Goal: Task Accomplishment & Management: Manage account settings

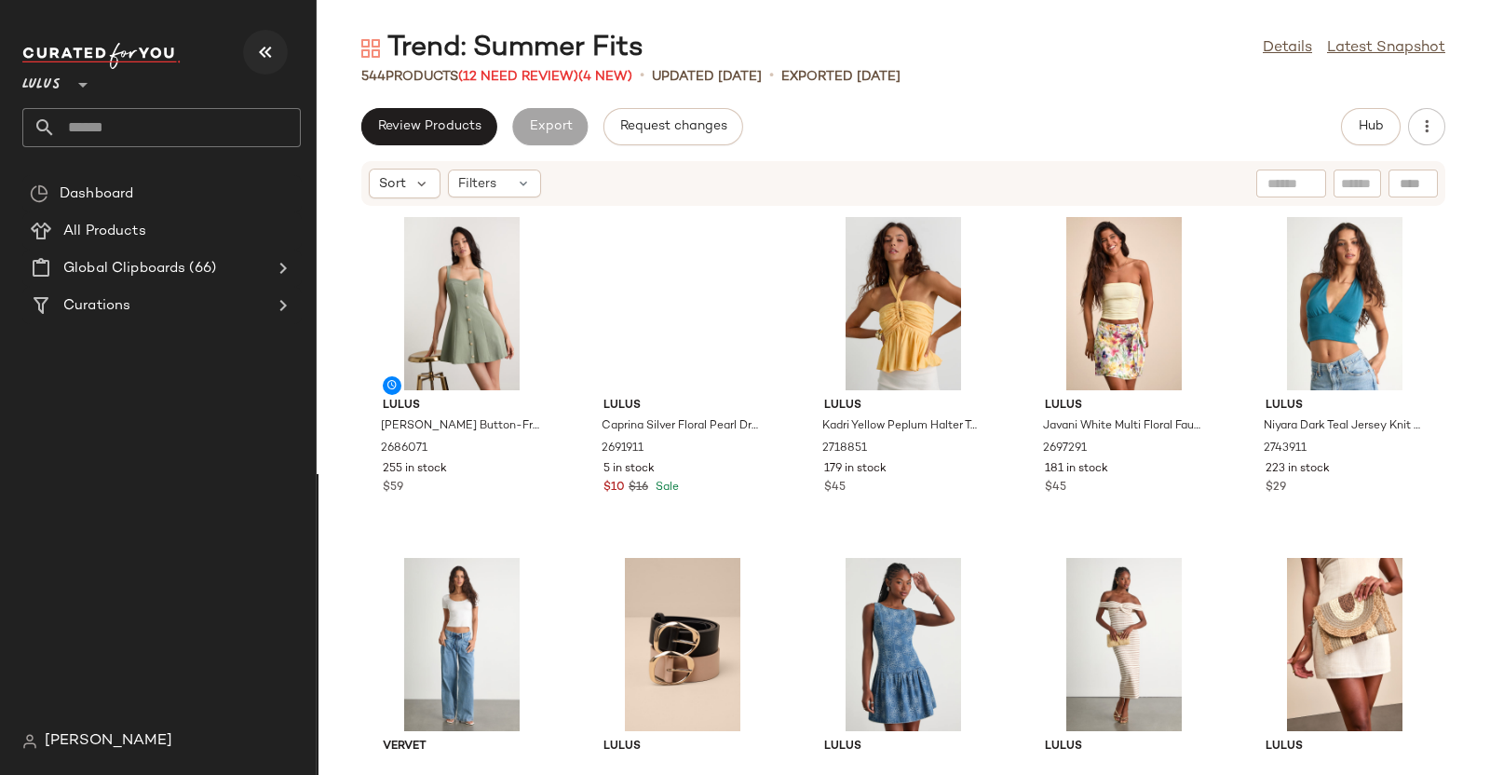
click at [274, 47] on icon "button" at bounding box center [265, 52] width 22 height 22
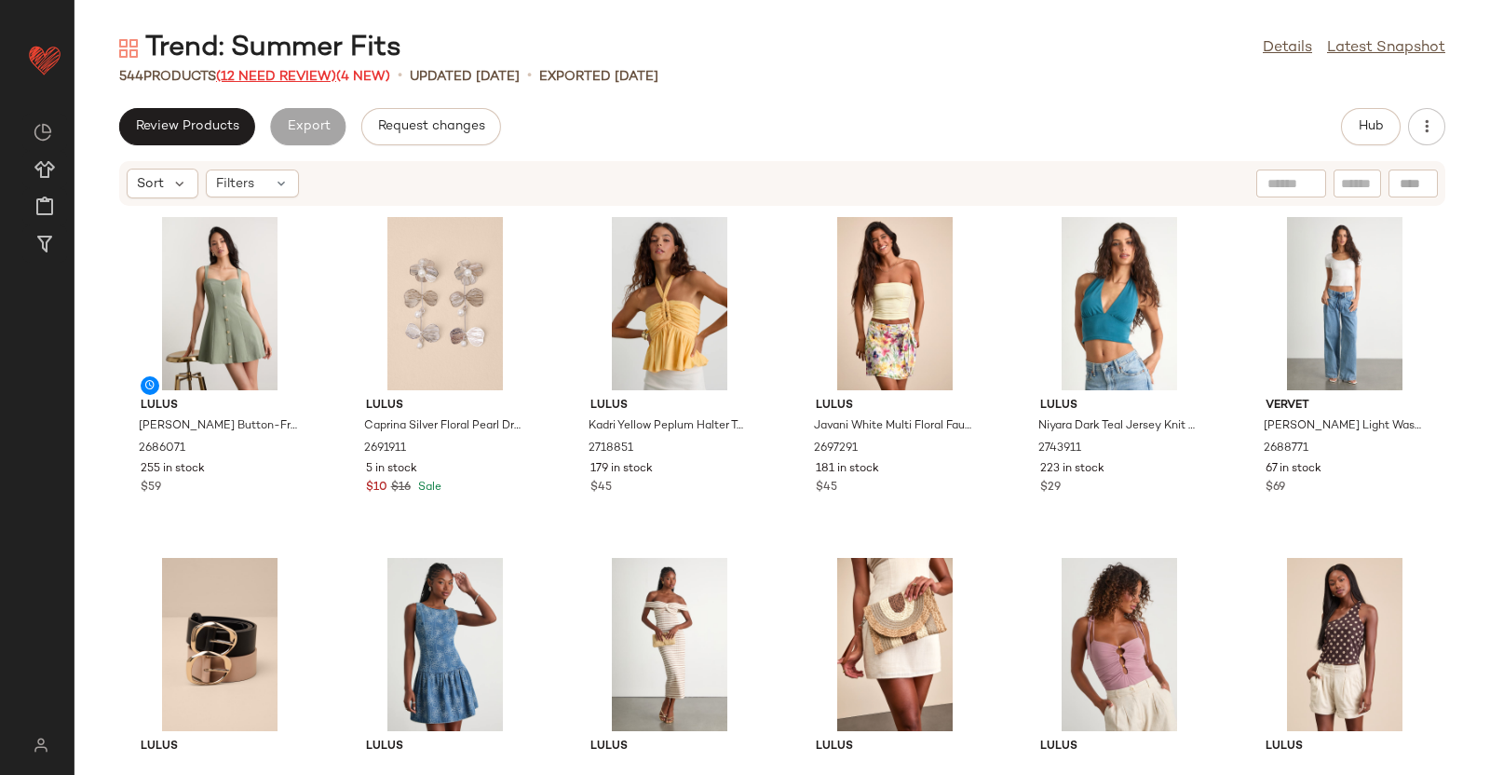
click at [264, 74] on span "(12 Need Review)" at bounding box center [276, 77] width 120 height 14
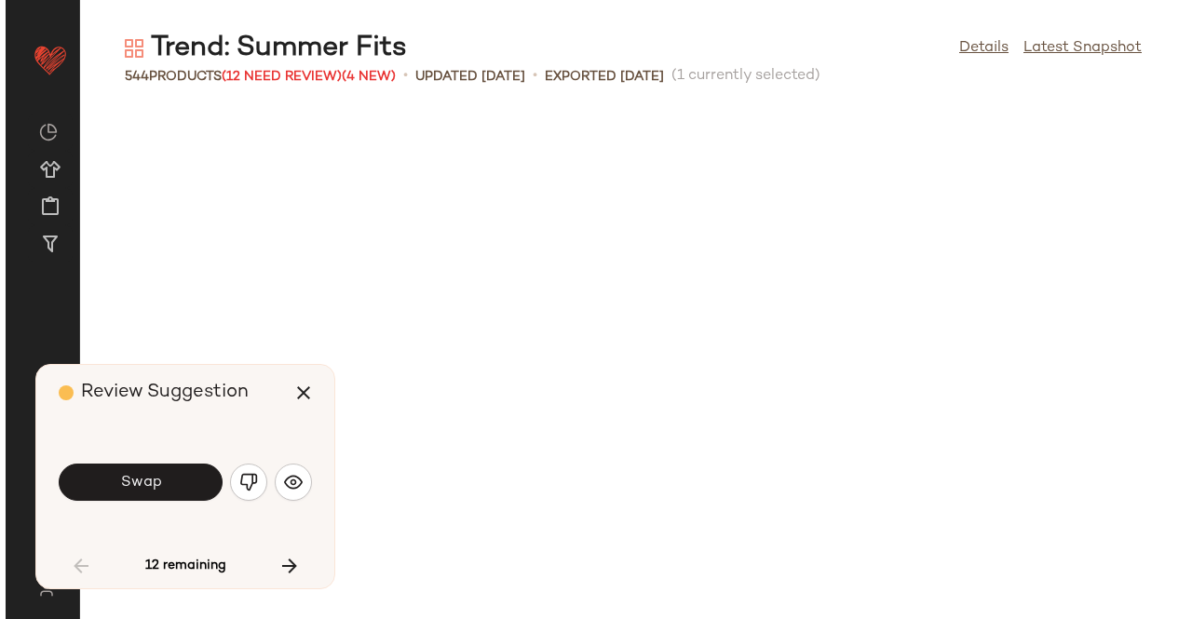
scroll to position [1363, 0]
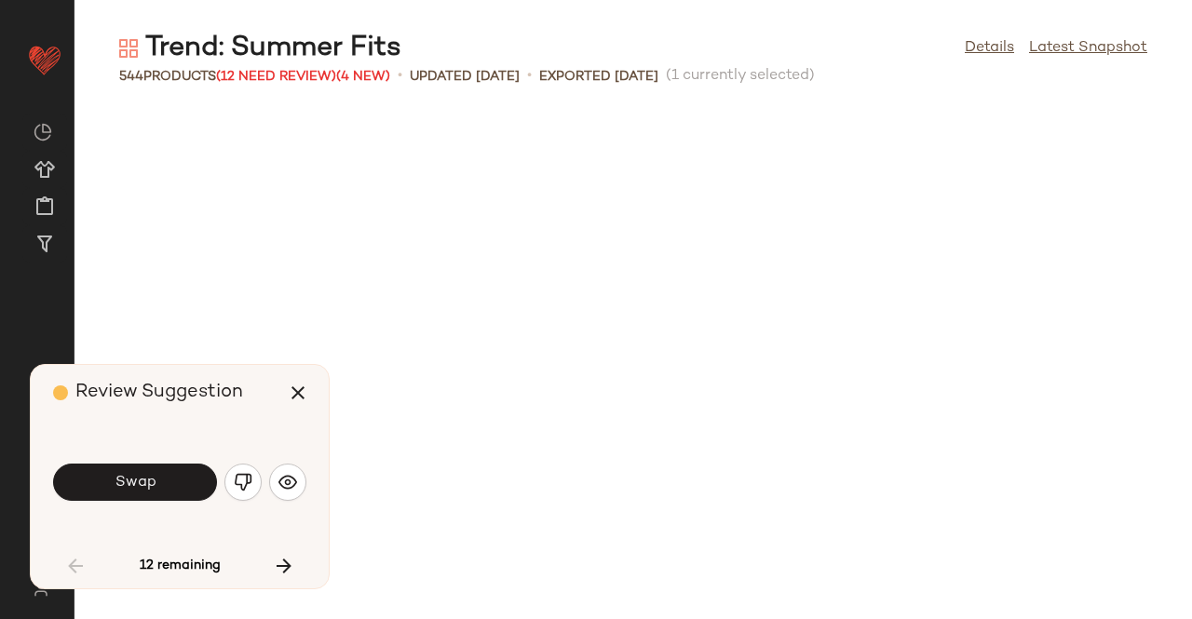
drag, startPoint x: 778, startPoint y: 19, endPoint x: 651, endPoint y: 42, distance: 128.8
click at [651, 42] on div "Trend: Summer Fits Details Latest Snapshot" at bounding box center [632, 48] width 1117 height 37
click at [263, 83] on span "(12 Need Review)" at bounding box center [276, 77] width 120 height 14
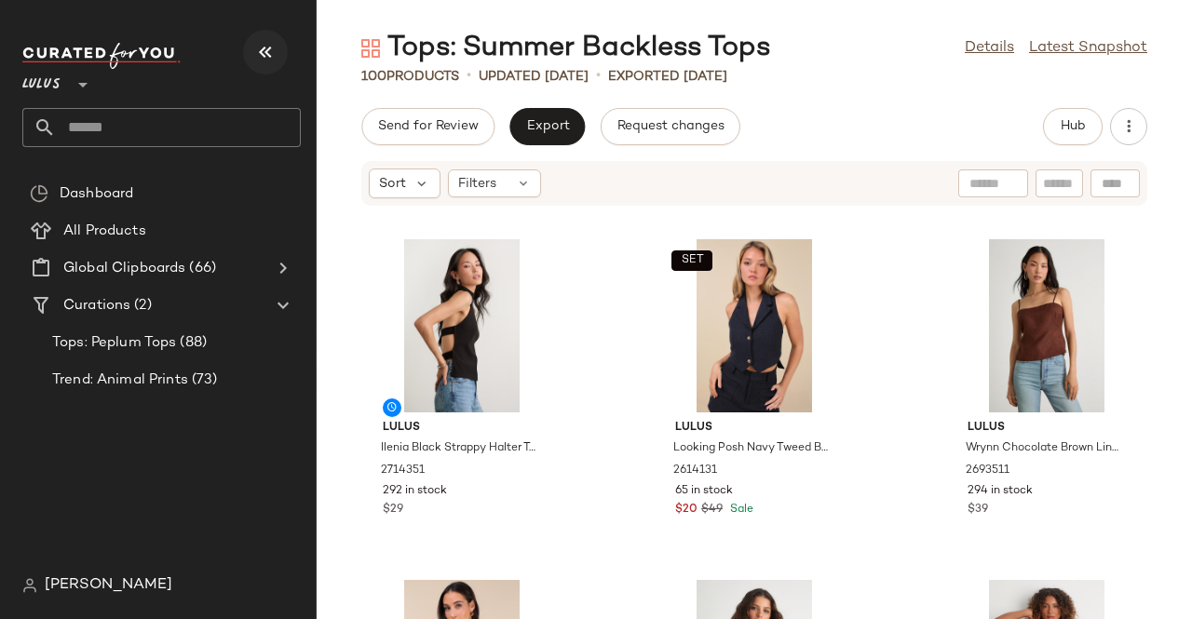
click at [255, 42] on icon "button" at bounding box center [265, 52] width 22 height 22
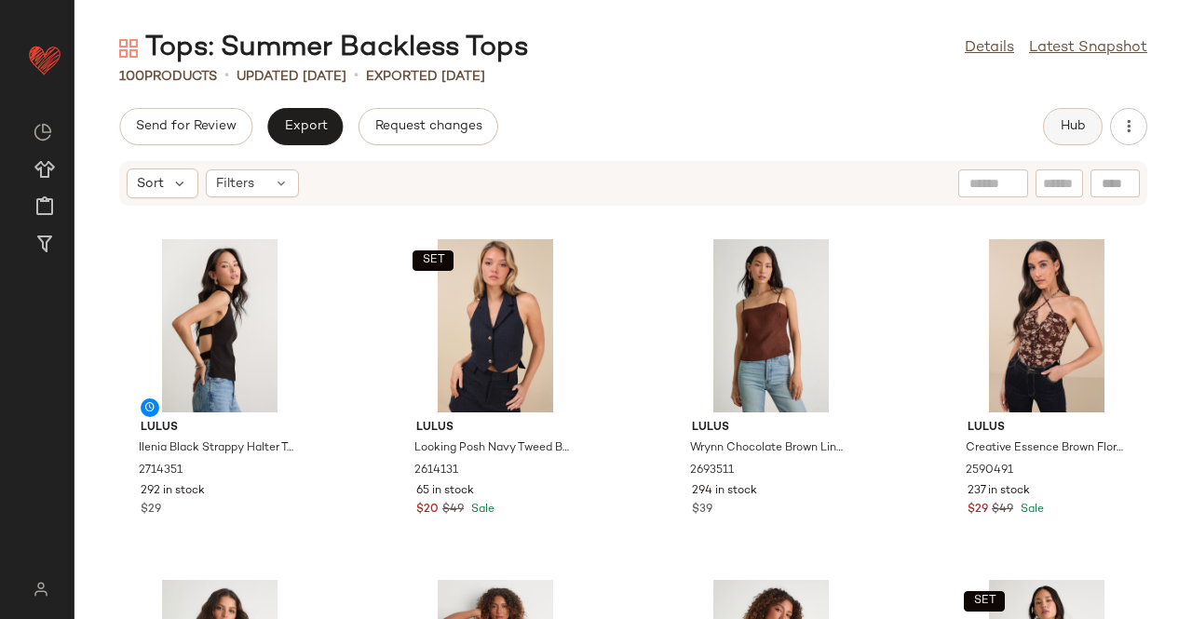
click at [1059, 133] on button "Hub" at bounding box center [1073, 126] width 60 height 37
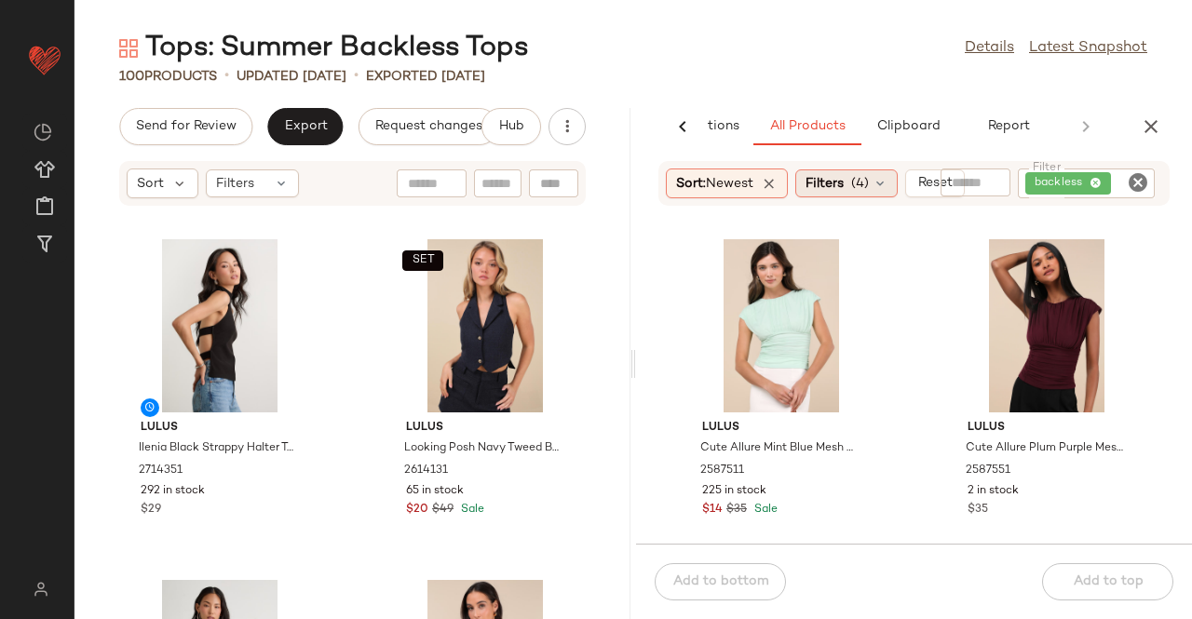
click at [865, 187] on span "(4)" at bounding box center [860, 184] width 18 height 20
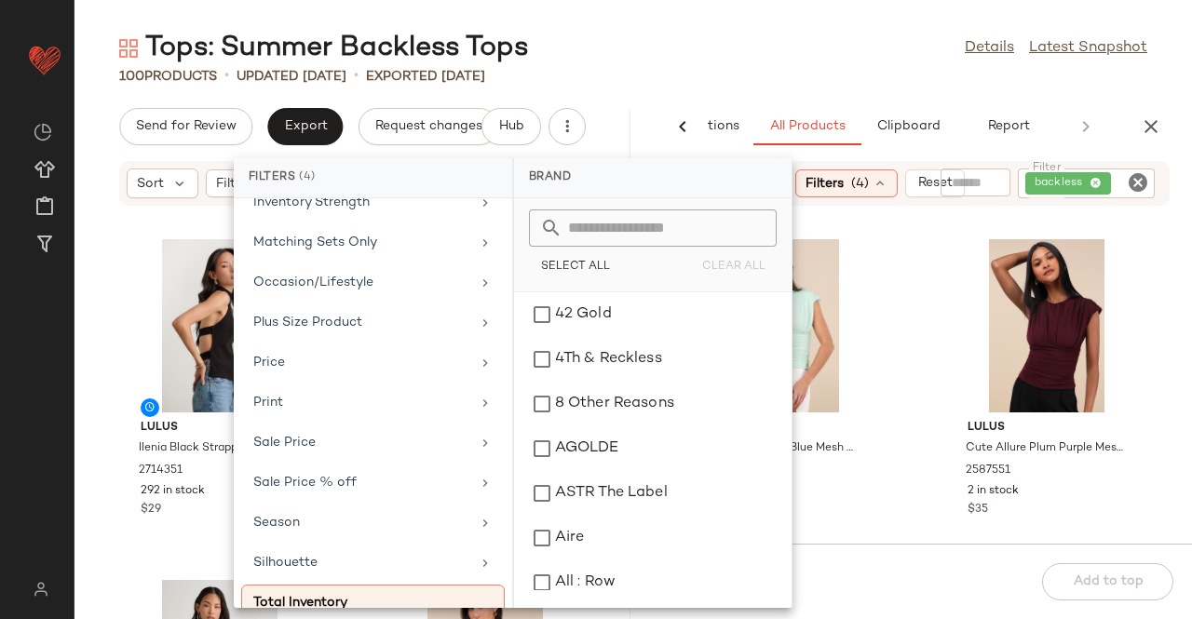
scroll to position [538, 0]
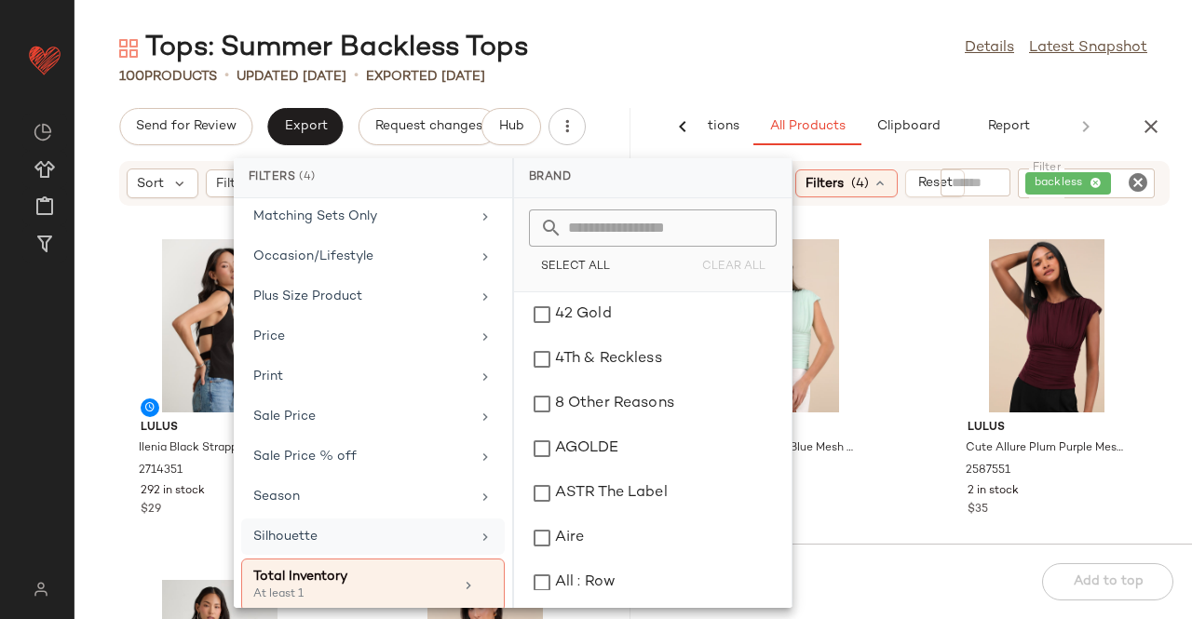
click at [326, 527] on div "Silhouette" at bounding box center [361, 537] width 217 height 20
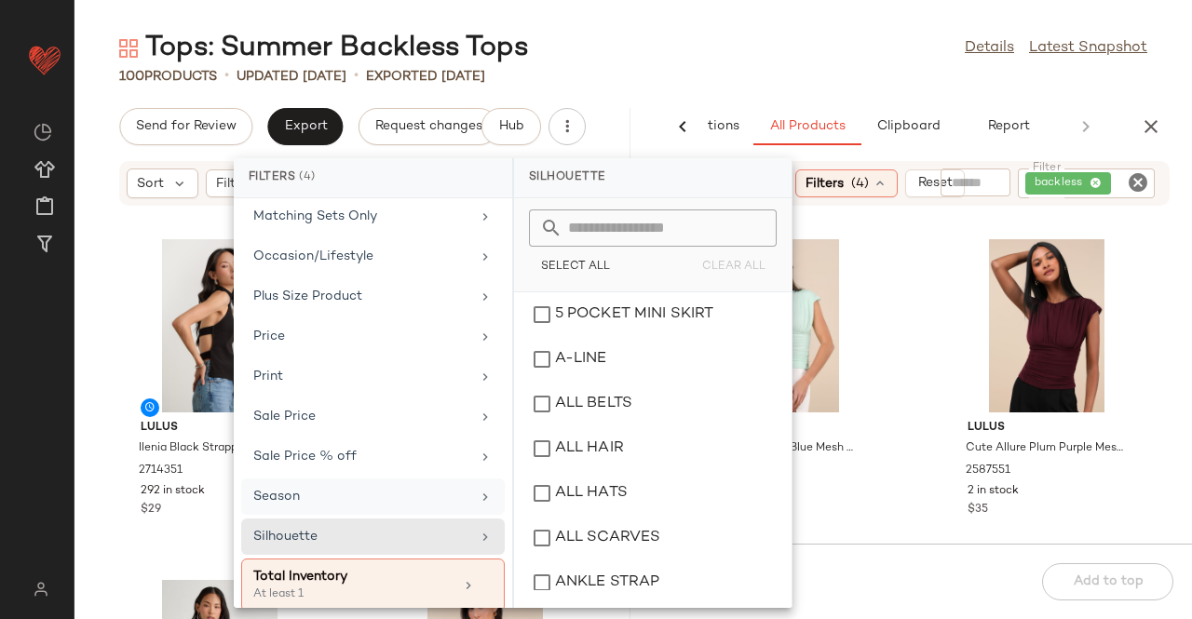
click at [333, 487] on div "Season" at bounding box center [361, 497] width 217 height 20
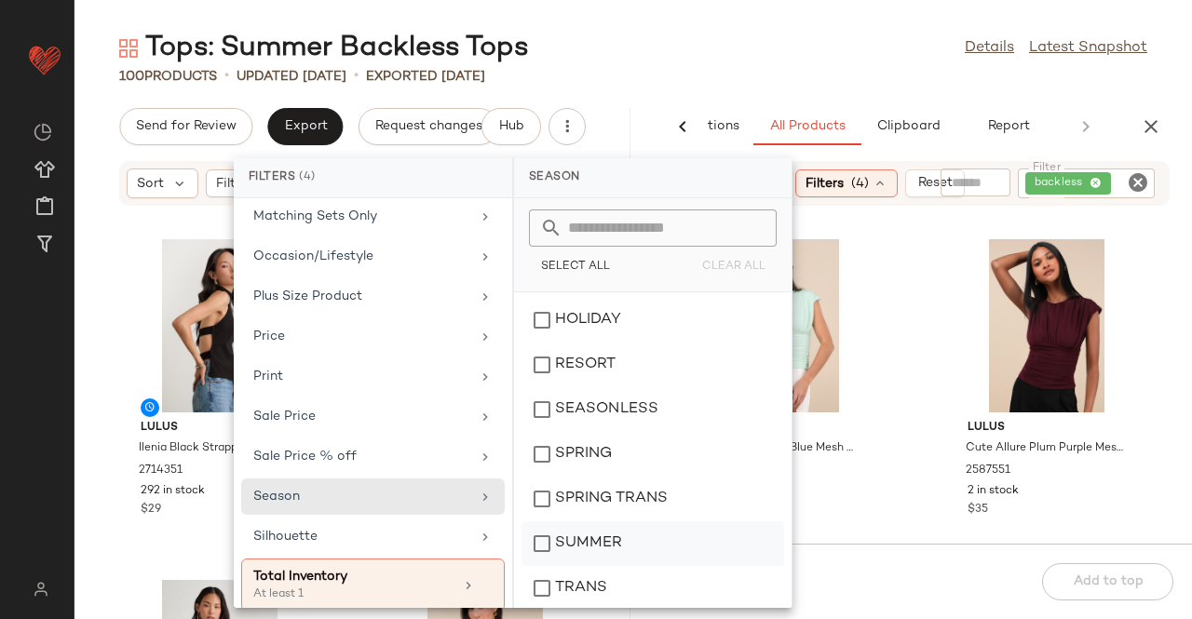
scroll to position [138, 0]
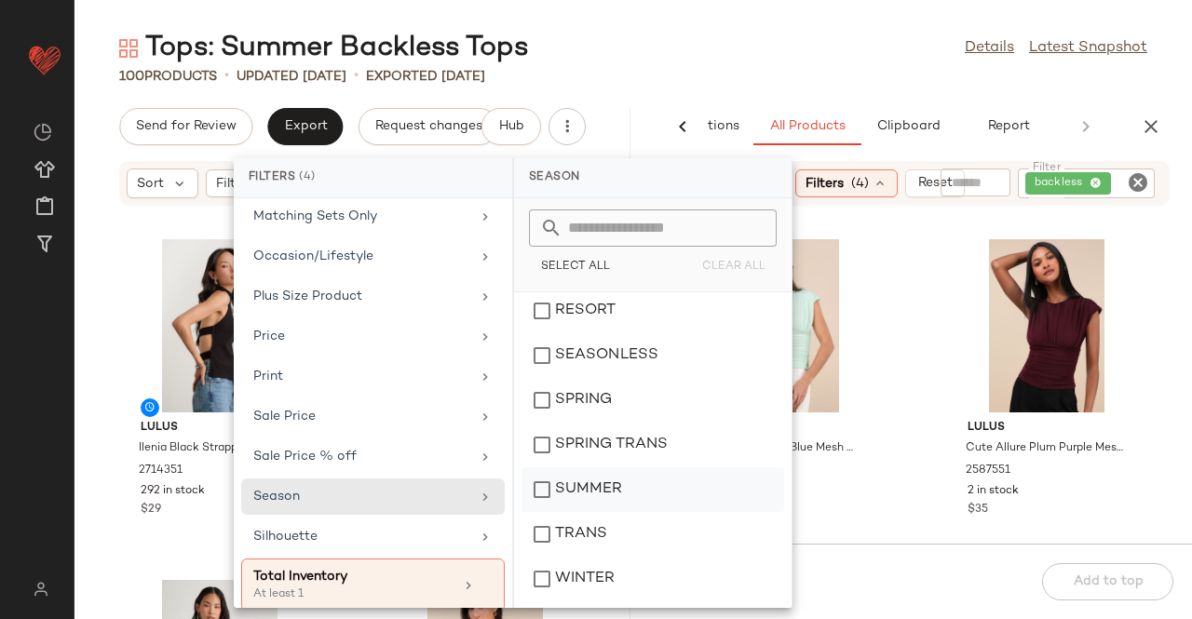
click at [615, 512] on div "SUMMER" at bounding box center [652, 534] width 263 height 45
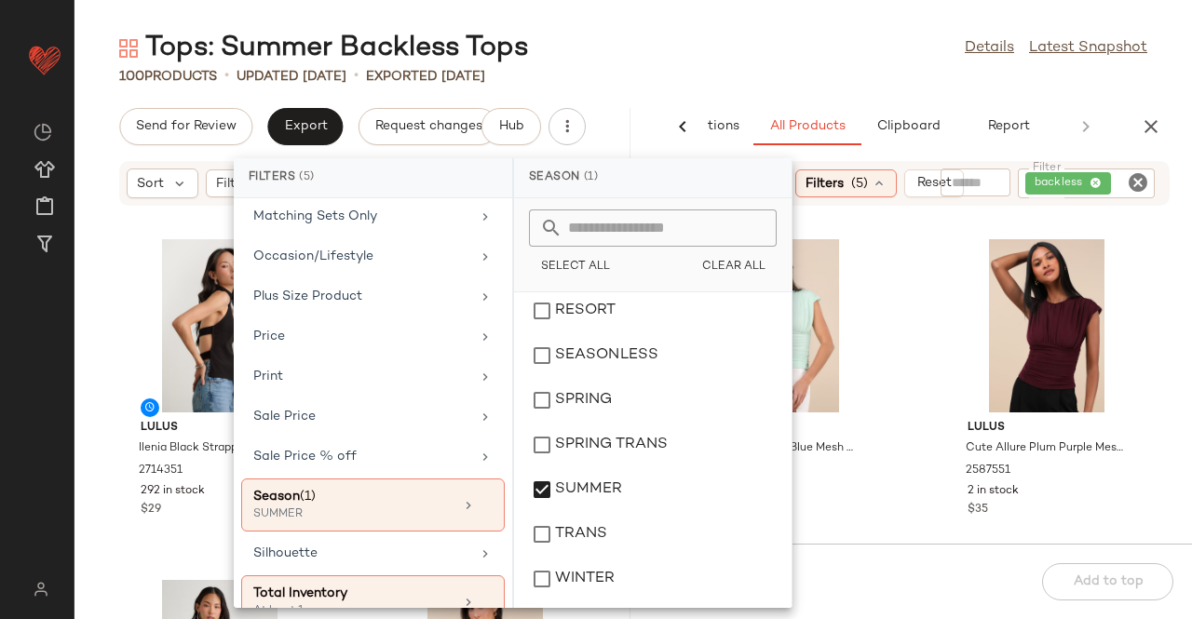
click at [853, 77] on div "100 Products • updated Aug 15th • Exported Aug 15th" at bounding box center [632, 76] width 1117 height 19
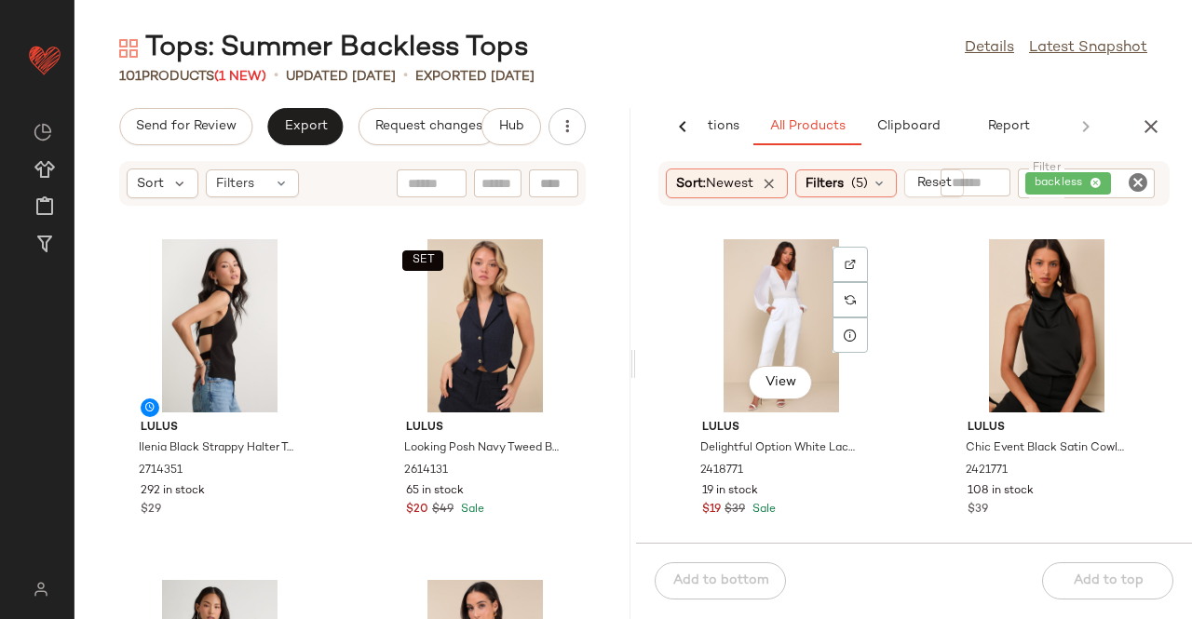
scroll to position [15, 0]
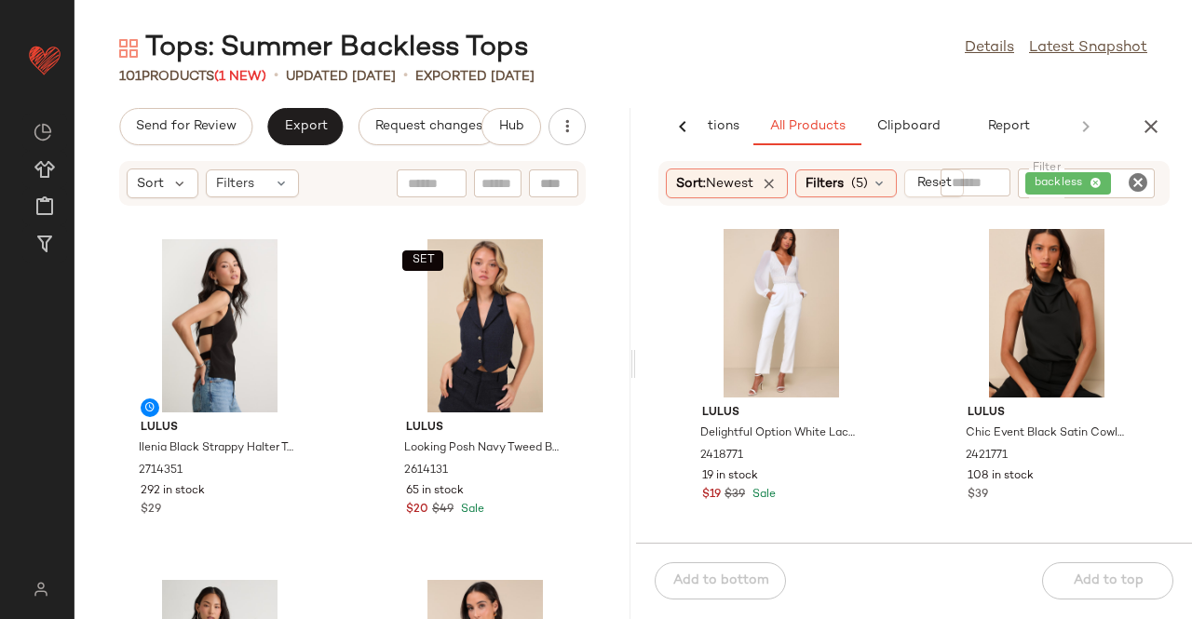
click at [1132, 141] on div "AI Recommendations All Products Clipboard Report" at bounding box center [914, 126] width 556 height 37
click at [1134, 145] on div "AI Recommendations All Products Clipboard Report Sort: Newest Filters (5) Reset…" at bounding box center [914, 363] width 556 height 511
click at [1154, 137] on icon "button" at bounding box center [1151, 126] width 22 height 22
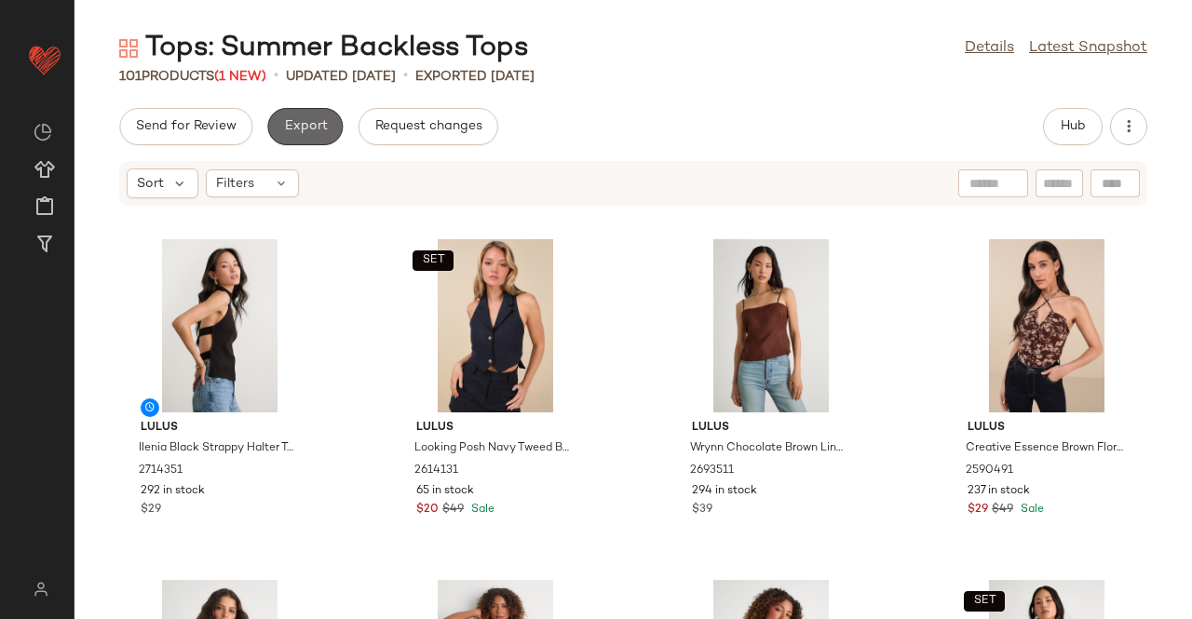
click at [293, 139] on button "Export" at bounding box center [304, 126] width 75 height 37
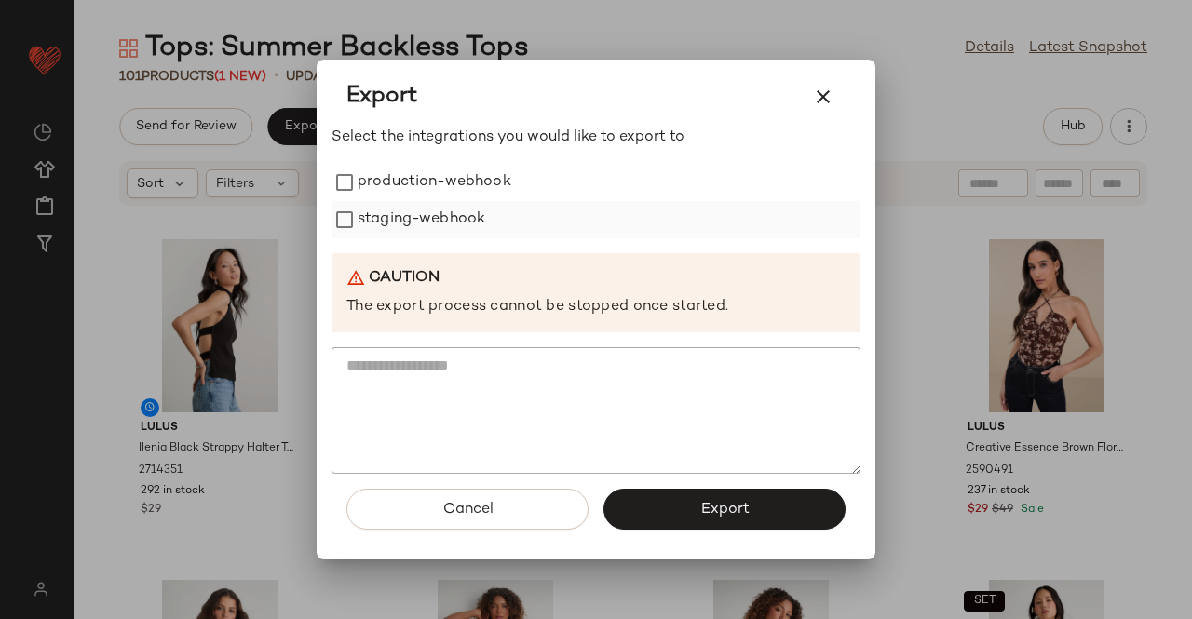
click at [409, 211] on label "staging-webhook" at bounding box center [422, 219] width 128 height 37
click at [409, 182] on label "production-webhook" at bounding box center [435, 182] width 154 height 37
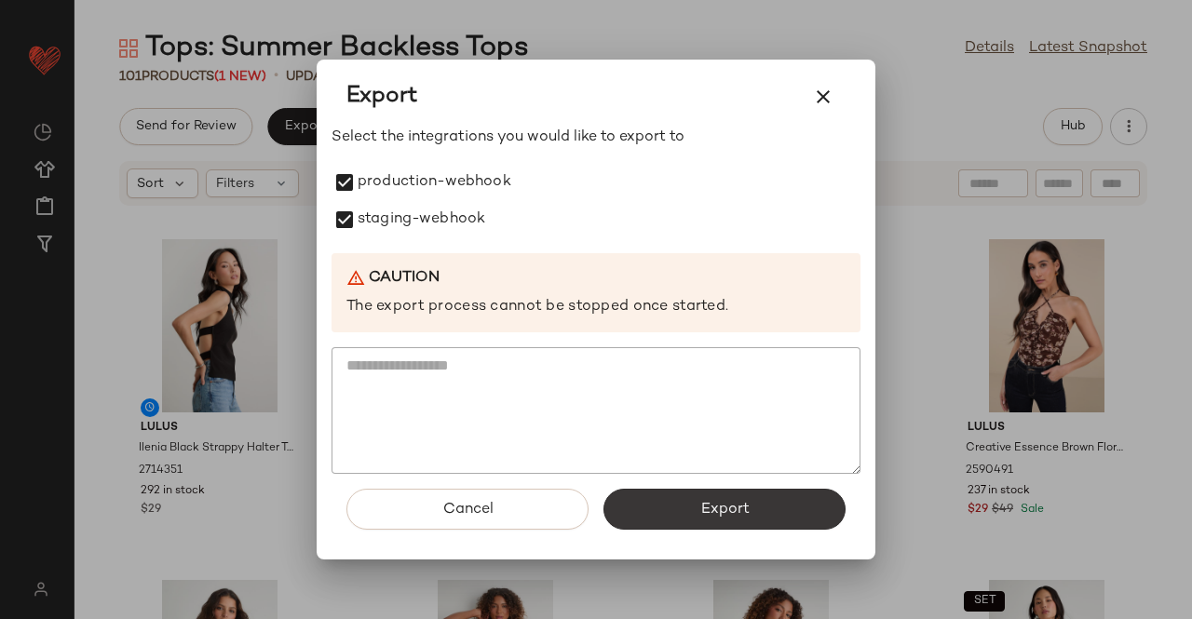
click at [730, 511] on span "Export" at bounding box center [723, 510] width 49 height 18
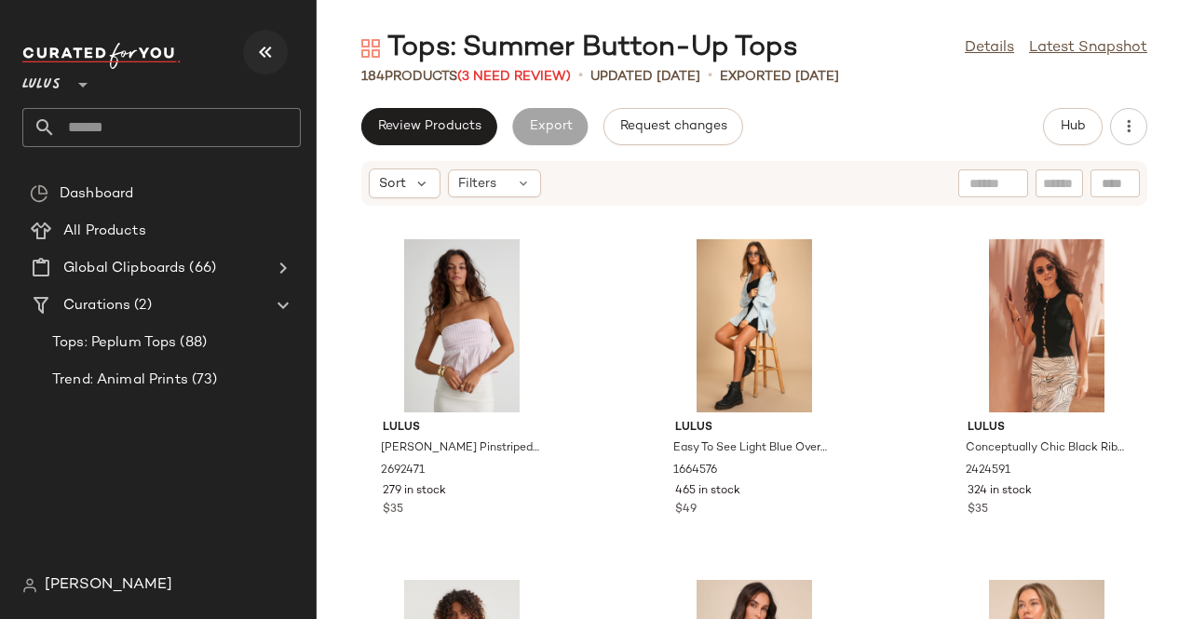
click at [268, 41] on icon "button" at bounding box center [265, 52] width 22 height 22
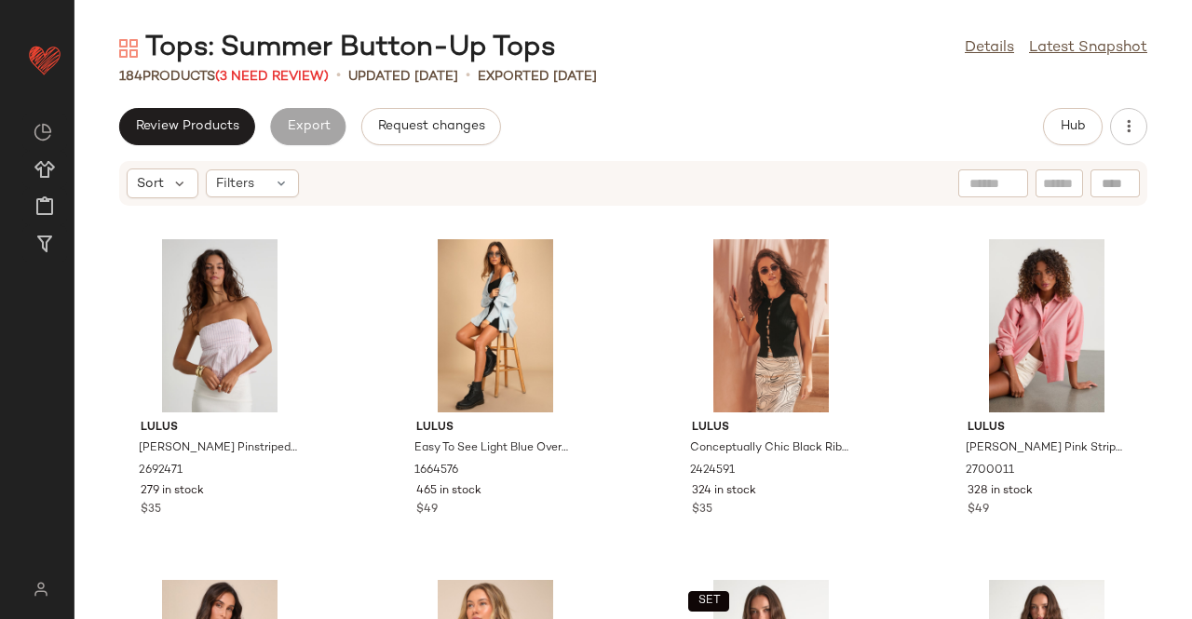
click at [291, 67] on div "184 Products (3 Need Review)" at bounding box center [224, 77] width 210 height 20
click at [279, 77] on span "(3 Need Review)" at bounding box center [272, 77] width 114 height 14
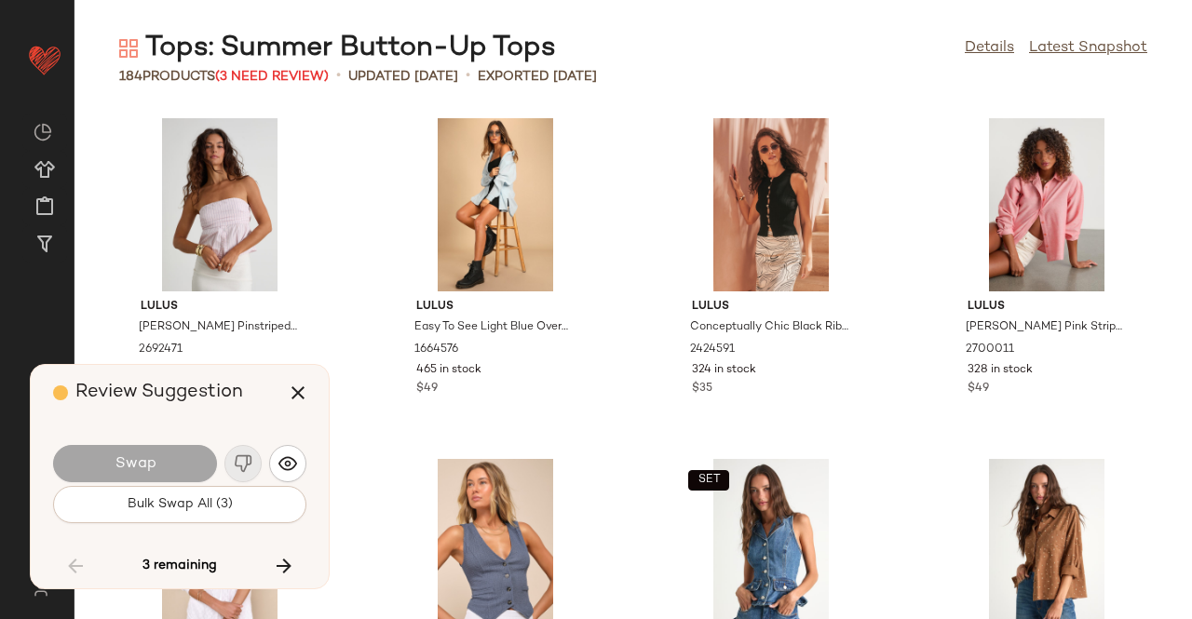
scroll to position [12270, 0]
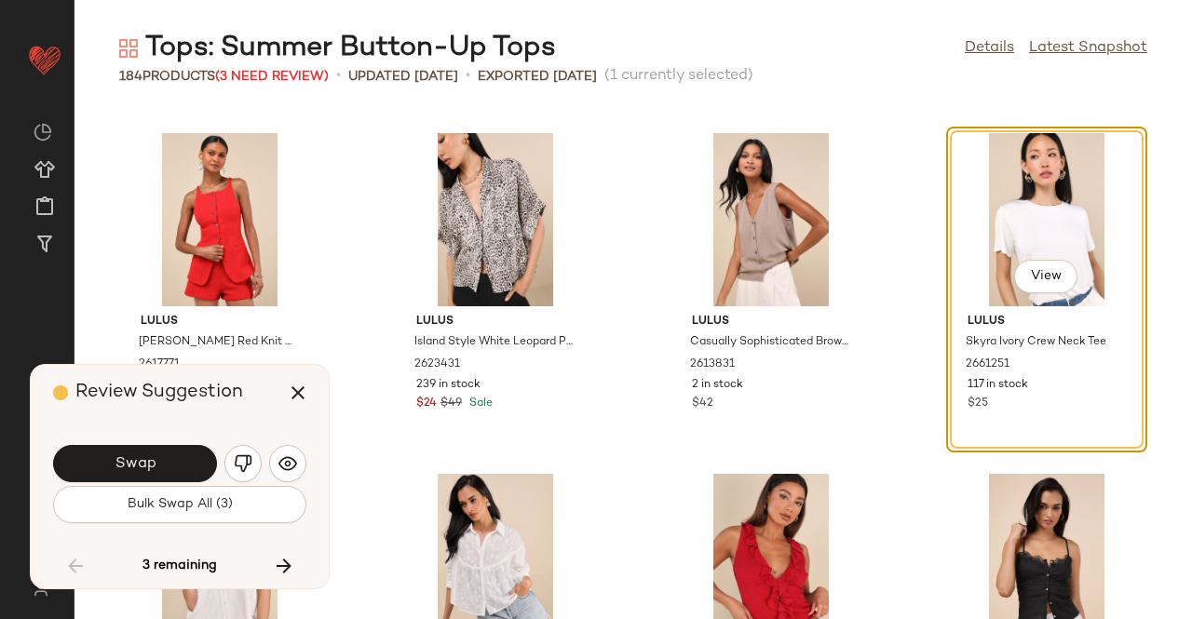
click at [162, 460] on button "Swap" at bounding box center [135, 463] width 164 height 37
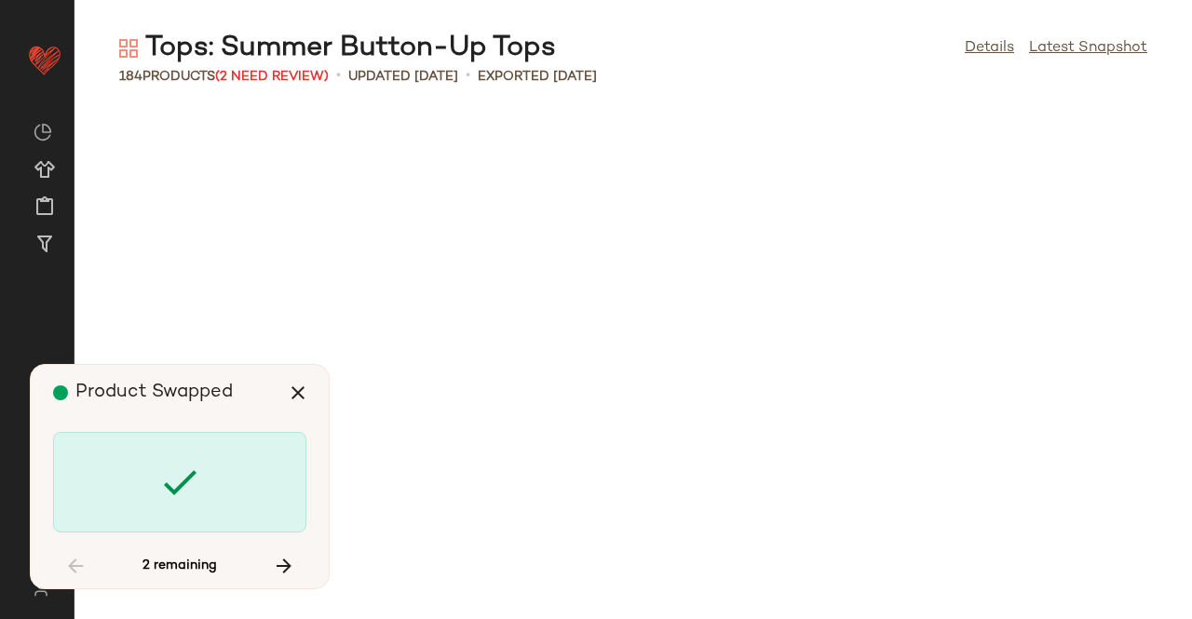
scroll to position [14996, 0]
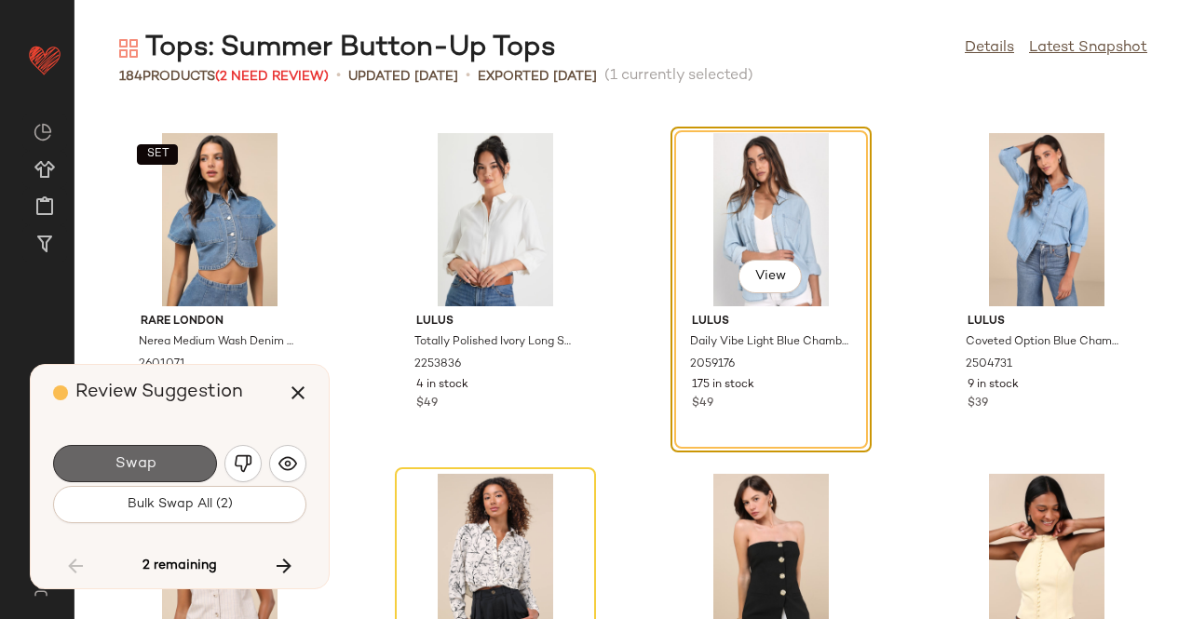
click at [183, 465] on button "Swap" at bounding box center [135, 463] width 164 height 37
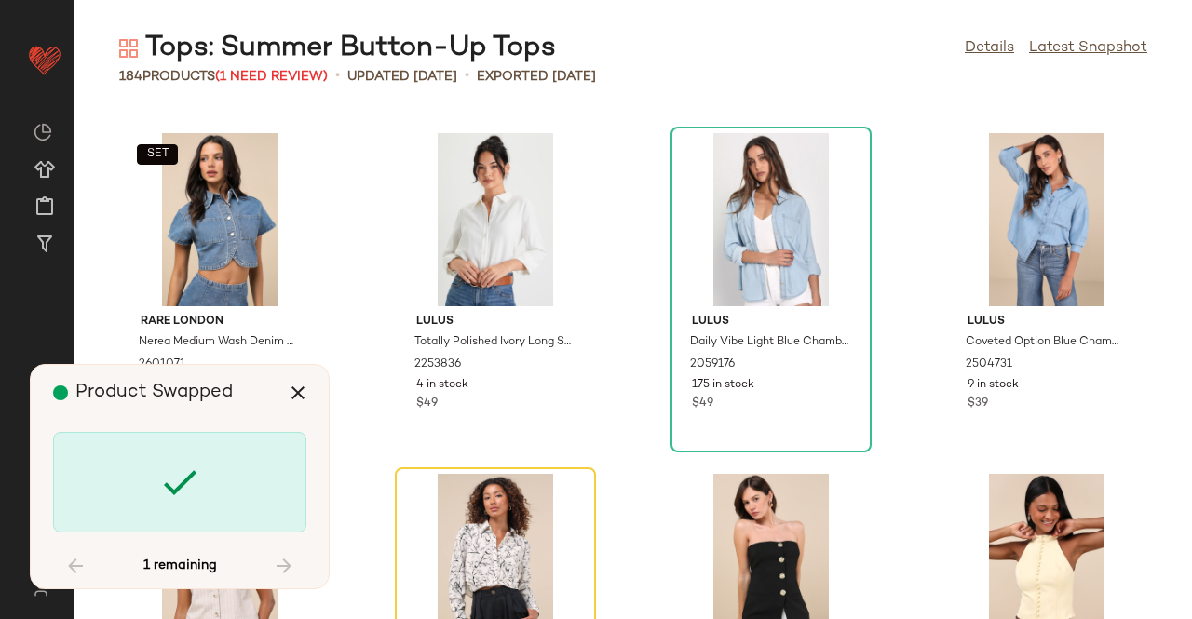
scroll to position [15169, 0]
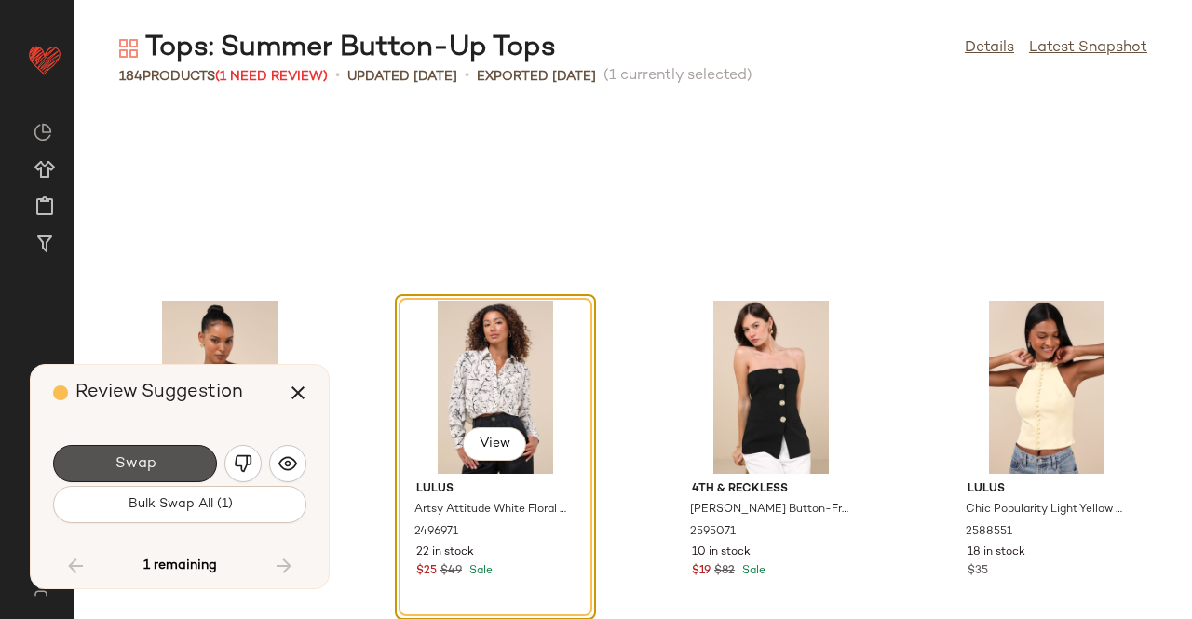
click at [196, 469] on button "Swap" at bounding box center [135, 463] width 164 height 37
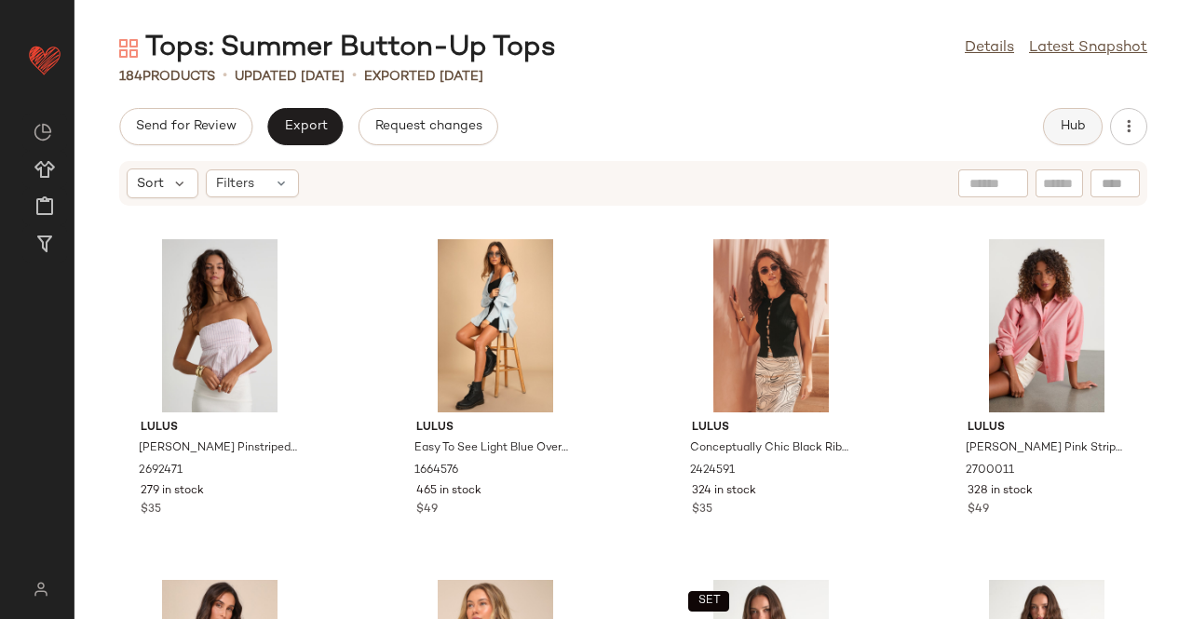
click at [1090, 135] on button "Hub" at bounding box center [1073, 126] width 60 height 37
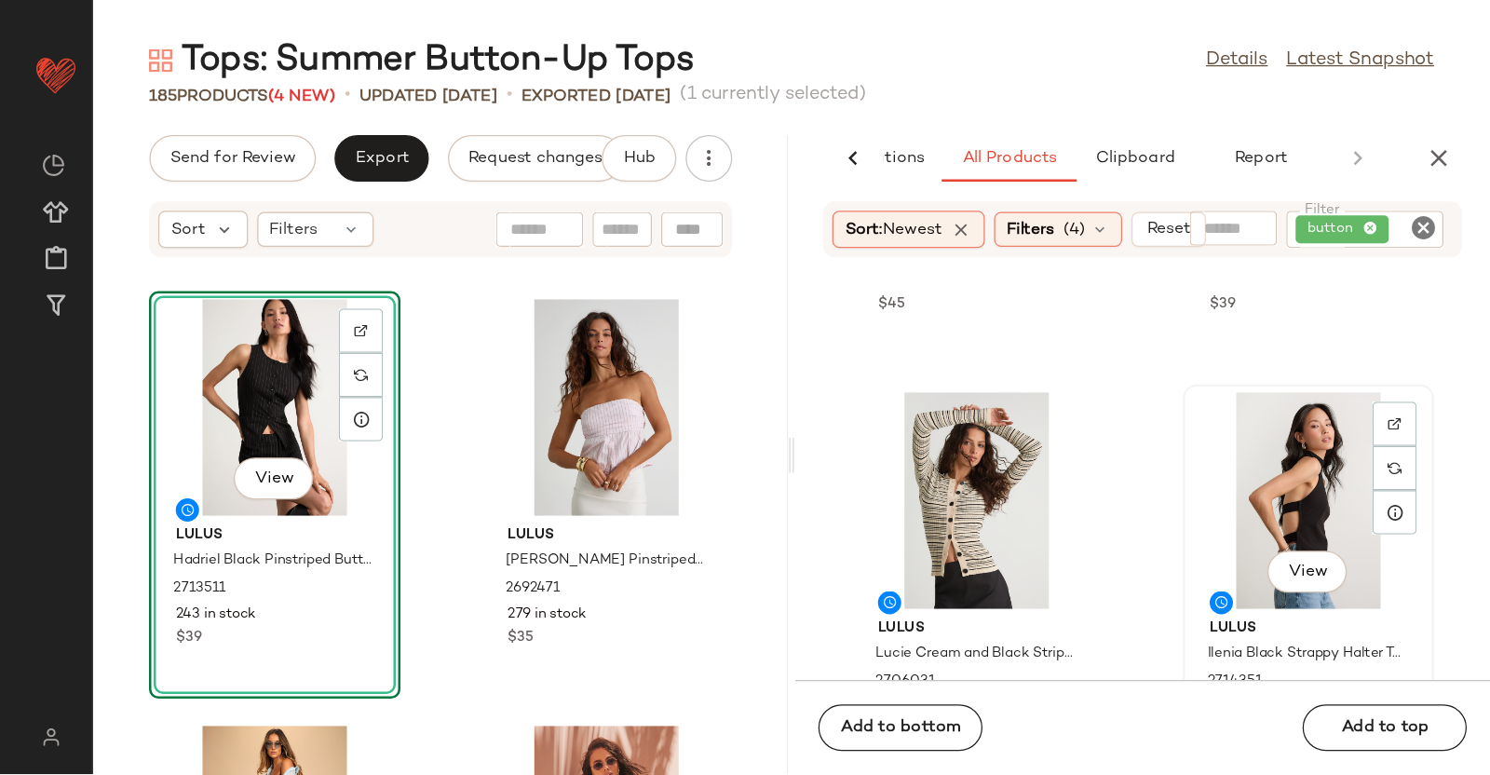
scroll to position [760, 0]
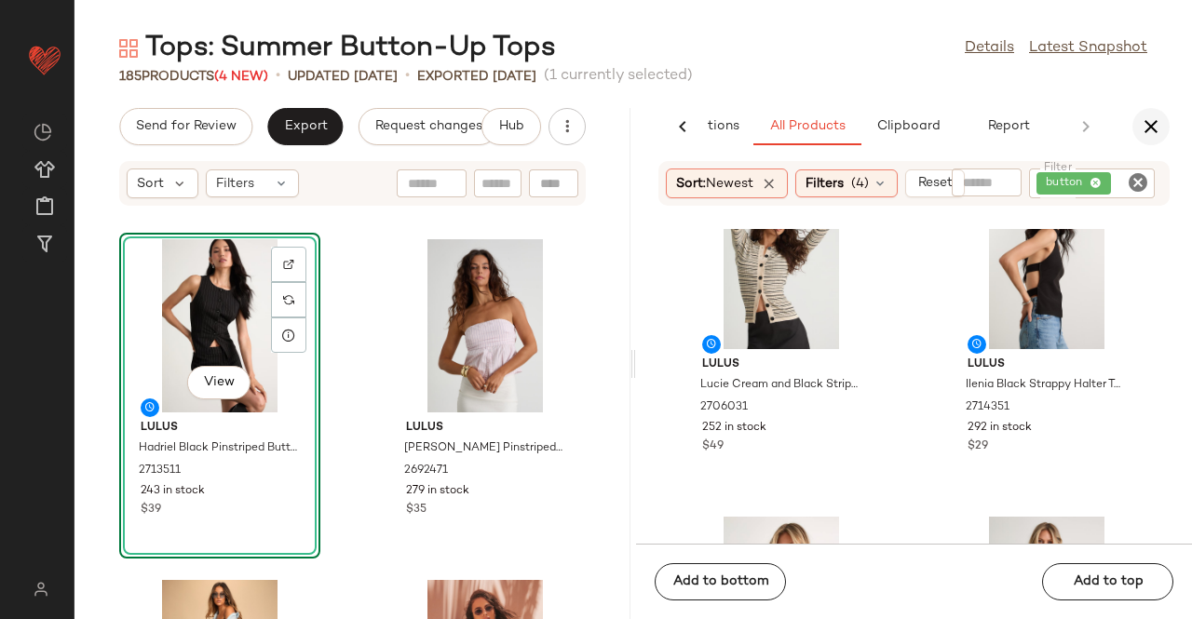
click at [1149, 129] on icon "button" at bounding box center [1151, 126] width 22 height 22
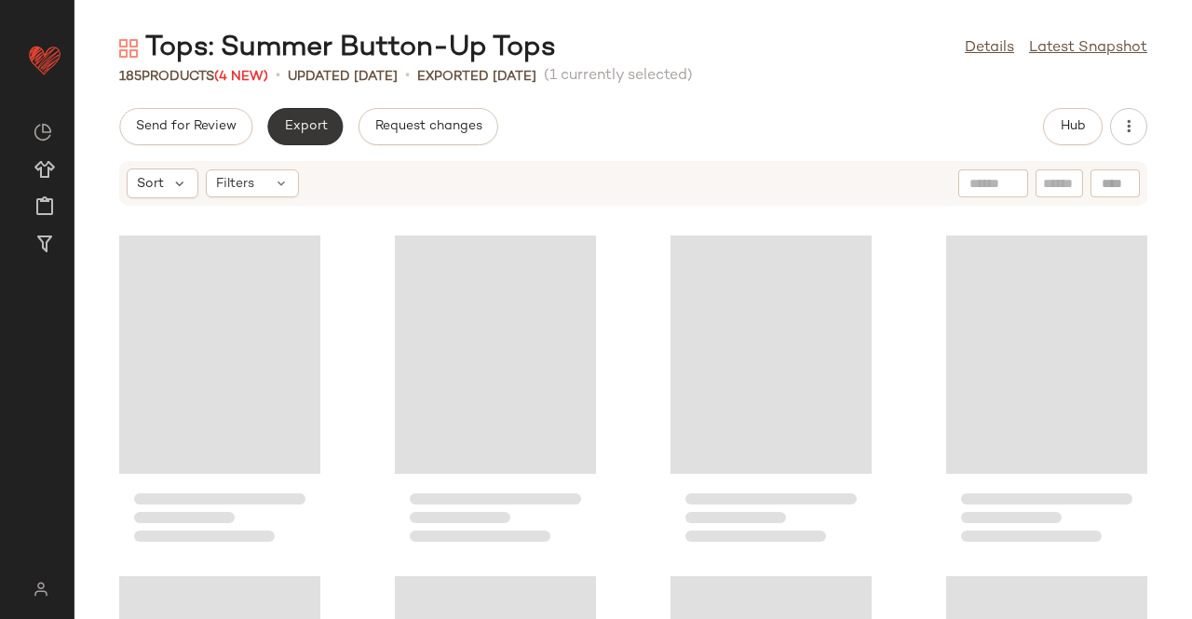
click at [296, 122] on span "Export" at bounding box center [305, 126] width 44 height 15
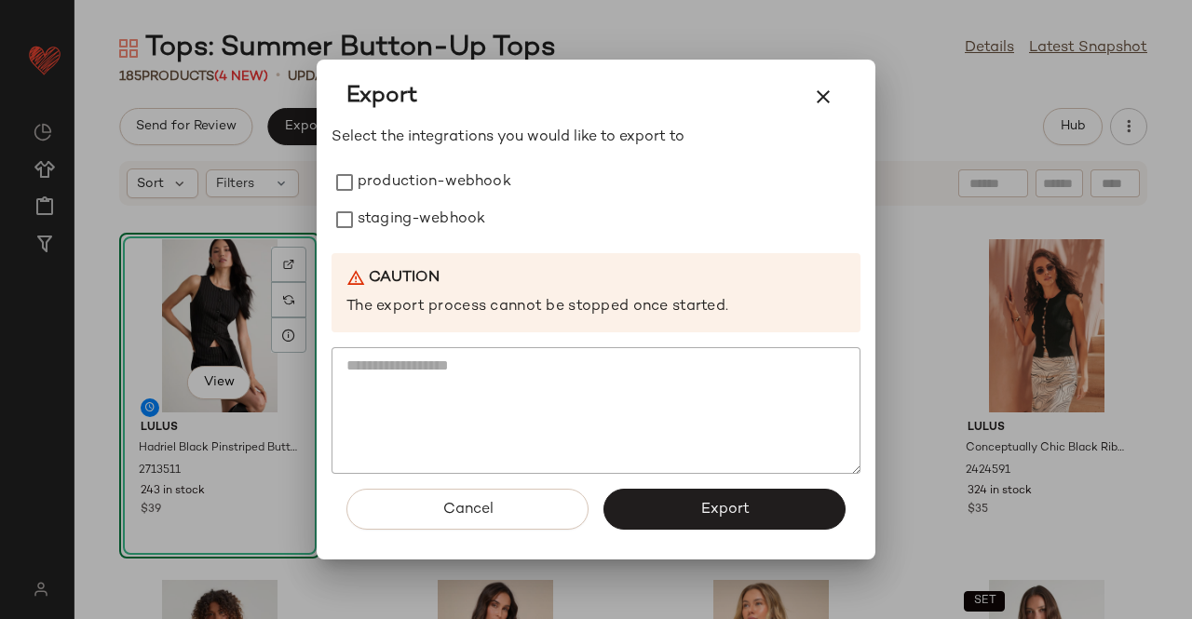
click at [382, 212] on label "staging-webhook" at bounding box center [422, 219] width 128 height 37
click at [407, 176] on label "production-webhook" at bounding box center [435, 182] width 154 height 37
click at [710, 511] on span "Export" at bounding box center [723, 510] width 49 height 18
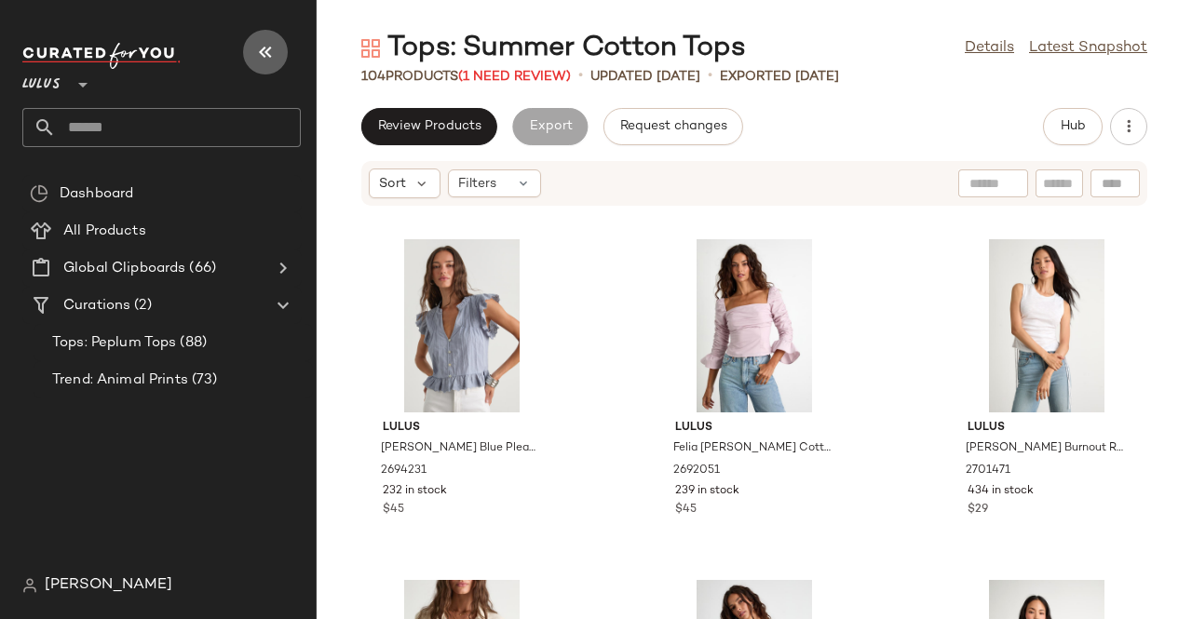
click at [262, 38] on button "button" at bounding box center [265, 52] width 45 height 45
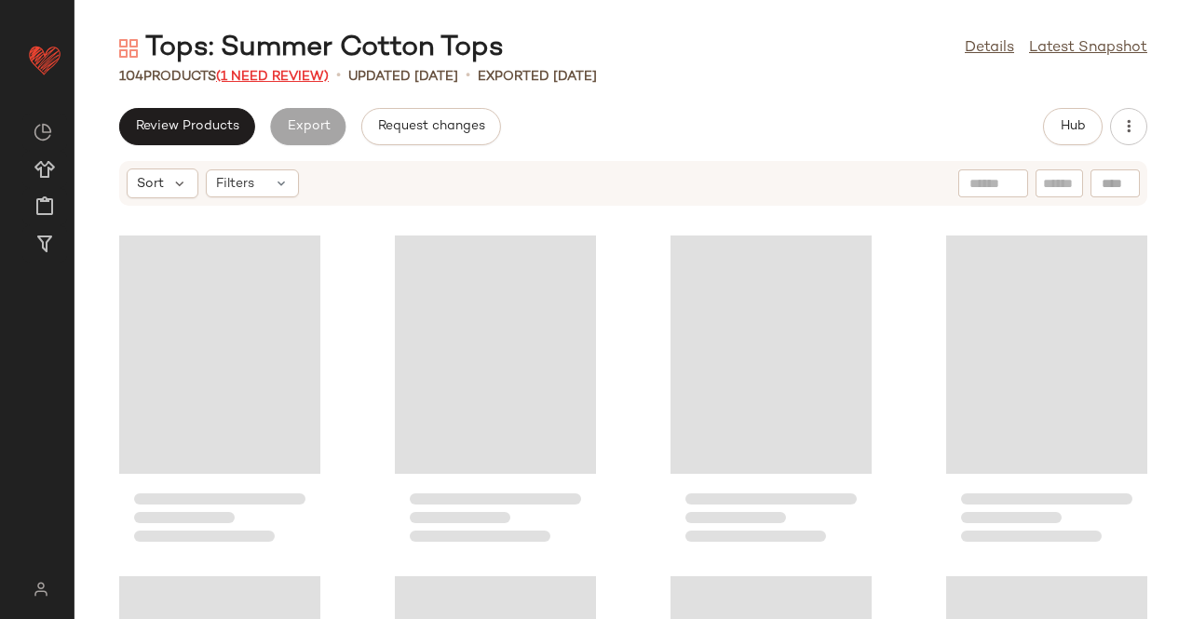
click at [249, 70] on span "(1 Need Review)" at bounding box center [272, 77] width 113 height 14
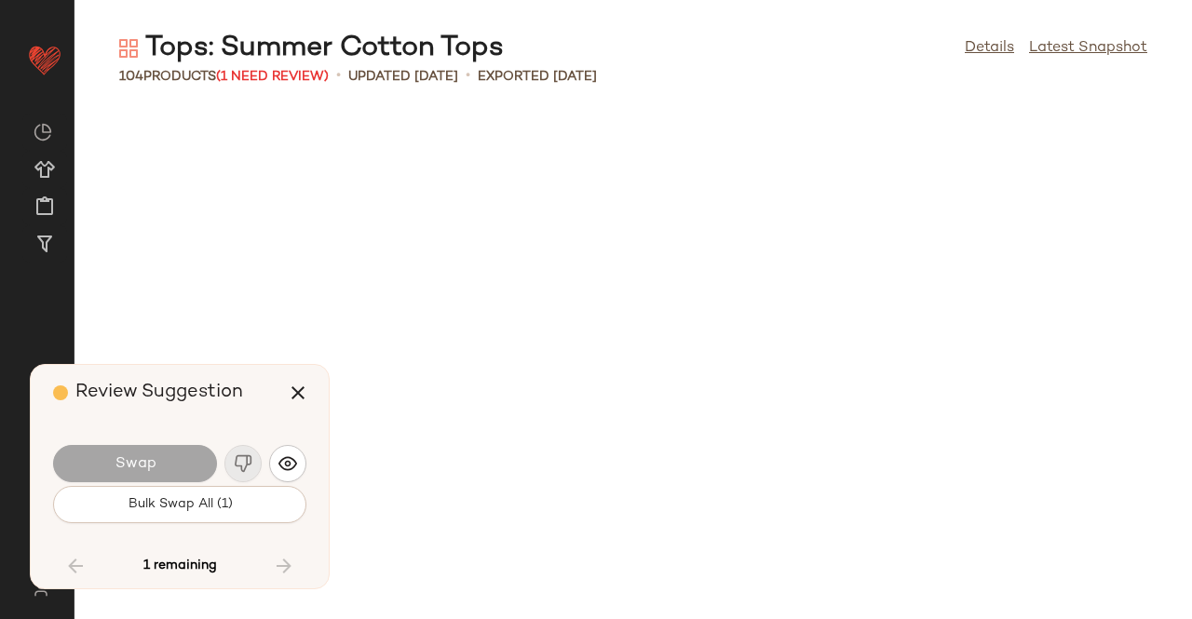
scroll to position [7498, 0]
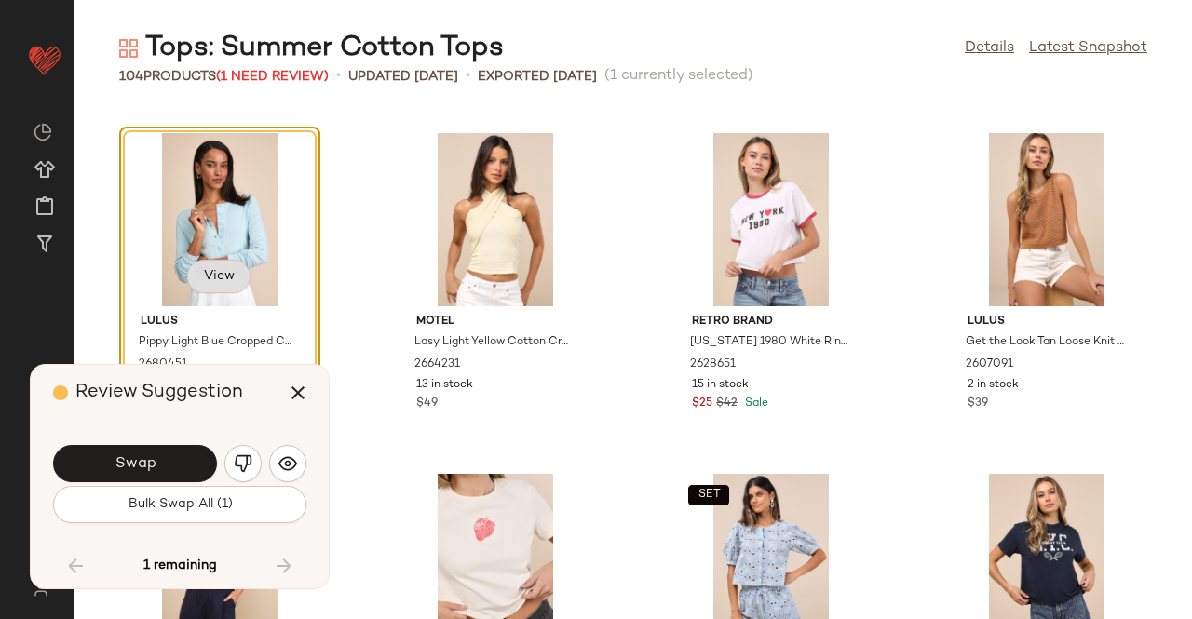
click at [197, 275] on button "View" at bounding box center [218, 277] width 63 height 34
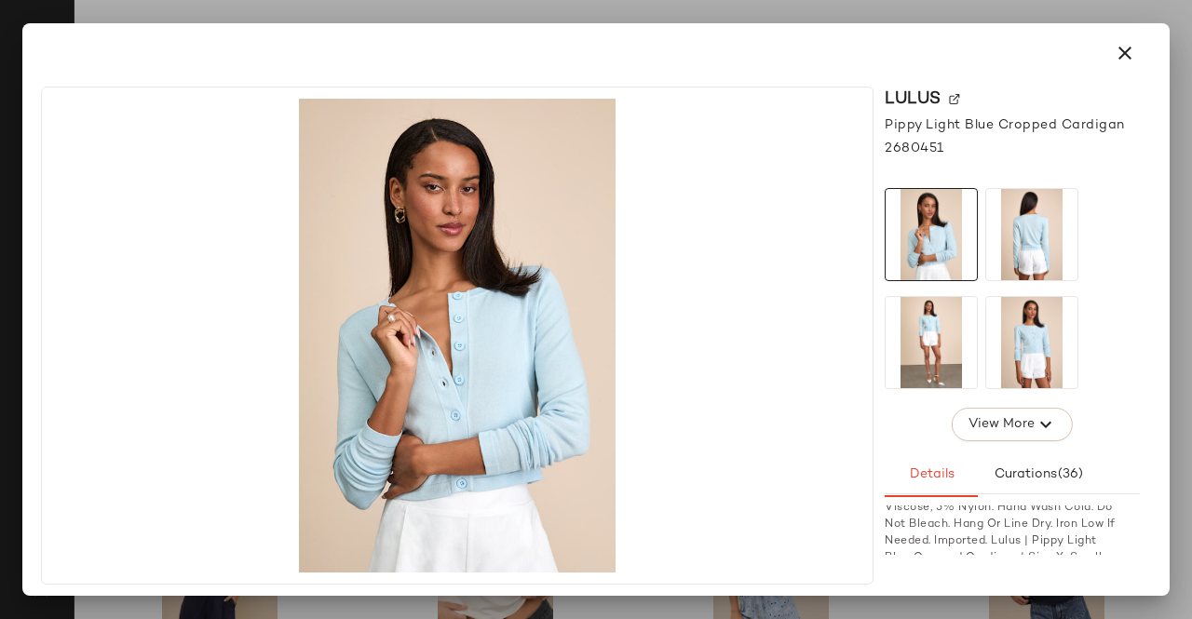
scroll to position [745, 0]
click at [1188, 491] on div at bounding box center [596, 309] width 1192 height 619
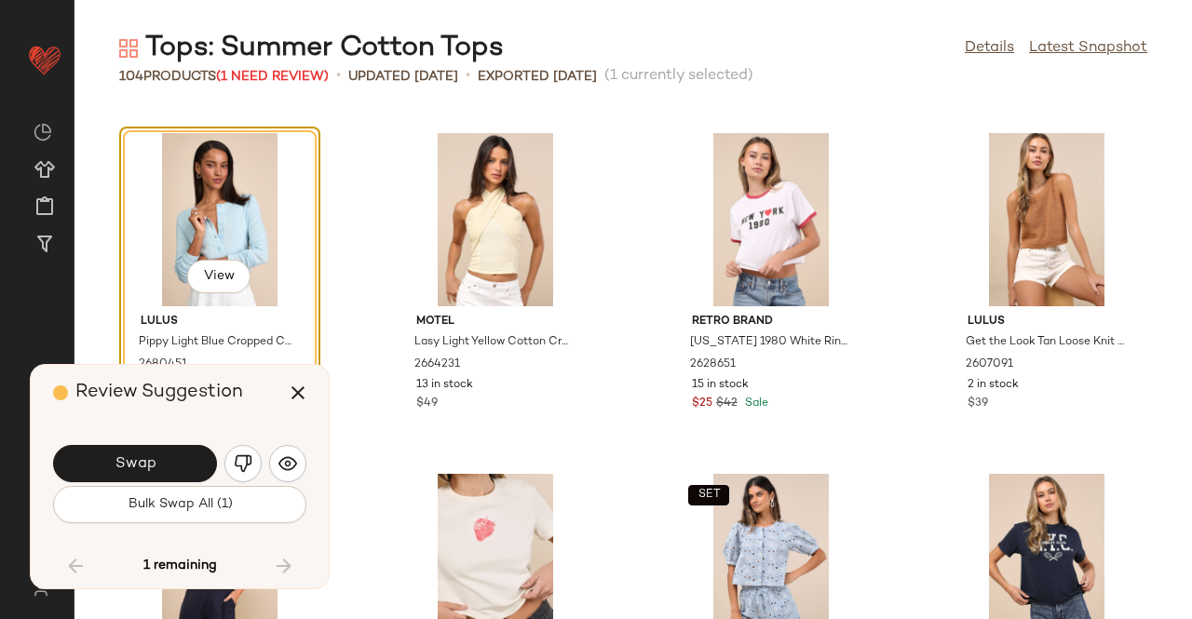
click at [242, 463] on img "button" at bounding box center [243, 463] width 19 height 19
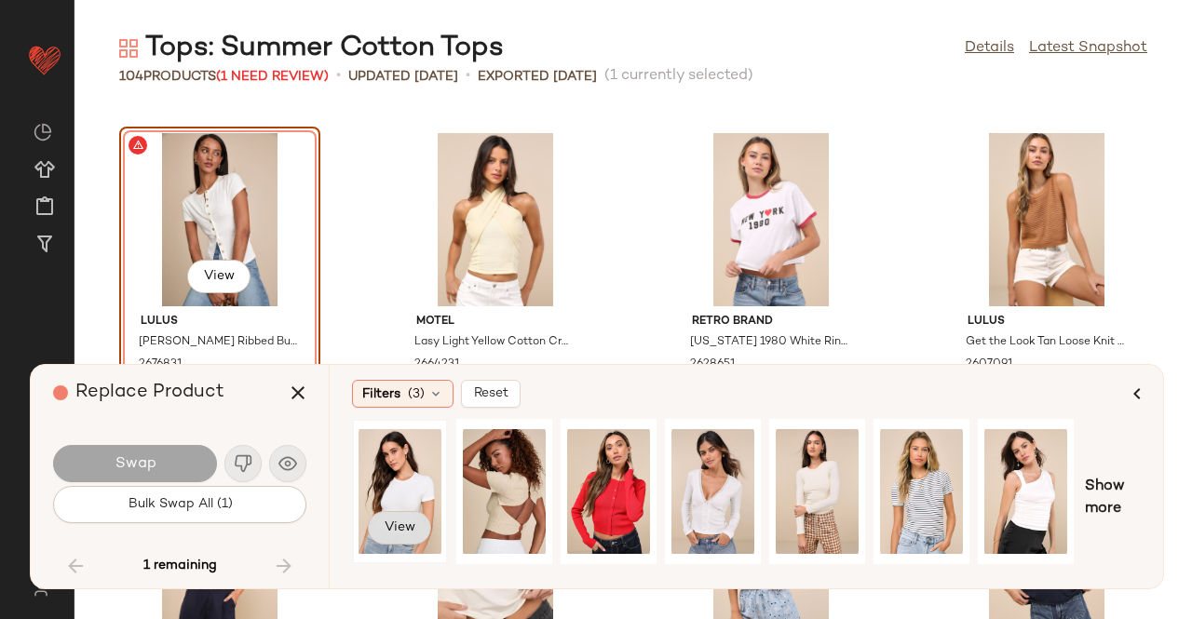
click at [391, 537] on button "View" at bounding box center [399, 528] width 63 height 34
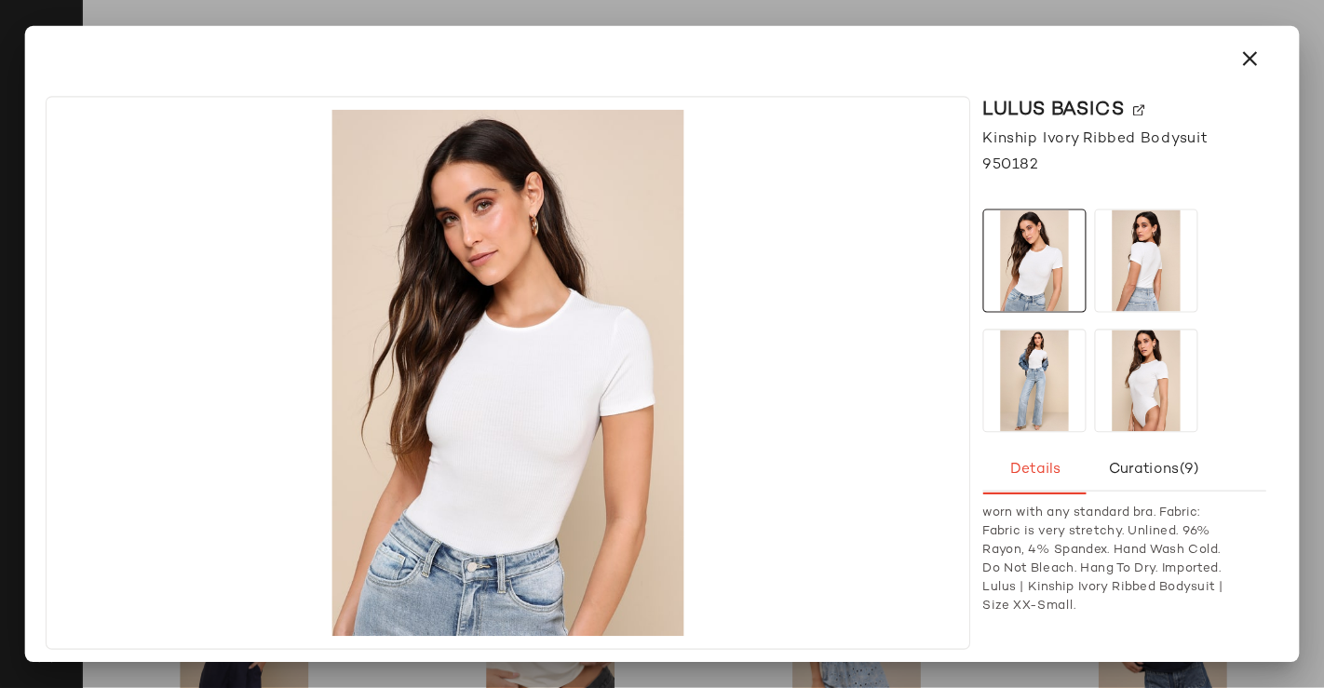
scroll to position [702, 0]
drag, startPoint x: 1171, startPoint y: 454, endPoint x: 1152, endPoint y: 402, distance: 55.7
click at [1171, 455] on div at bounding box center [596, 309] width 1192 height 619
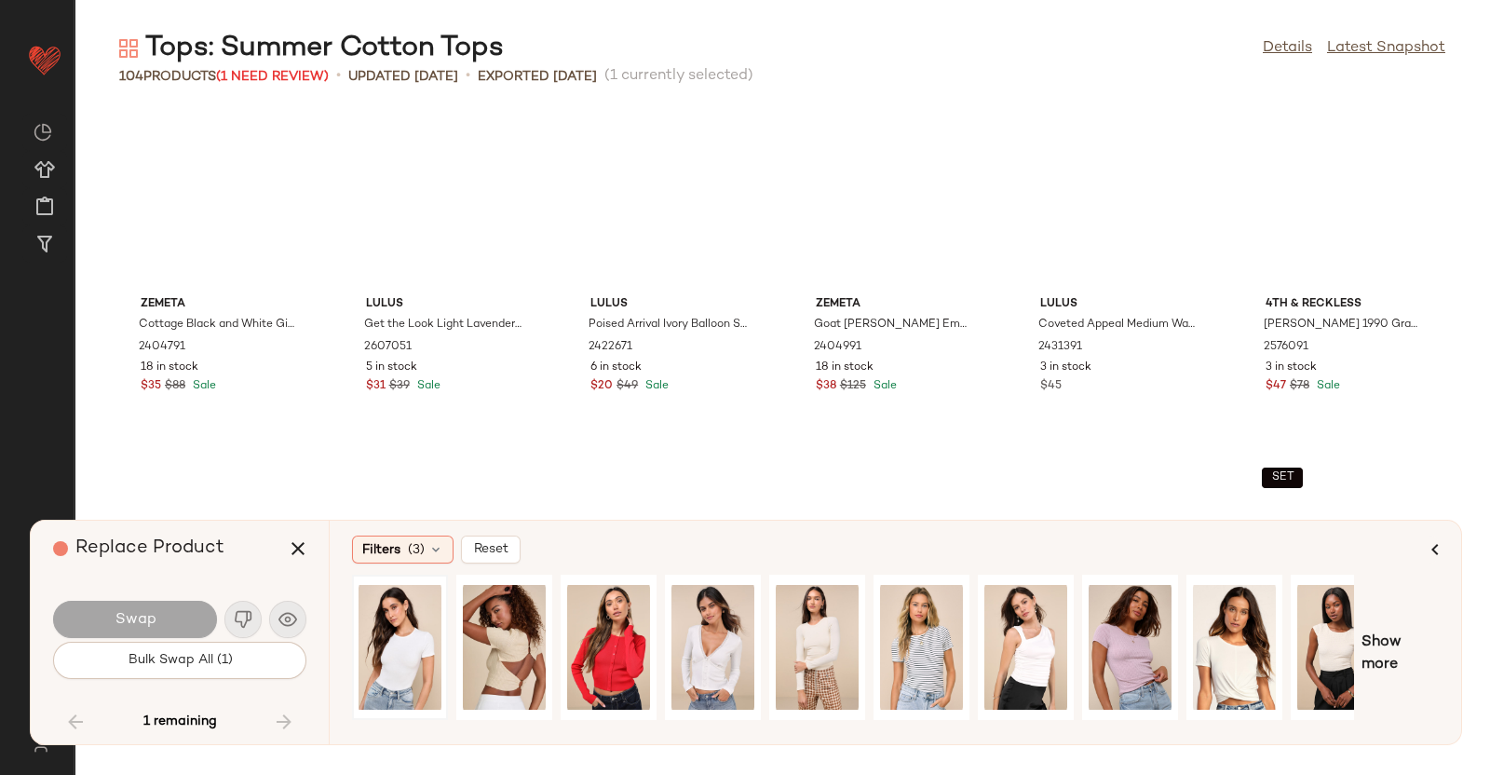
scroll to position [4771, 0]
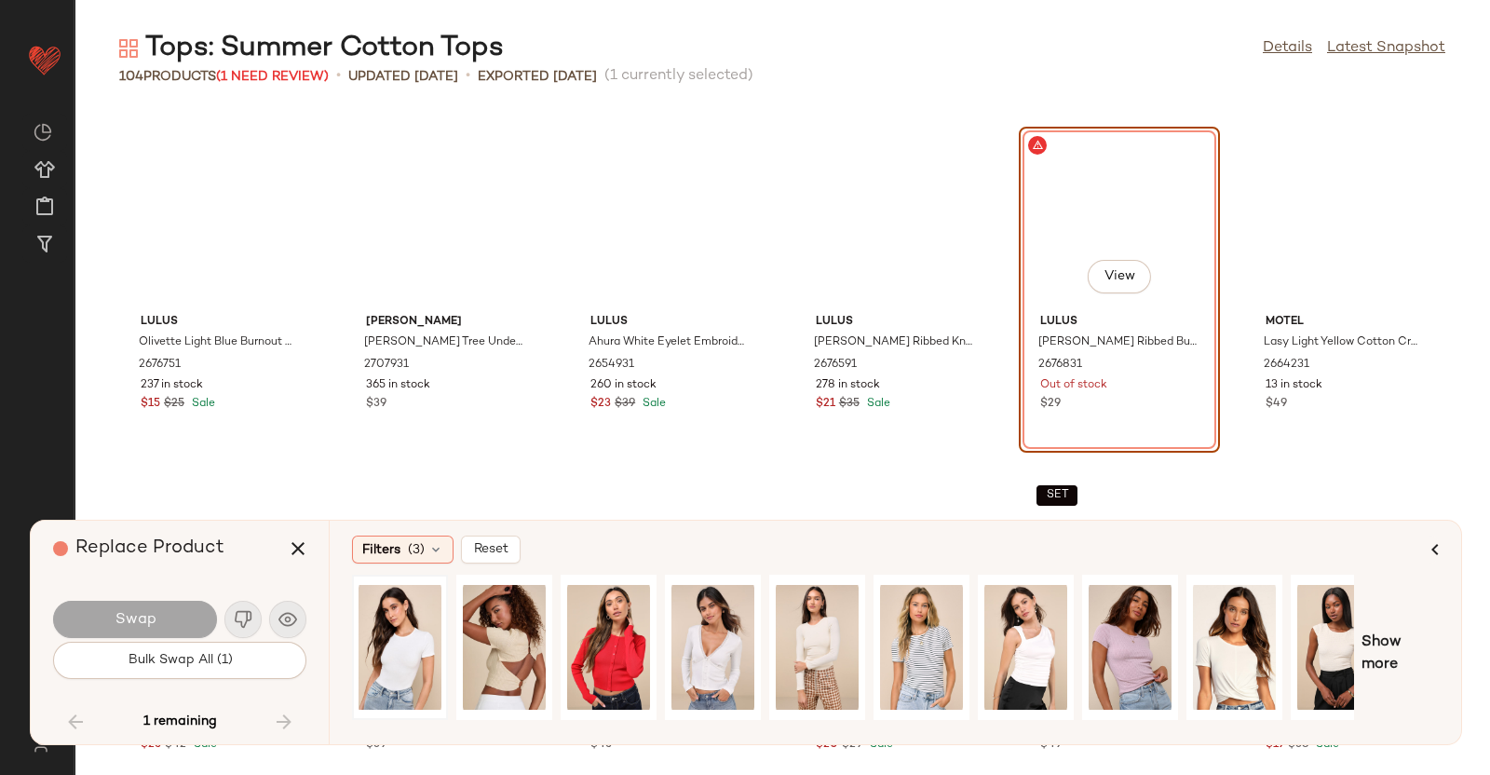
drag, startPoint x: 1118, startPoint y: 1, endPoint x: 538, endPoint y: 570, distance: 812.6
click at [540, 570] on div "Filters (3) Reset Show more" at bounding box center [895, 632] width 1132 height 223
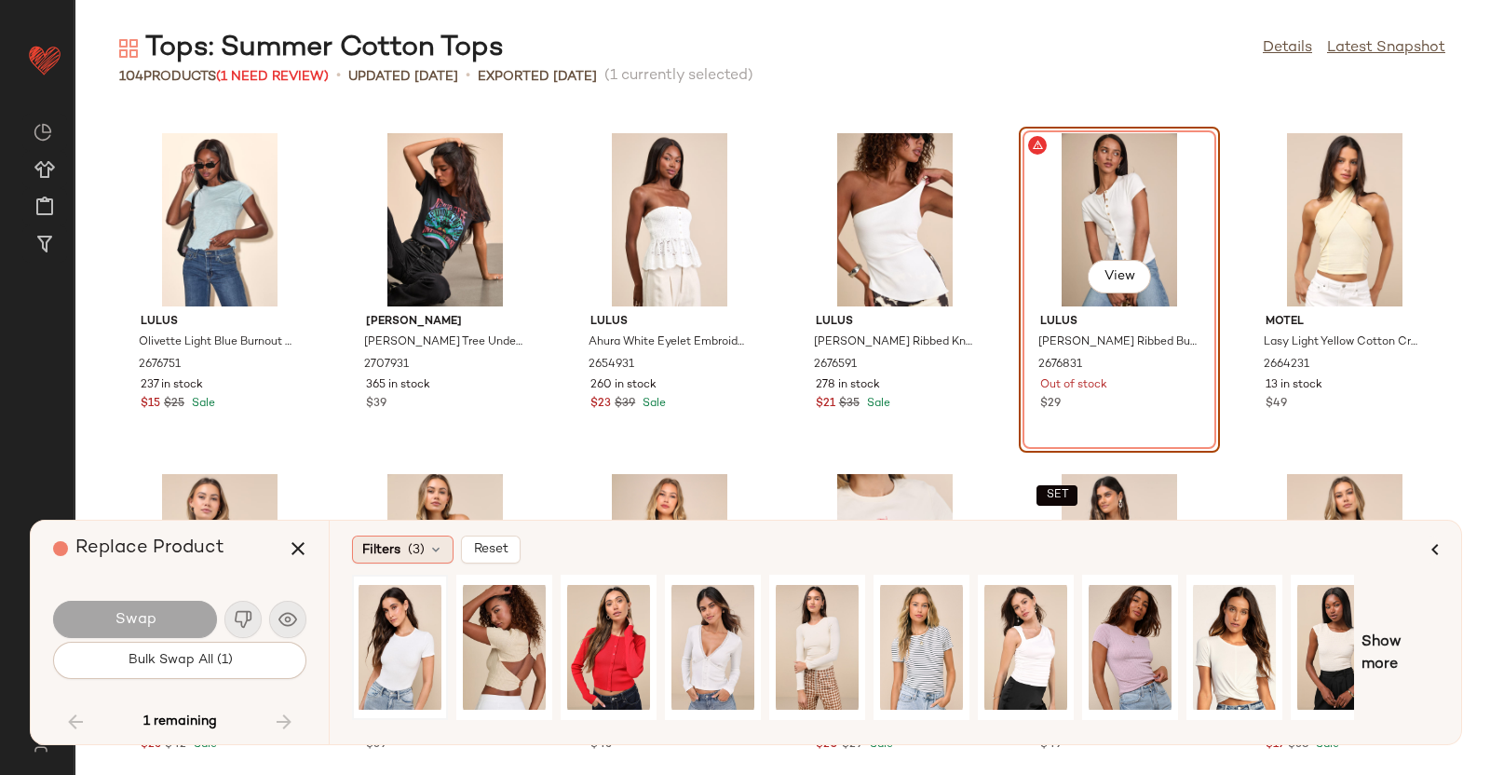
click at [400, 548] on div "Filters (3)" at bounding box center [403, 549] width 102 height 28
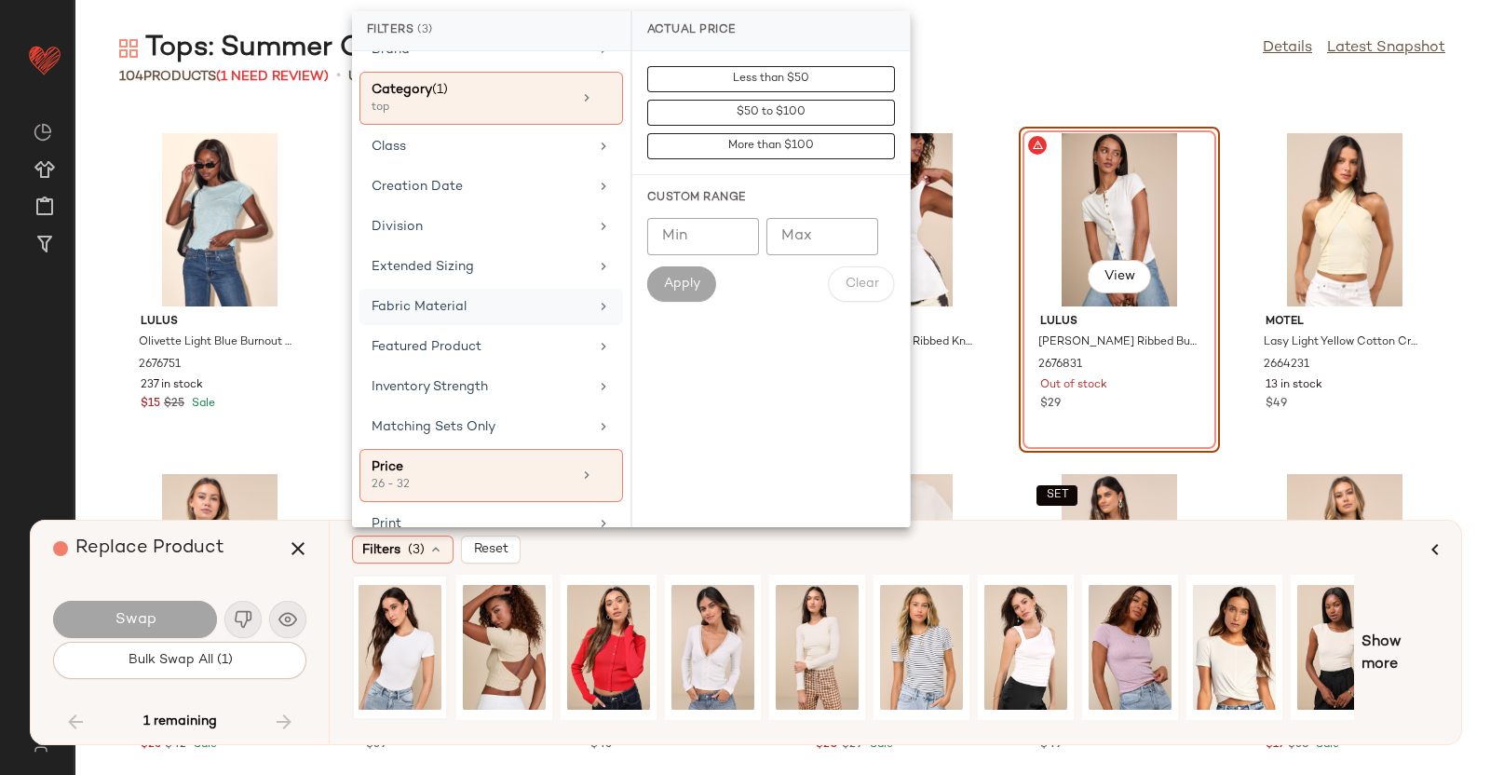
scroll to position [232, 0]
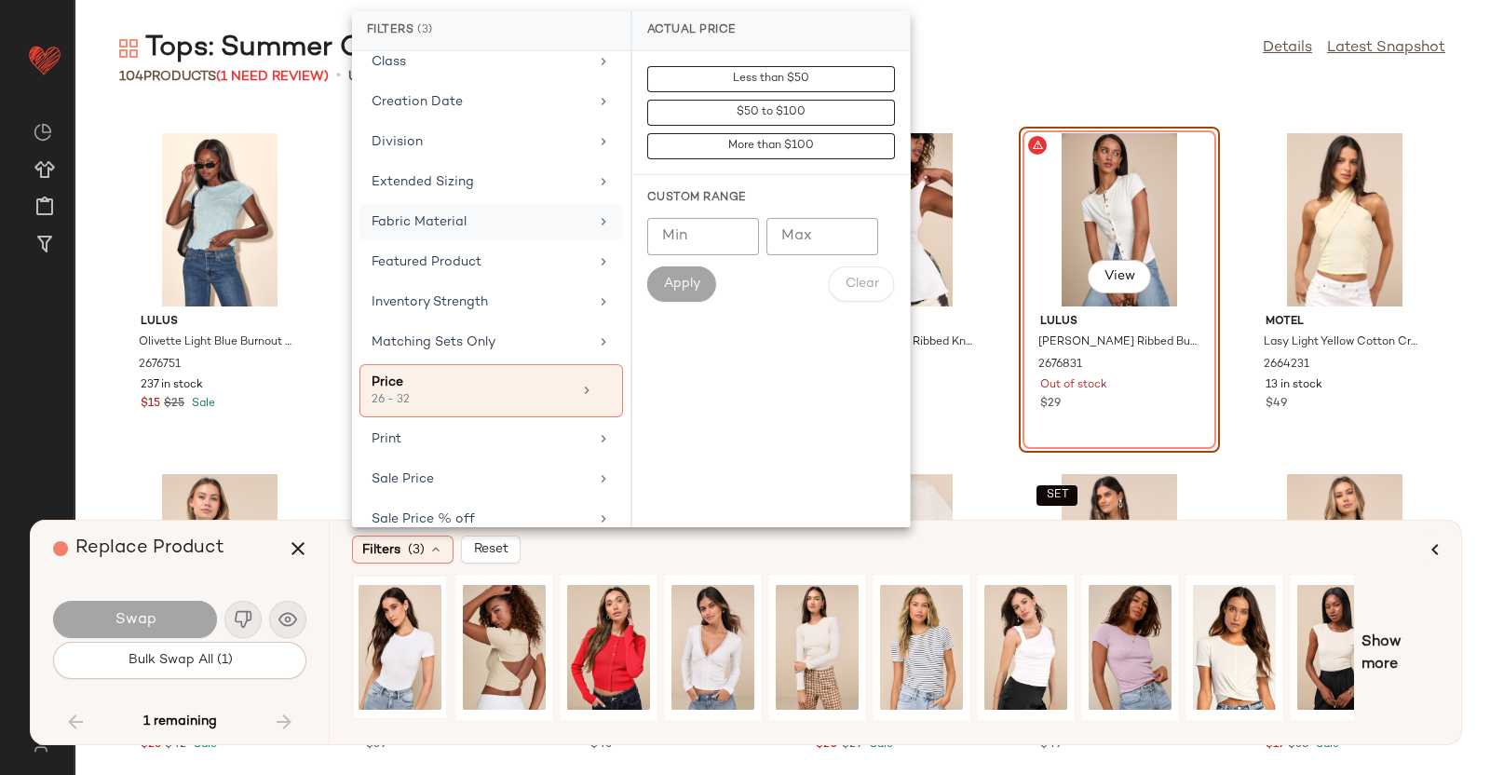
click at [440, 244] on div "Fabric Material" at bounding box center [491, 262] width 264 height 36
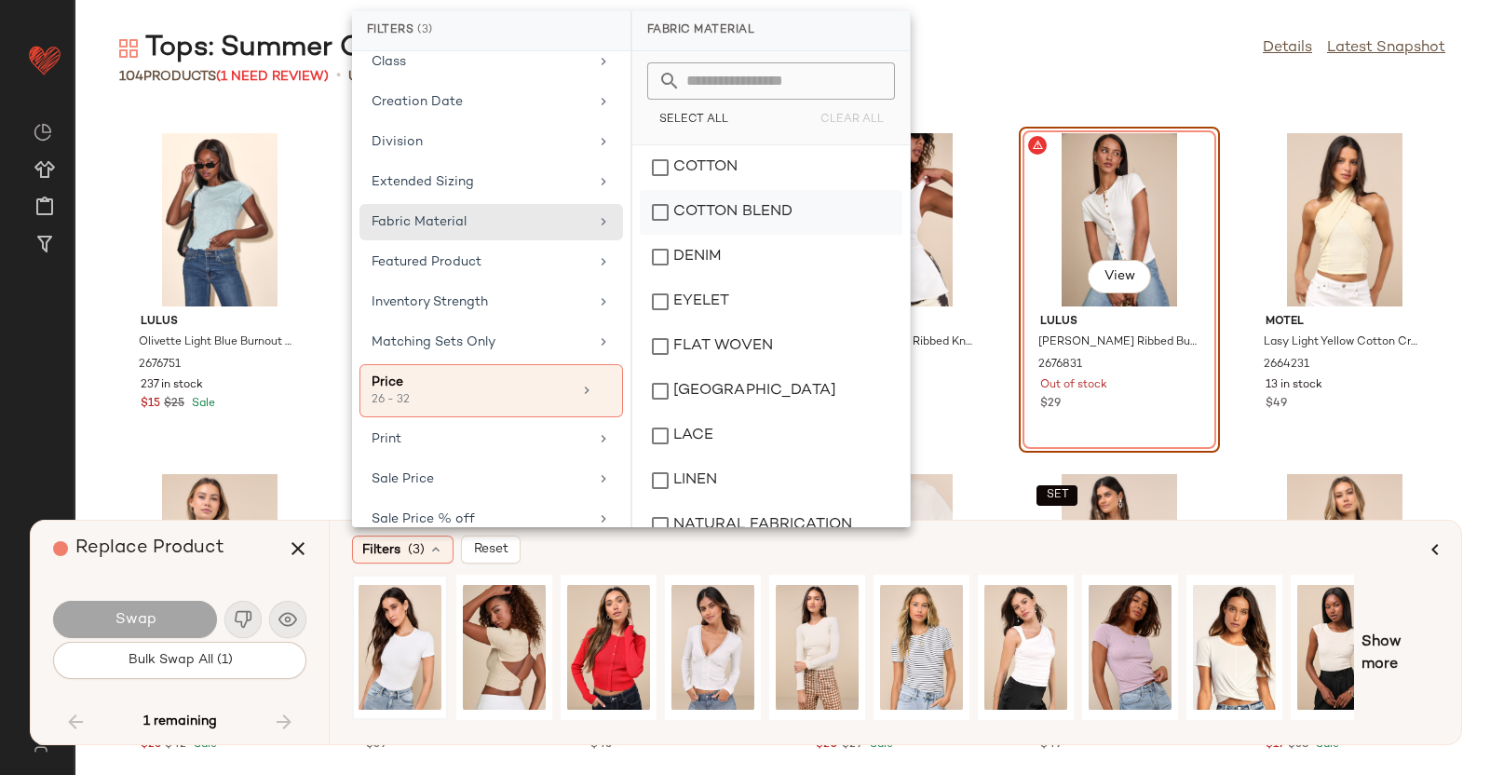
click at [716, 235] on div "COTTON BLEND" at bounding box center [771, 257] width 263 height 45
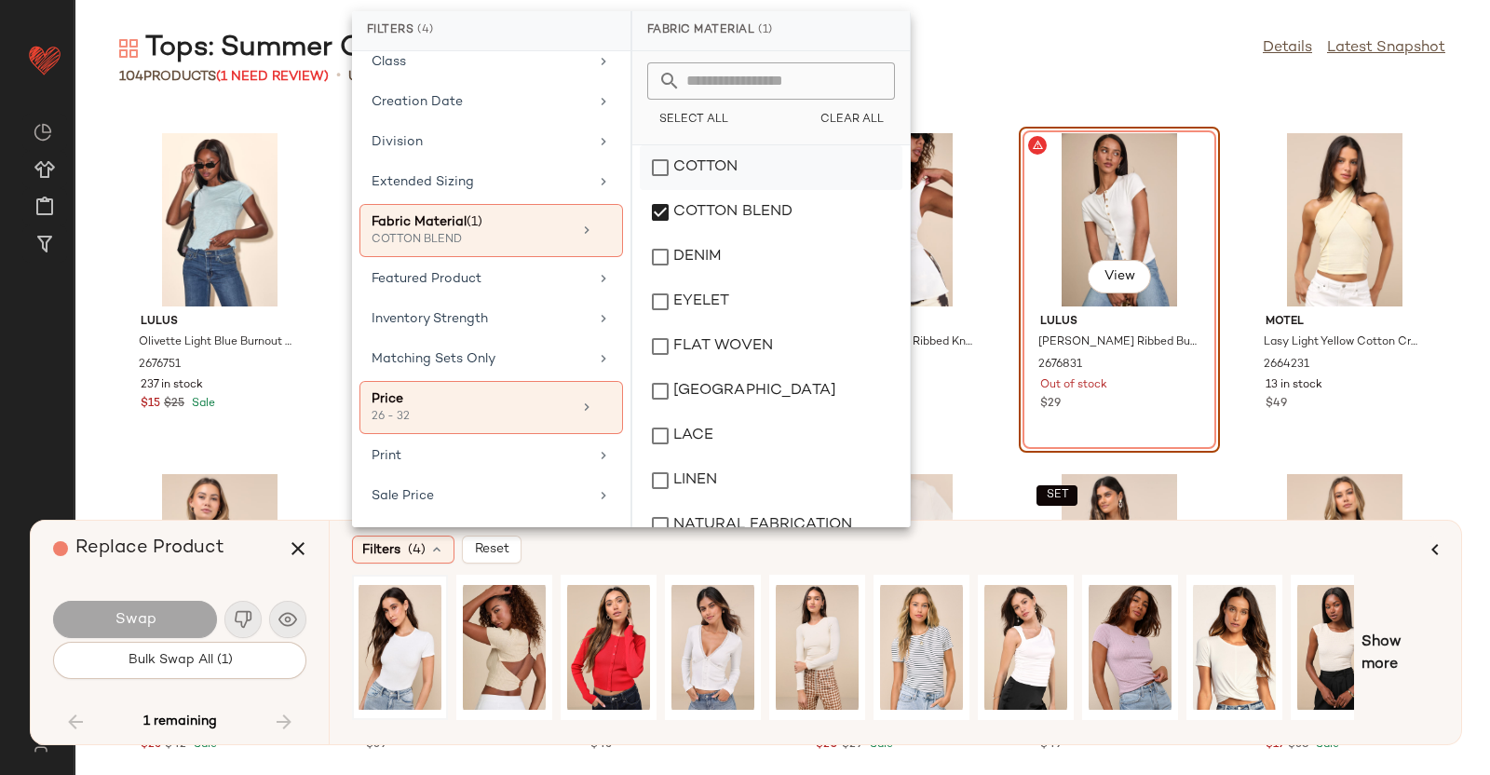
click at [718, 190] on div "COTTON" at bounding box center [771, 212] width 263 height 45
click at [941, 533] on div "Filters (4) Reset Show more" at bounding box center [895, 632] width 1132 height 223
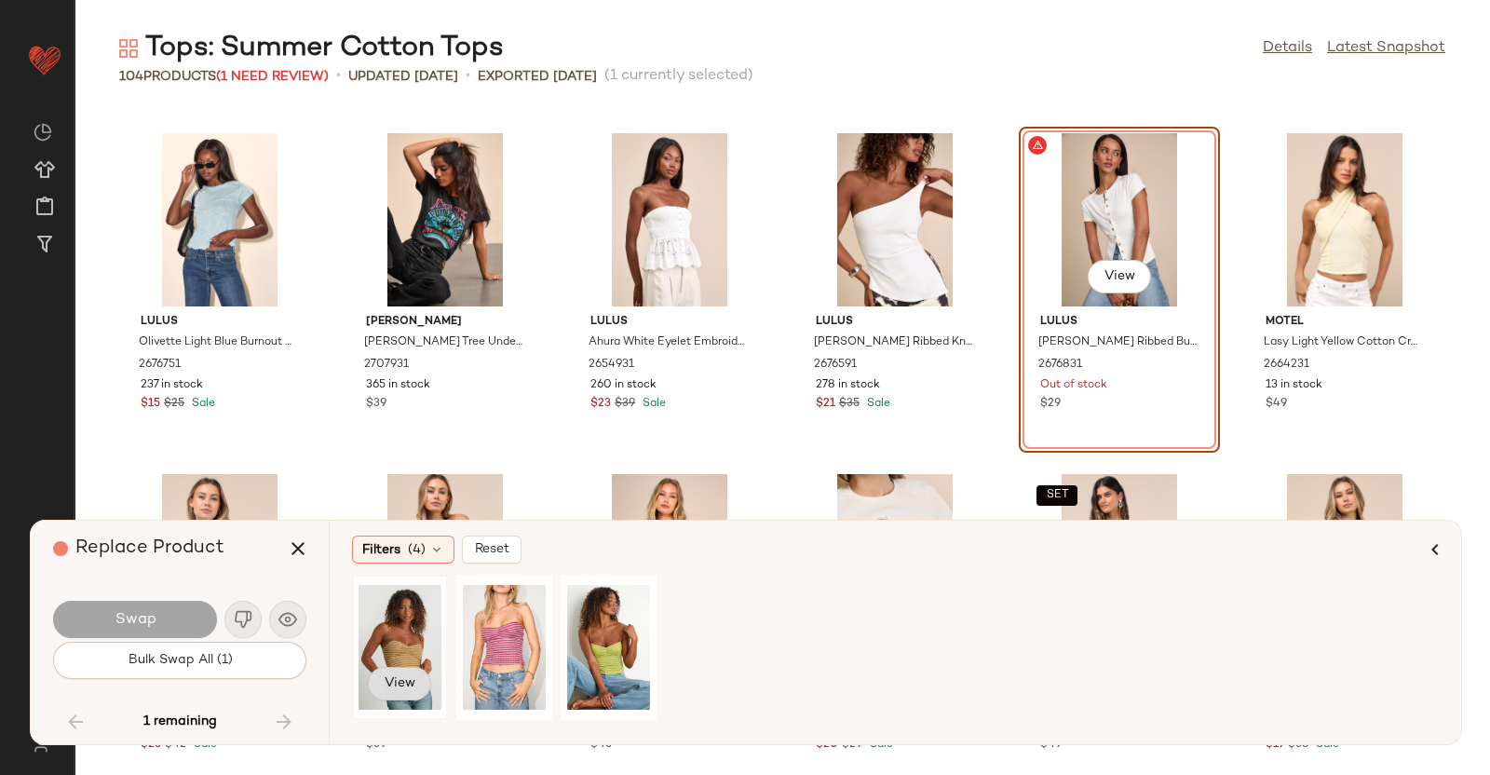
click at [393, 618] on span "View" at bounding box center [400, 683] width 32 height 15
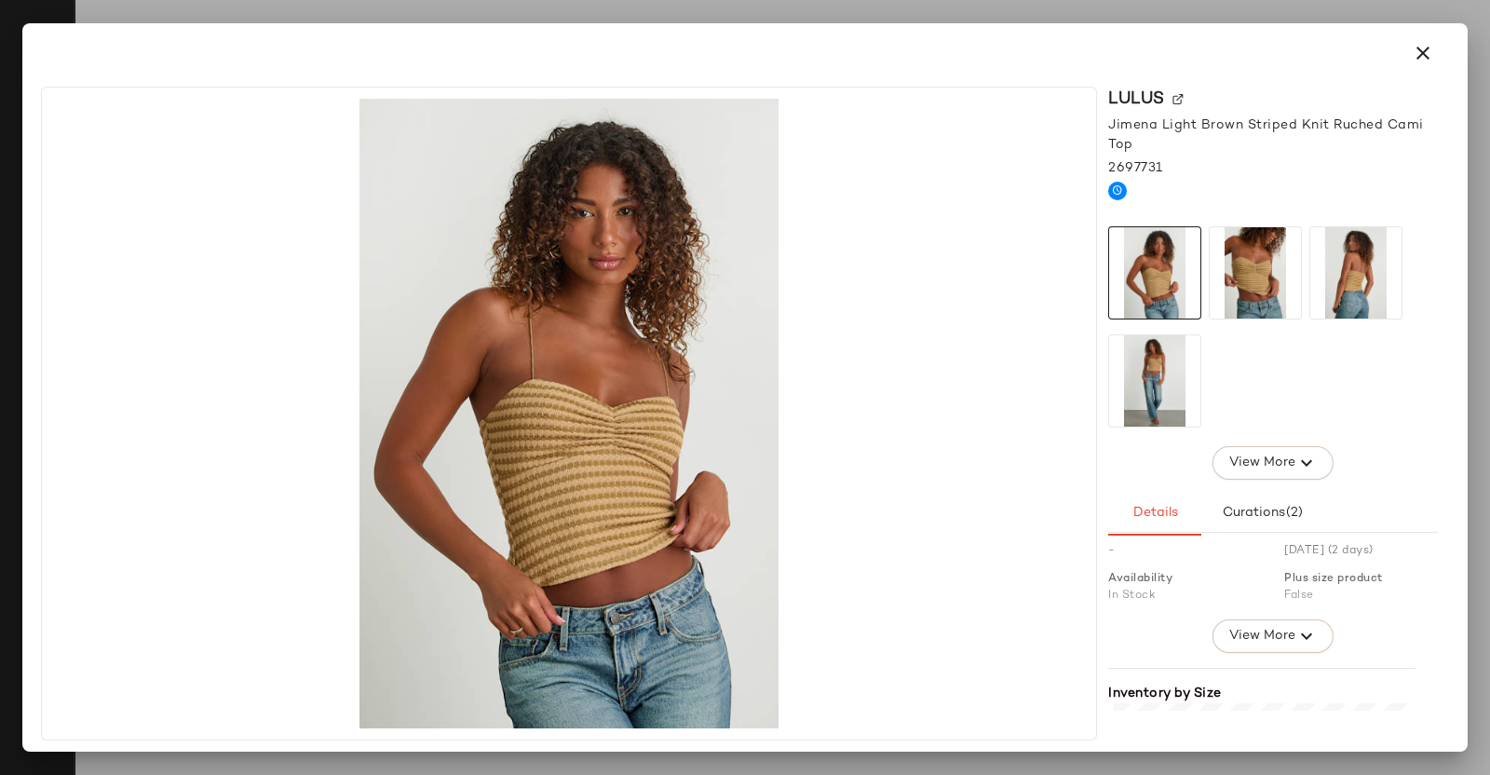
scroll to position [465, 0]
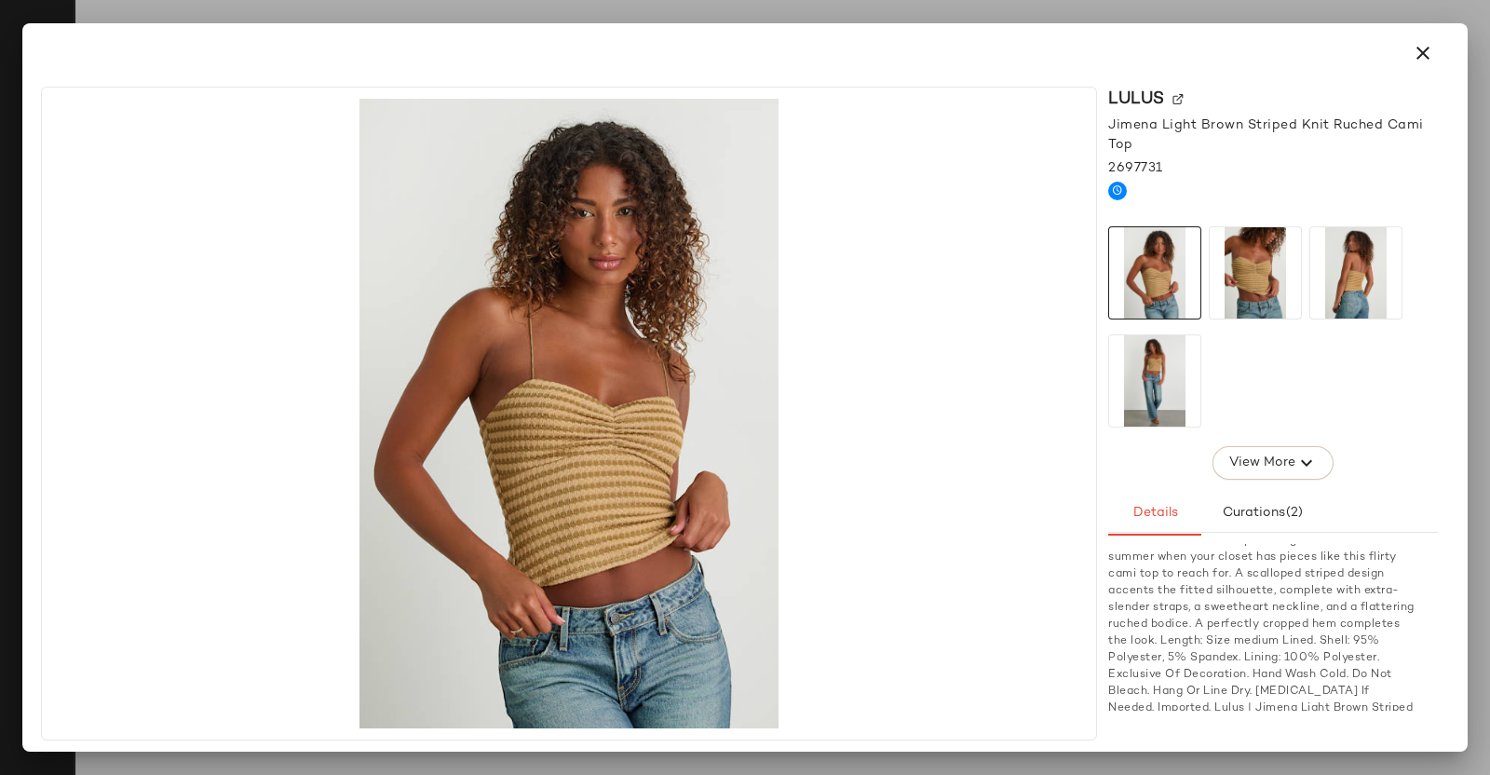
drag, startPoint x: 1485, startPoint y: 515, endPoint x: 1317, endPoint y: 542, distance: 170.7
click at [1191, 517] on div at bounding box center [745, 387] width 1490 height 775
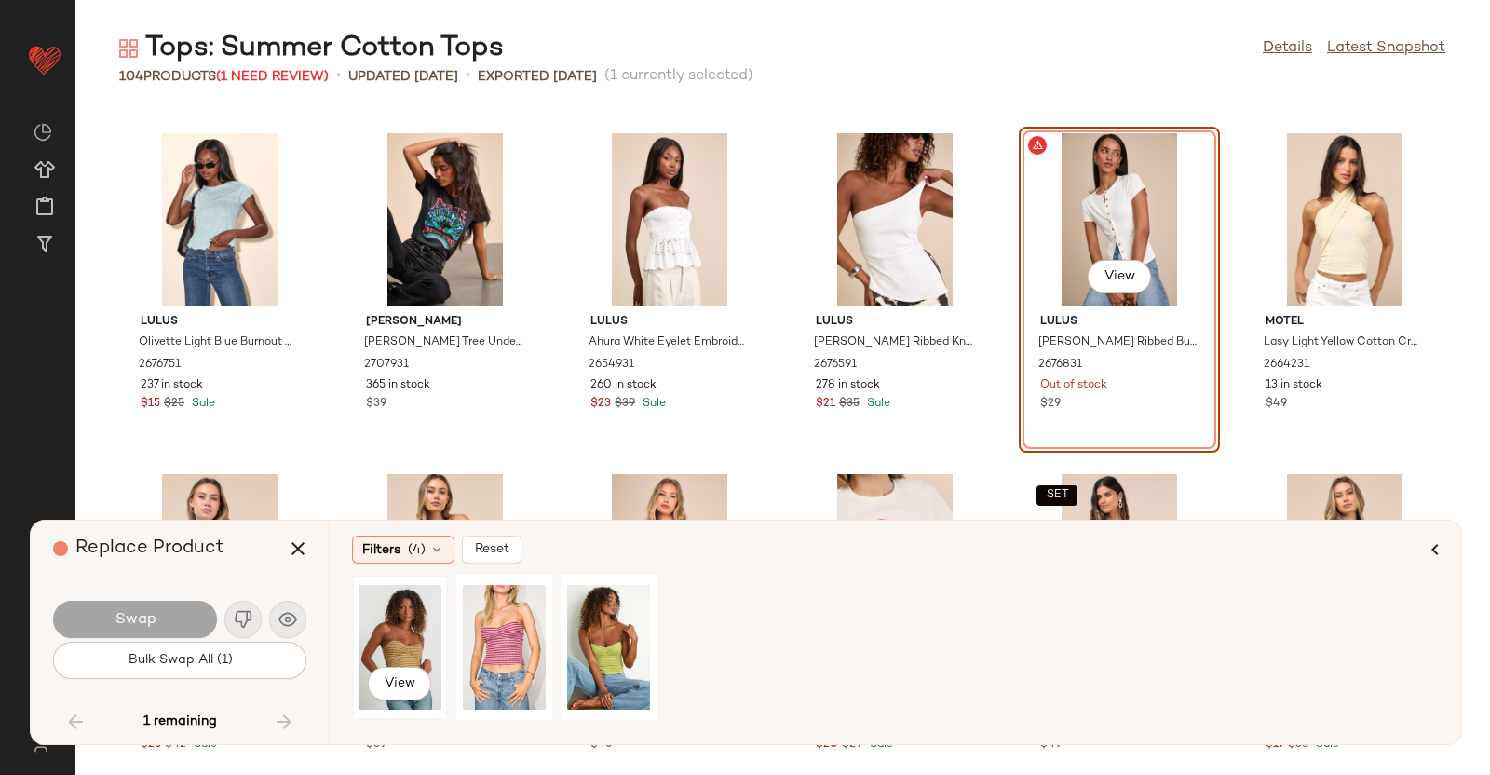
click at [391, 618] on div "View" at bounding box center [400, 647] width 83 height 132
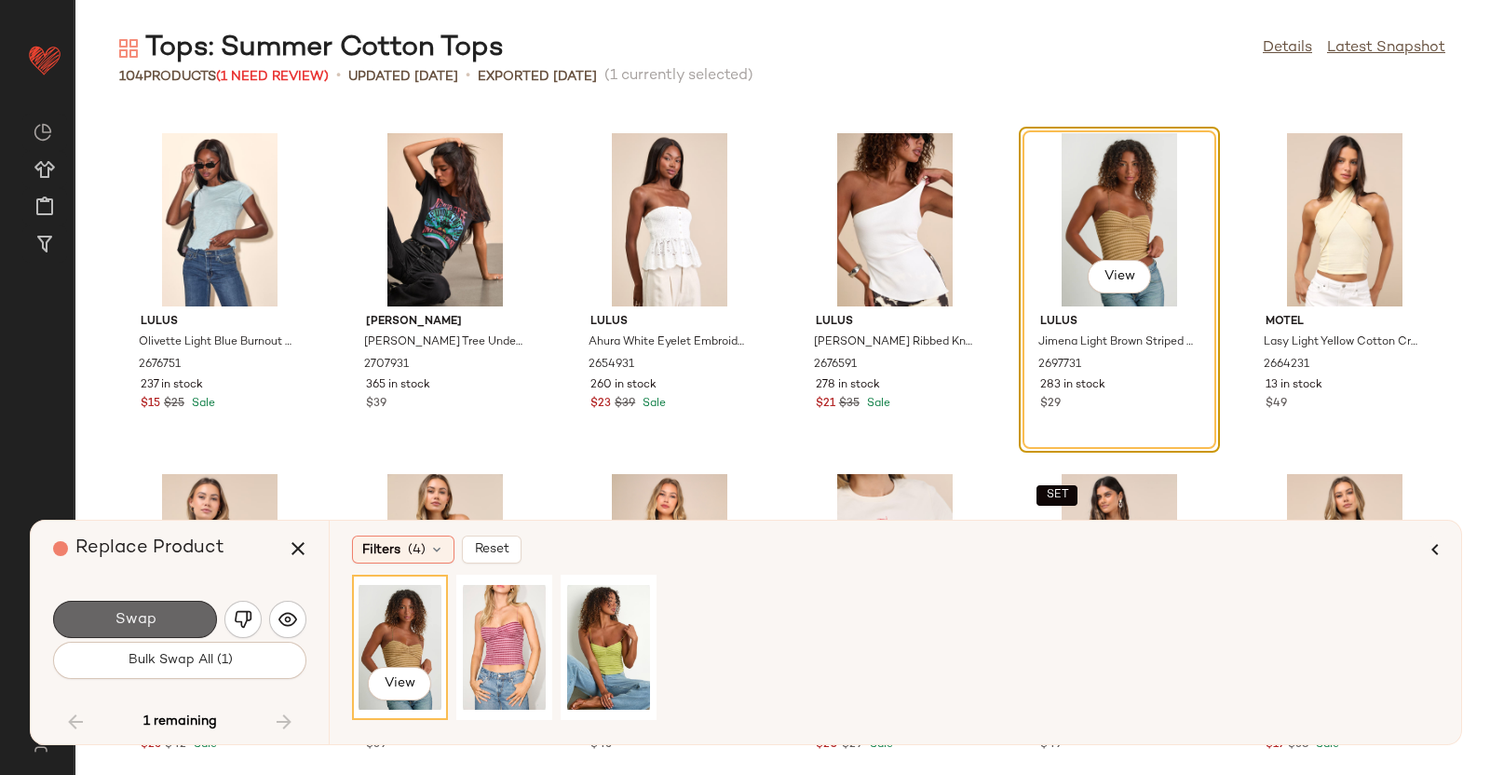
click at [160, 617] on button "Swap" at bounding box center [135, 619] width 164 height 37
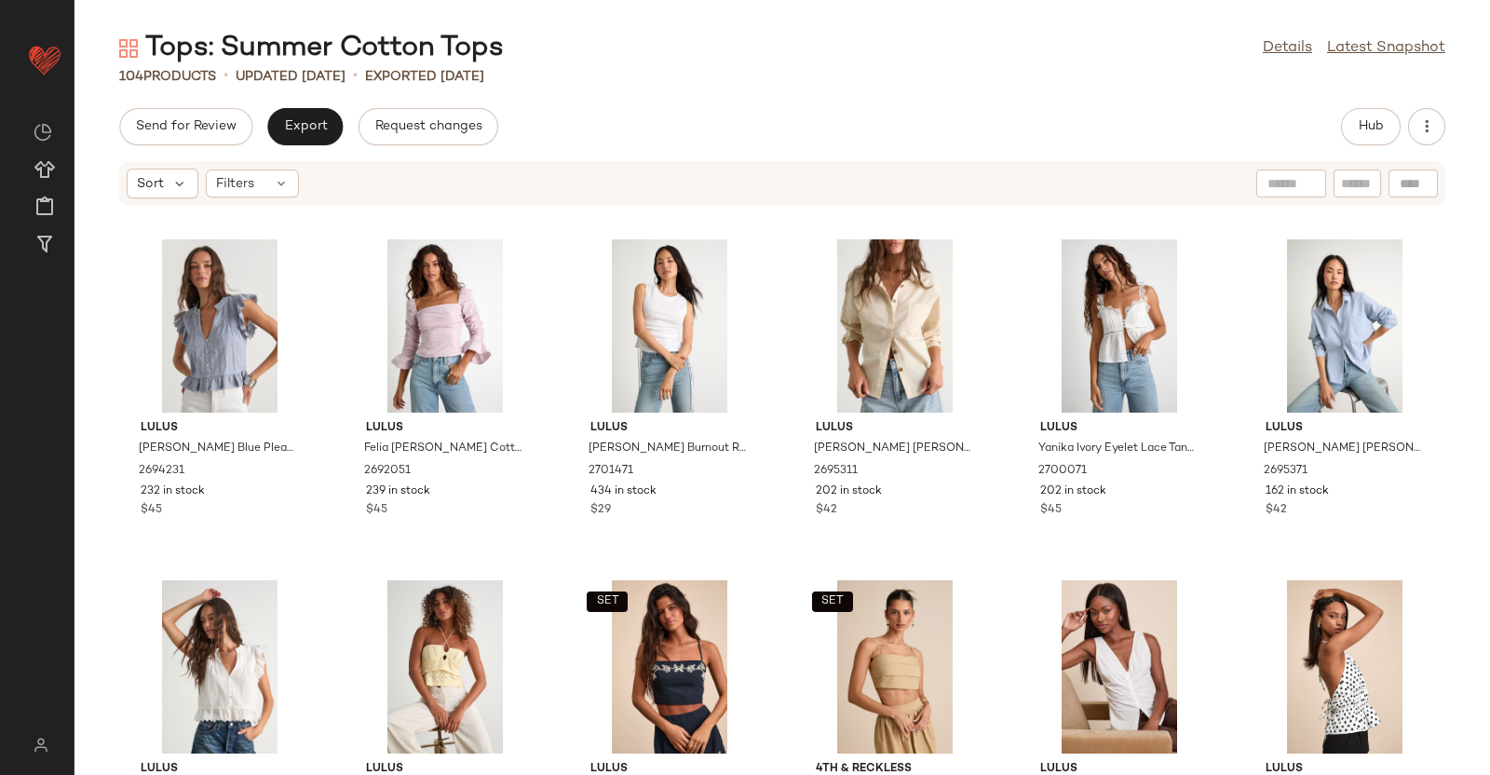
click at [1191, 145] on div "Send for Review Export Request changes Hub Sort Filters Lulus Annabelle Slate B…" at bounding box center [781, 441] width 1415 height 667
click at [1191, 127] on span "Hub" at bounding box center [1371, 126] width 26 height 15
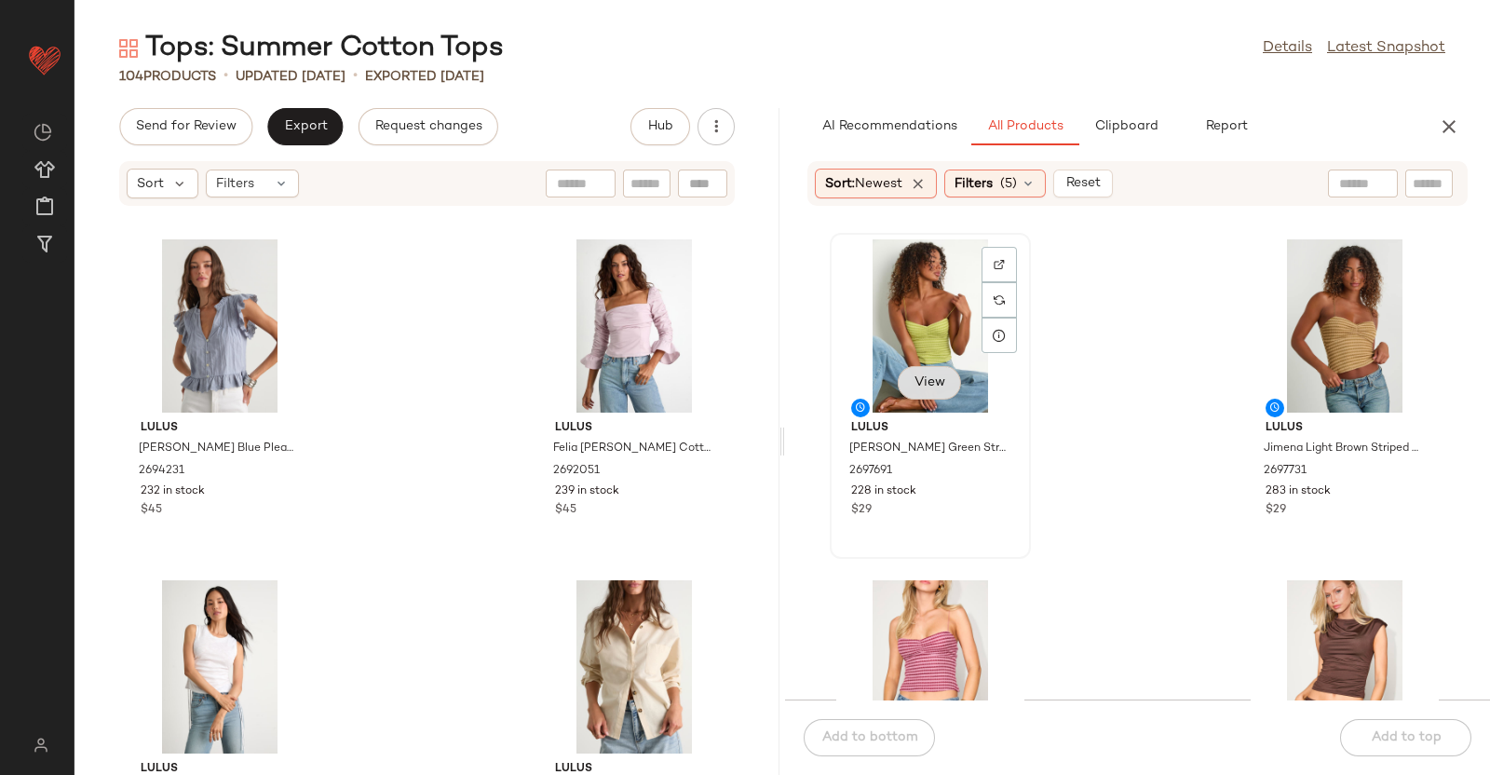
click at [927, 377] on span "View" at bounding box center [930, 382] width 32 height 15
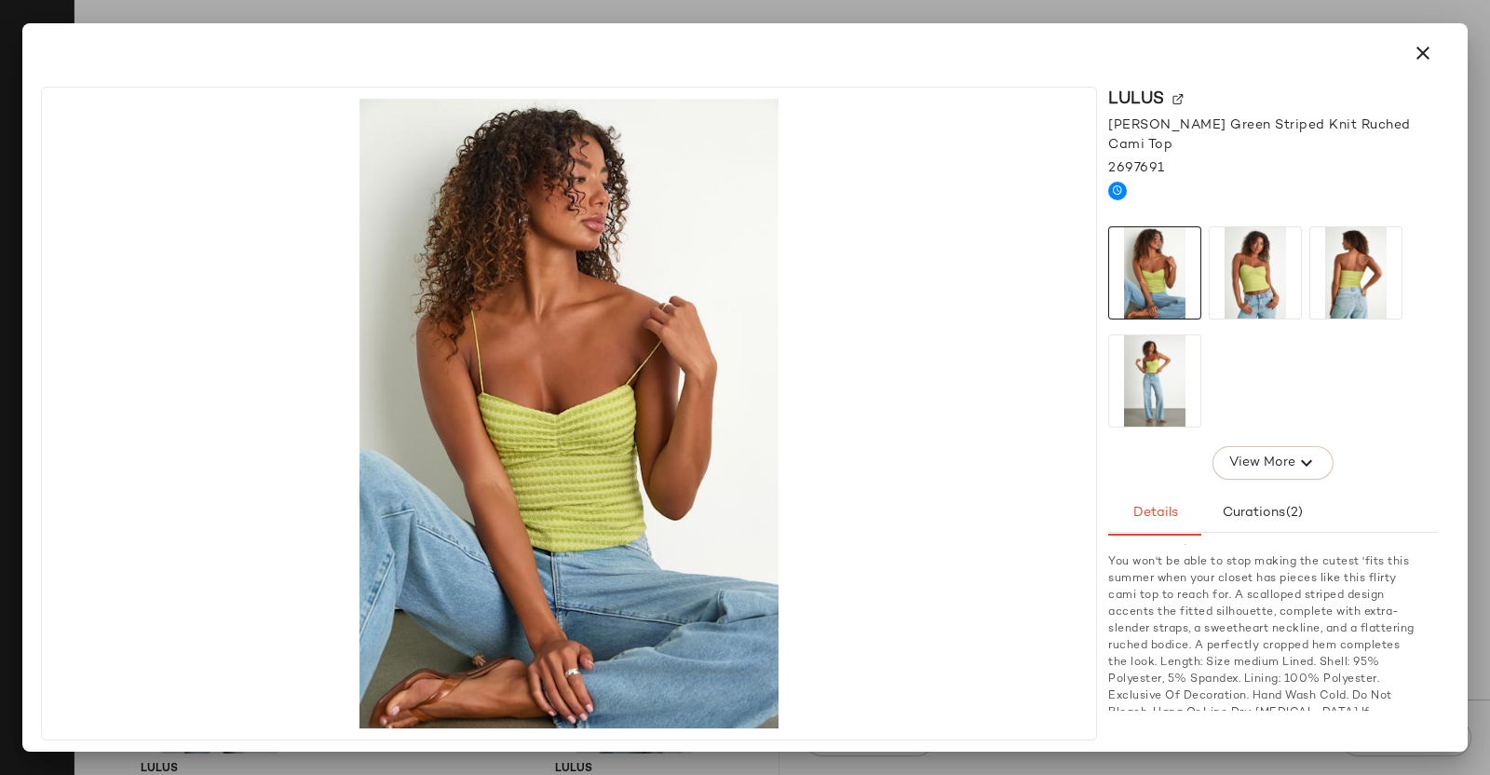
scroll to position [504, 0]
click at [1191, 575] on div at bounding box center [745, 387] width 1490 height 775
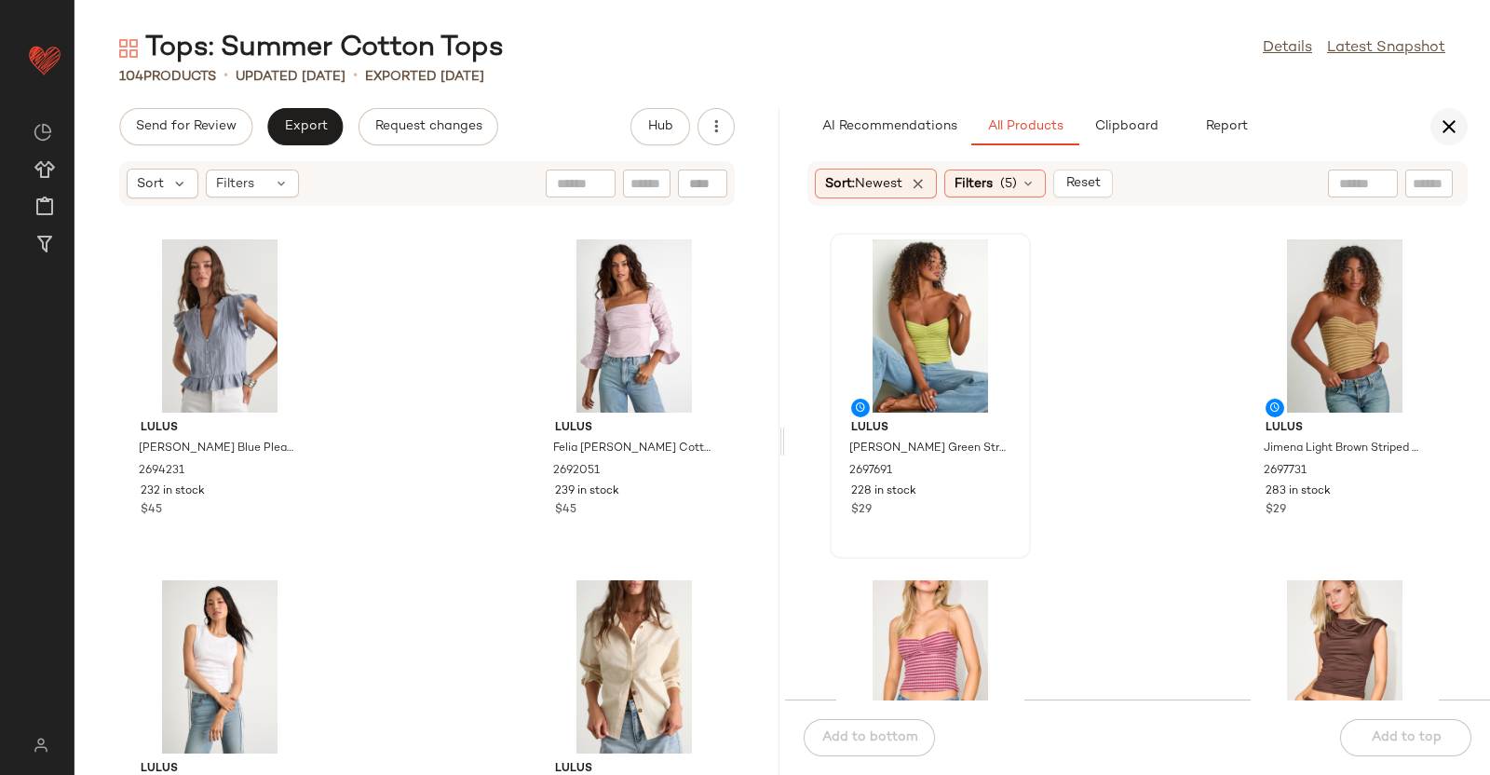
click at [1191, 114] on button "button" at bounding box center [1448, 126] width 37 height 37
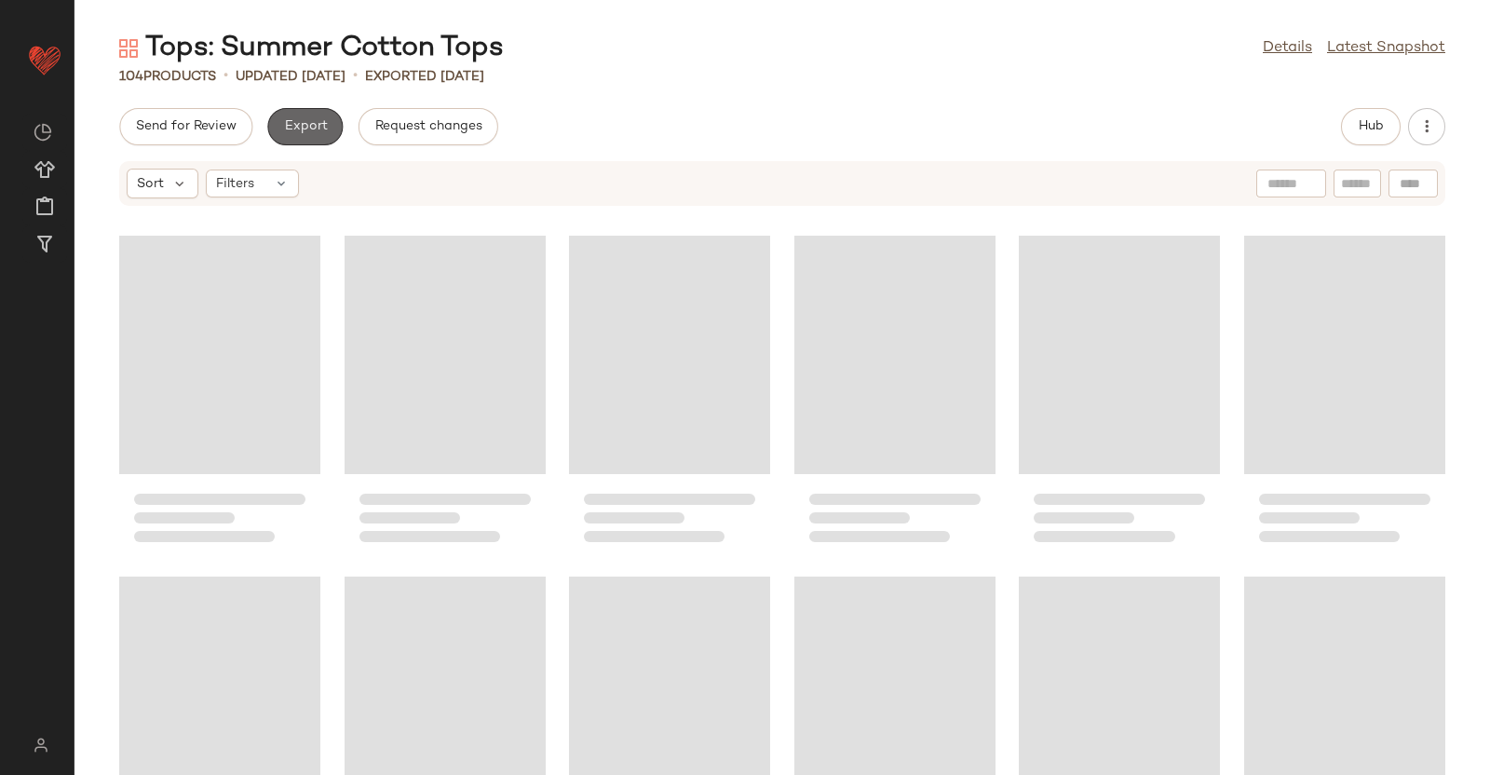
click at [293, 122] on span "Export" at bounding box center [305, 126] width 44 height 15
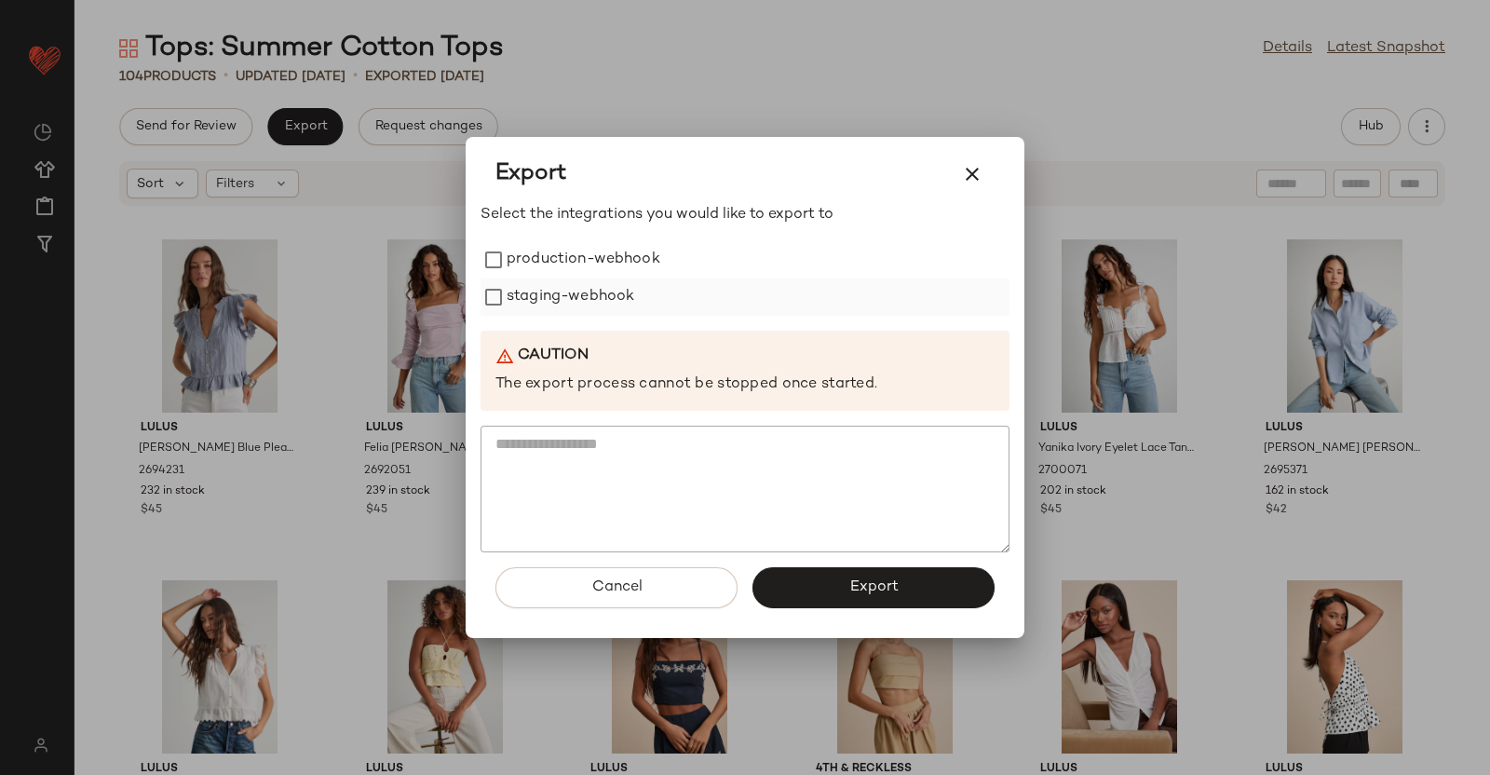
click at [536, 254] on label "production-webhook" at bounding box center [584, 259] width 154 height 37
click at [541, 300] on label "staging-webhook" at bounding box center [571, 296] width 128 height 37
click at [875, 598] on button "Export" at bounding box center [873, 587] width 242 height 41
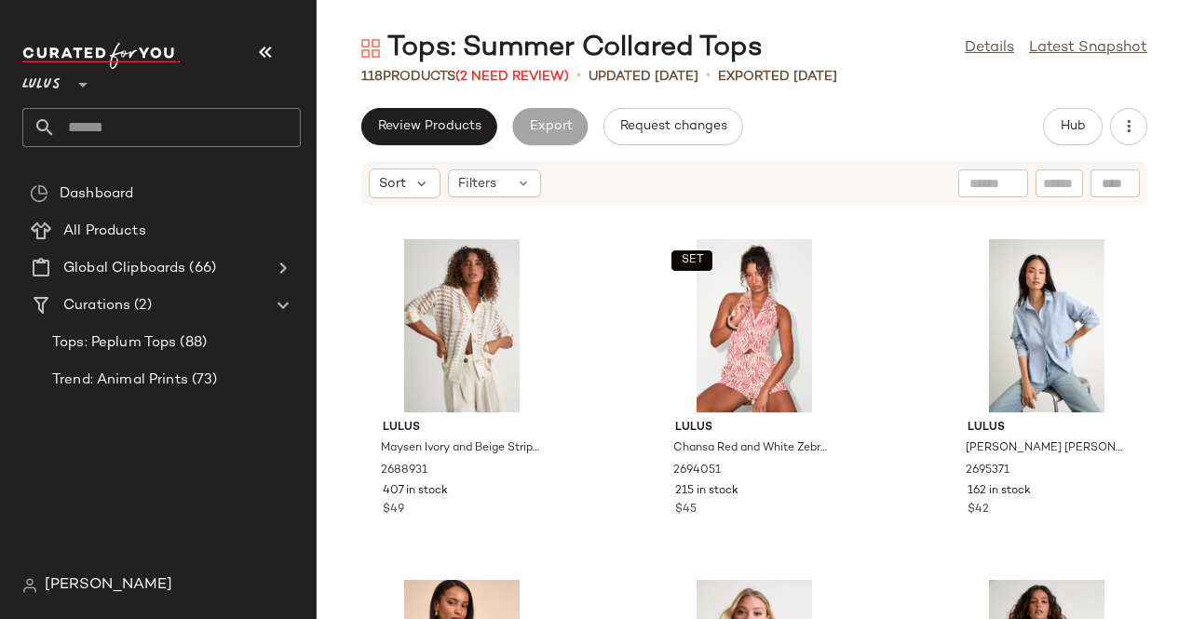
click at [253, 47] on button "button" at bounding box center [265, 52] width 45 height 45
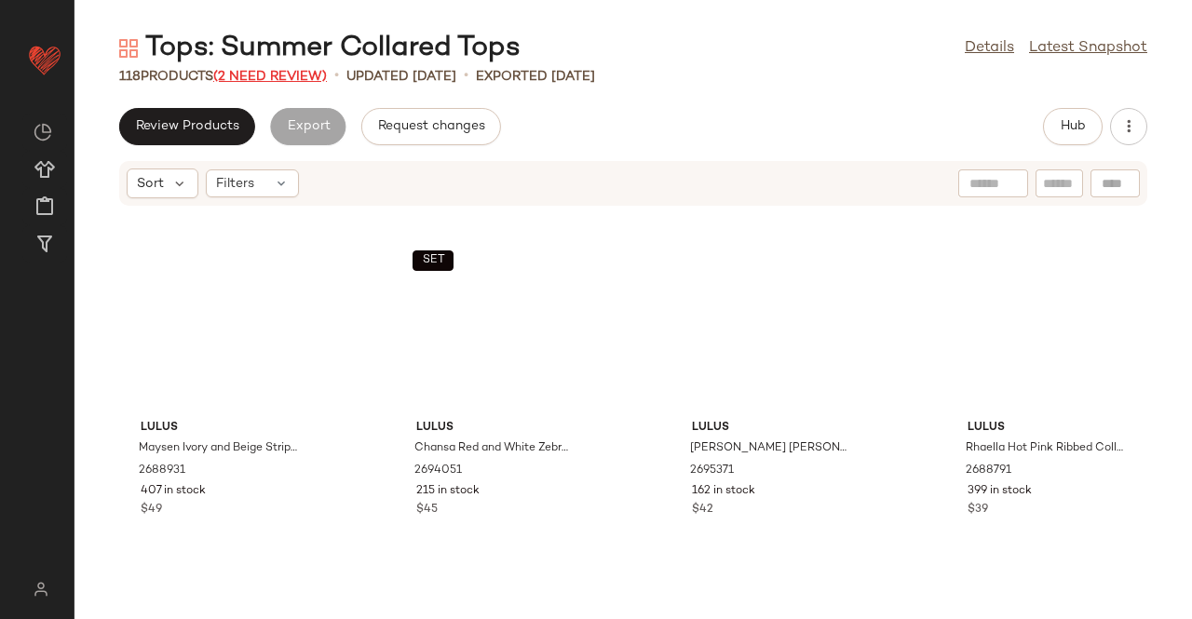
click at [288, 70] on span "(2 Need Review)" at bounding box center [270, 77] width 114 height 14
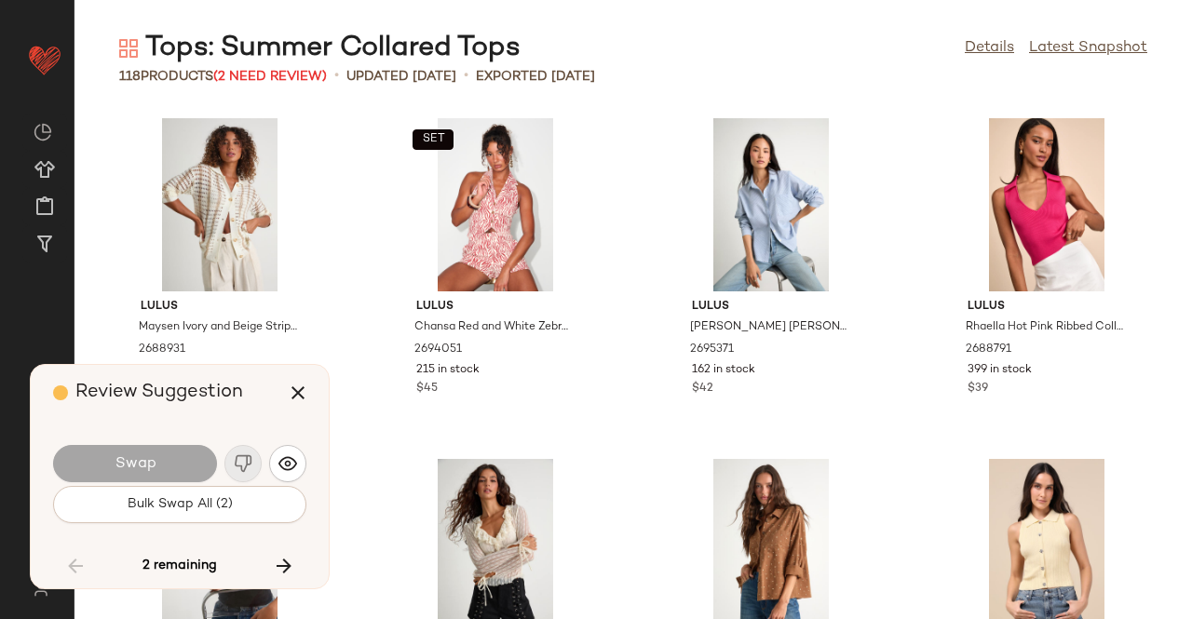
scroll to position [8861, 0]
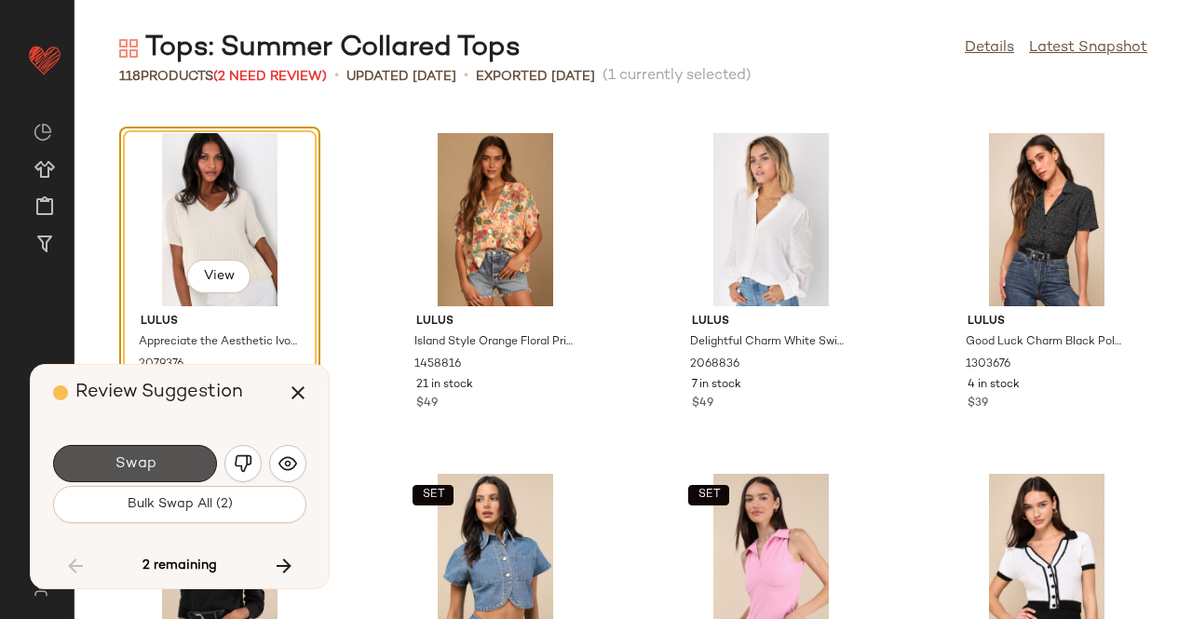
click at [153, 459] on button "Swap" at bounding box center [135, 463] width 164 height 37
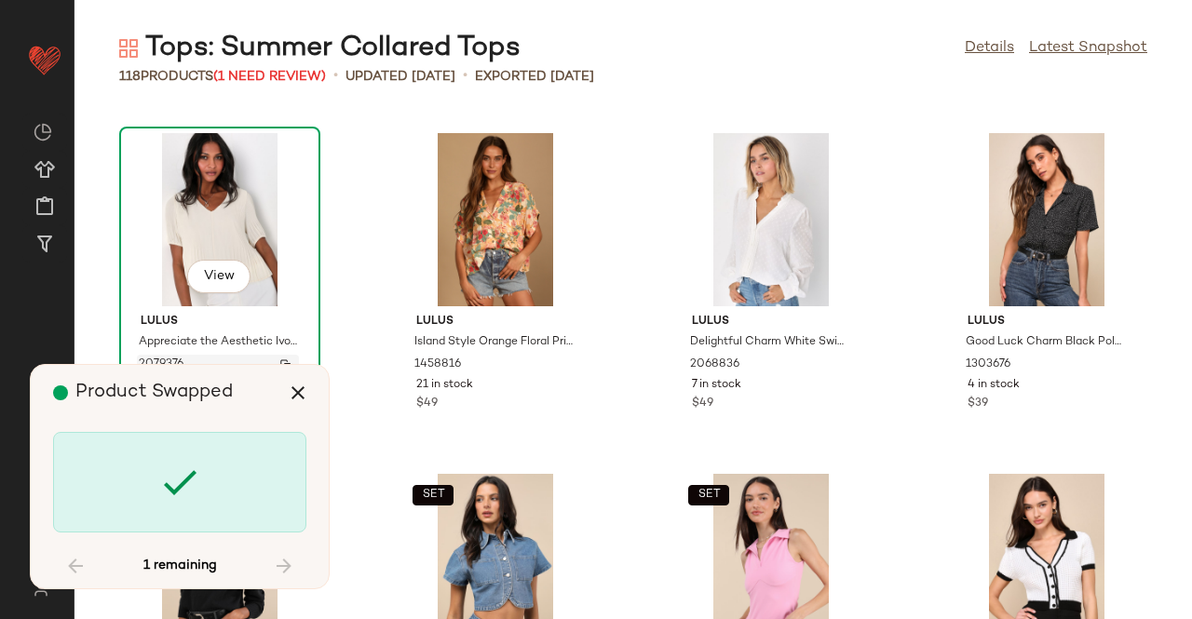
scroll to position [9543, 0]
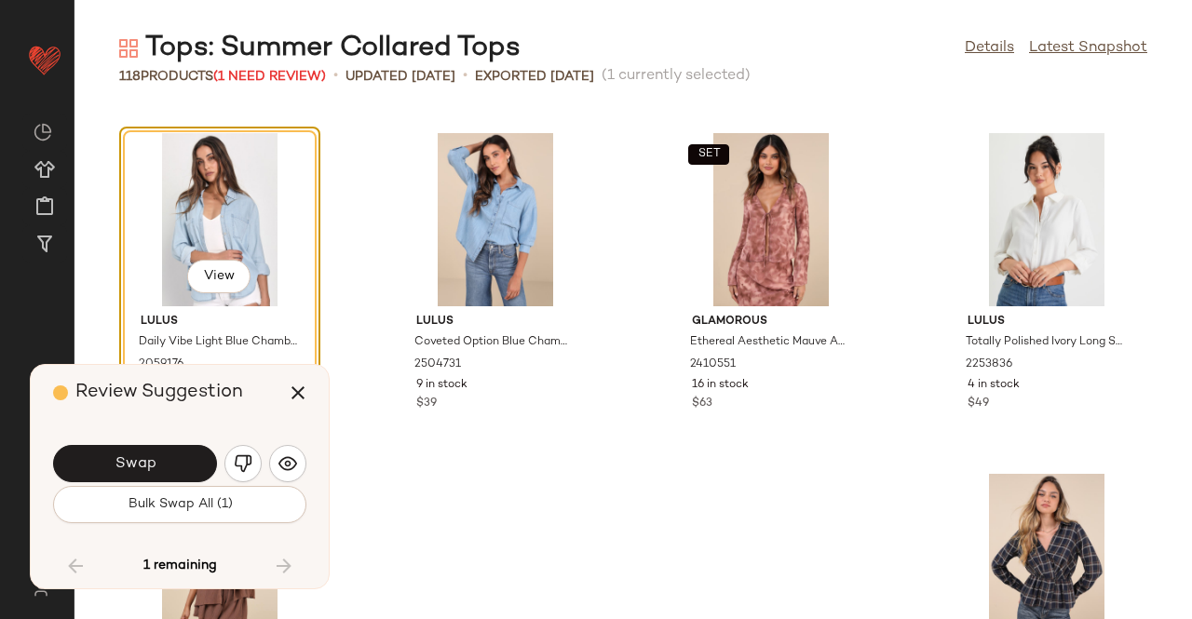
click at [153, 464] on span "Swap" at bounding box center [135, 464] width 42 height 18
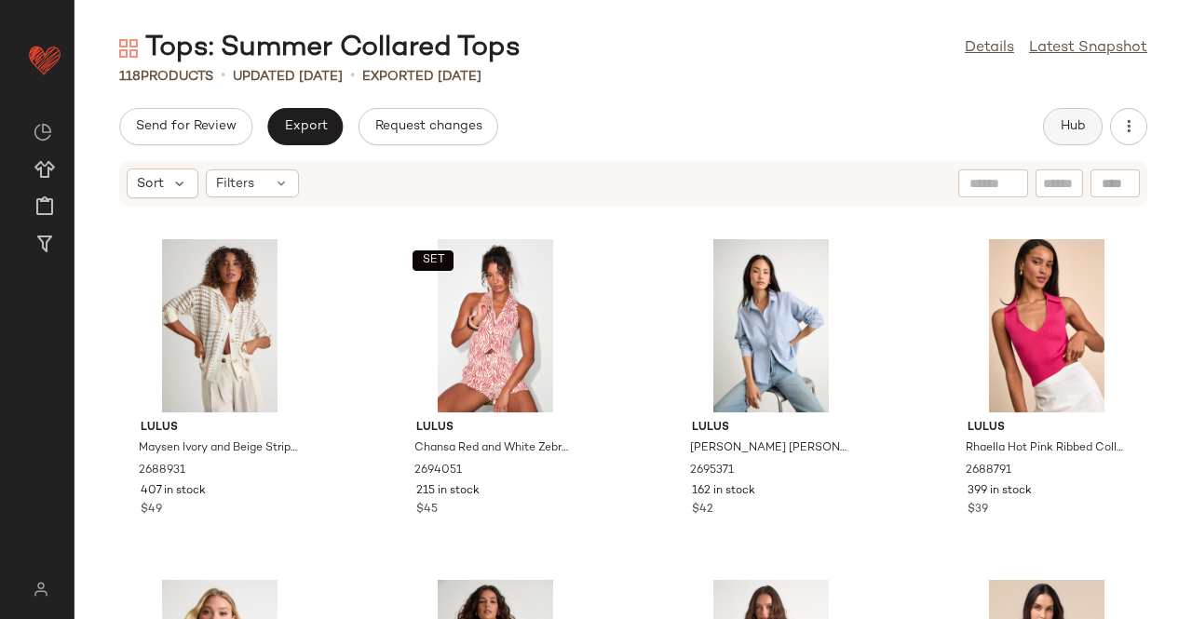
click at [1082, 144] on button "Hub" at bounding box center [1073, 126] width 60 height 37
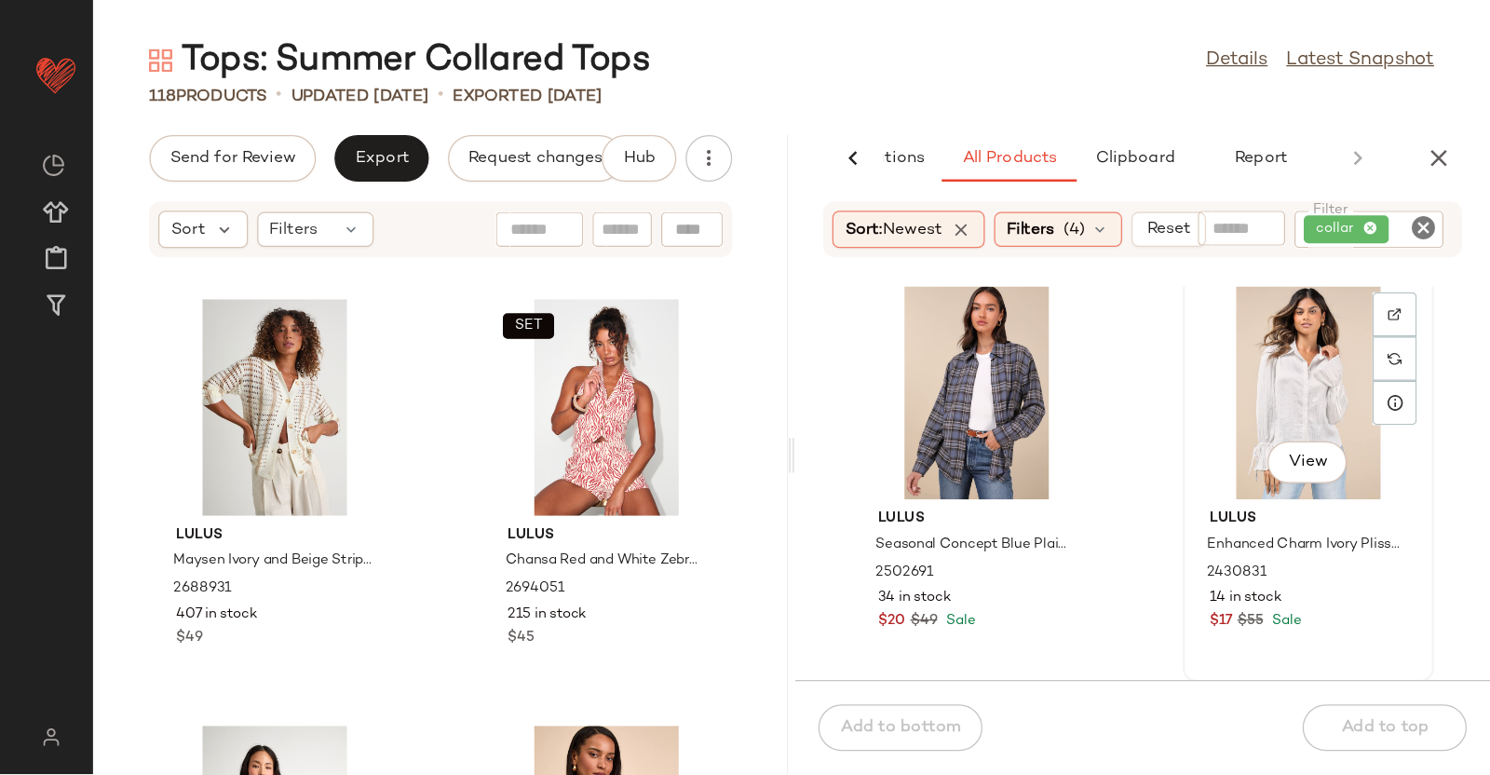
scroll to position [711, 0]
click at [1144, 131] on icon "button" at bounding box center [1151, 126] width 22 height 22
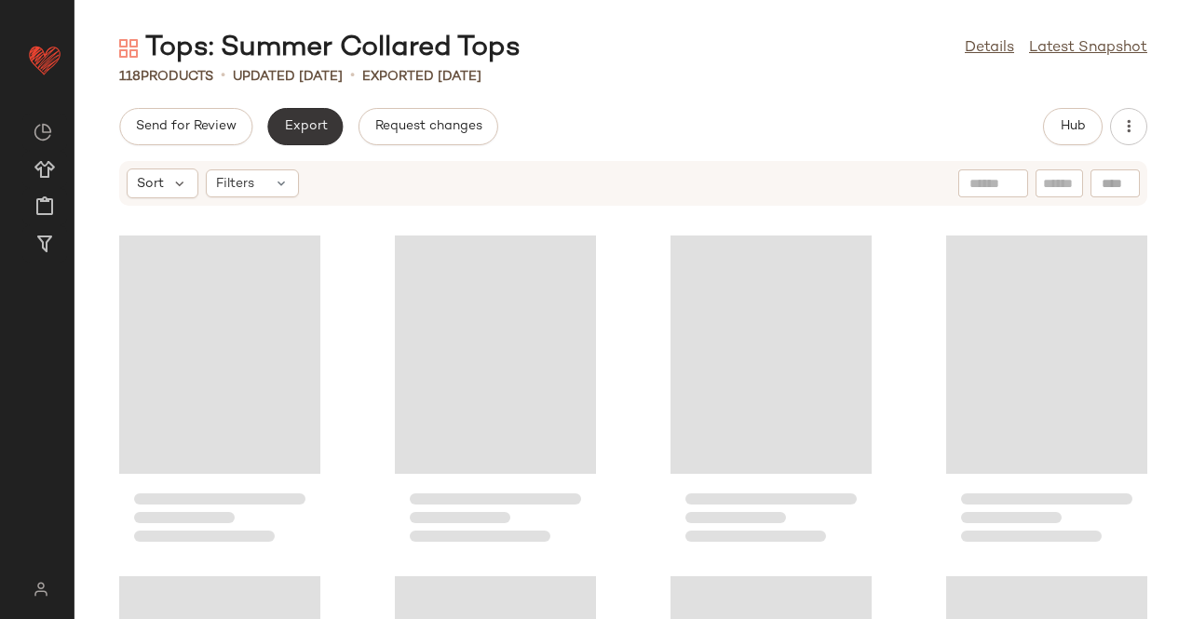
click at [291, 135] on button "Export" at bounding box center [304, 126] width 75 height 37
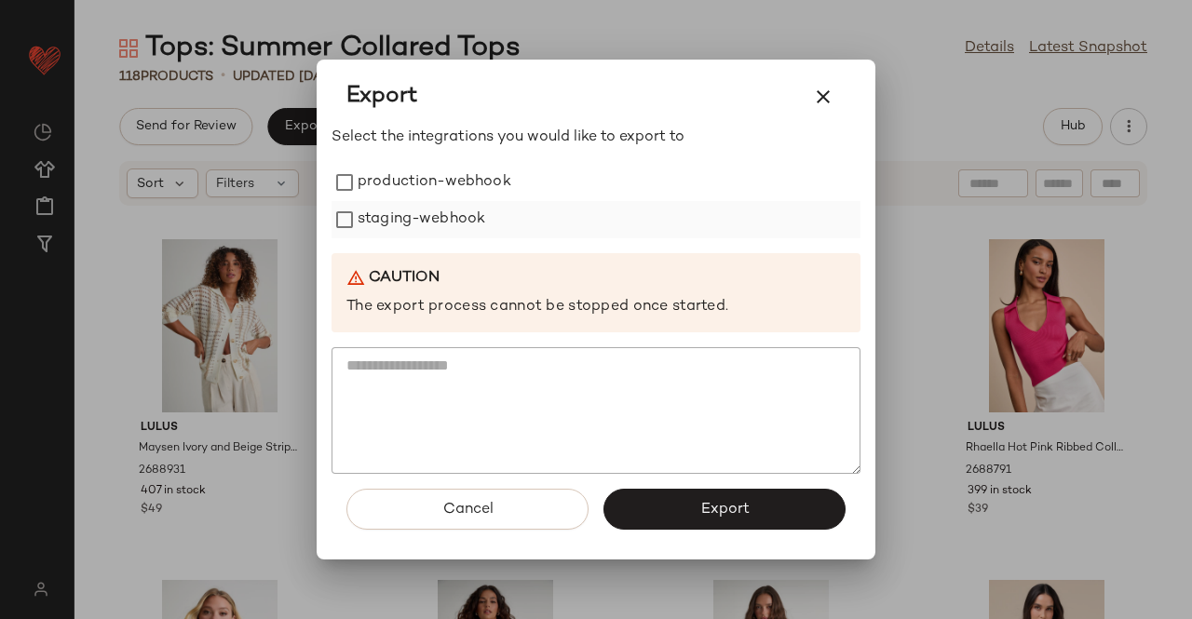
click at [456, 218] on label "staging-webhook" at bounding box center [422, 219] width 128 height 37
click at [443, 196] on label "production-webhook" at bounding box center [435, 182] width 154 height 37
drag, startPoint x: 724, startPoint y: 515, endPoint x: 738, endPoint y: 497, distance: 22.0
click at [724, 515] on span "Export" at bounding box center [723, 510] width 49 height 18
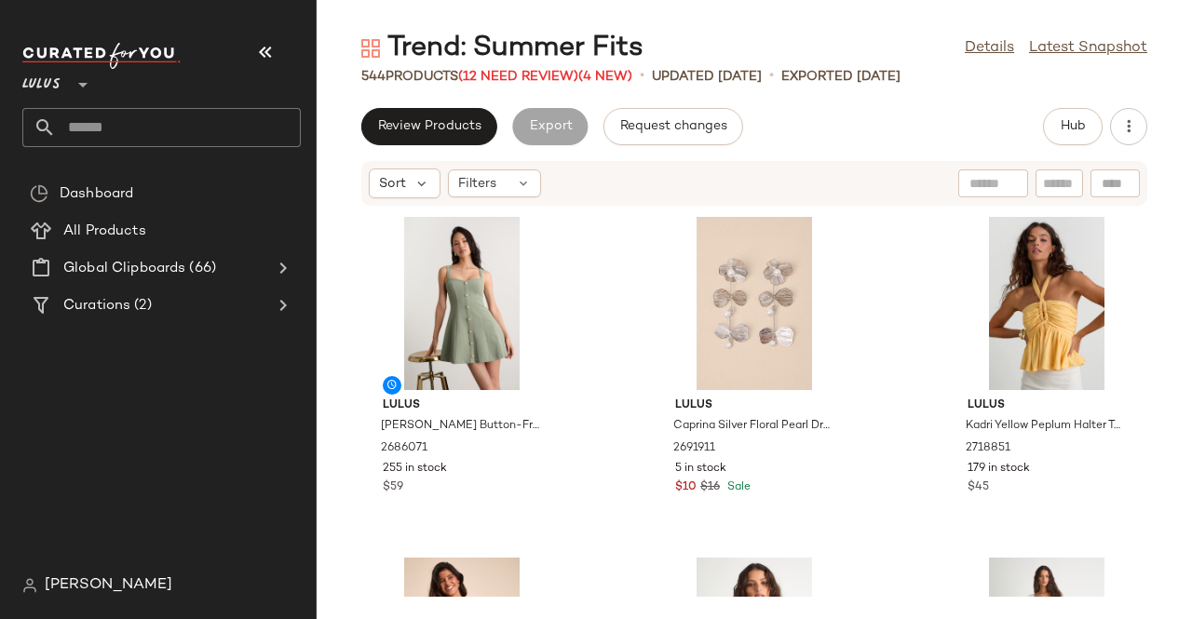
click at [274, 46] on icon "button" at bounding box center [265, 52] width 22 height 22
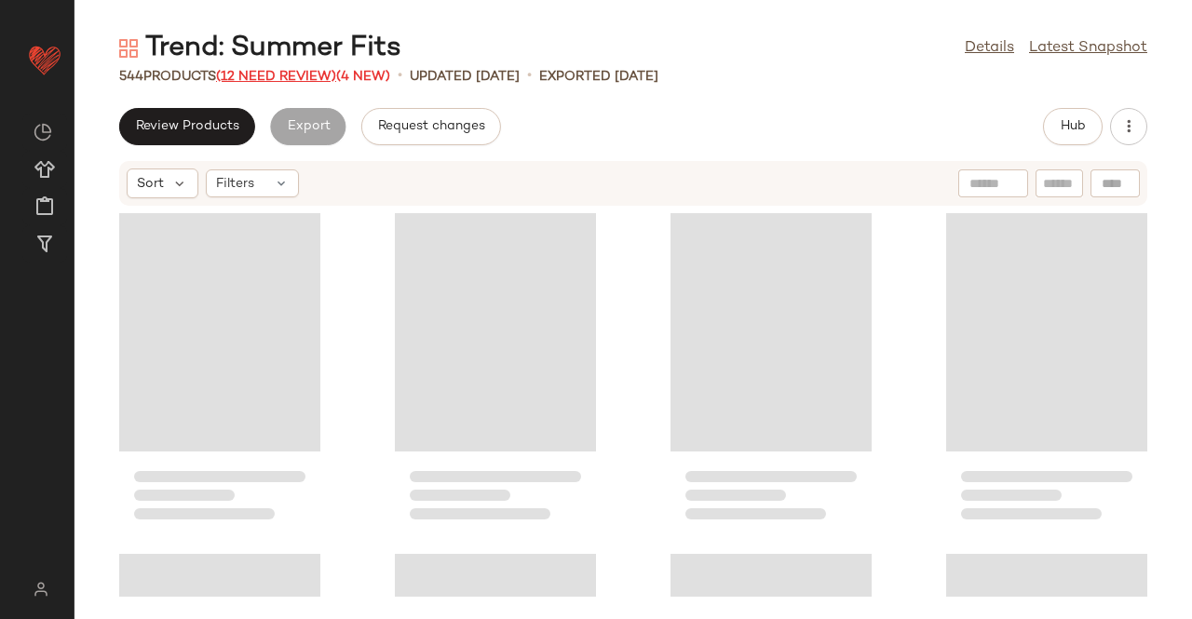
click at [279, 81] on span "(12 Need Review)" at bounding box center [276, 77] width 120 height 14
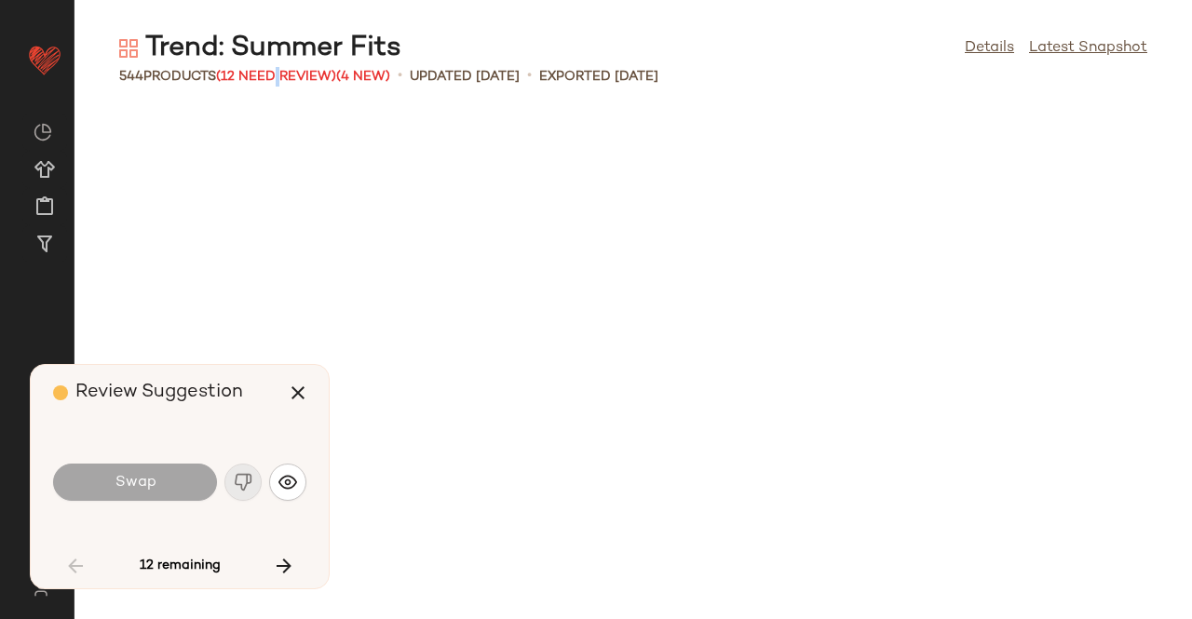
scroll to position [2045, 0]
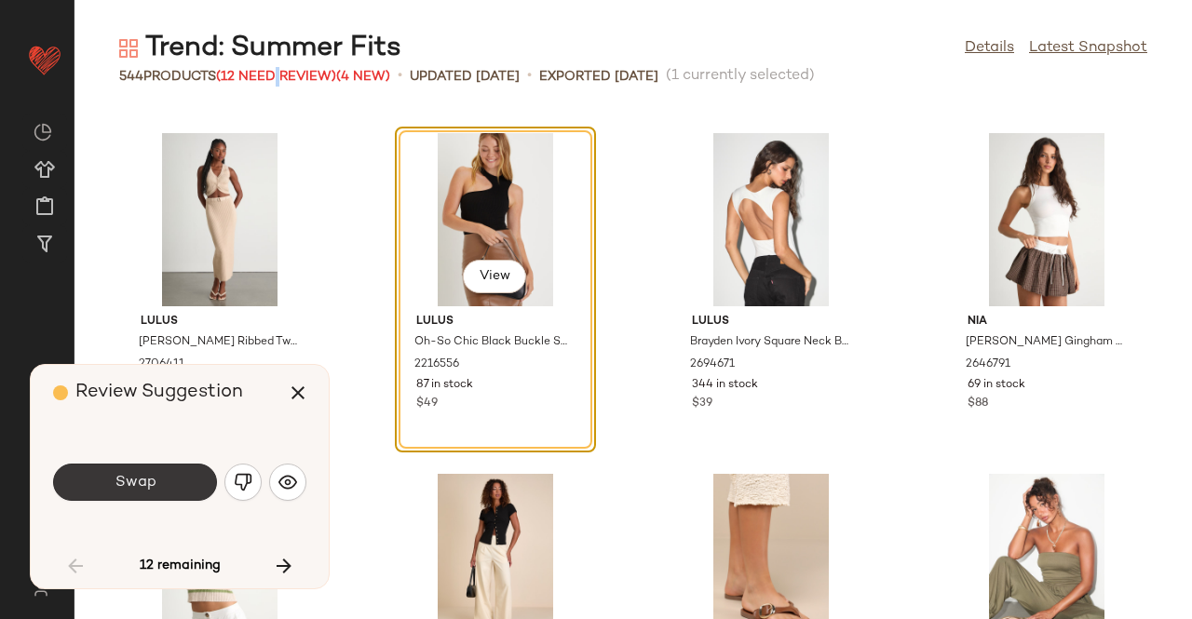
click at [134, 471] on button "Swap" at bounding box center [135, 482] width 164 height 37
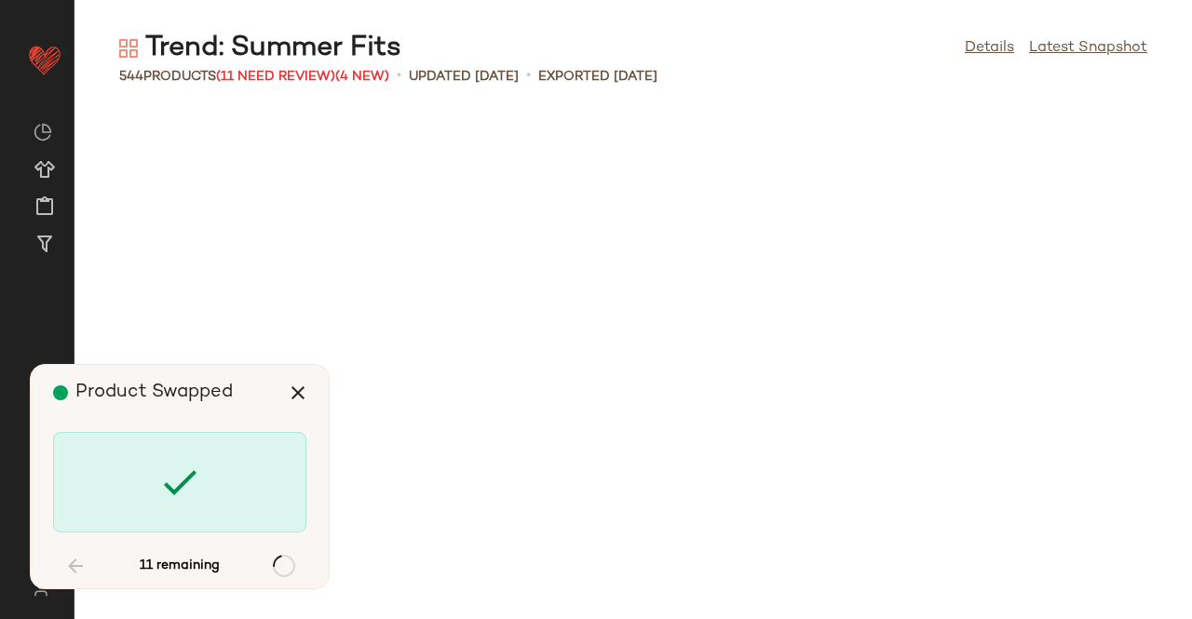
scroll to position [9884, 0]
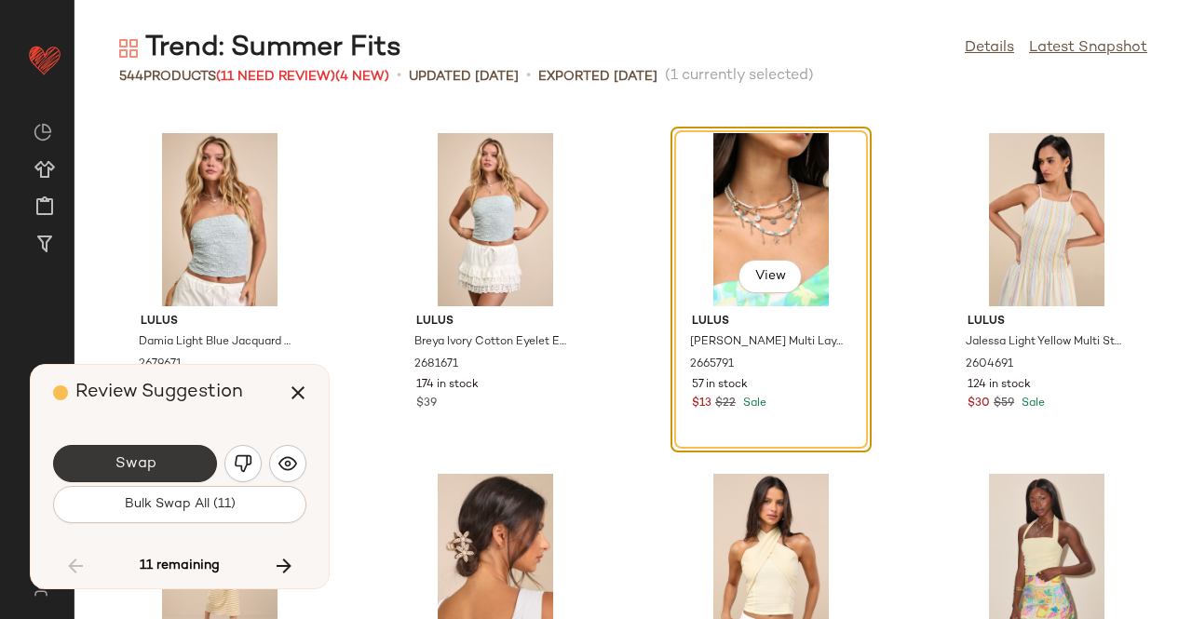
click at [173, 461] on button "Swap" at bounding box center [135, 463] width 164 height 37
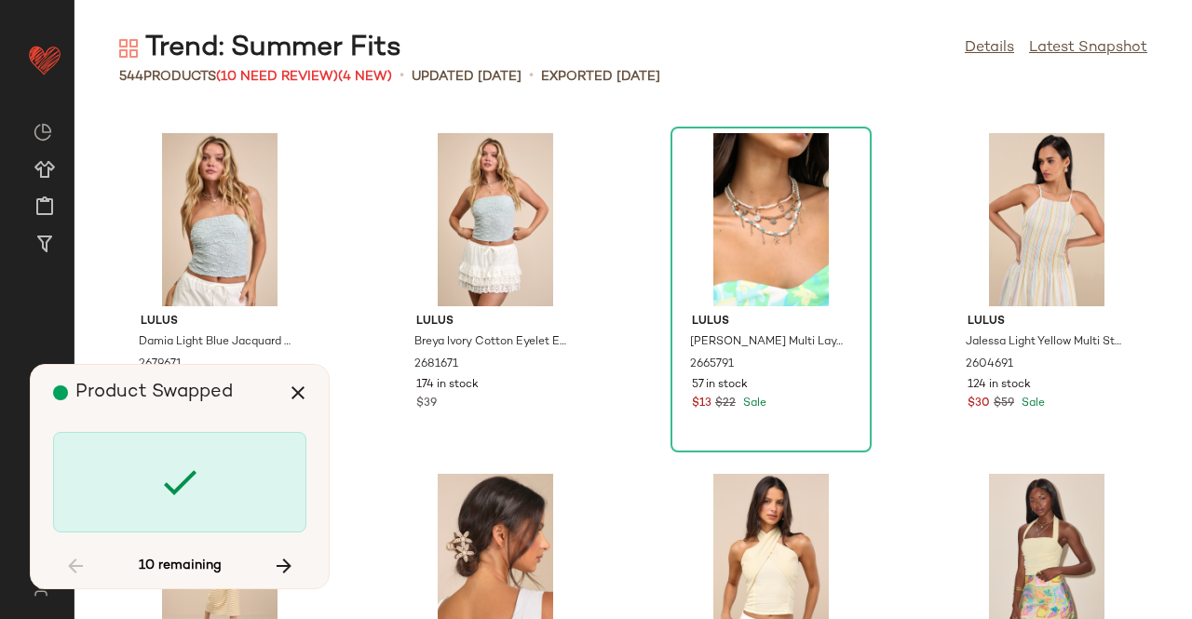
scroll to position [14314, 0]
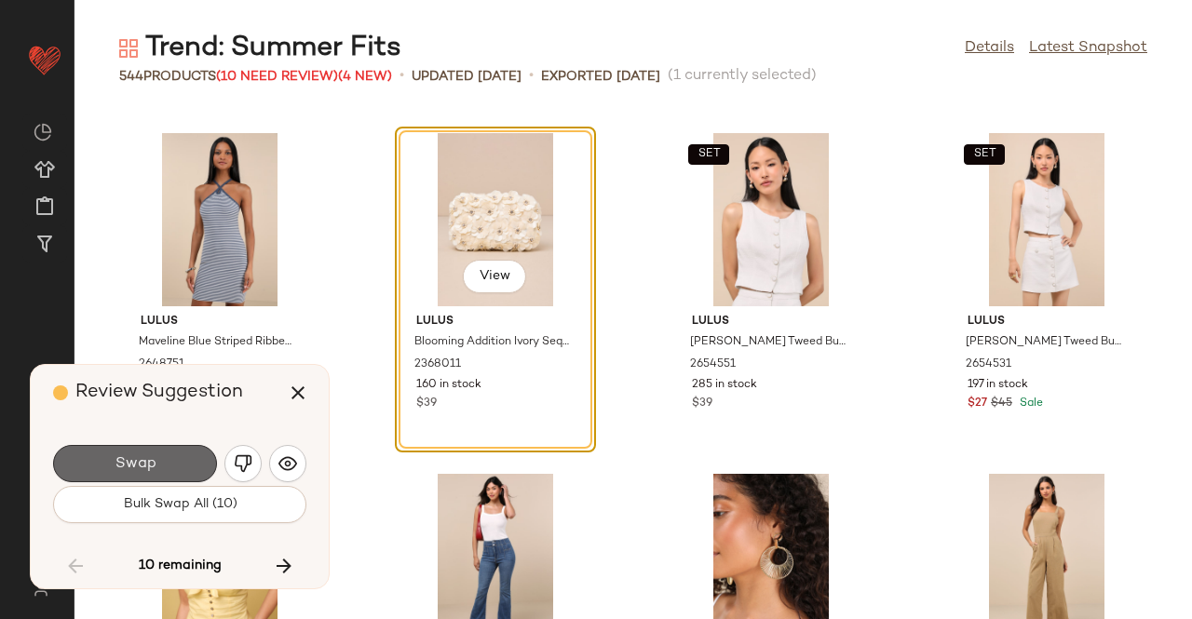
click at [183, 445] on button "Swap" at bounding box center [135, 463] width 164 height 37
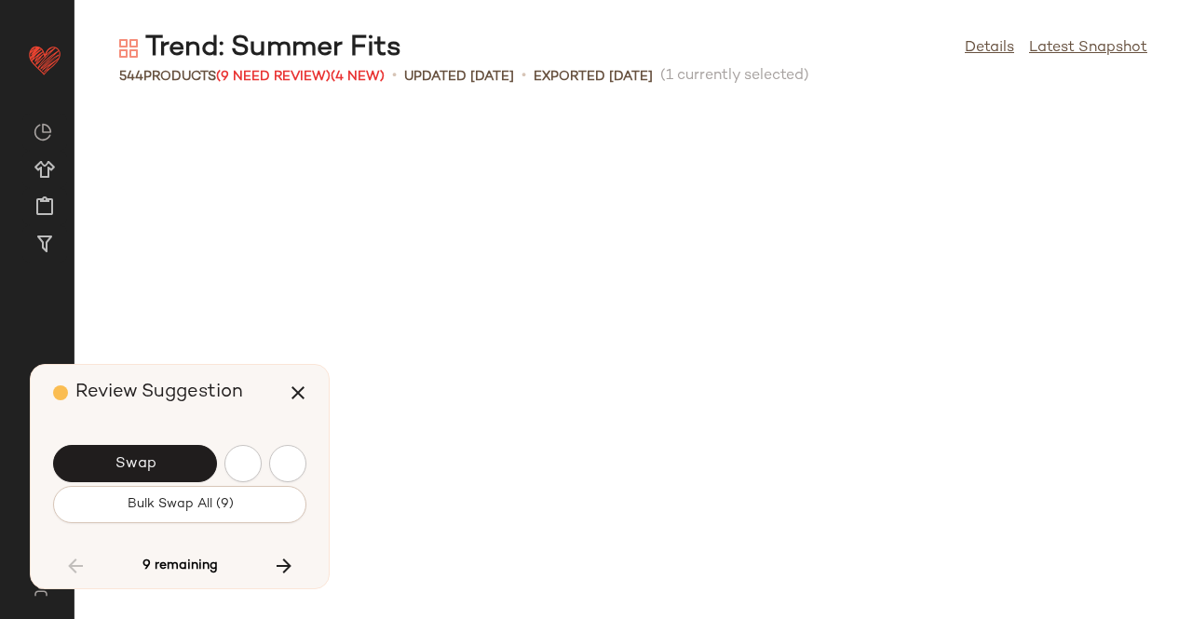
scroll to position [28629, 0]
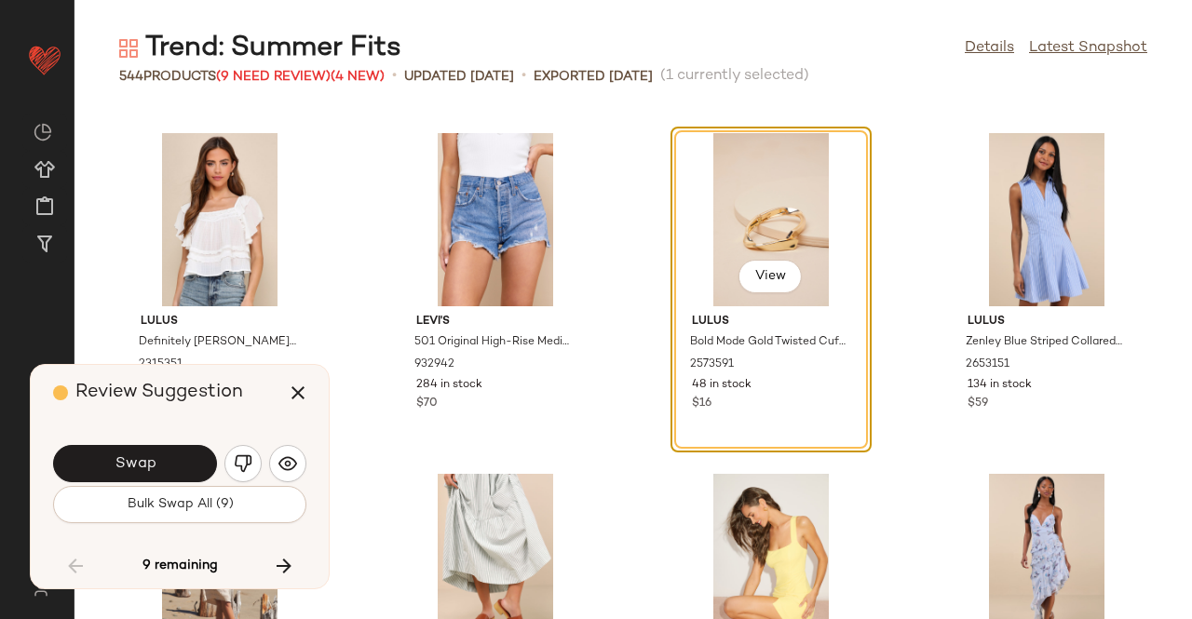
click at [110, 475] on button "Swap" at bounding box center [135, 463] width 164 height 37
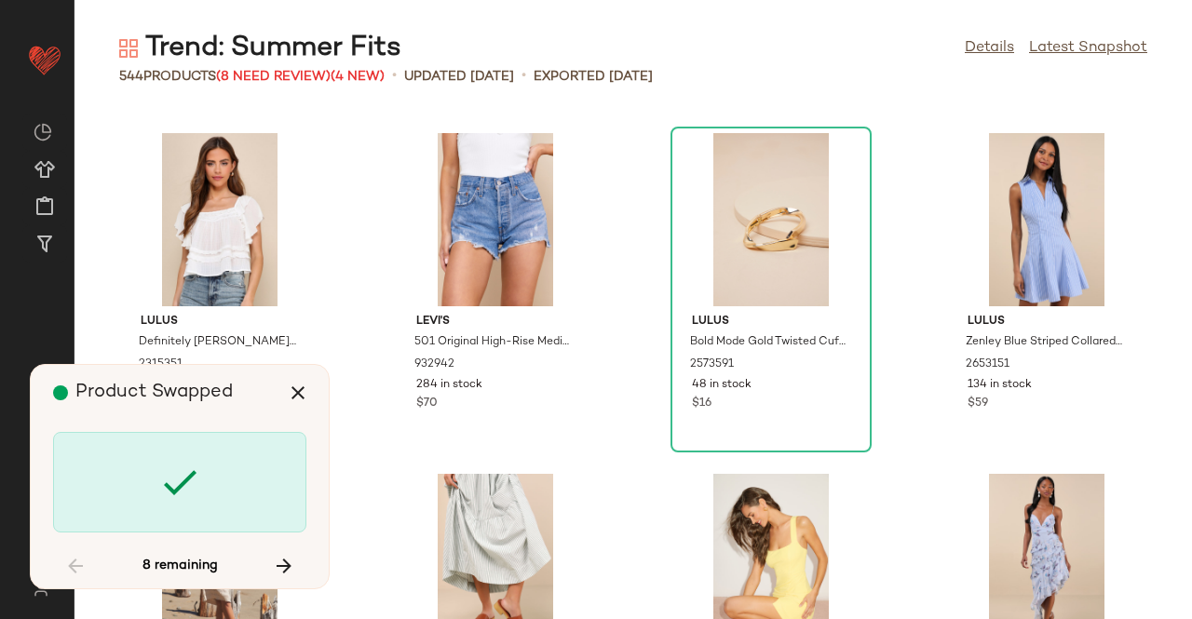
scroll to position [34423, 0]
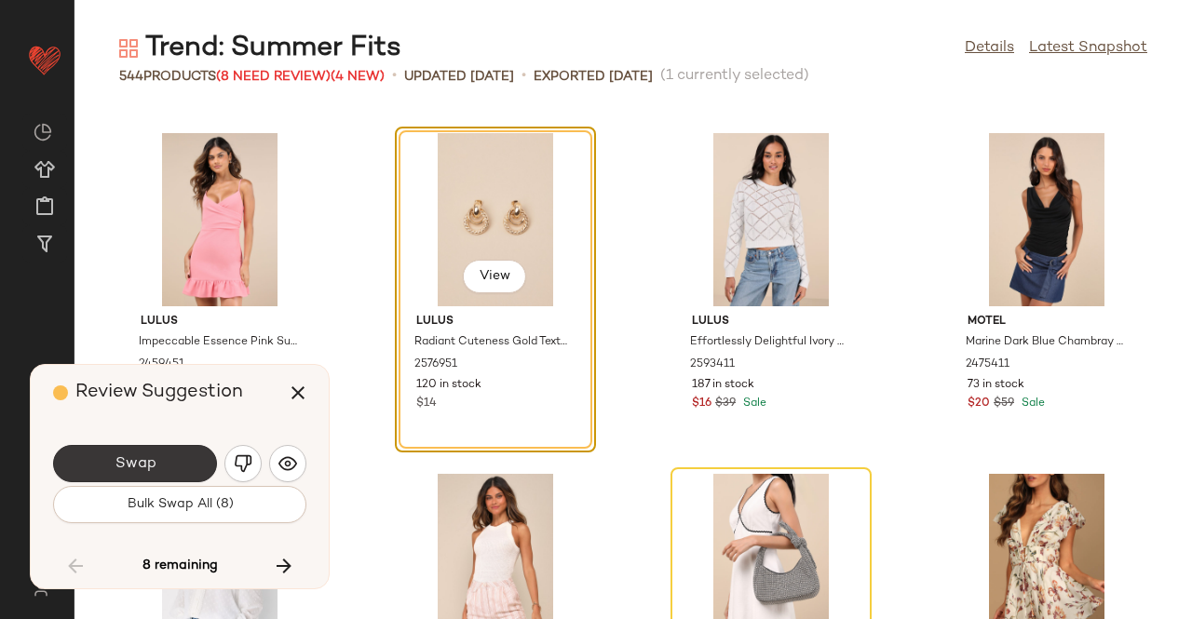
click at [153, 466] on span "Swap" at bounding box center [135, 464] width 42 height 18
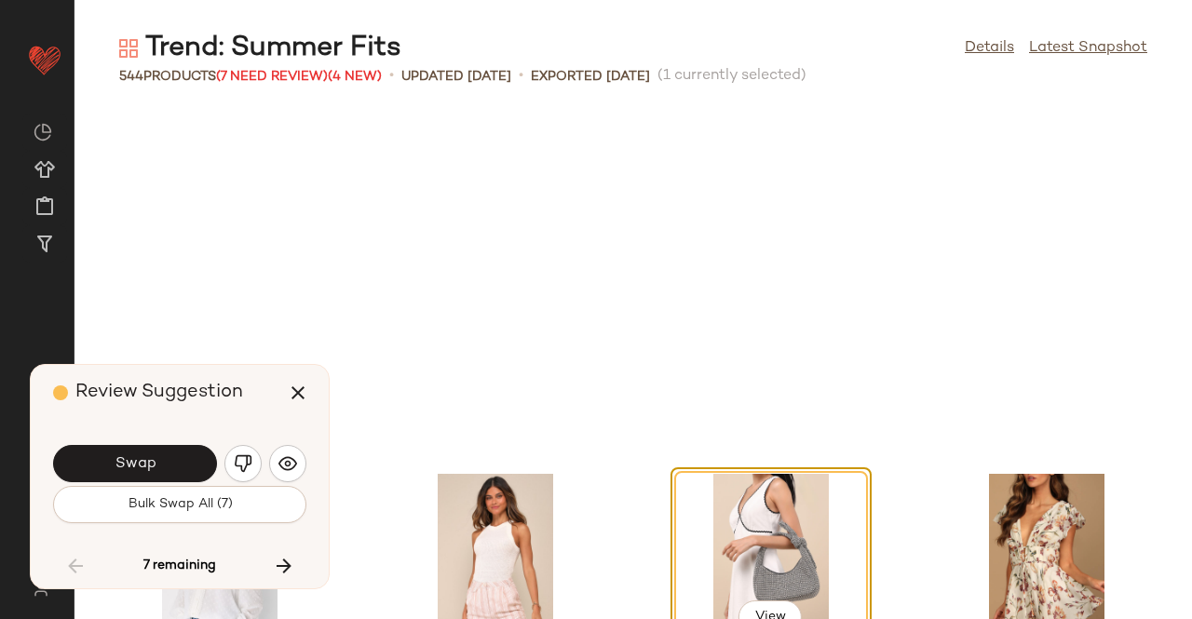
scroll to position [34764, 0]
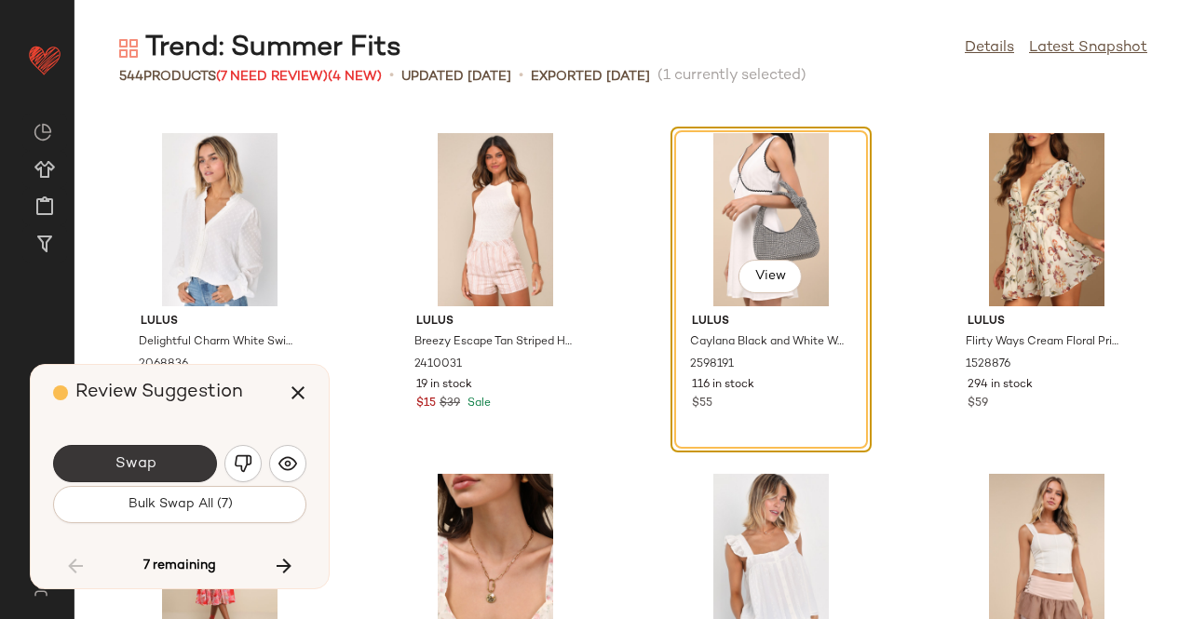
click at [148, 465] on span "Swap" at bounding box center [135, 464] width 42 height 18
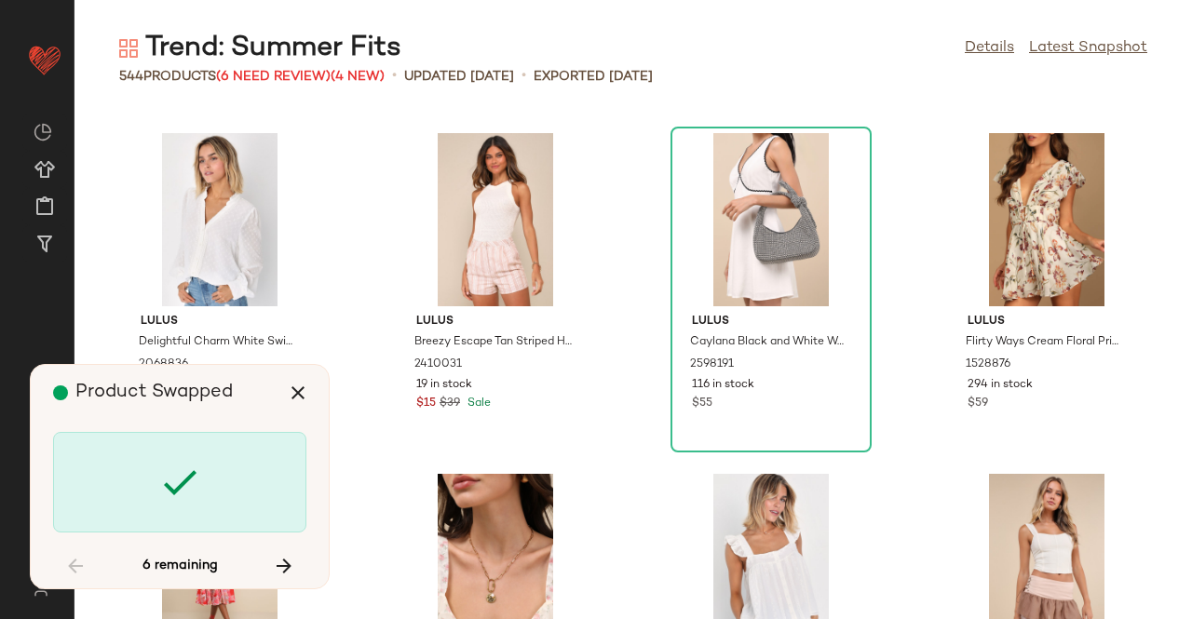
scroll to position [35786, 0]
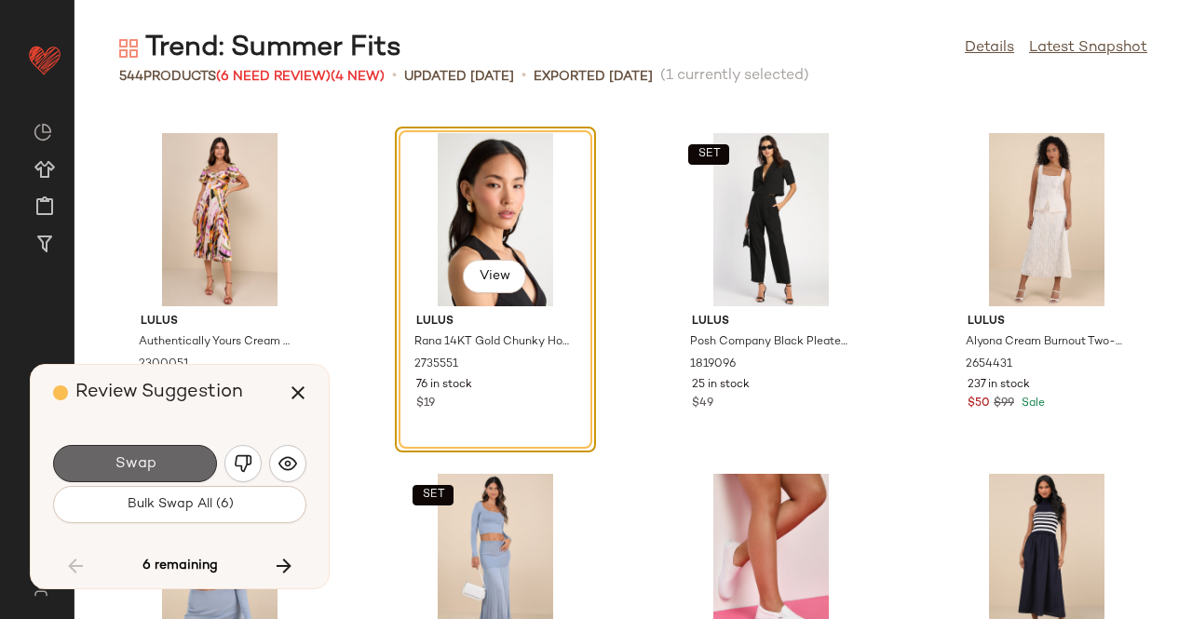
click at [134, 463] on span "Swap" at bounding box center [135, 464] width 42 height 18
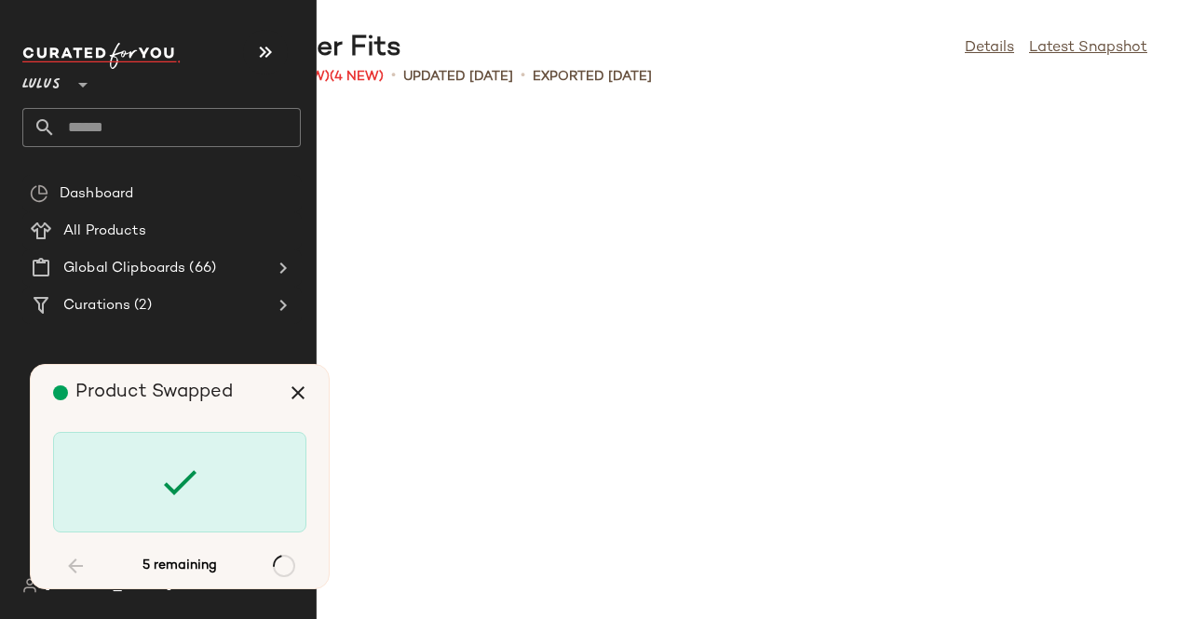
scroll to position [39194, 0]
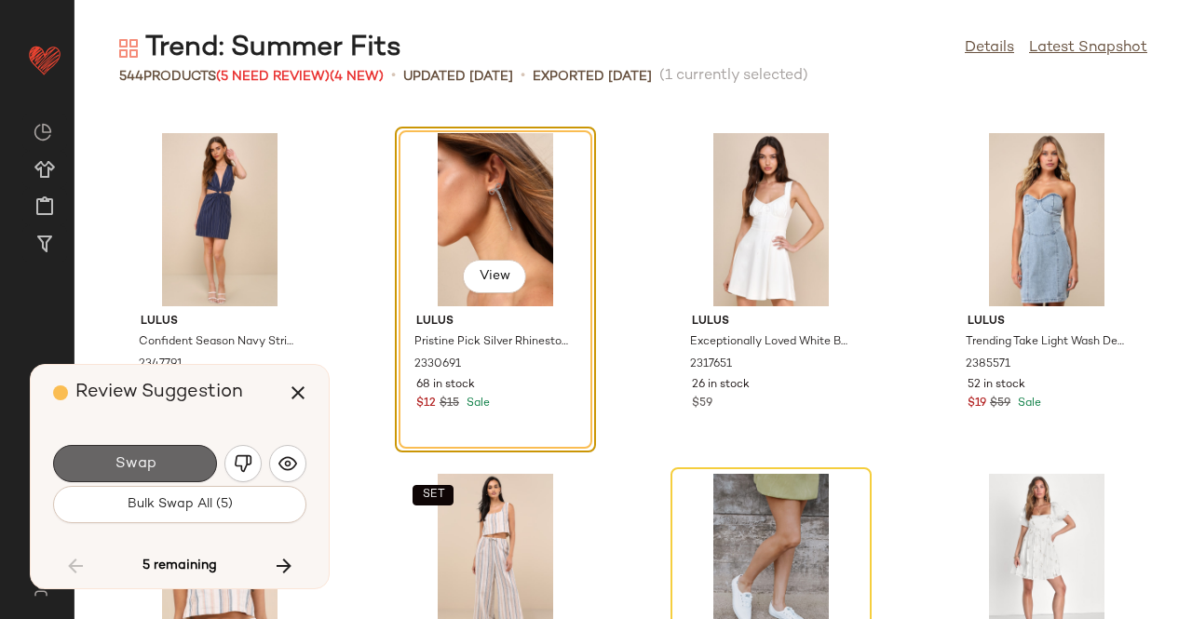
click at [162, 478] on button "Swap" at bounding box center [135, 463] width 164 height 37
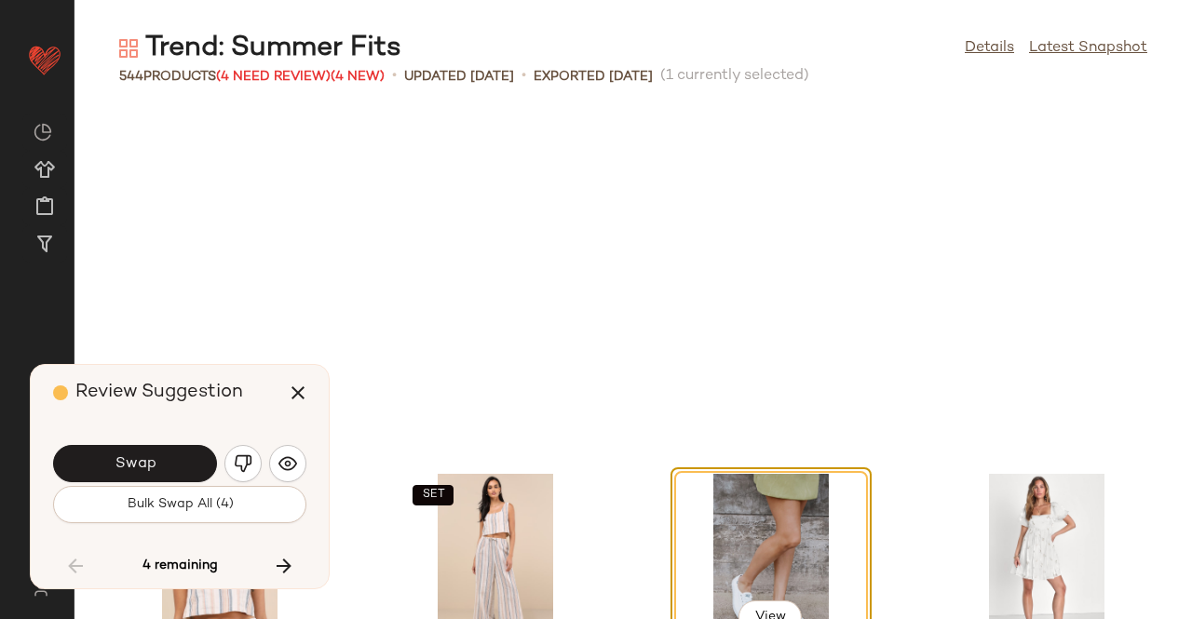
scroll to position [39535, 0]
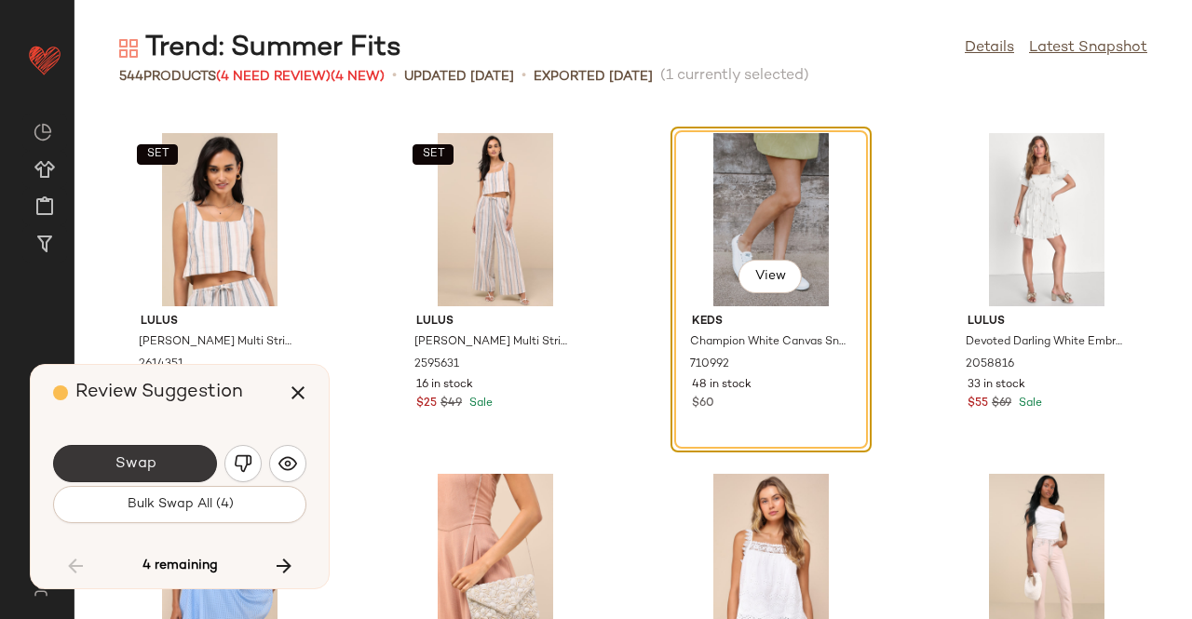
click at [163, 479] on button "Swap" at bounding box center [135, 463] width 164 height 37
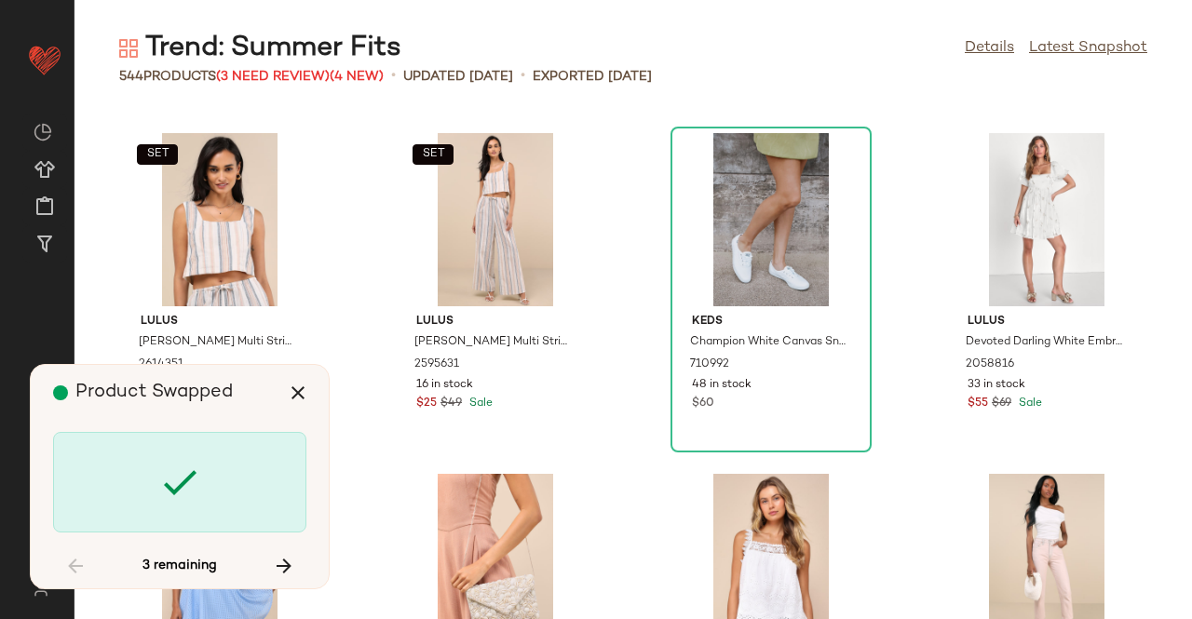
scroll to position [40899, 0]
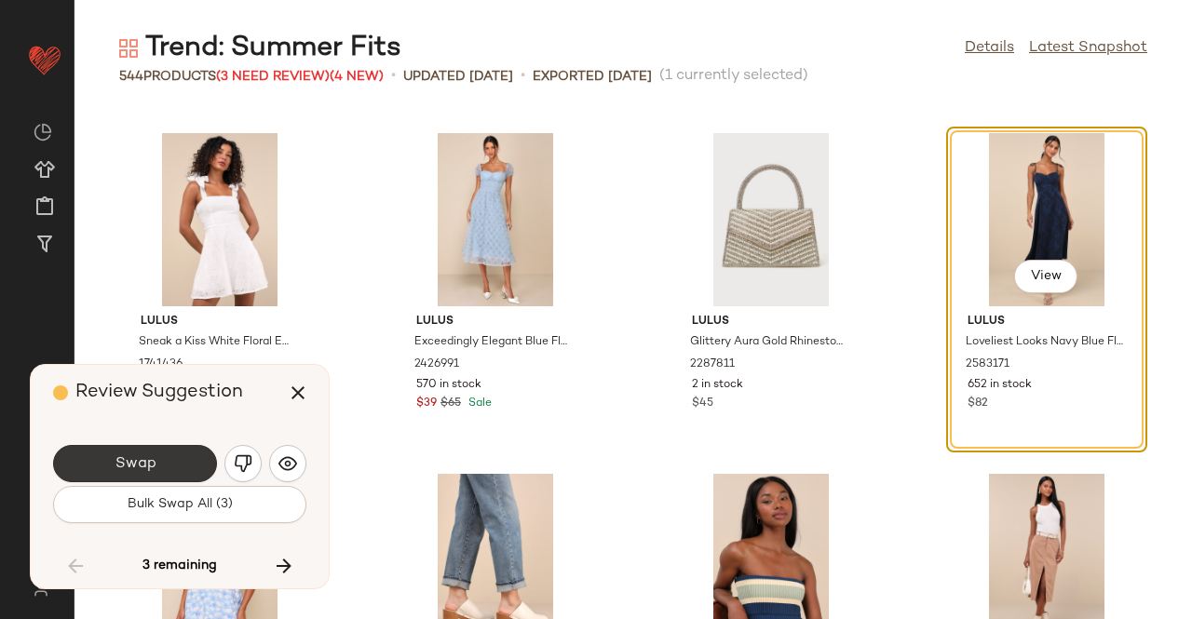
click at [139, 457] on span "Swap" at bounding box center [135, 464] width 42 height 18
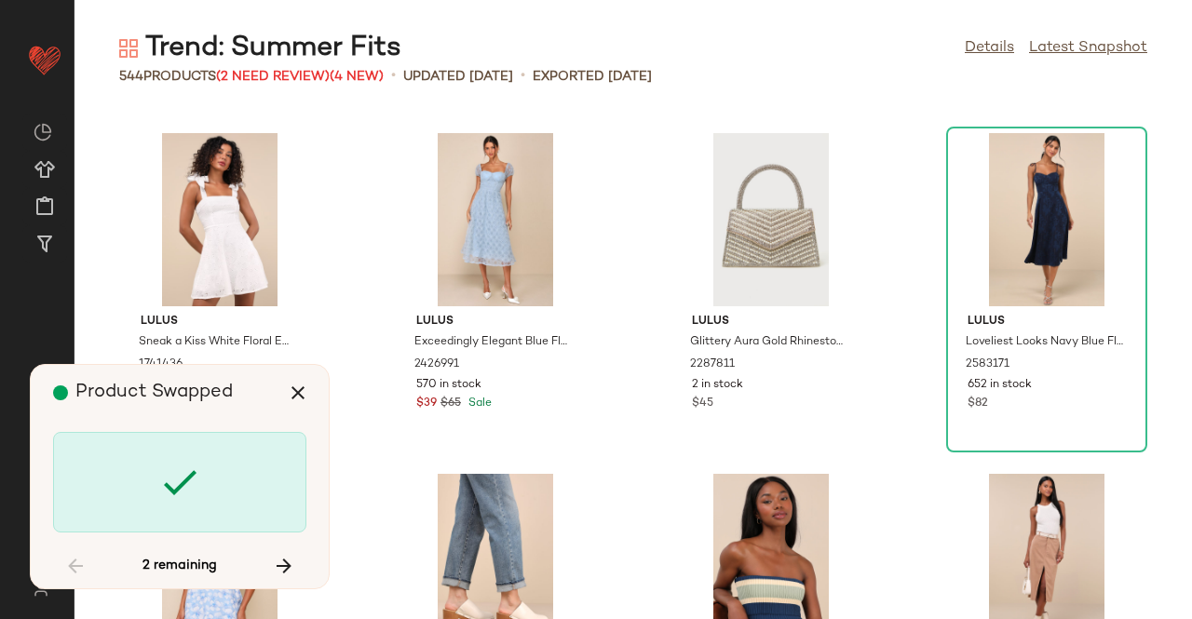
scroll to position [41921, 0]
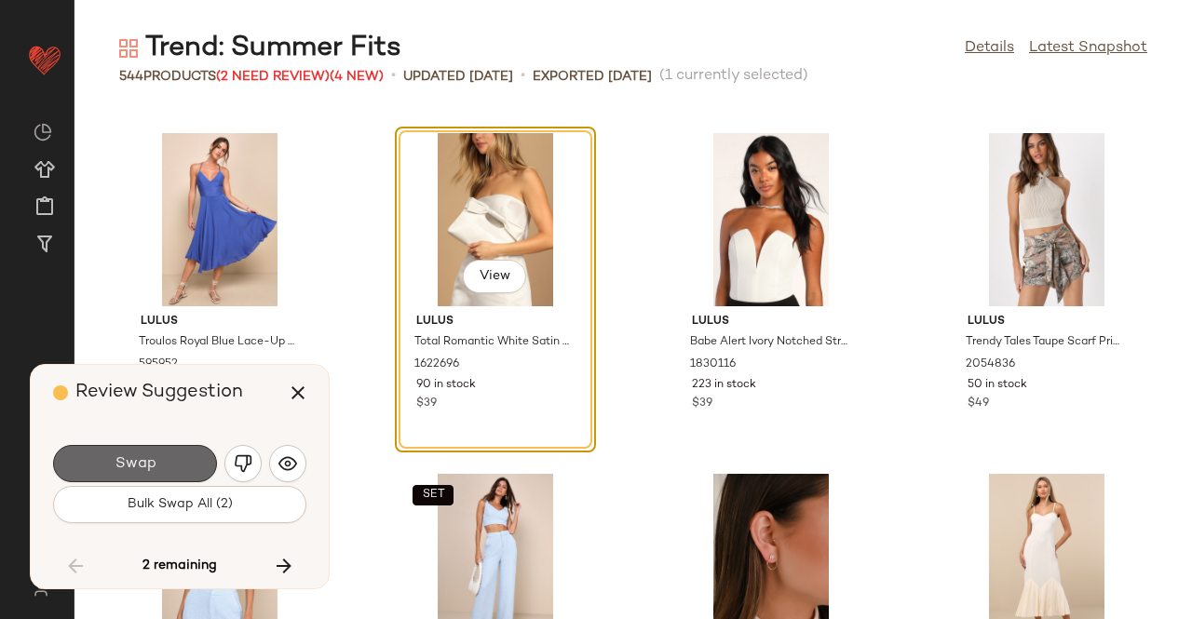
click at [118, 471] on span "Swap" at bounding box center [135, 464] width 42 height 18
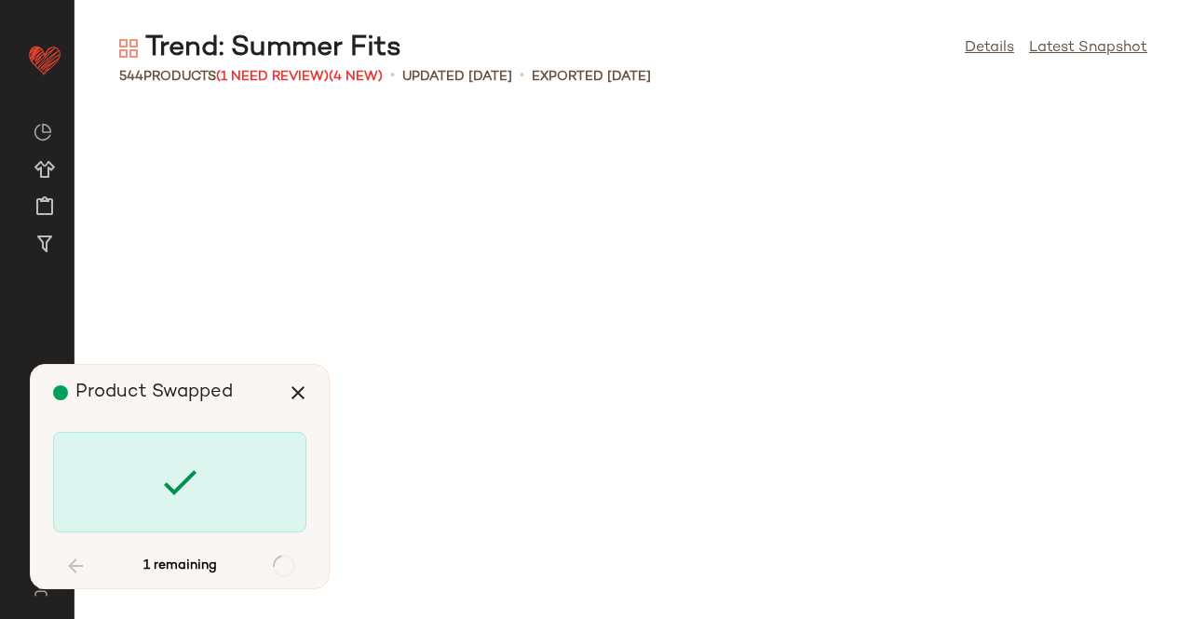
scroll to position [44648, 0]
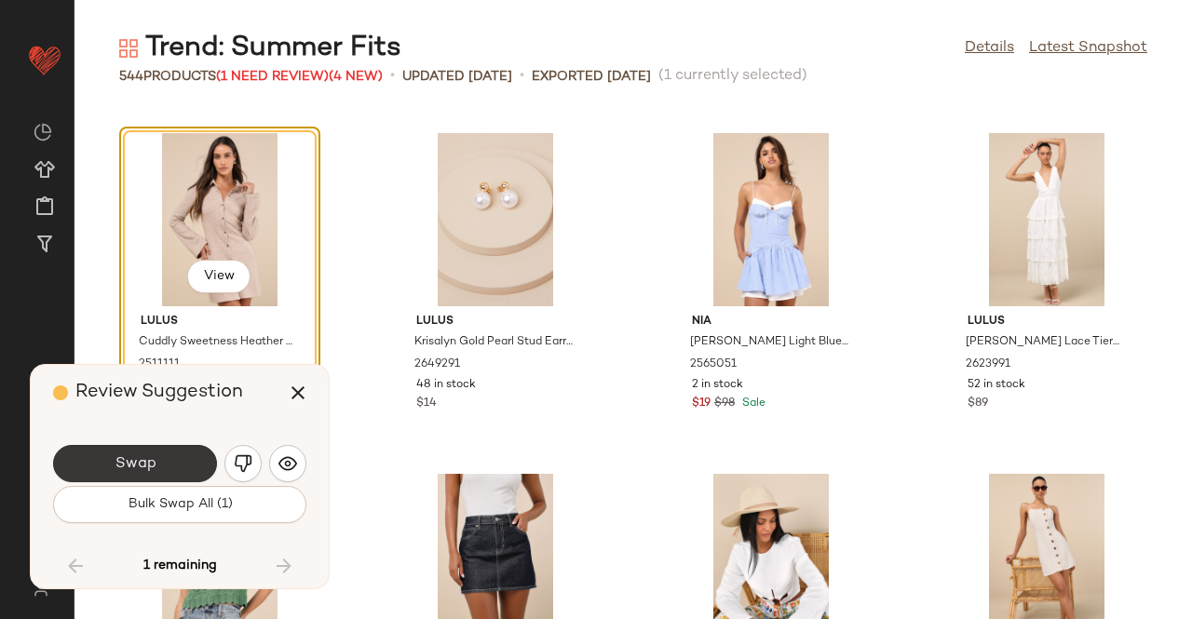
click at [143, 465] on span "Swap" at bounding box center [135, 464] width 42 height 18
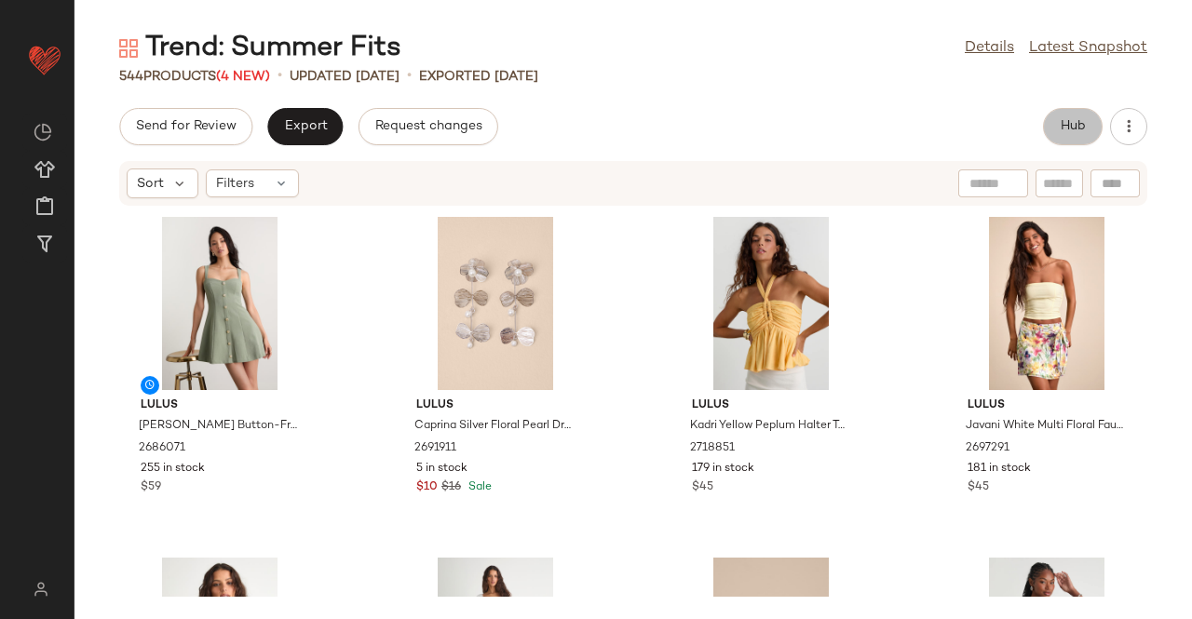
click at [1060, 140] on button "Hub" at bounding box center [1073, 126] width 60 height 37
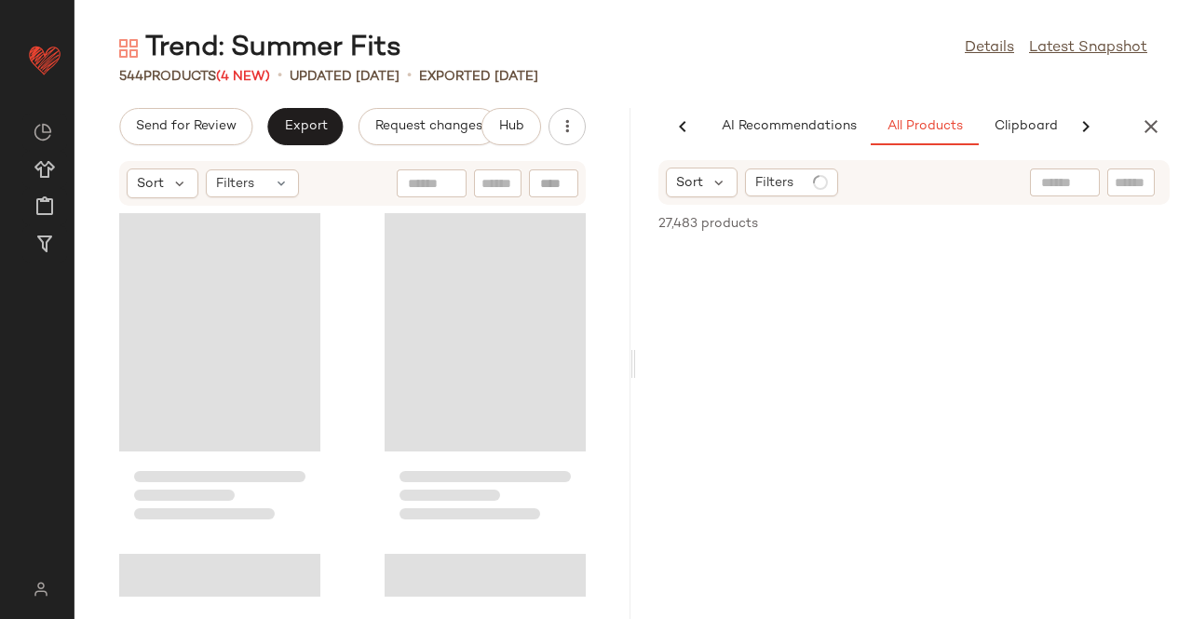
scroll to position [0, 117]
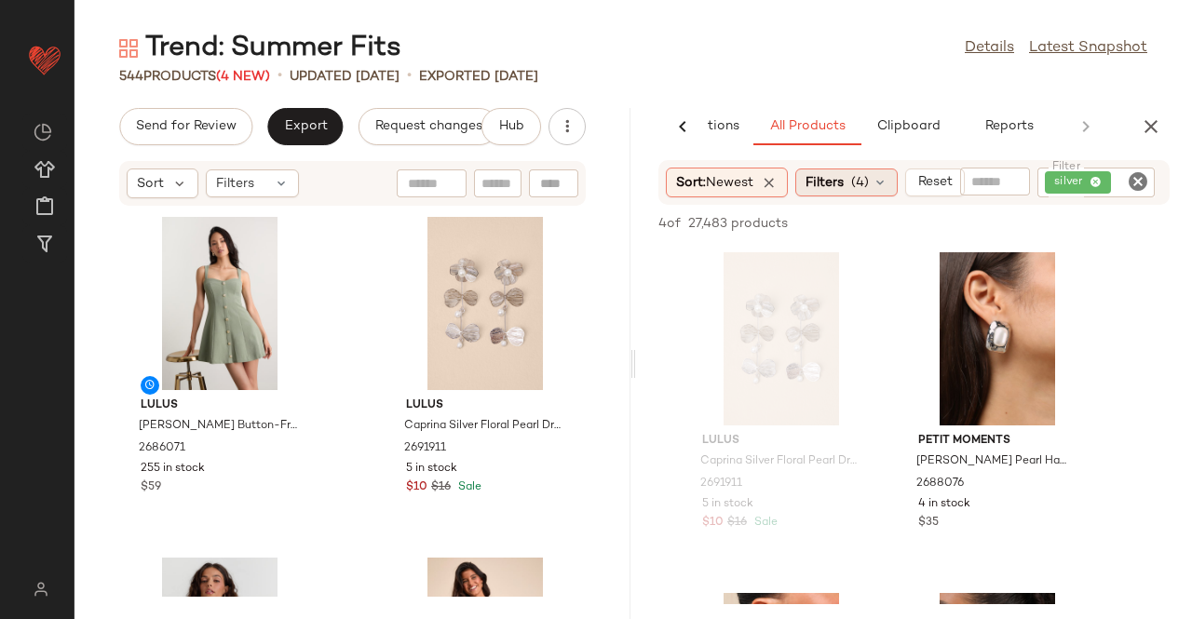
click at [844, 184] on span "Filters" at bounding box center [824, 183] width 38 height 20
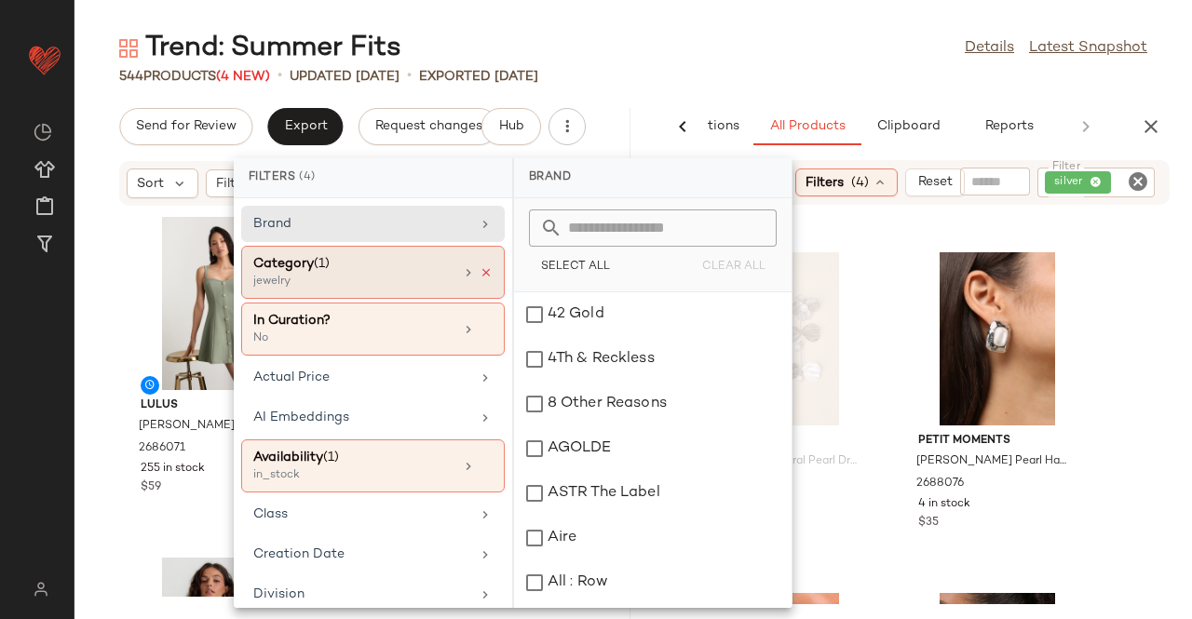
click at [480, 274] on icon at bounding box center [486, 272] width 13 height 13
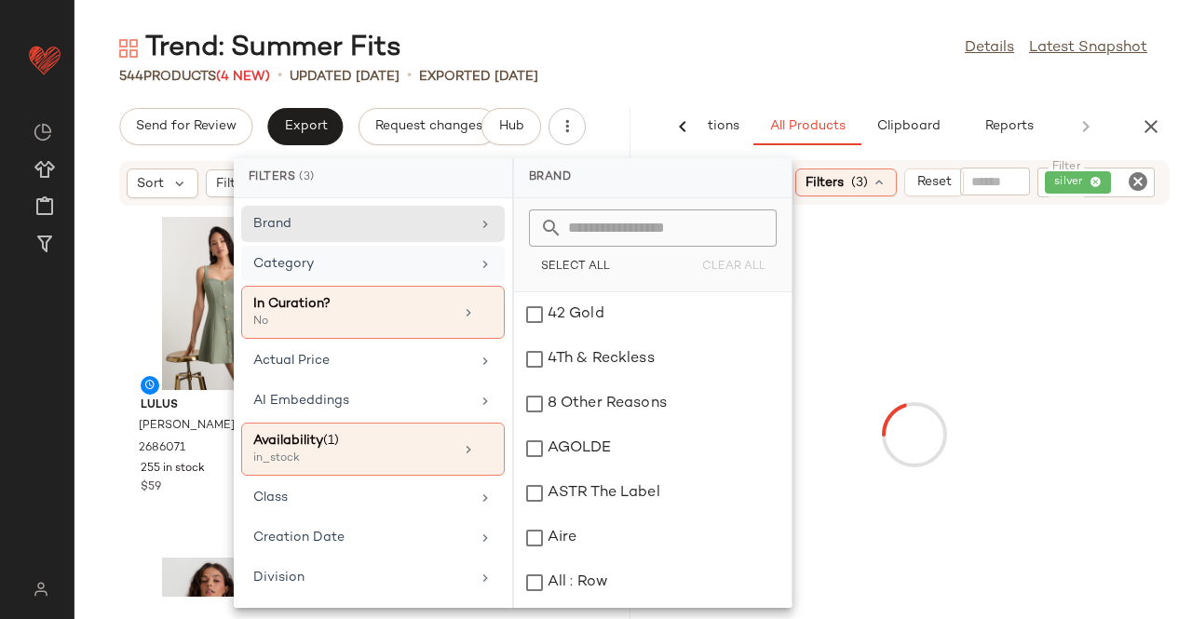
click at [457, 267] on div "Category" at bounding box center [361, 264] width 217 height 20
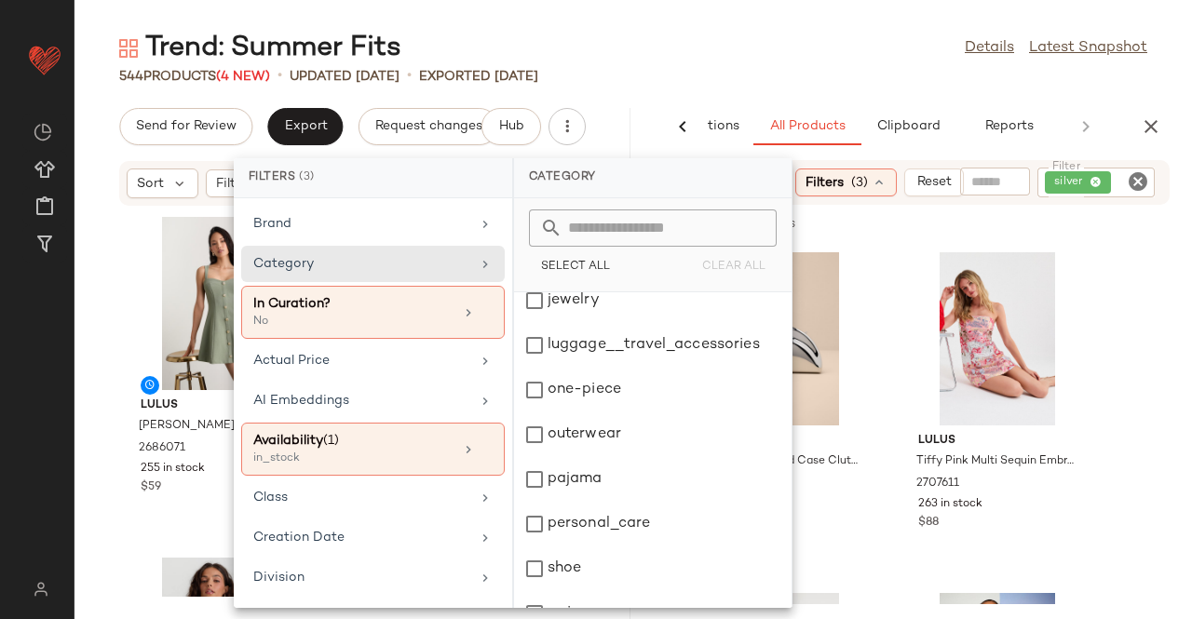
scroll to position [443, 0]
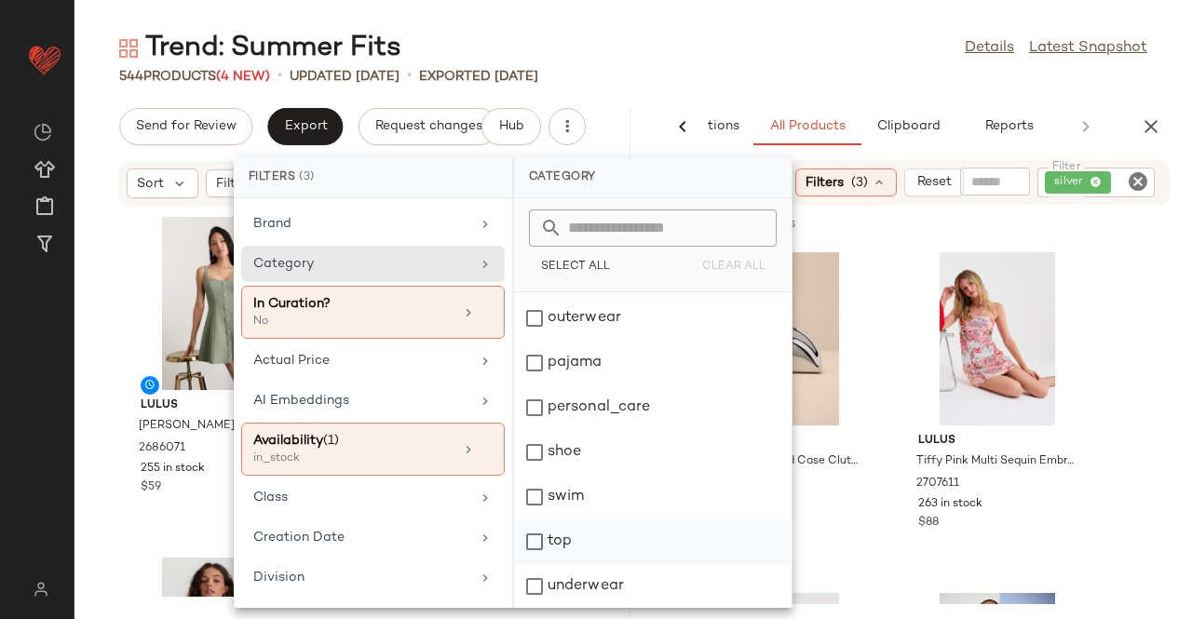
click at [567, 564] on div "top" at bounding box center [652, 586] width 277 height 45
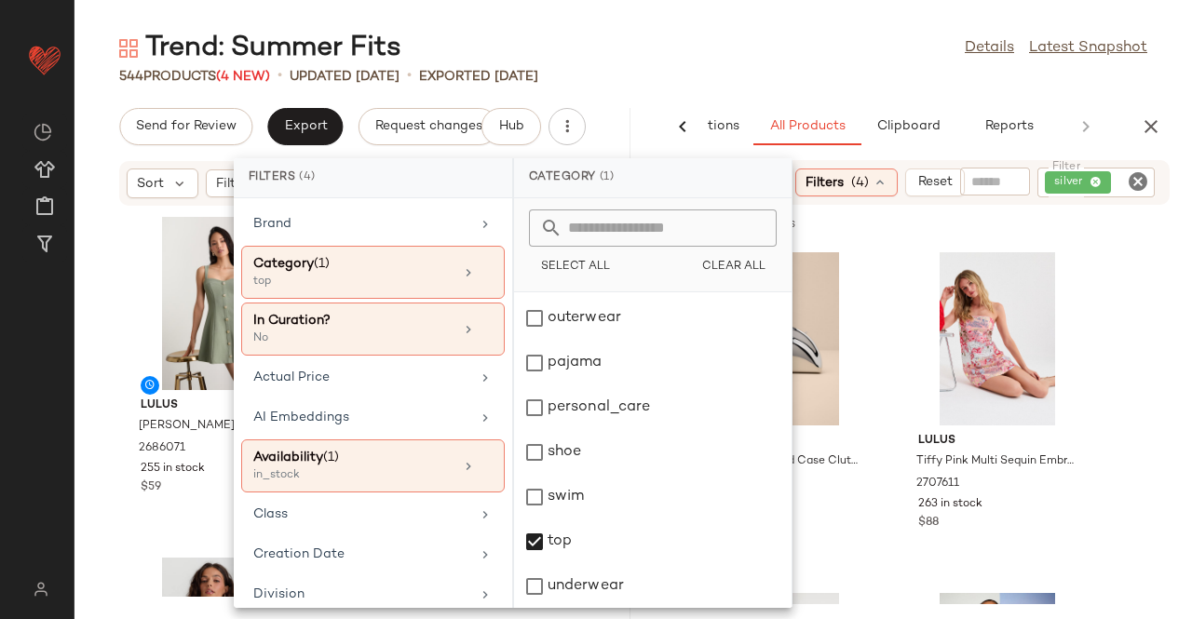
click at [1057, 163] on div "Sort: Newest Filters (4) Reset Filter silver Filter" at bounding box center [913, 182] width 511 height 45
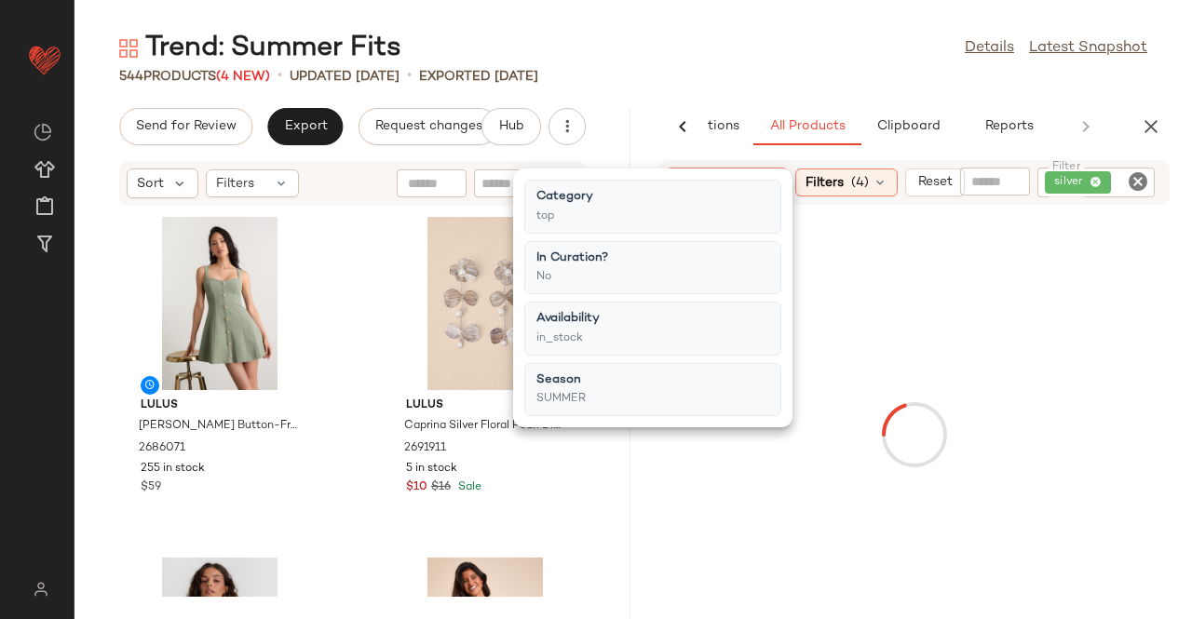
drag, startPoint x: 1074, startPoint y: 179, endPoint x: 1097, endPoint y: 180, distance: 23.3
click at [1075, 179] on div "silver" at bounding box center [1077, 182] width 47 height 17
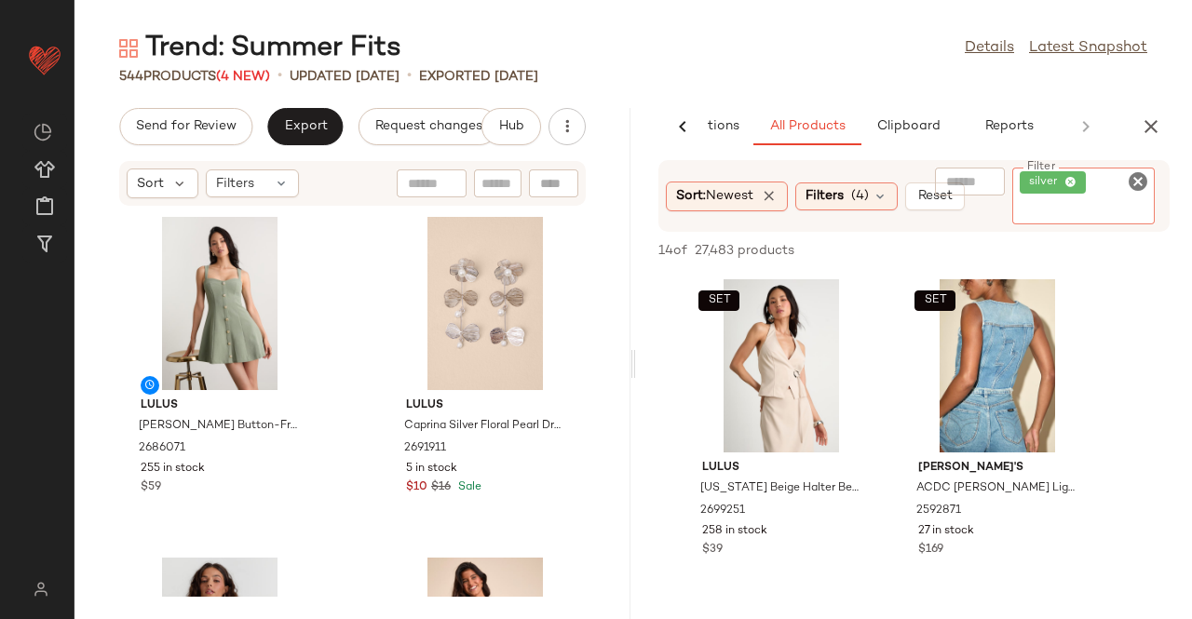
click at [1075, 180] on icon at bounding box center [1070, 183] width 12 height 12
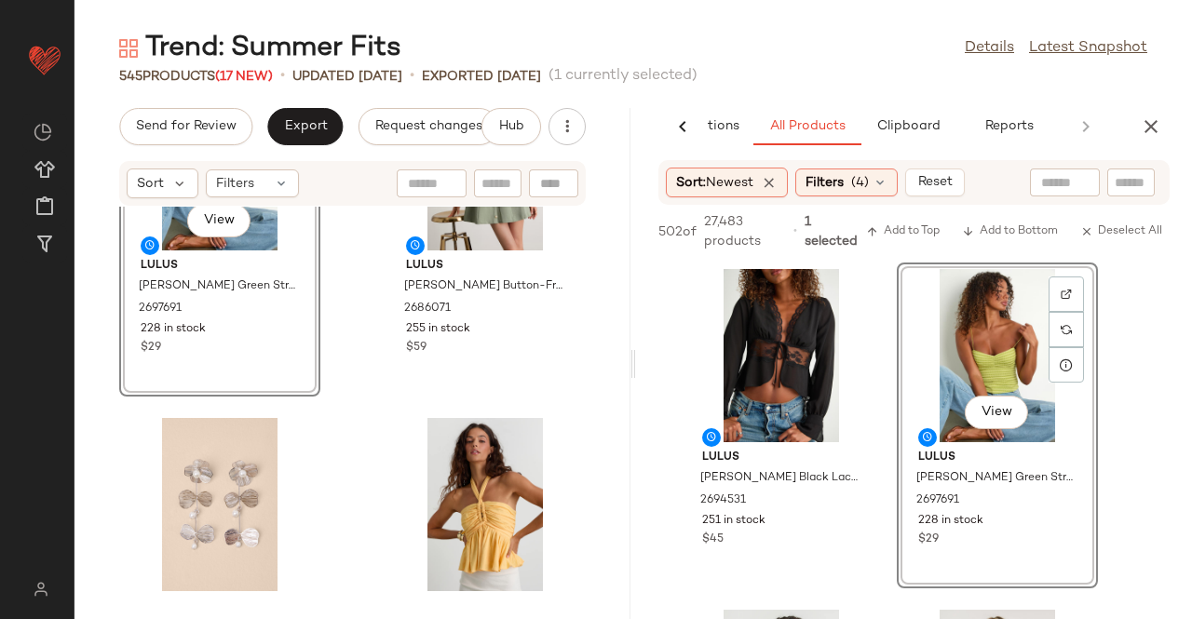
scroll to position [0, 0]
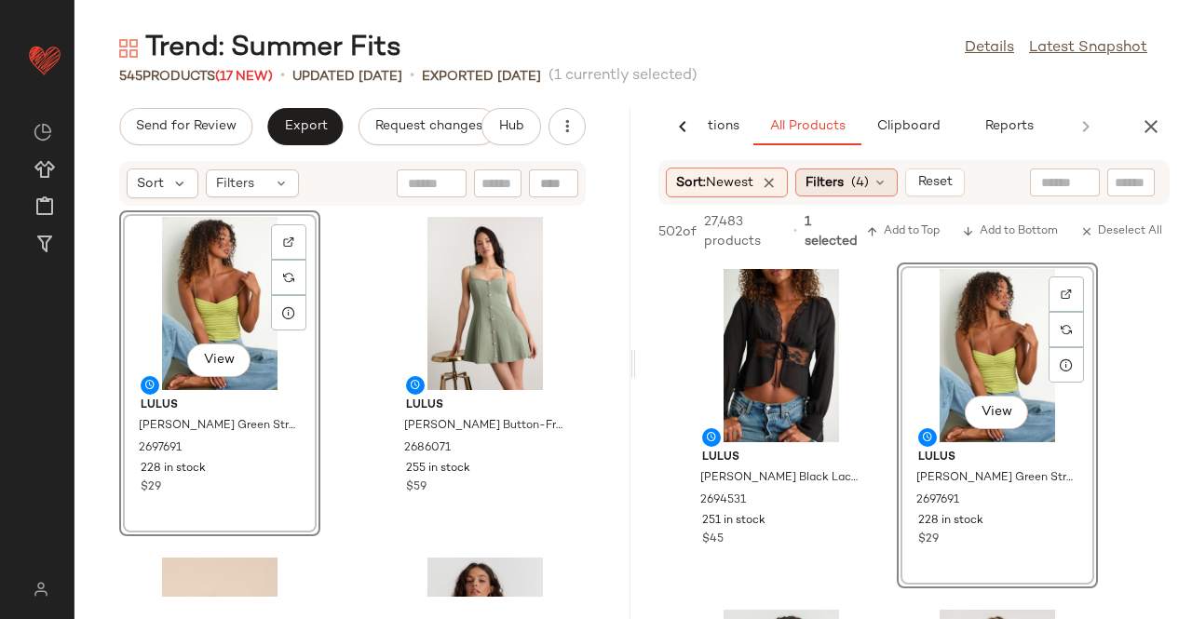
click at [827, 181] on span "Filters" at bounding box center [824, 183] width 38 height 20
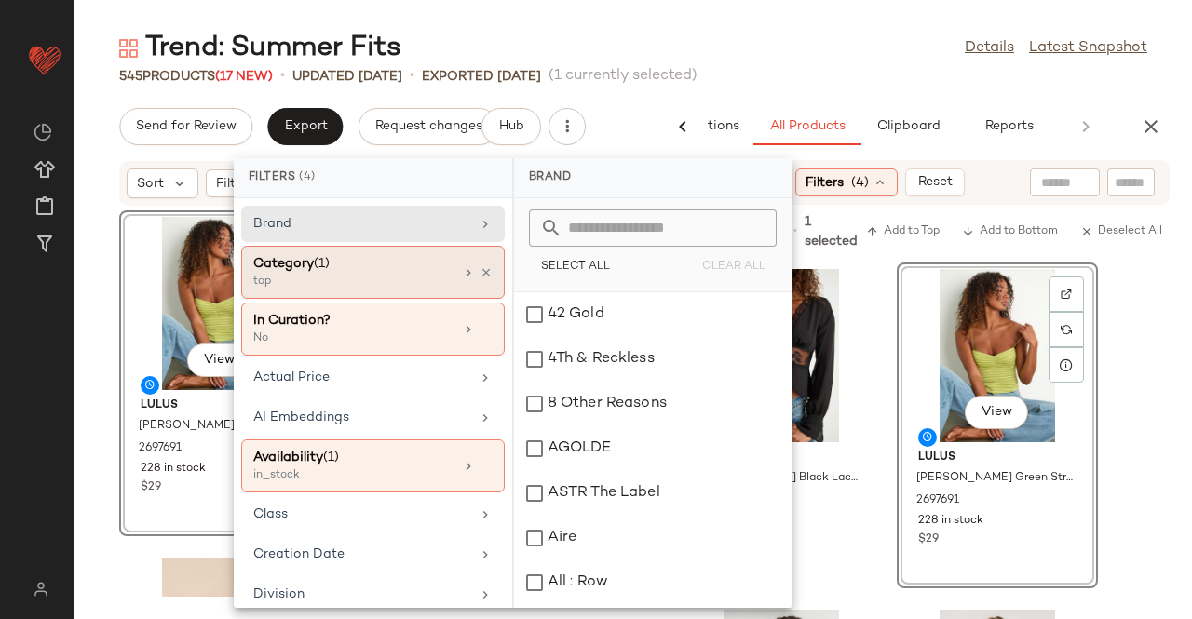
click at [480, 266] on icon at bounding box center [486, 272] width 13 height 13
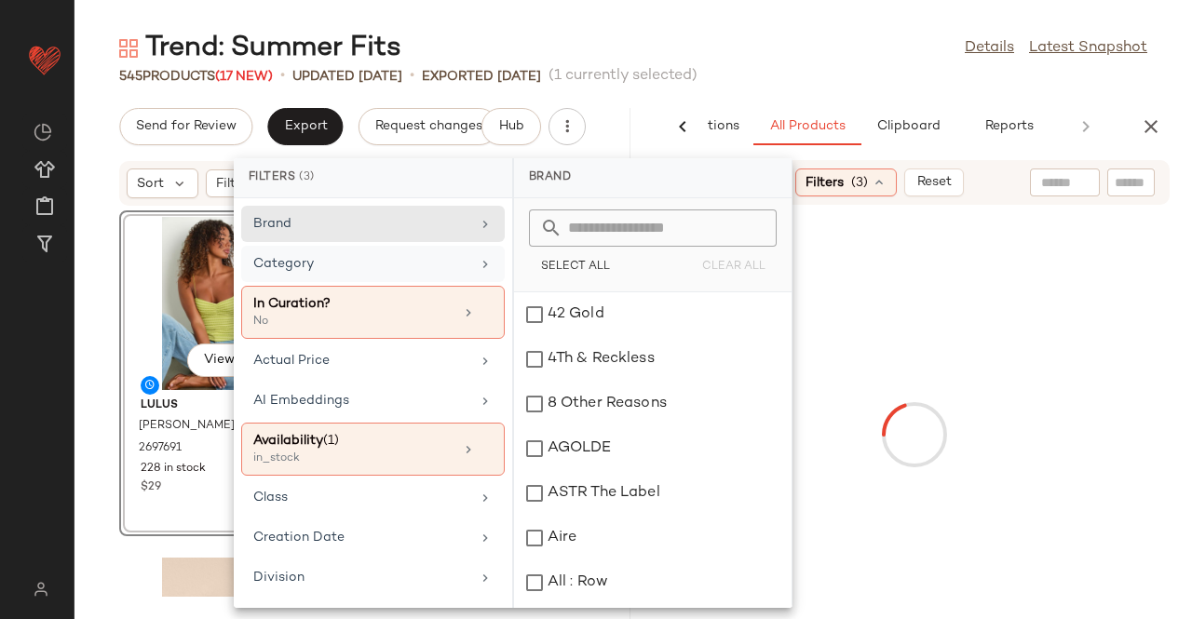
click at [463, 286] on div "Category" at bounding box center [373, 312] width 264 height 53
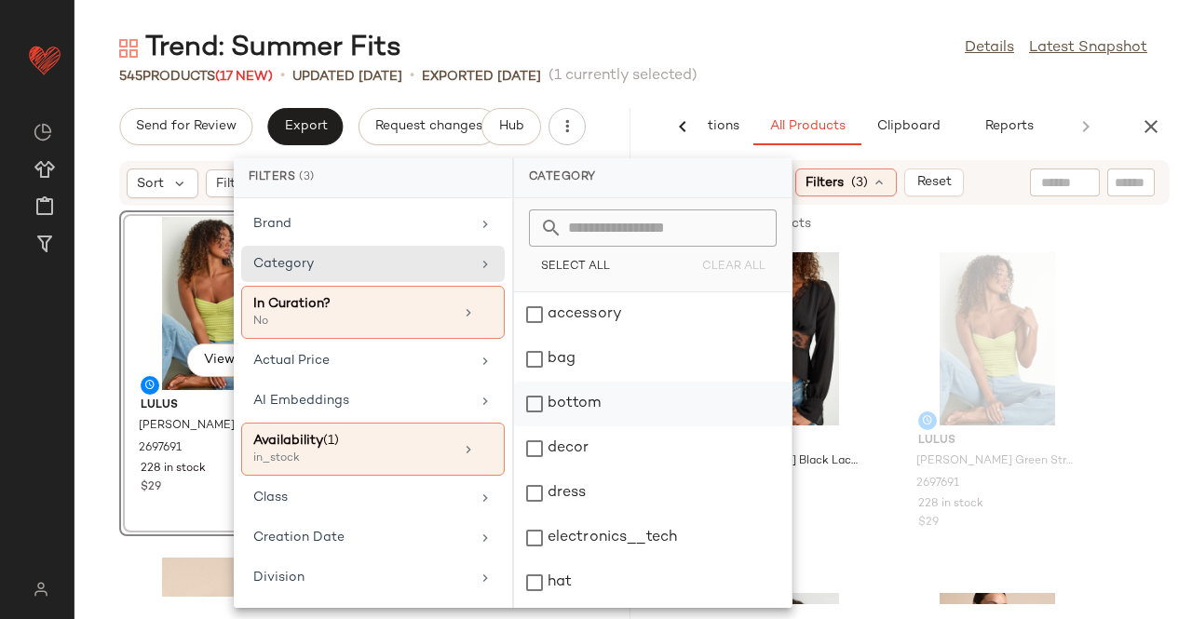
click at [584, 426] on div "bottom" at bounding box center [652, 448] width 277 height 45
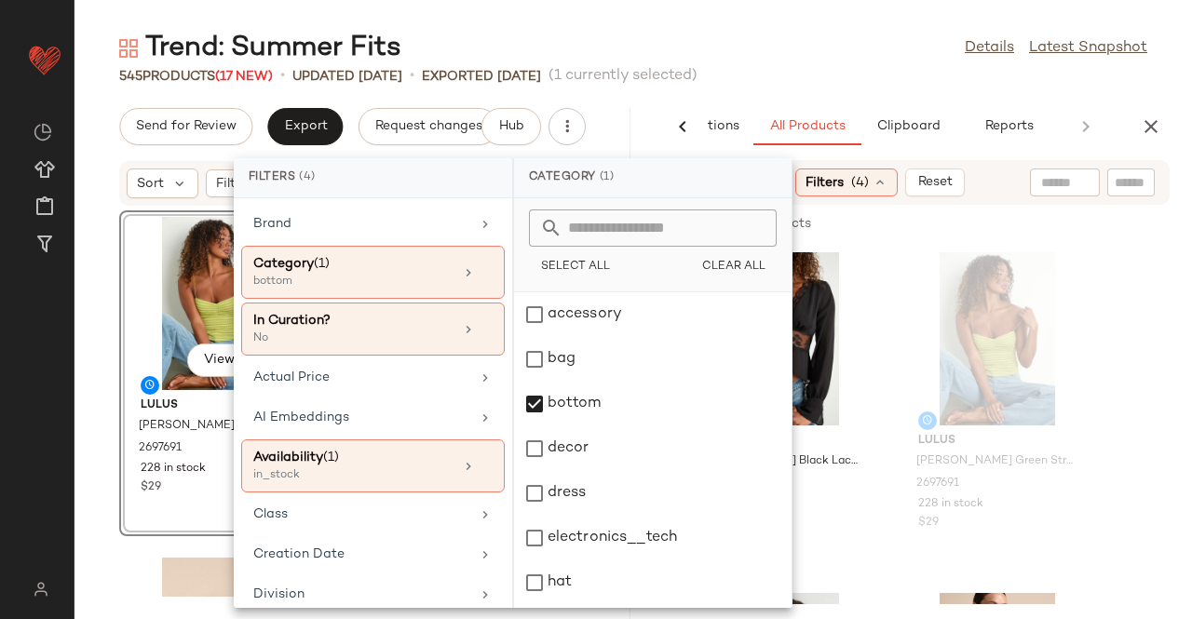
click at [868, 88] on div "Trend: Summer Fits Details Latest Snapshot 545 Products (17 New) • updated Aug …" at bounding box center [632, 324] width 1117 height 589
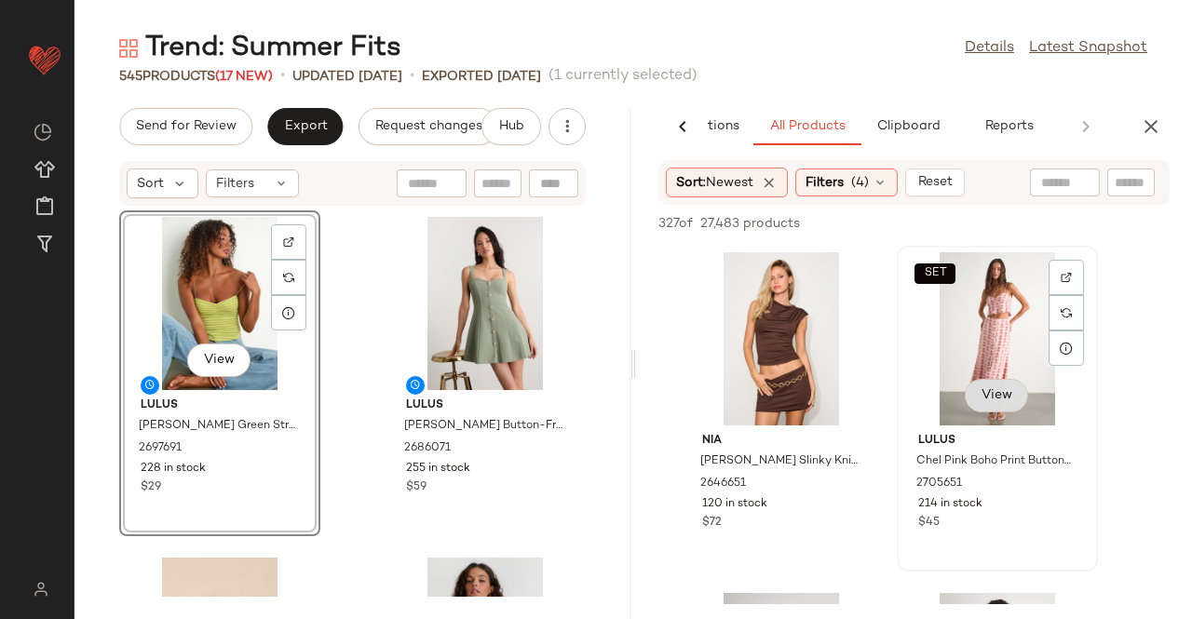
click at [997, 398] on span "View" at bounding box center [997, 395] width 32 height 15
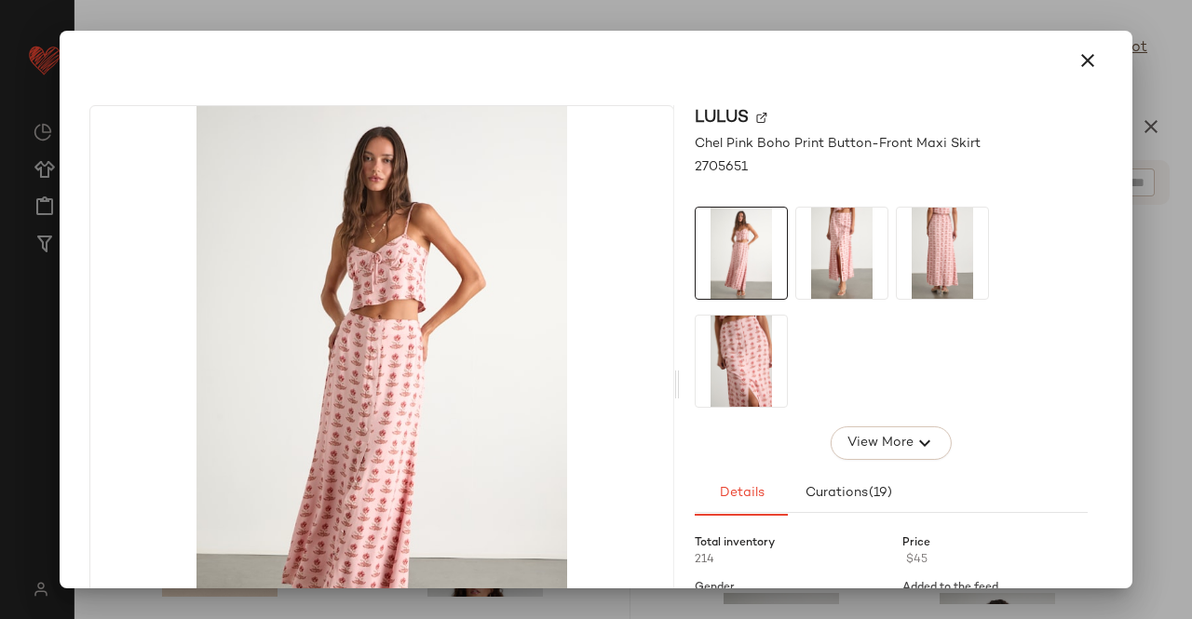
click at [1189, 381] on div at bounding box center [596, 309] width 1192 height 619
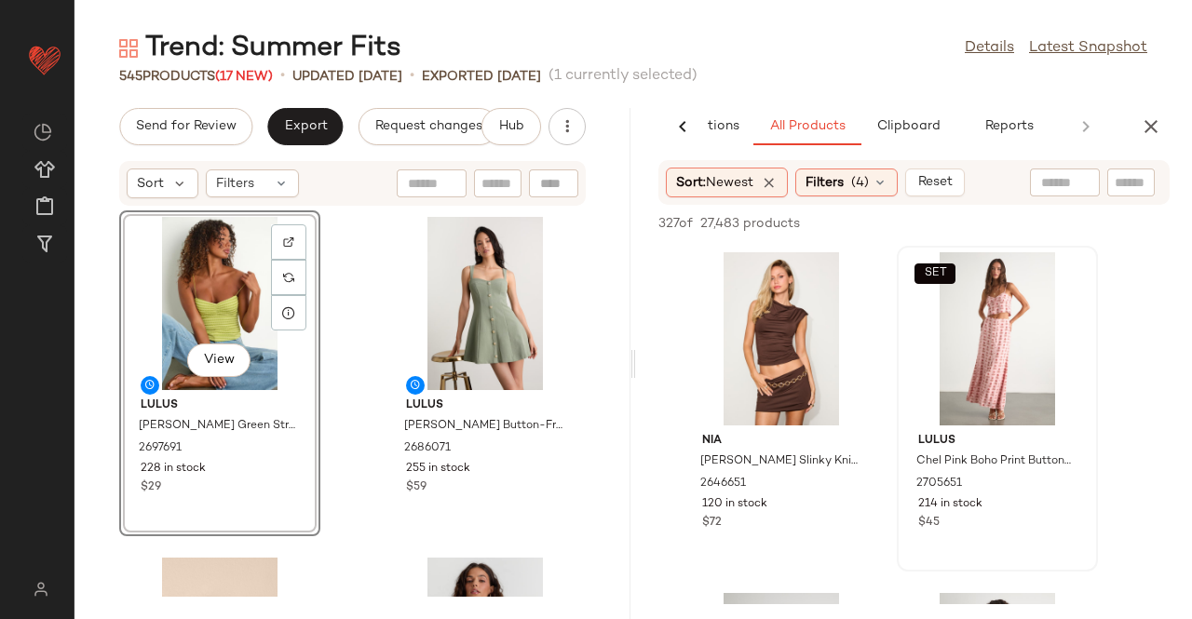
click at [223, 329] on div "View" at bounding box center [220, 303] width 188 height 173
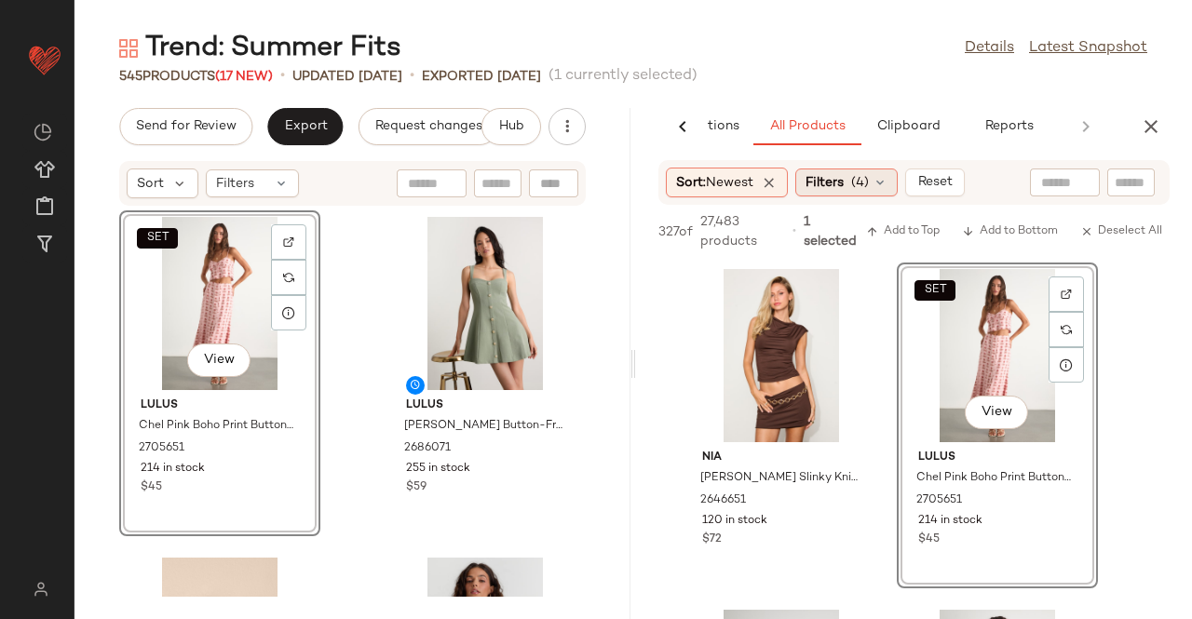
click at [896, 180] on div "Filters (4)" at bounding box center [846, 183] width 102 height 28
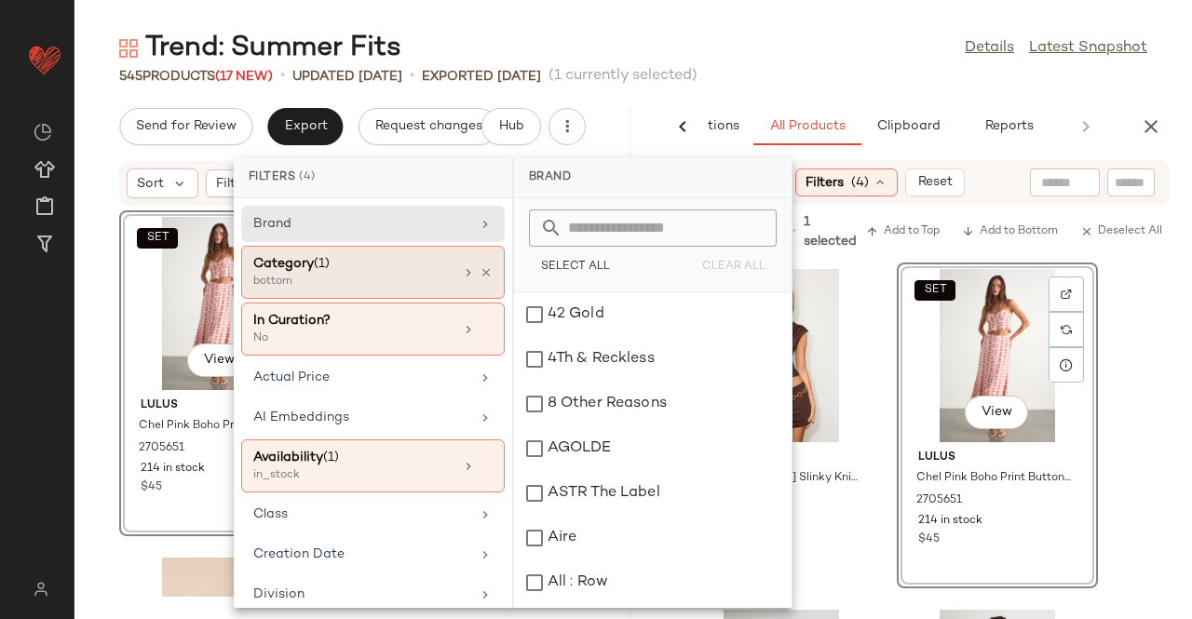
click at [482, 267] on icon at bounding box center [486, 272] width 13 height 13
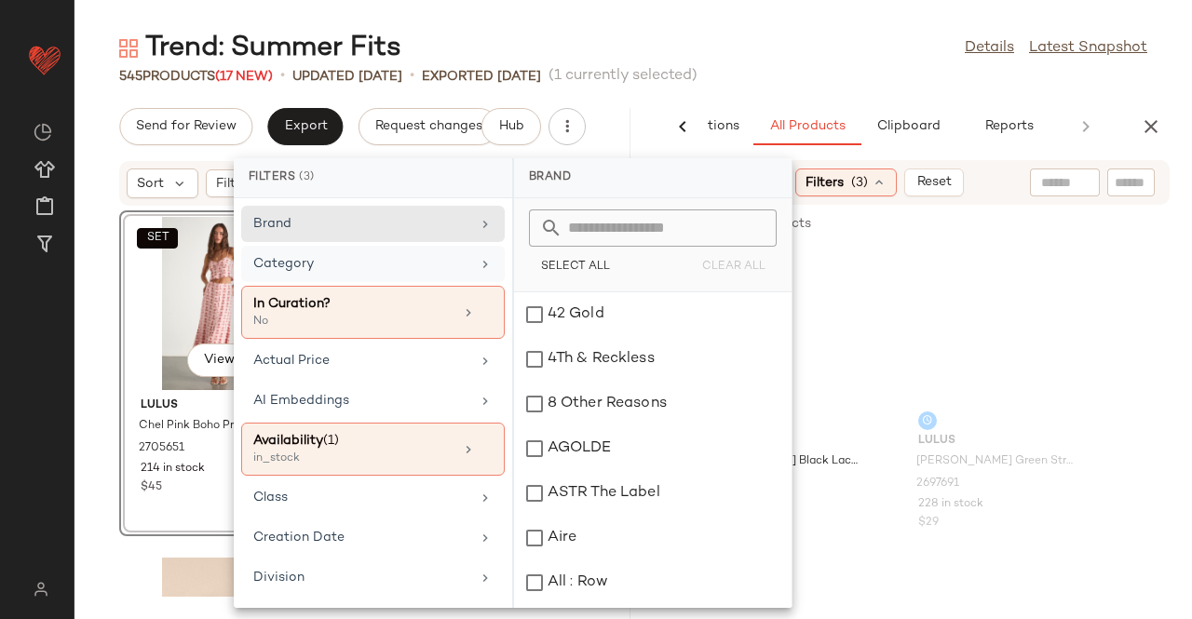
click at [424, 268] on div "Category" at bounding box center [361, 264] width 217 height 20
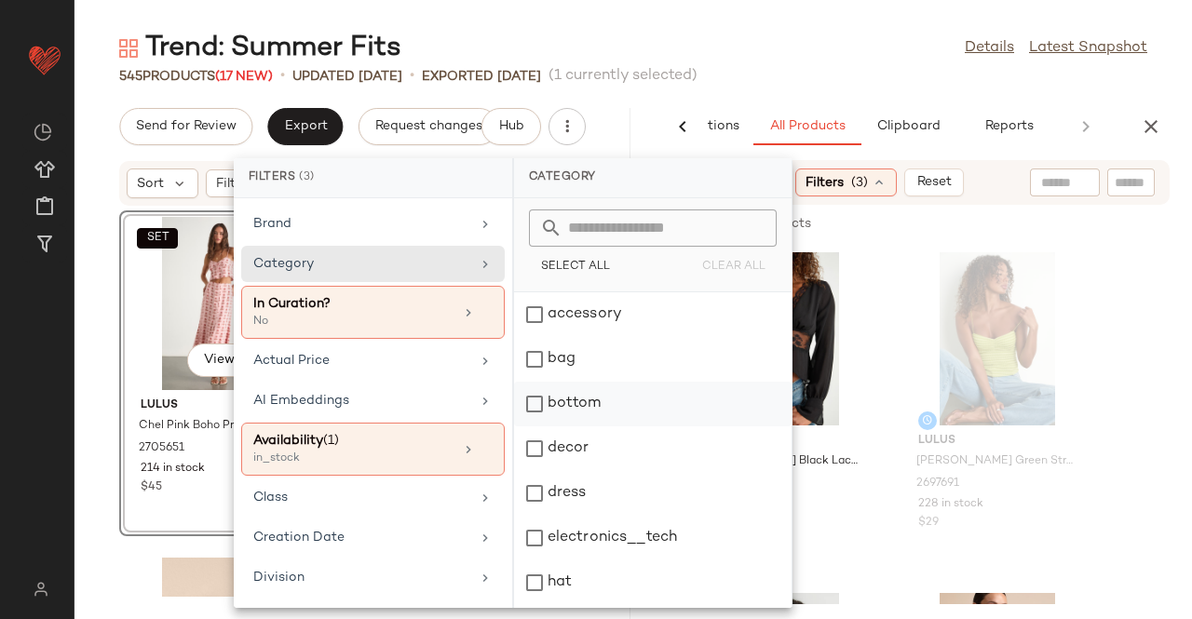
click at [551, 426] on div "bottom" at bounding box center [652, 448] width 277 height 45
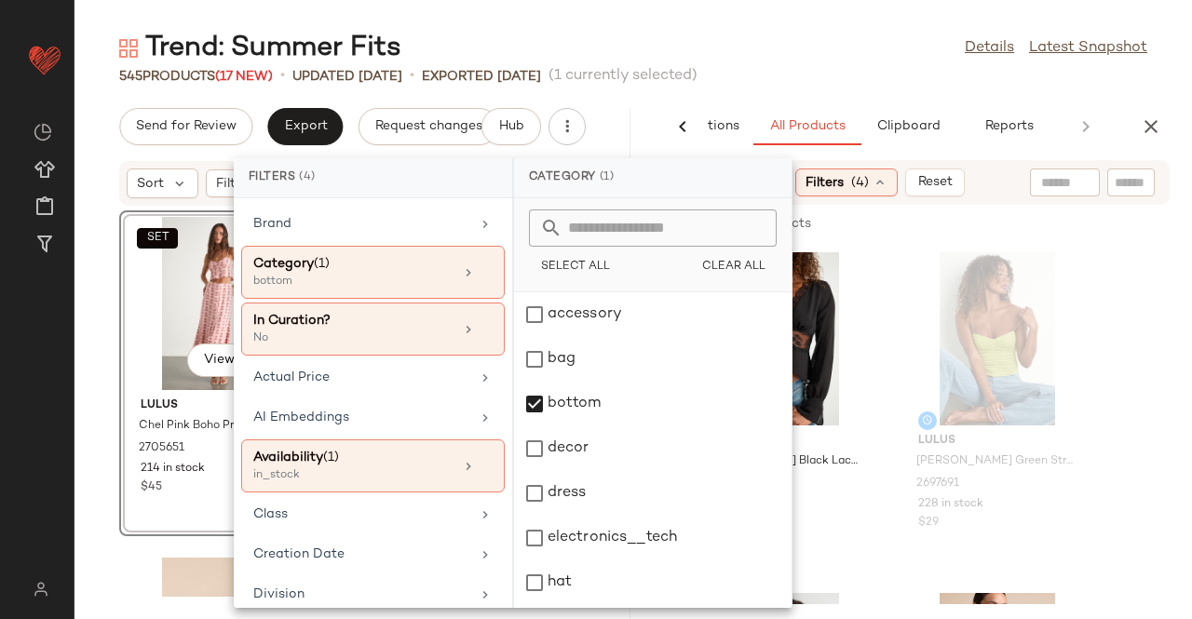
click at [815, 50] on div "Trend: Summer Fits Details Latest Snapshot" at bounding box center [632, 48] width 1117 height 37
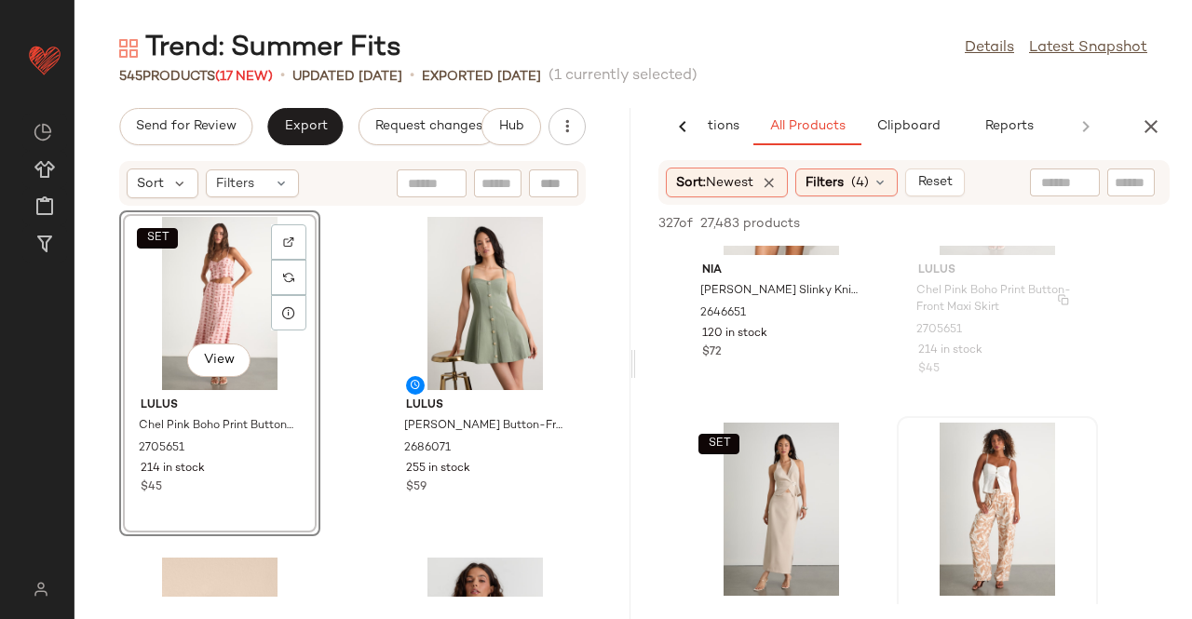
scroll to position [279, 0]
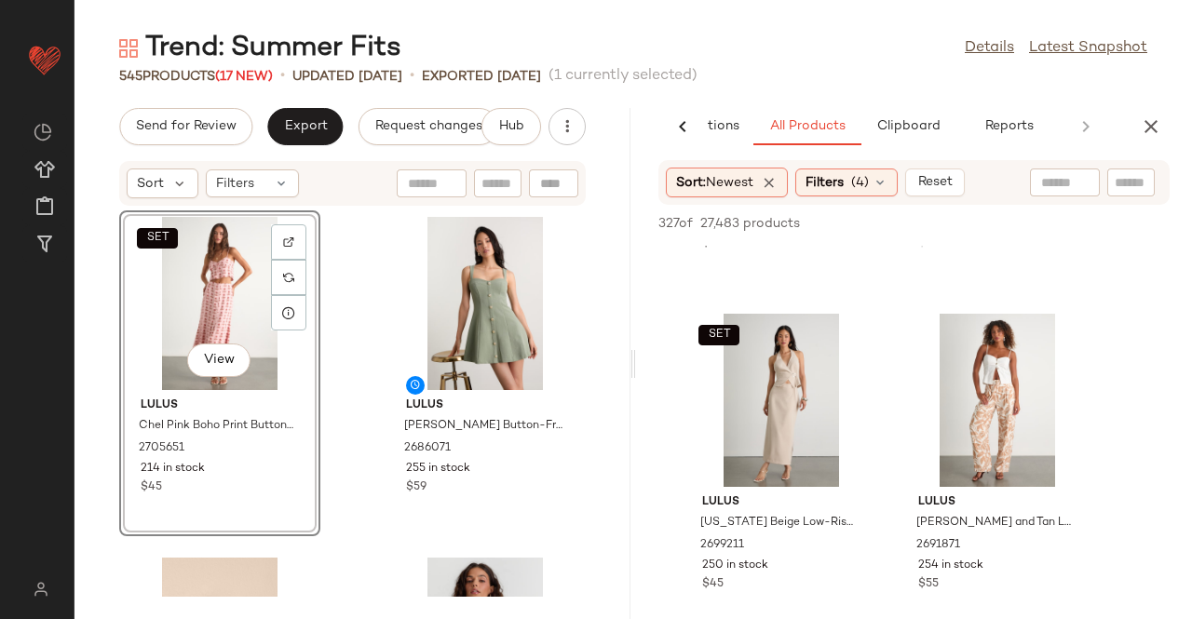
drag, startPoint x: 847, startPoint y: 185, endPoint x: 676, endPoint y: 239, distance: 179.7
click at [844, 185] on span "Filters" at bounding box center [824, 183] width 38 height 20
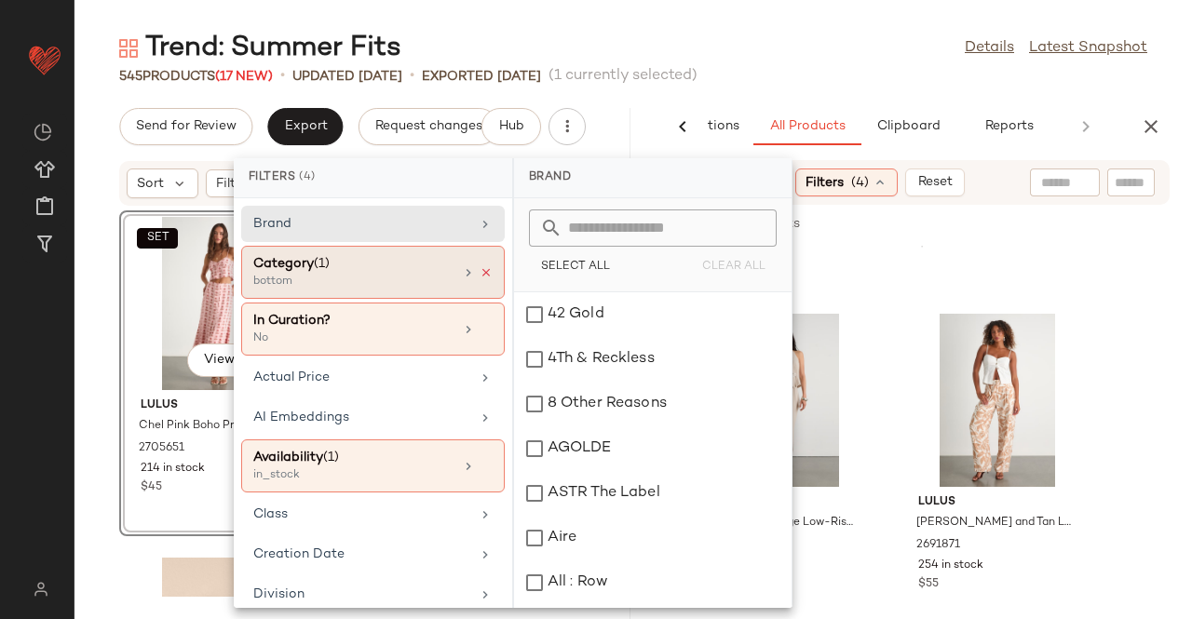
click at [481, 270] on icon at bounding box center [486, 272] width 13 height 13
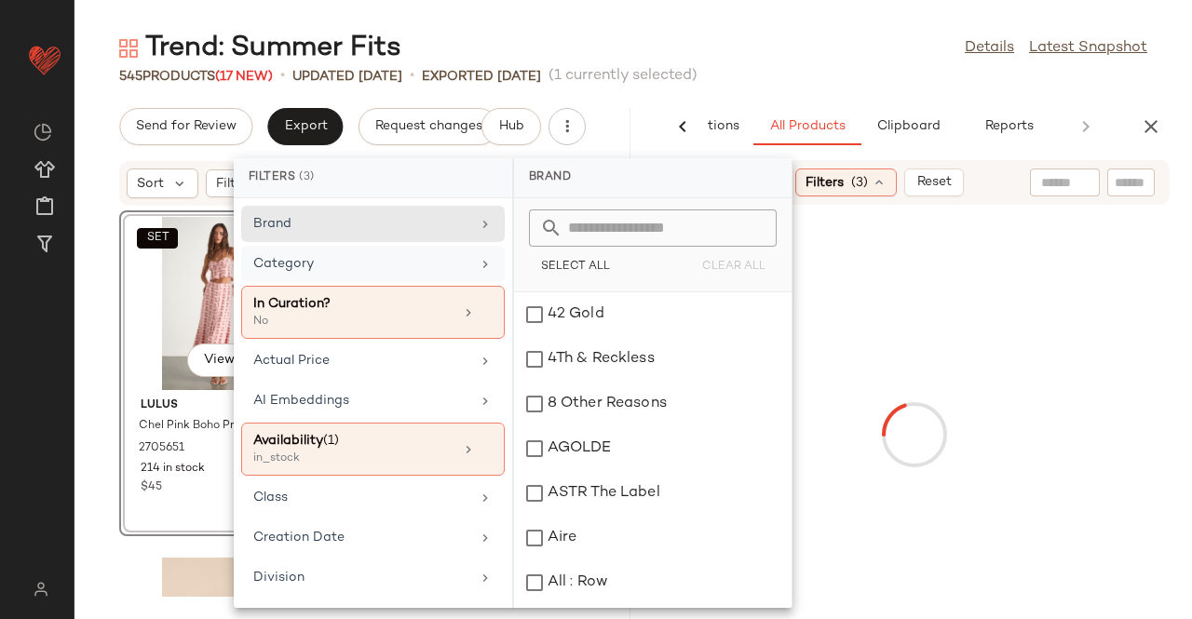
click at [430, 265] on div "Category" at bounding box center [361, 264] width 217 height 20
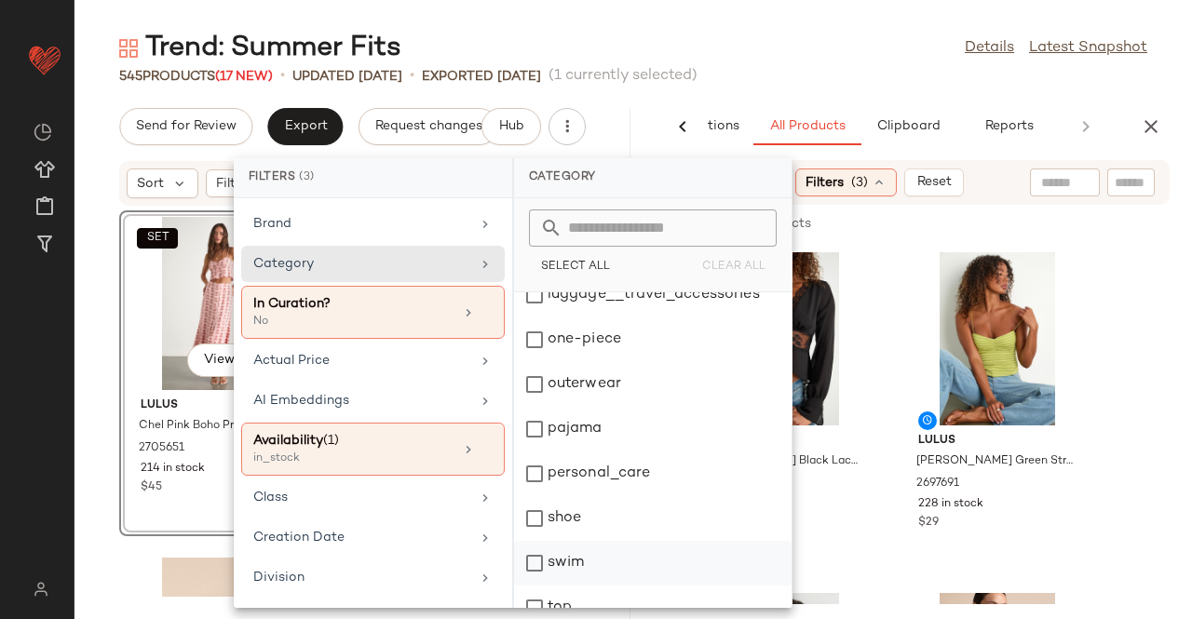
scroll to position [443, 0]
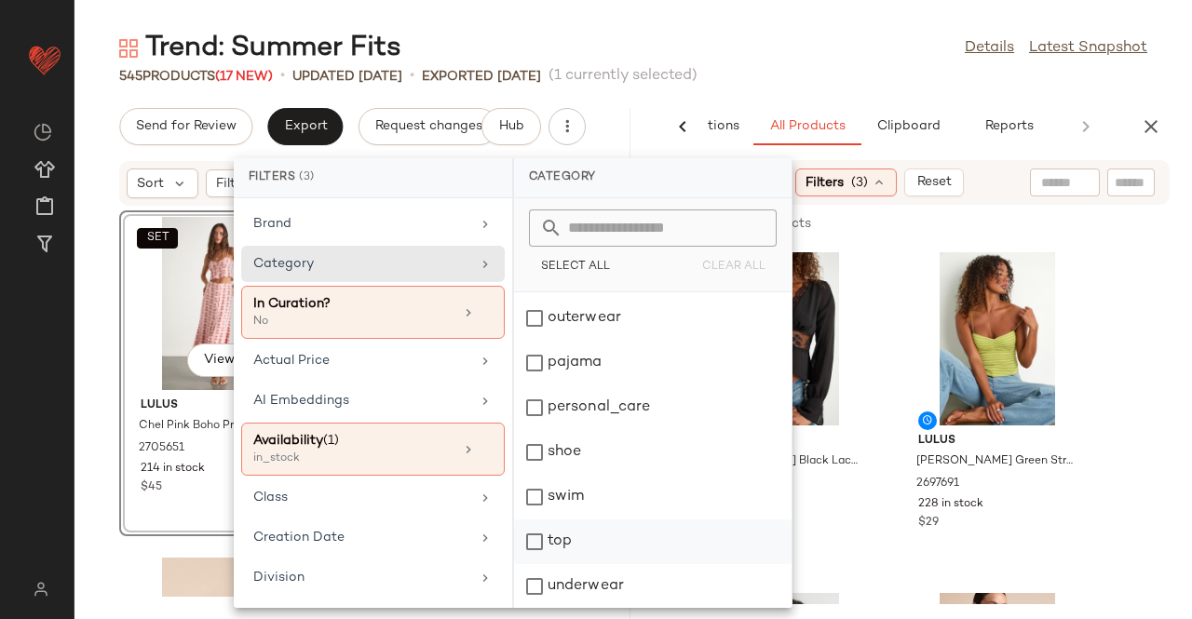
click at [618, 564] on div "top" at bounding box center [652, 586] width 277 height 45
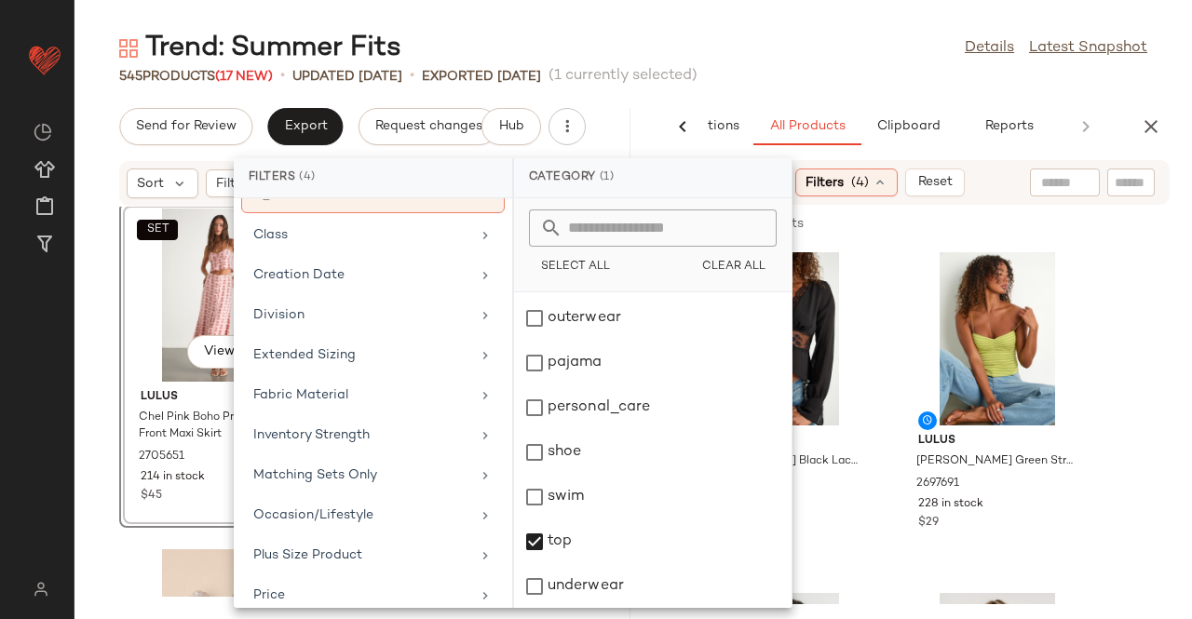
scroll to position [0, 0]
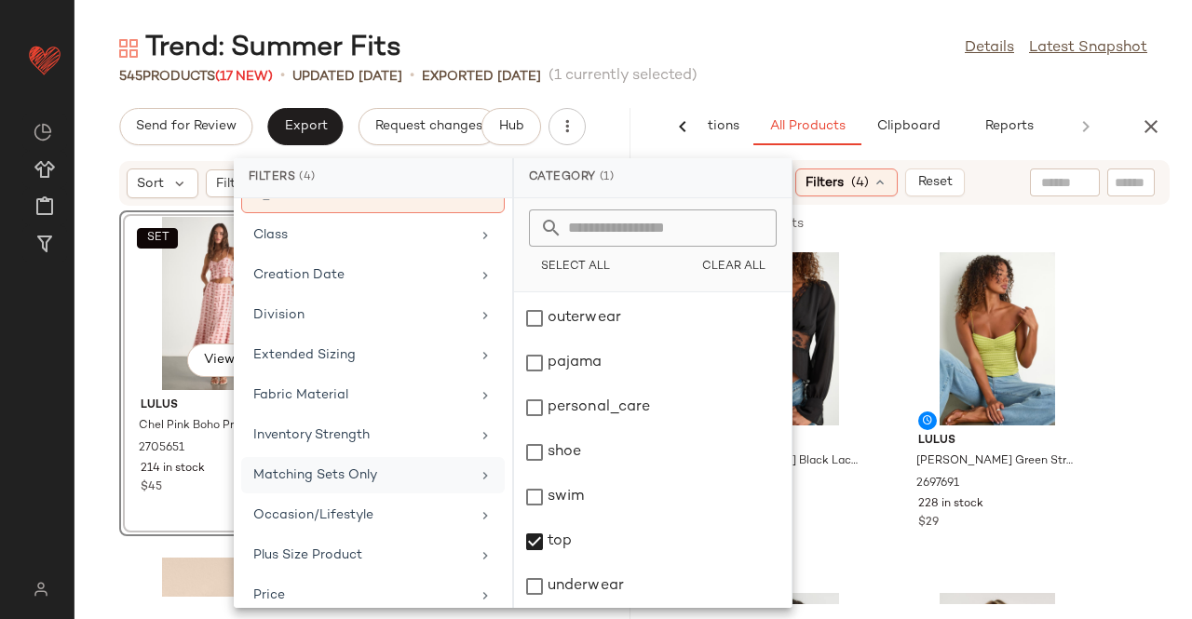
click at [298, 497] on div "Matching Sets Only" at bounding box center [373, 515] width 264 height 36
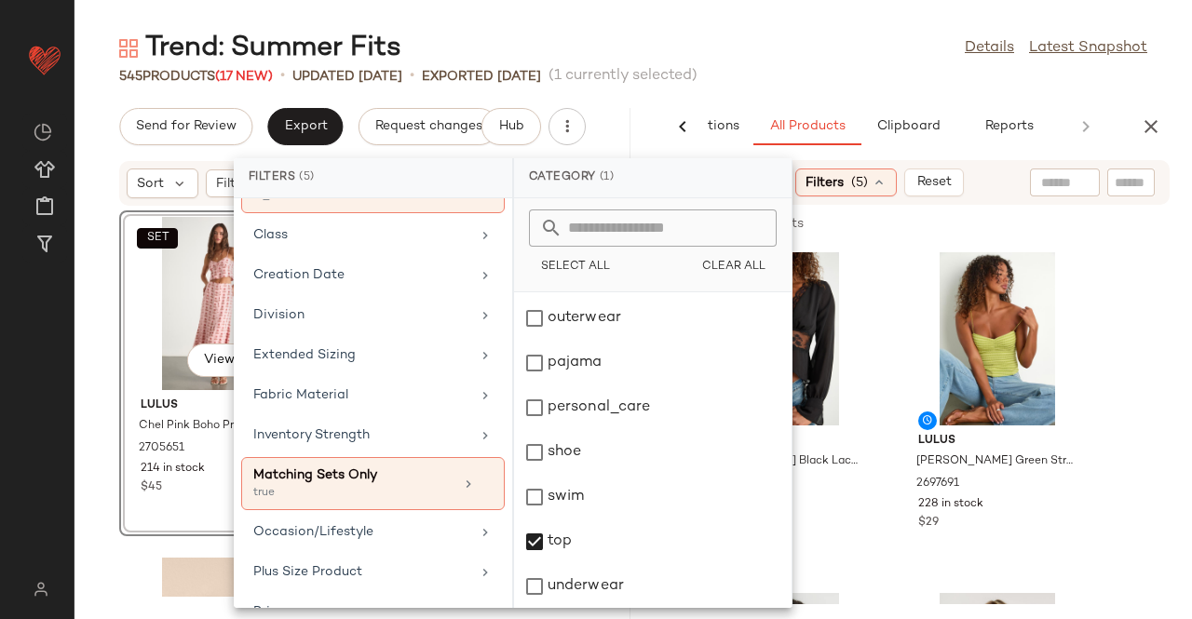
click at [806, 65] on div "Trend: Summer Fits Details Latest Snapshot" at bounding box center [632, 48] width 1117 height 37
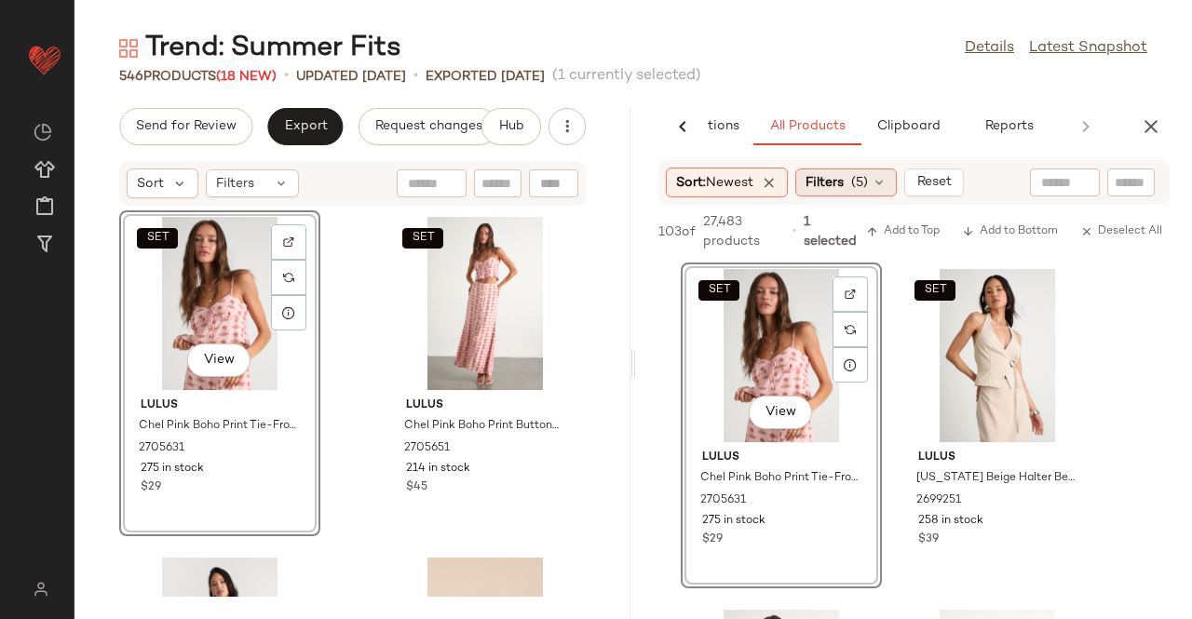
click at [825, 176] on span "Filters" at bounding box center [824, 183] width 38 height 20
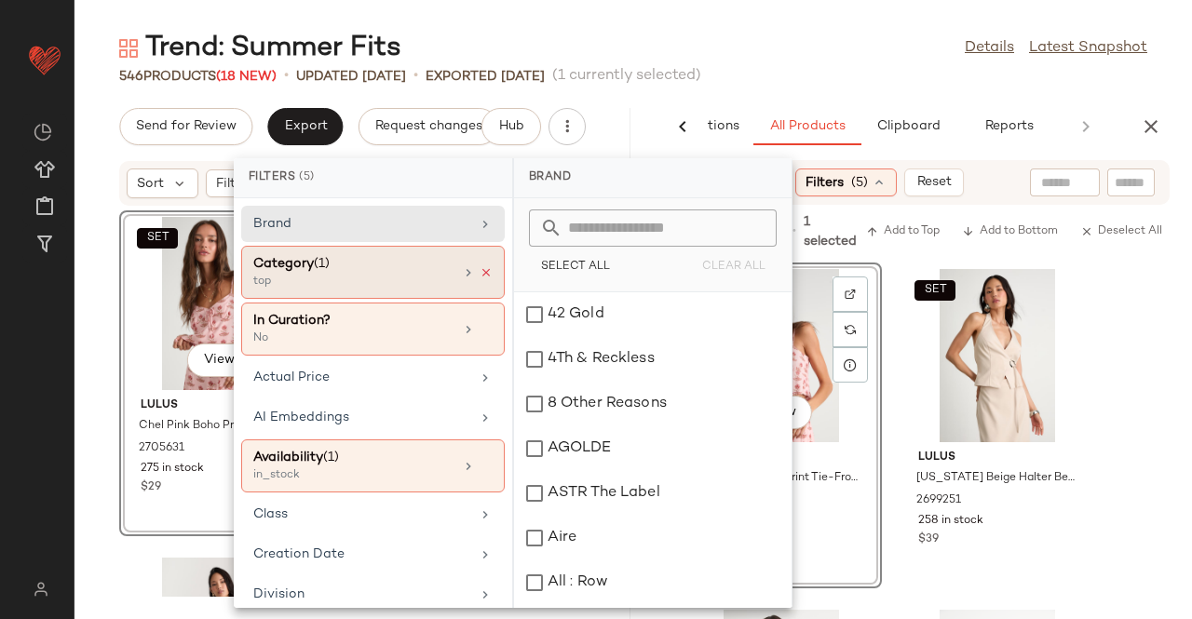
click at [480, 269] on icon at bounding box center [486, 272] width 13 height 13
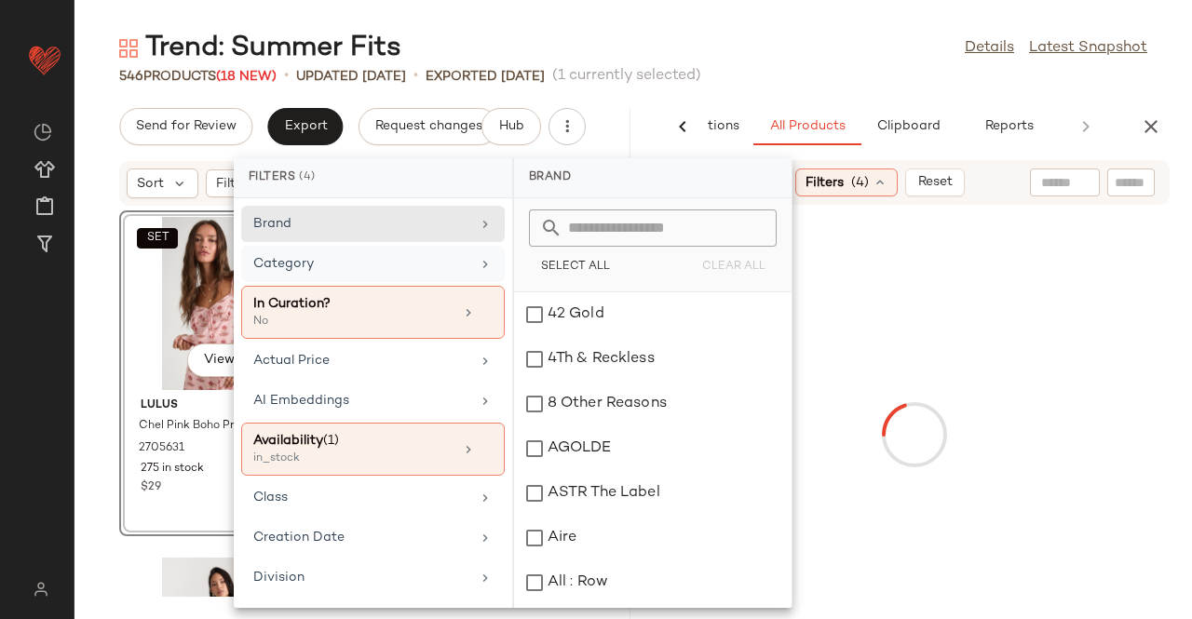
click at [426, 286] on div "Category" at bounding box center [373, 312] width 264 height 53
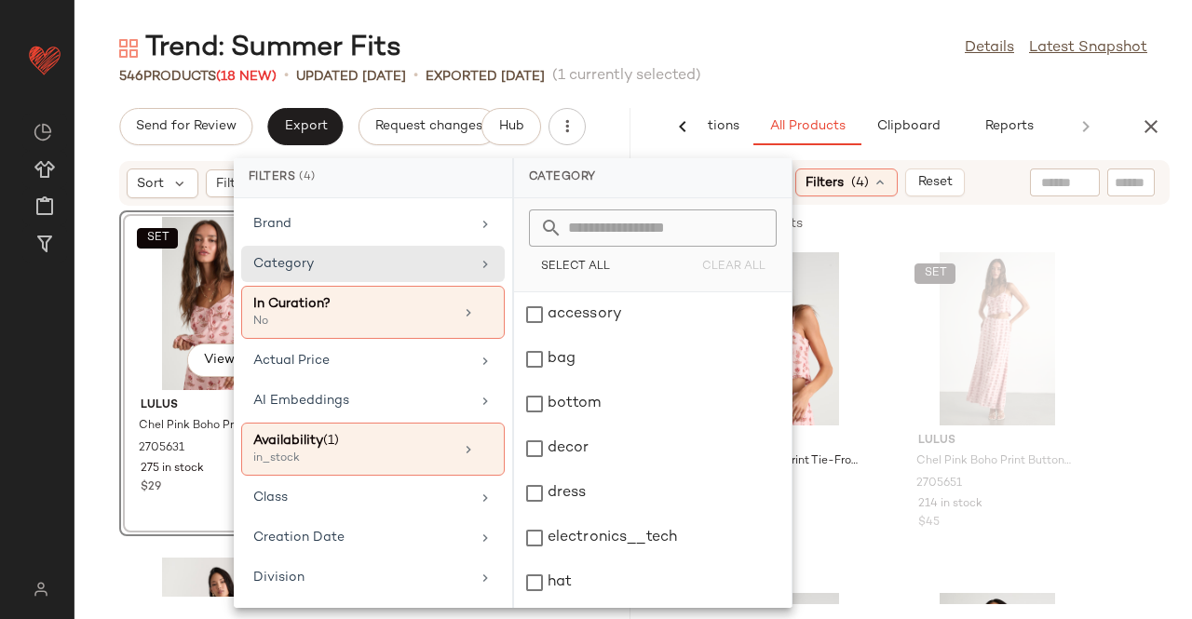
click at [782, 30] on div "Trend: Summer Fits Details Latest Snapshot" at bounding box center [632, 48] width 1117 height 37
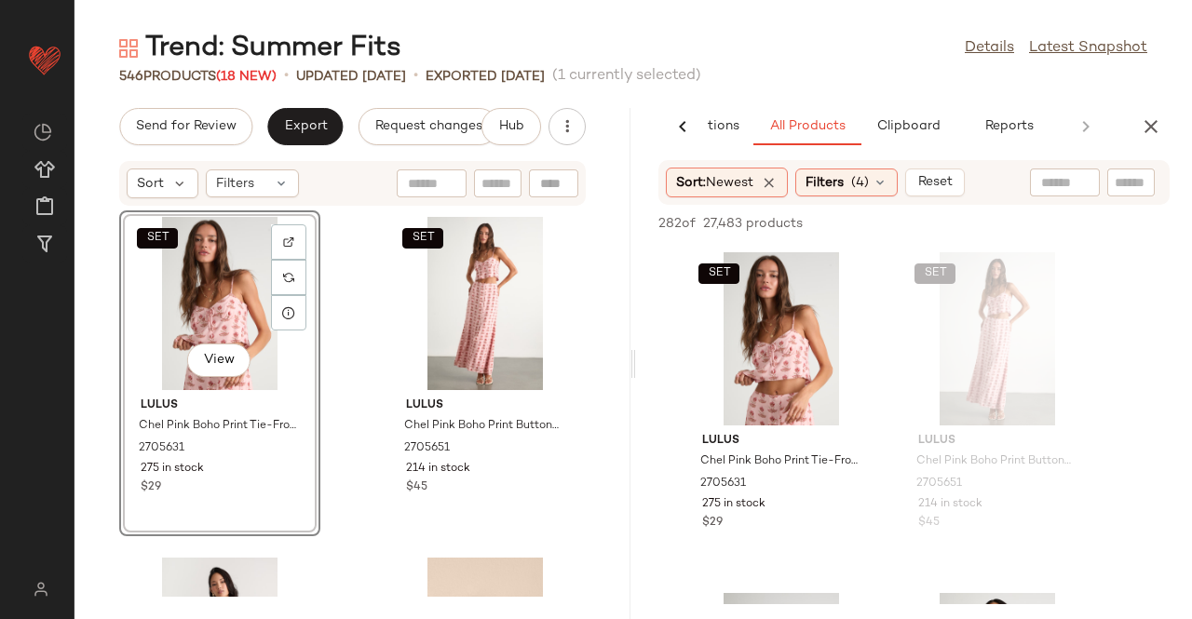
click at [858, 168] on div "Sort: Newest Filters (4) Reset" at bounding box center [815, 183] width 299 height 30
click at [851, 182] on div "Filters (4)" at bounding box center [846, 183] width 102 height 28
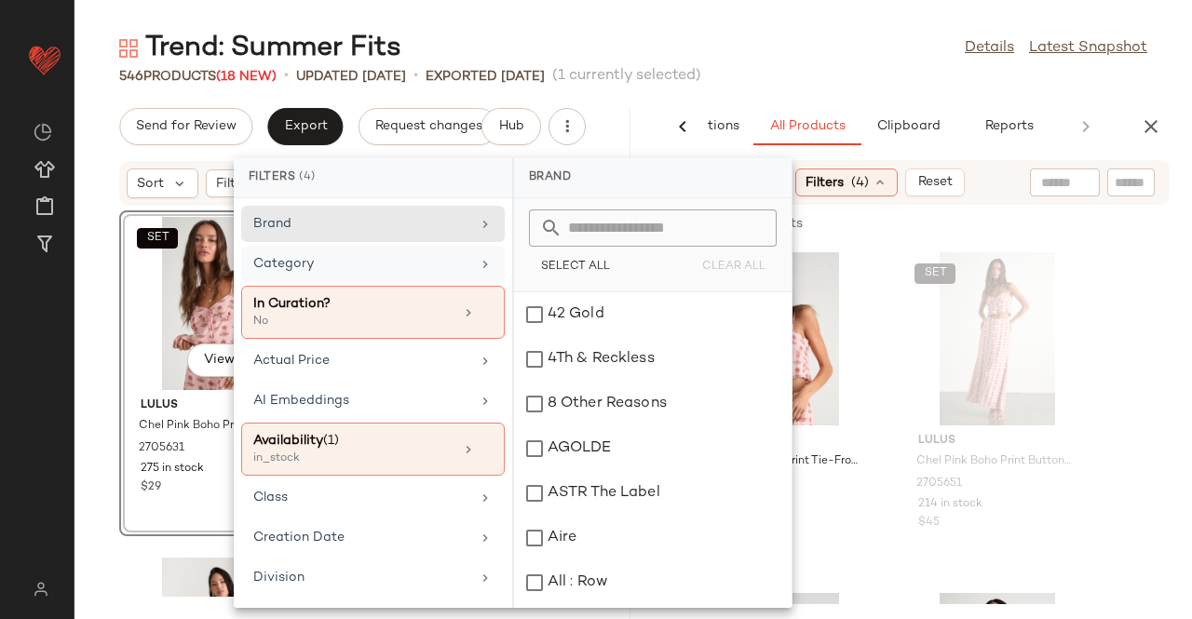
click at [457, 271] on div "Category" at bounding box center [361, 264] width 217 height 20
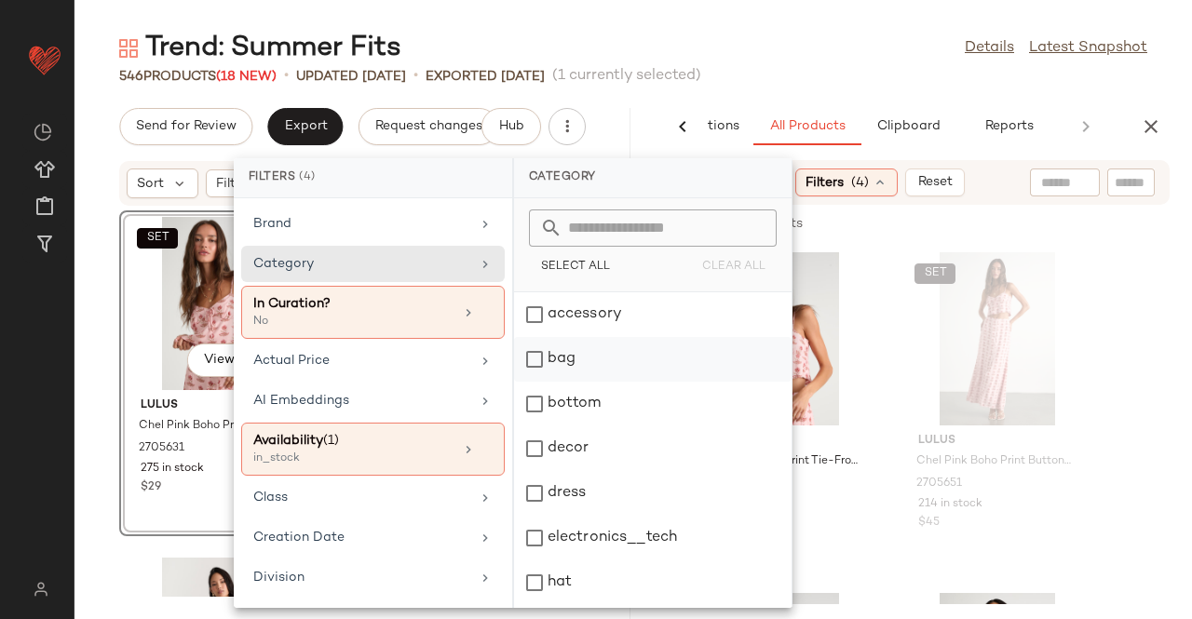
click at [568, 382] on div "bag" at bounding box center [652, 404] width 277 height 45
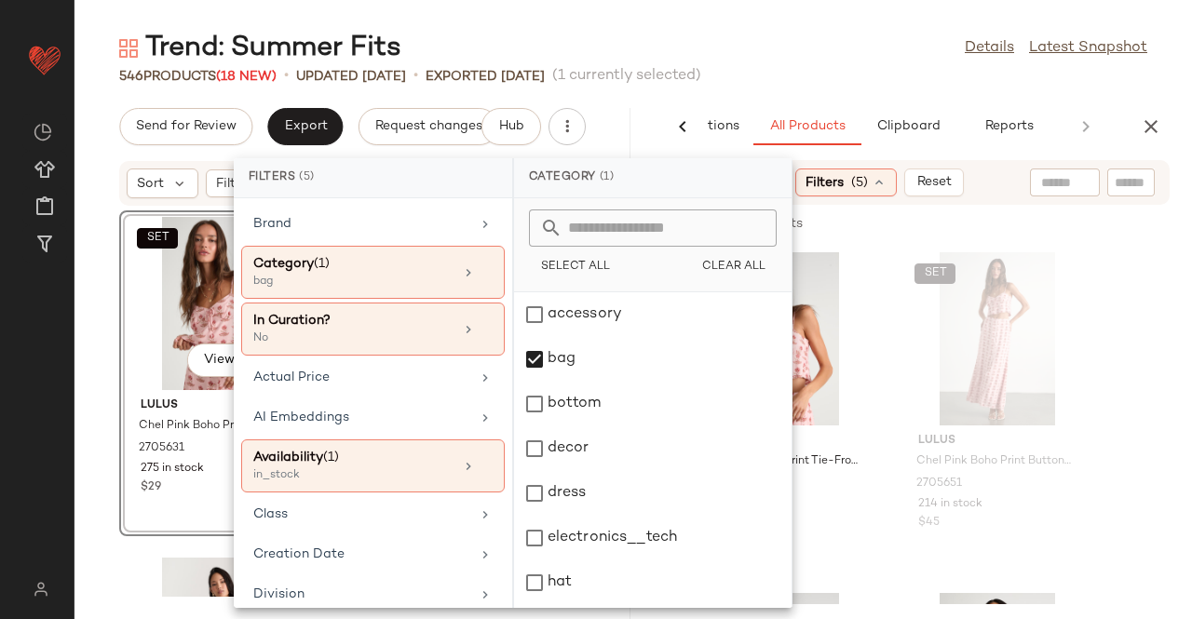
click at [824, 74] on div "546 Products (18 New) • updated Aug 18th • Exported Aug 15th (1 currently selec…" at bounding box center [632, 76] width 1117 height 19
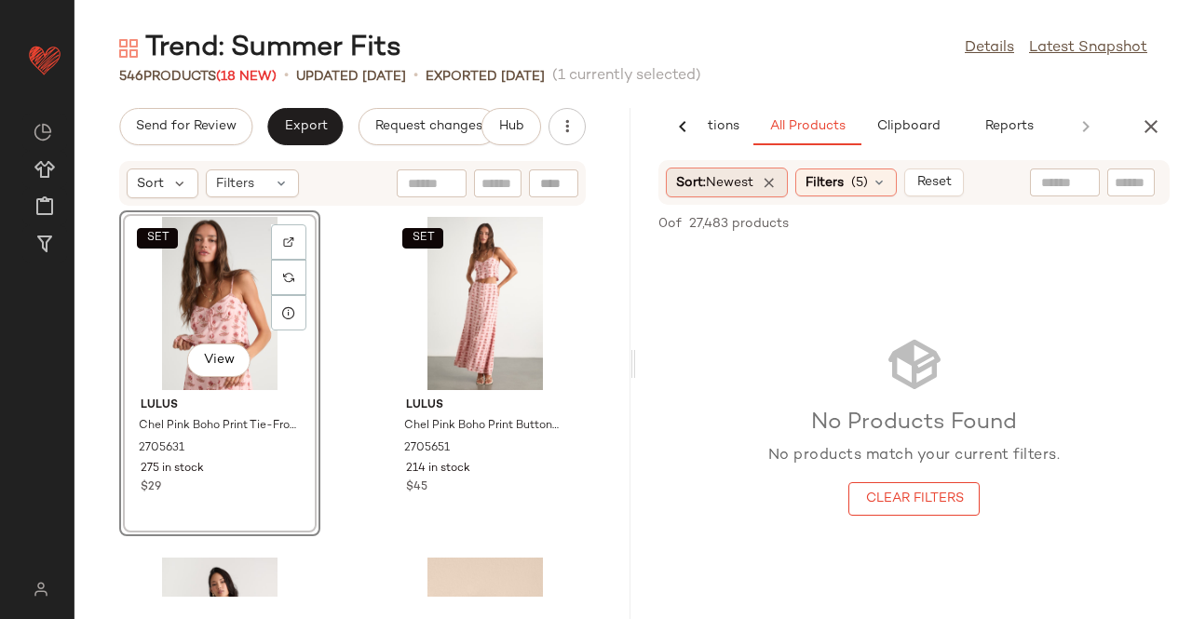
click at [679, 193] on div "Sort: Newest" at bounding box center [727, 183] width 122 height 30
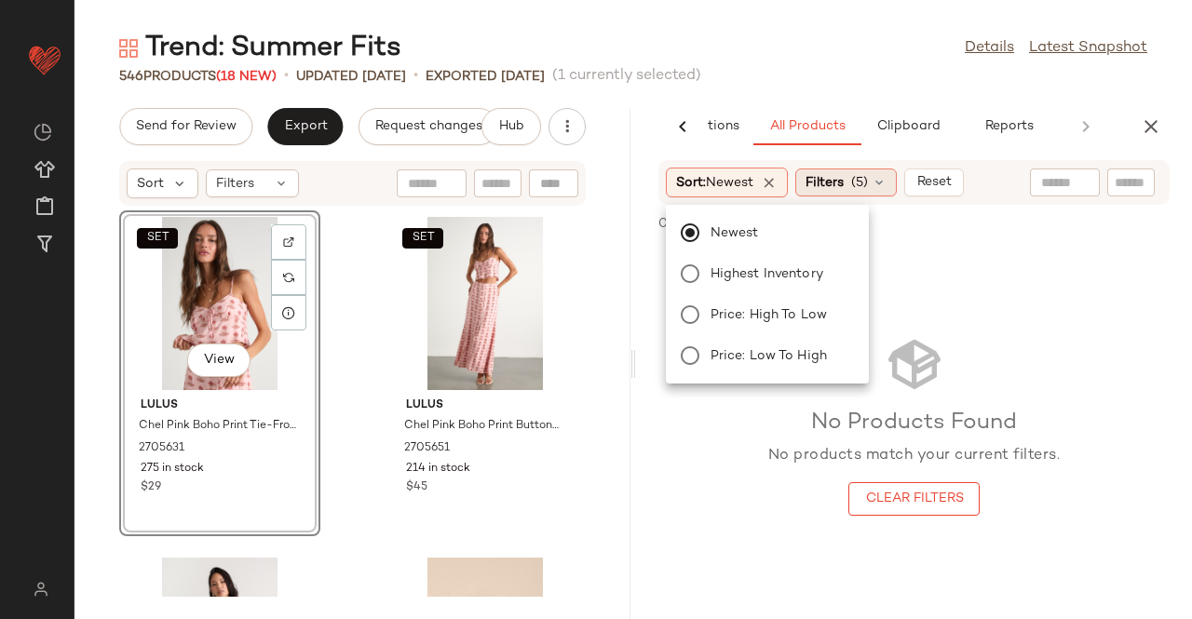
click at [855, 171] on div "Filters (5)" at bounding box center [846, 183] width 102 height 28
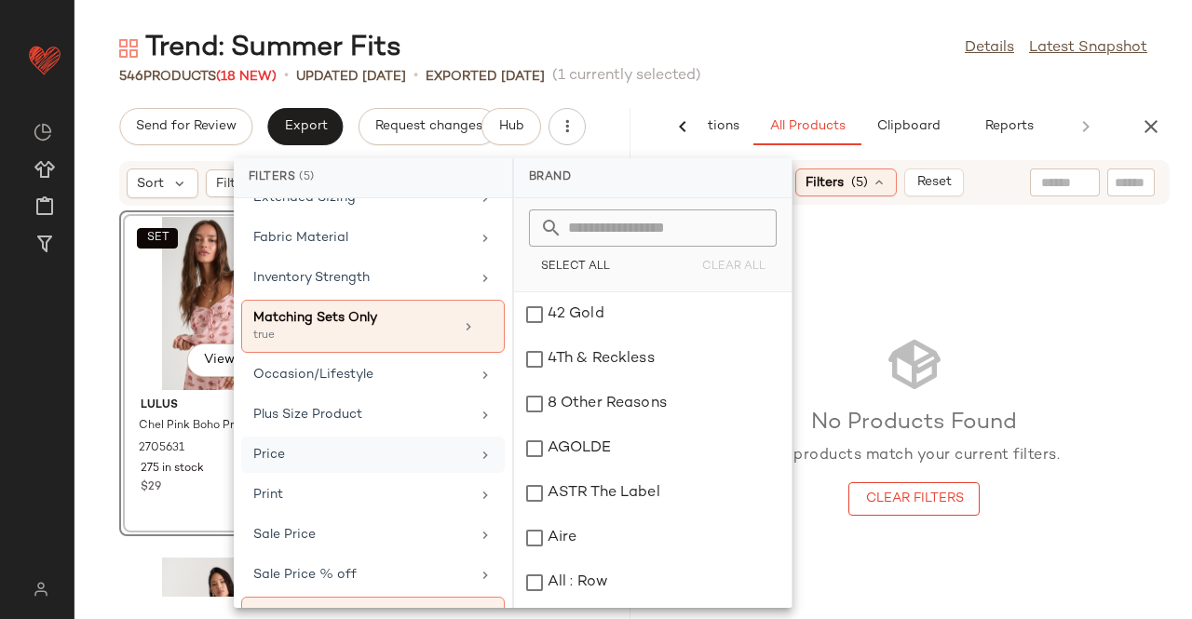
scroll to position [369, 0]
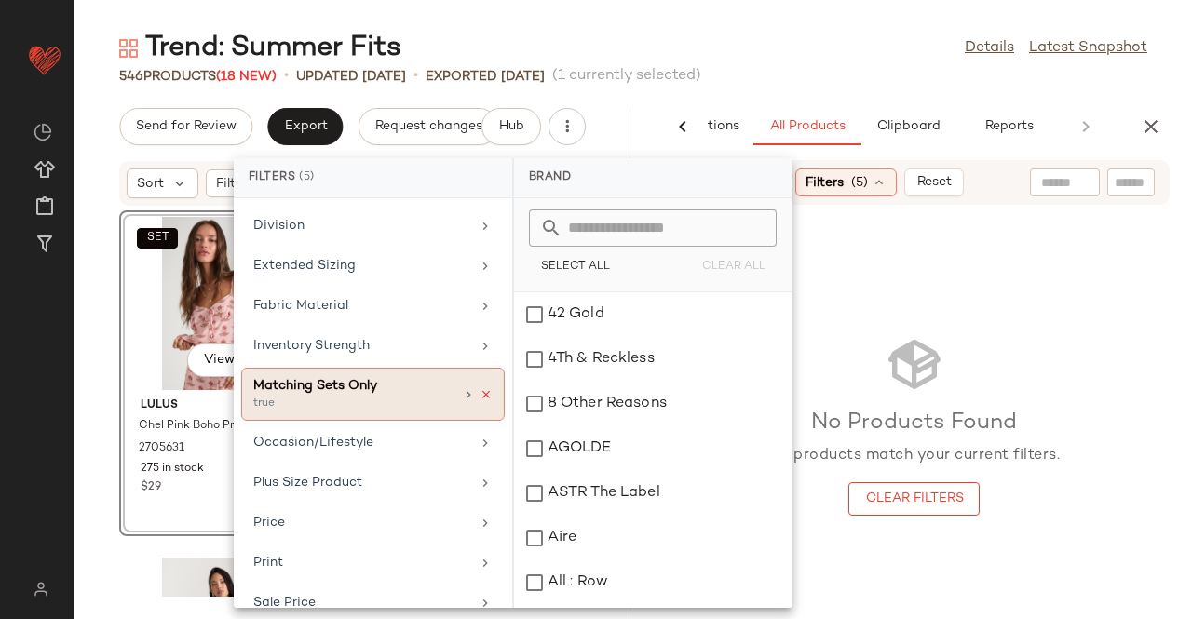
click at [480, 388] on icon at bounding box center [486, 394] width 13 height 13
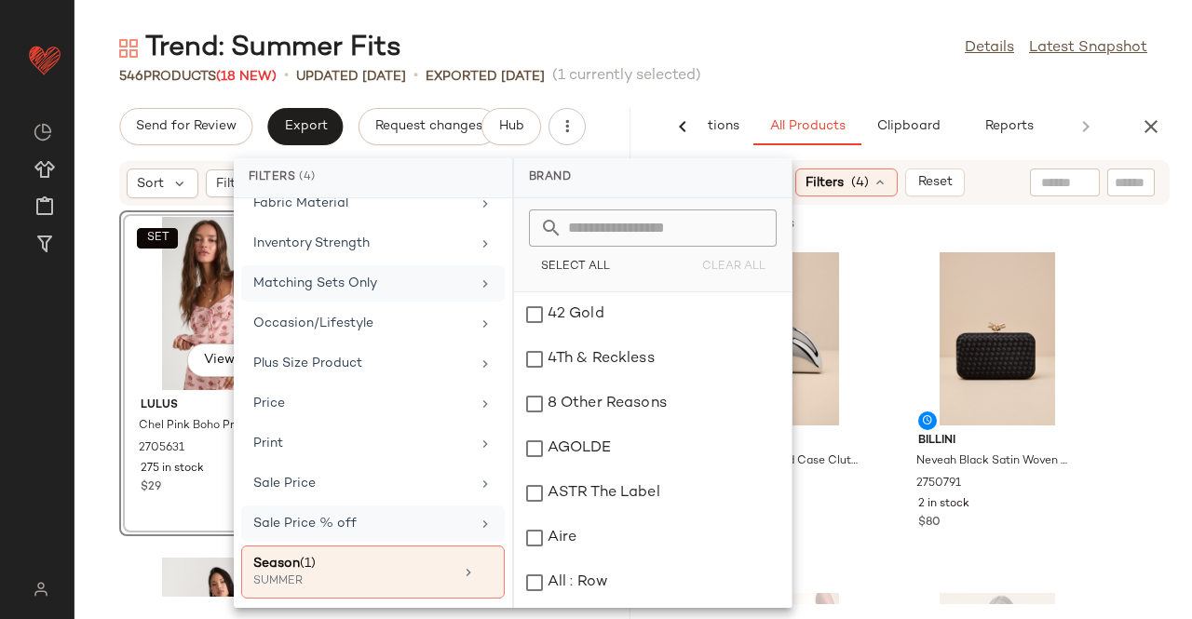
scroll to position [538, 0]
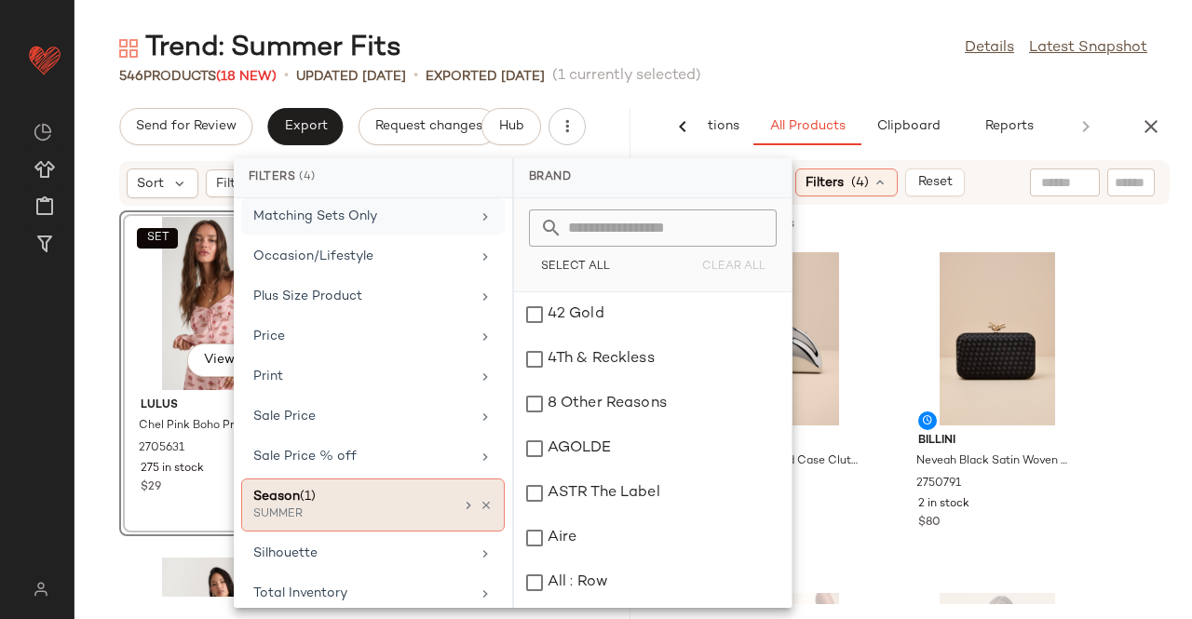
click at [471, 498] on div at bounding box center [477, 505] width 32 height 15
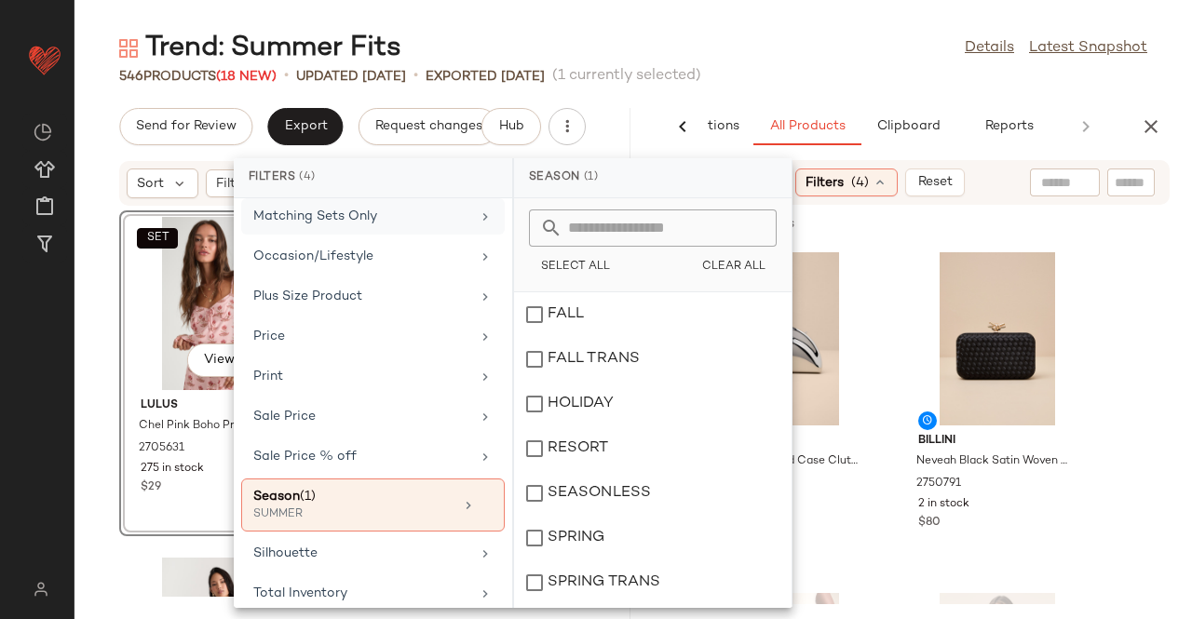
click at [827, 62] on div "Trend: Summer Fits Details Latest Snapshot" at bounding box center [632, 48] width 1117 height 37
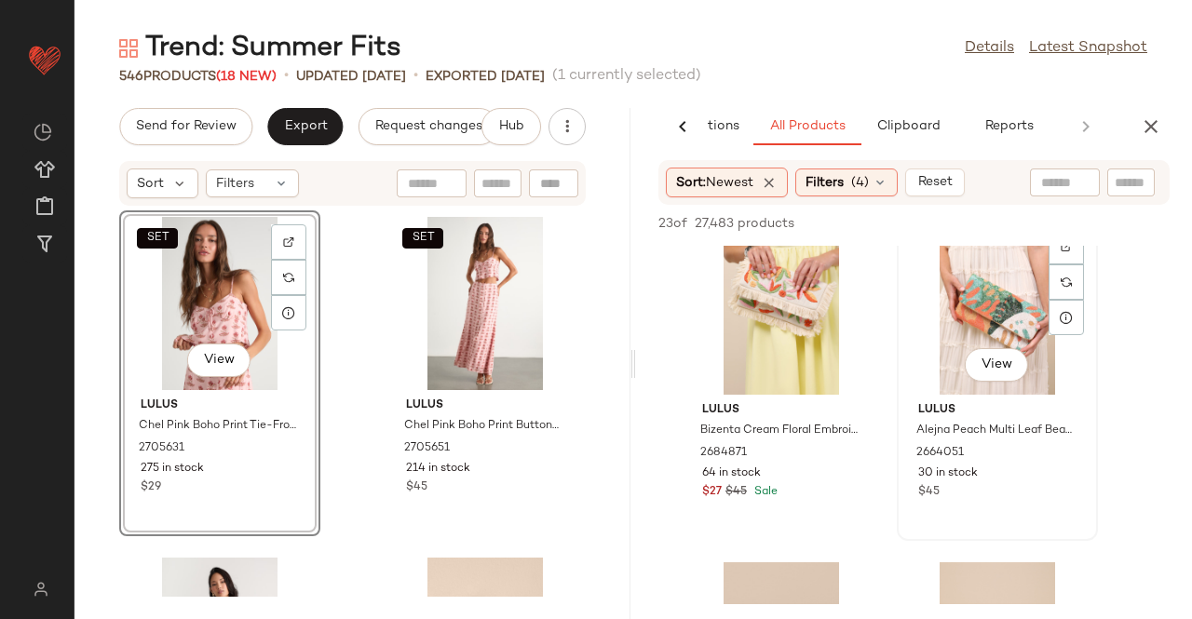
scroll to position [1024, 0]
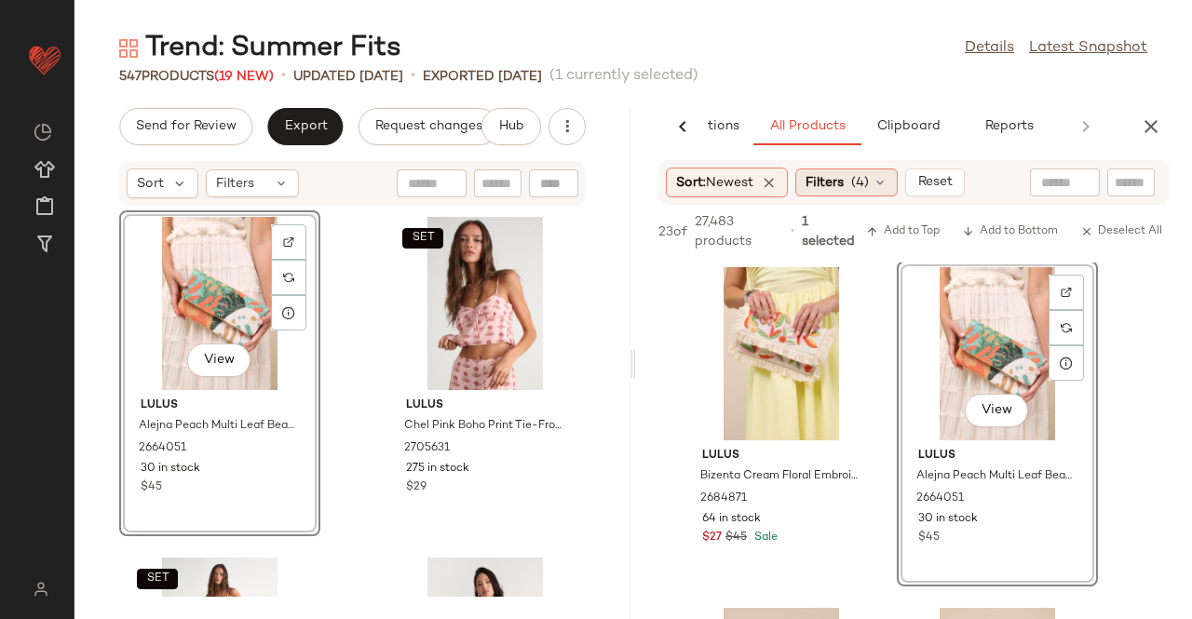
click at [829, 183] on span "Filters" at bounding box center [824, 183] width 38 height 20
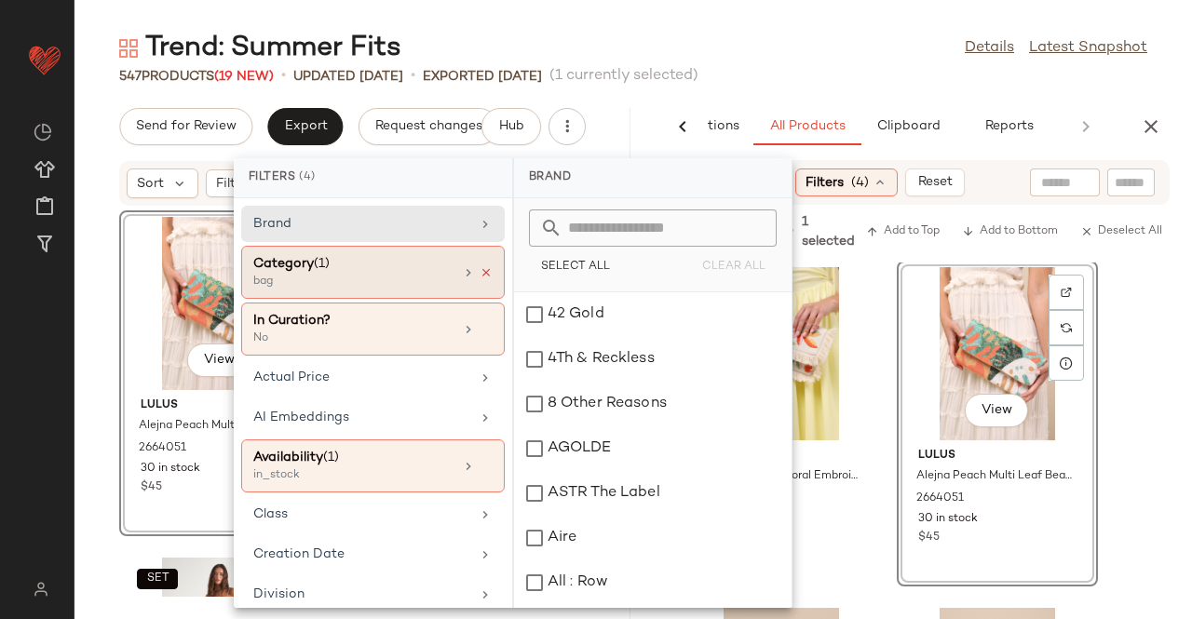
click at [480, 268] on icon at bounding box center [486, 272] width 13 height 13
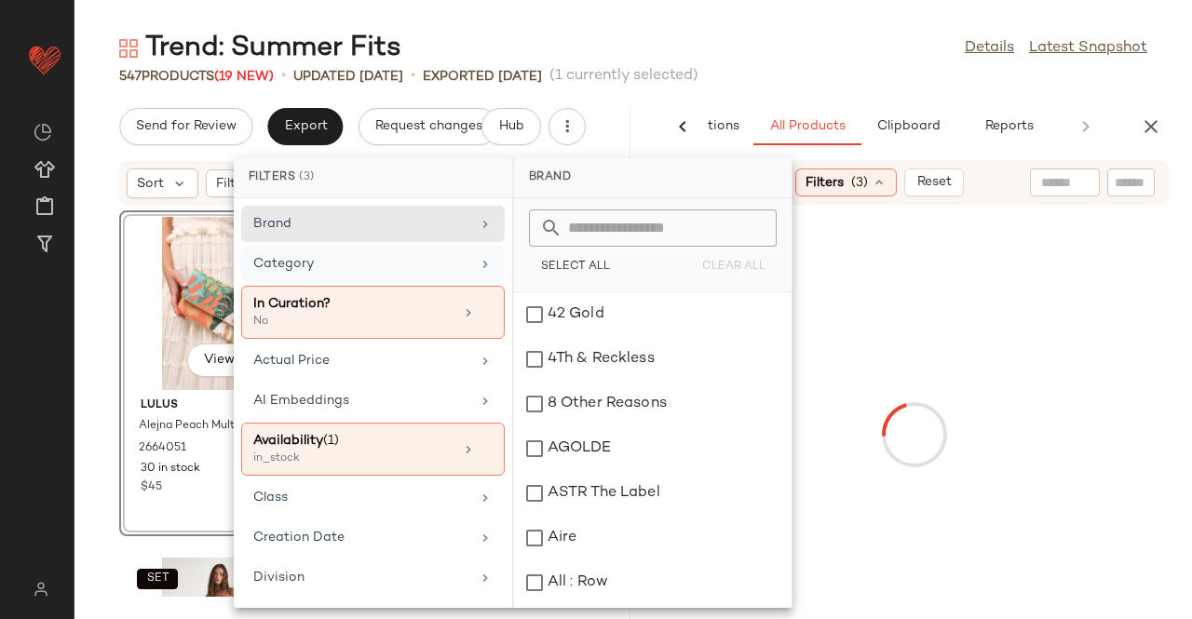
click at [478, 264] on icon at bounding box center [485, 264] width 15 height 15
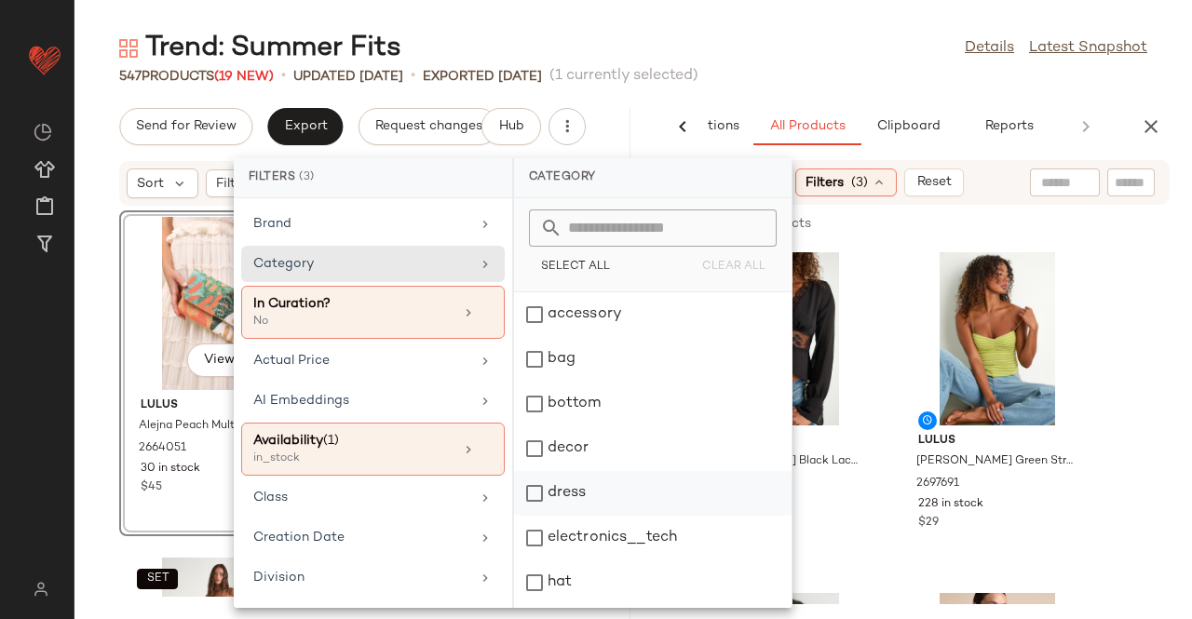
click at [585, 516] on div "dress" at bounding box center [652, 538] width 277 height 45
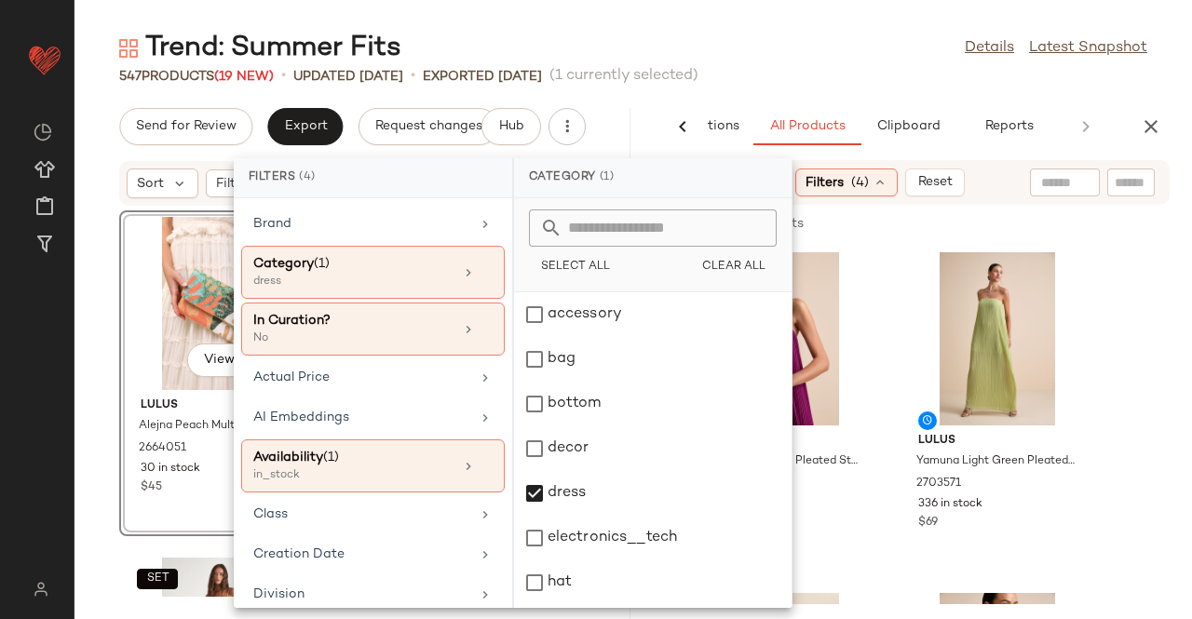
click at [828, 69] on div "547 Products (19 New) • updated Aug 18th • Exported Aug 15th (1 currently selec…" at bounding box center [632, 76] width 1117 height 19
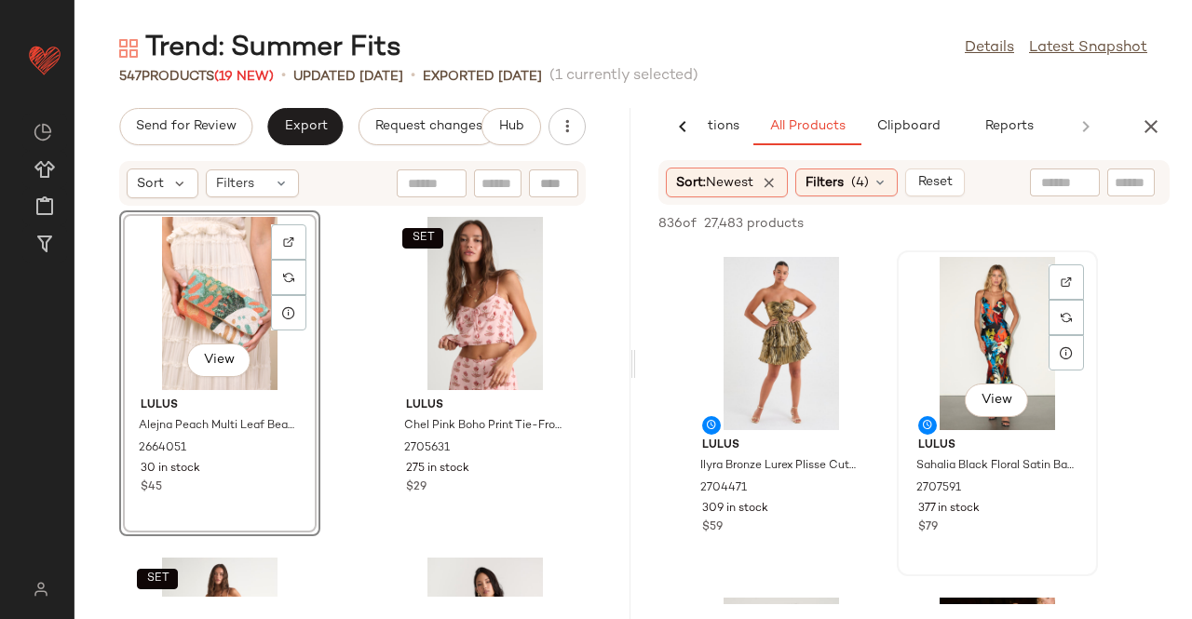
scroll to position [652, 0]
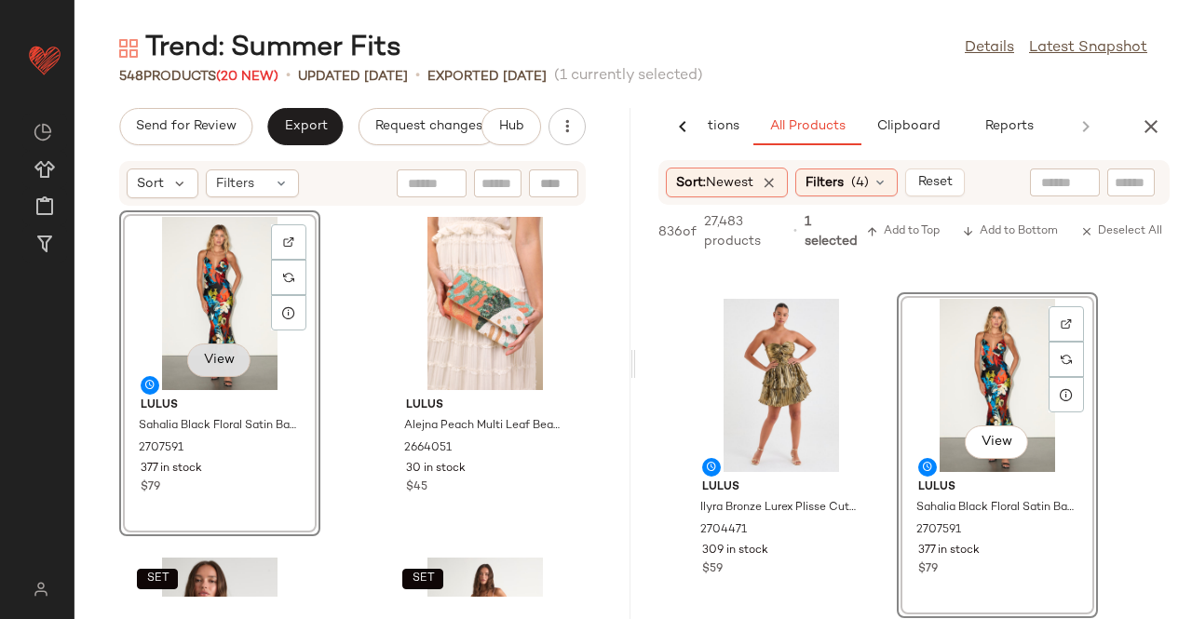
click at [192, 354] on button "View" at bounding box center [218, 361] width 63 height 34
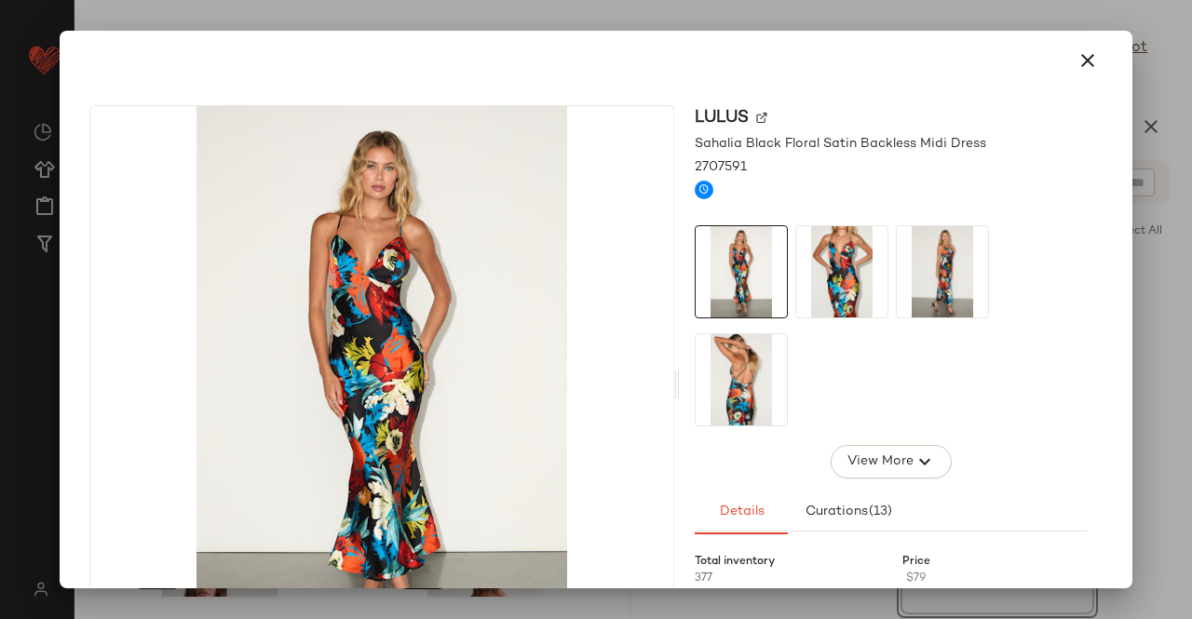
drag, startPoint x: 1184, startPoint y: 277, endPoint x: 1154, endPoint y: 258, distance: 35.9
click at [1184, 277] on div at bounding box center [596, 309] width 1192 height 619
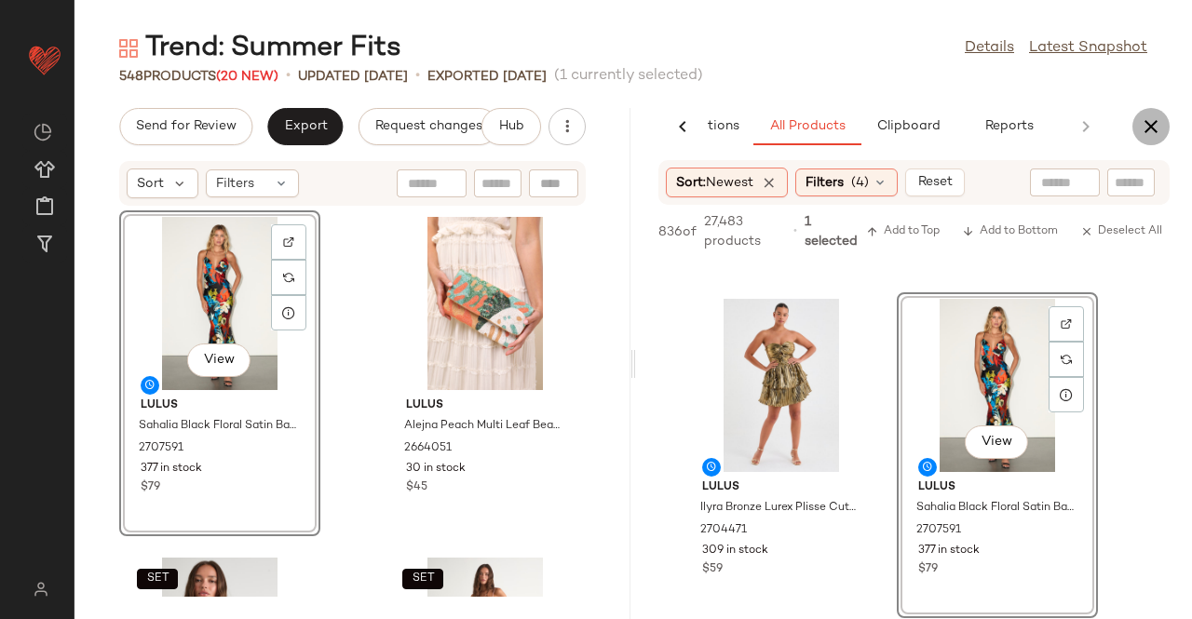
click at [1136, 129] on button "button" at bounding box center [1150, 126] width 37 height 37
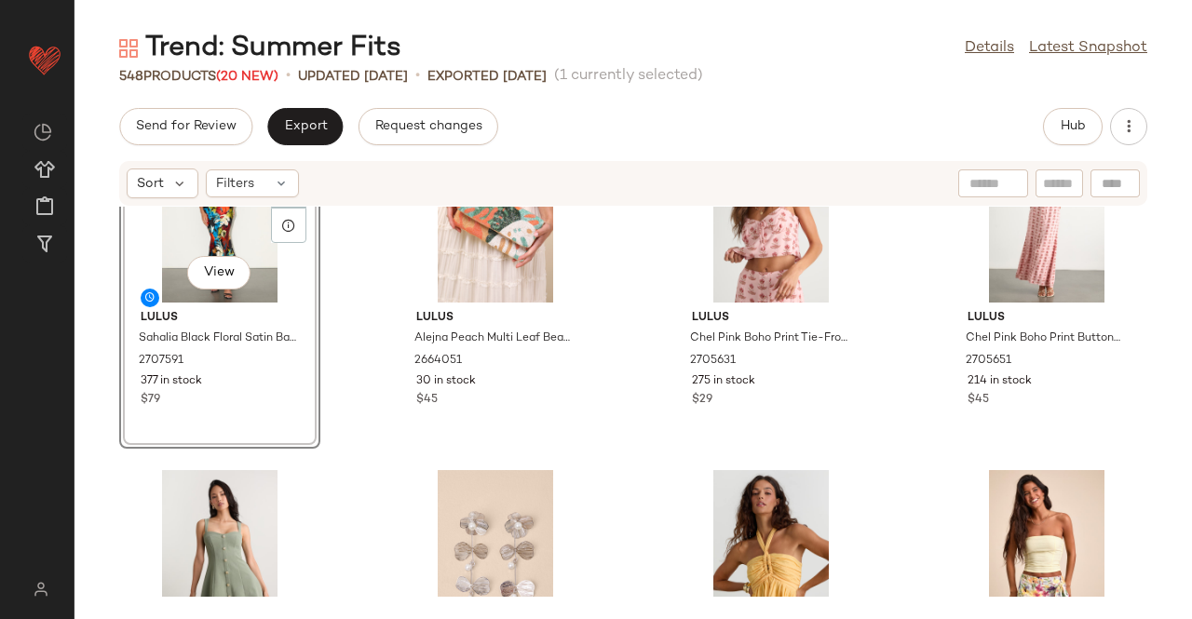
scroll to position [0, 0]
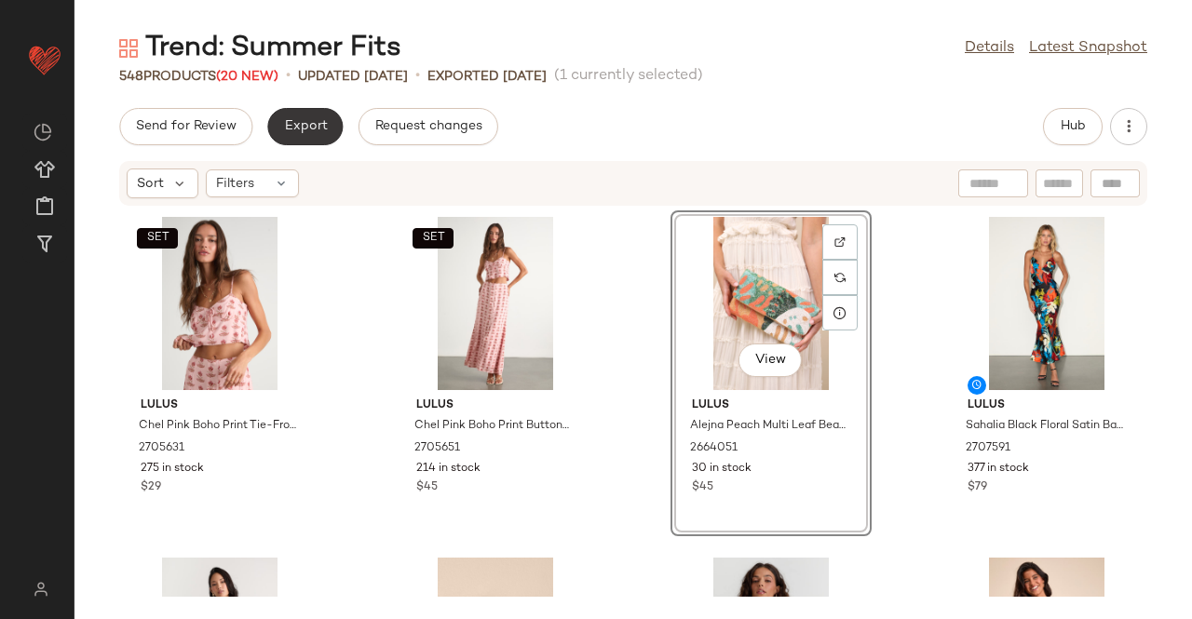
click at [274, 111] on button "Export" at bounding box center [304, 126] width 75 height 37
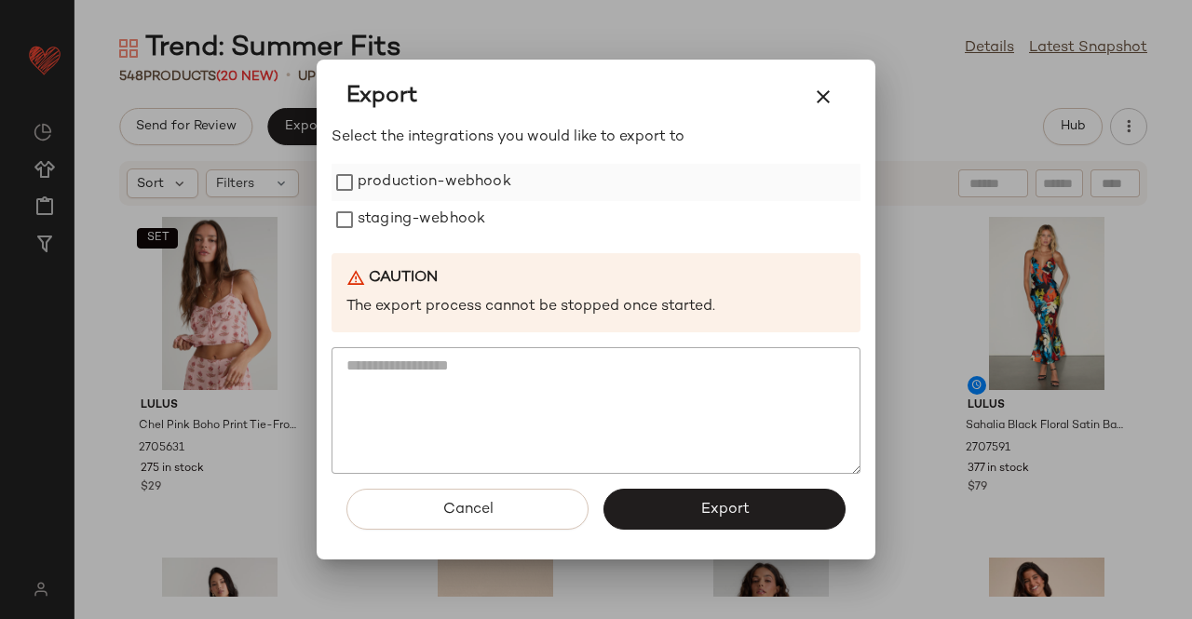
click at [458, 187] on label "production-webhook" at bounding box center [435, 182] width 154 height 37
click at [436, 226] on label "staging-webhook" at bounding box center [422, 219] width 128 height 37
drag, startPoint x: 754, startPoint y: 515, endPoint x: 766, endPoint y: 509, distance: 13.3
click at [754, 517] on button "Export" at bounding box center [724, 509] width 242 height 41
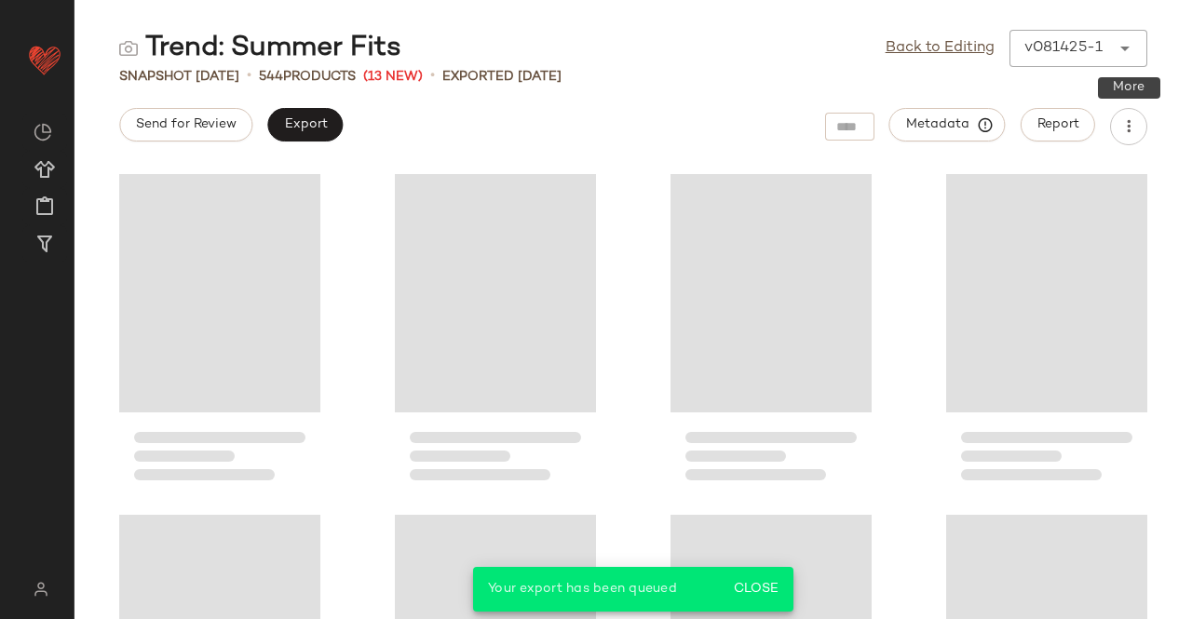
click at [1119, 142] on button "button" at bounding box center [1128, 126] width 37 height 37
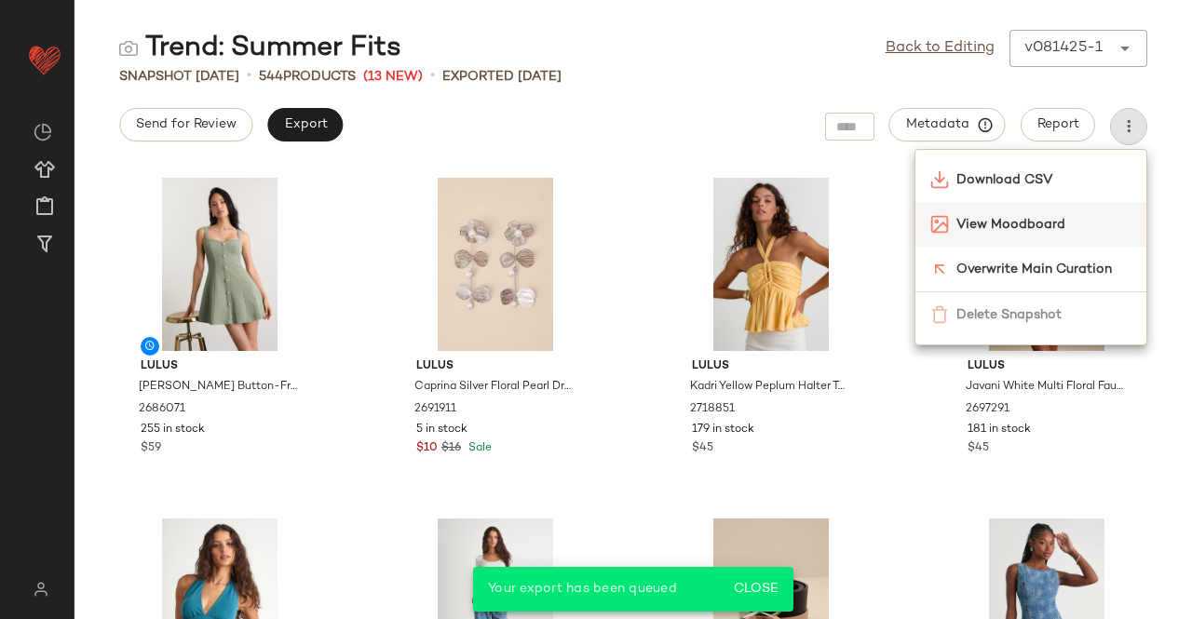
click at [989, 226] on span "View Moodboard" at bounding box center [1043, 225] width 175 height 20
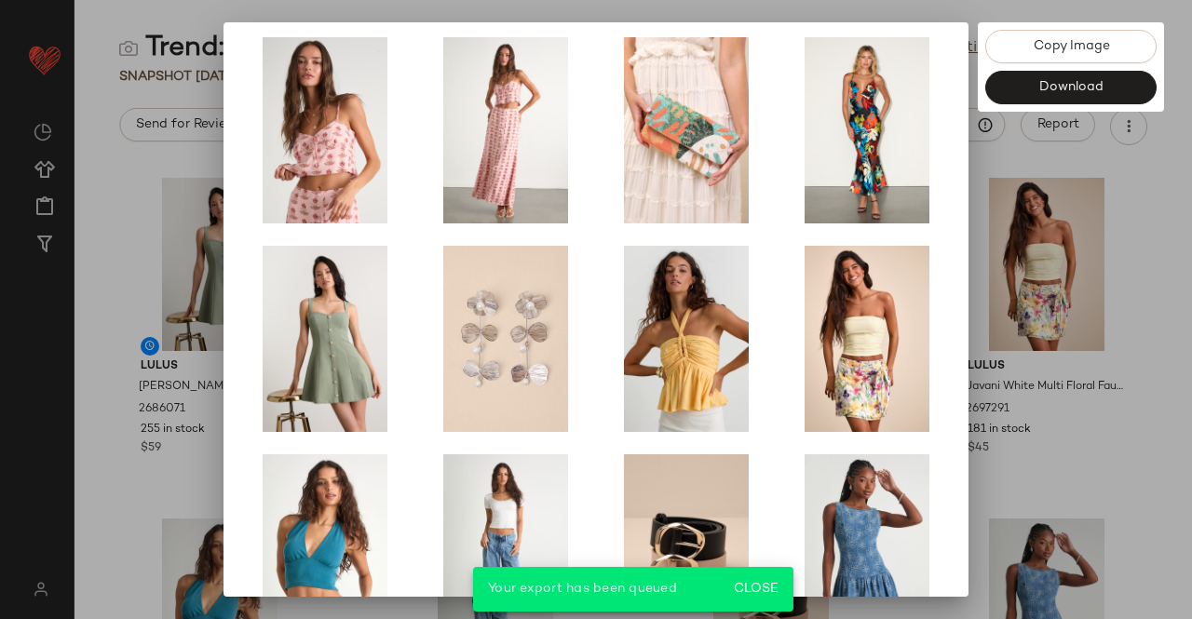
scroll to position [292, 0]
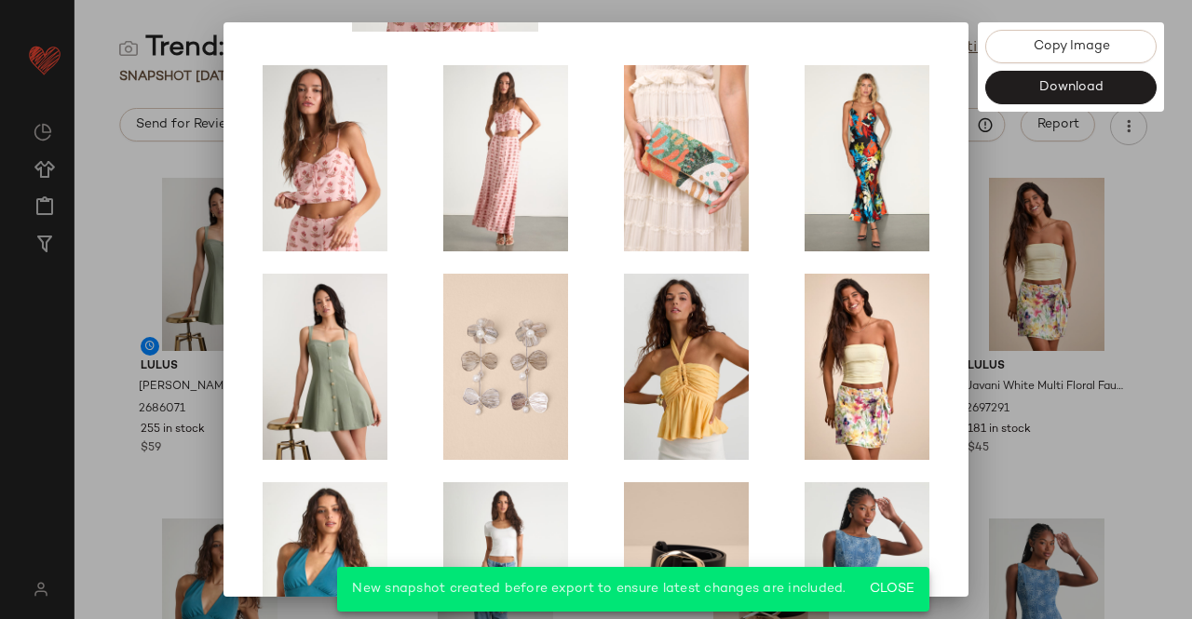
click at [1147, 296] on div at bounding box center [596, 309] width 1192 height 619
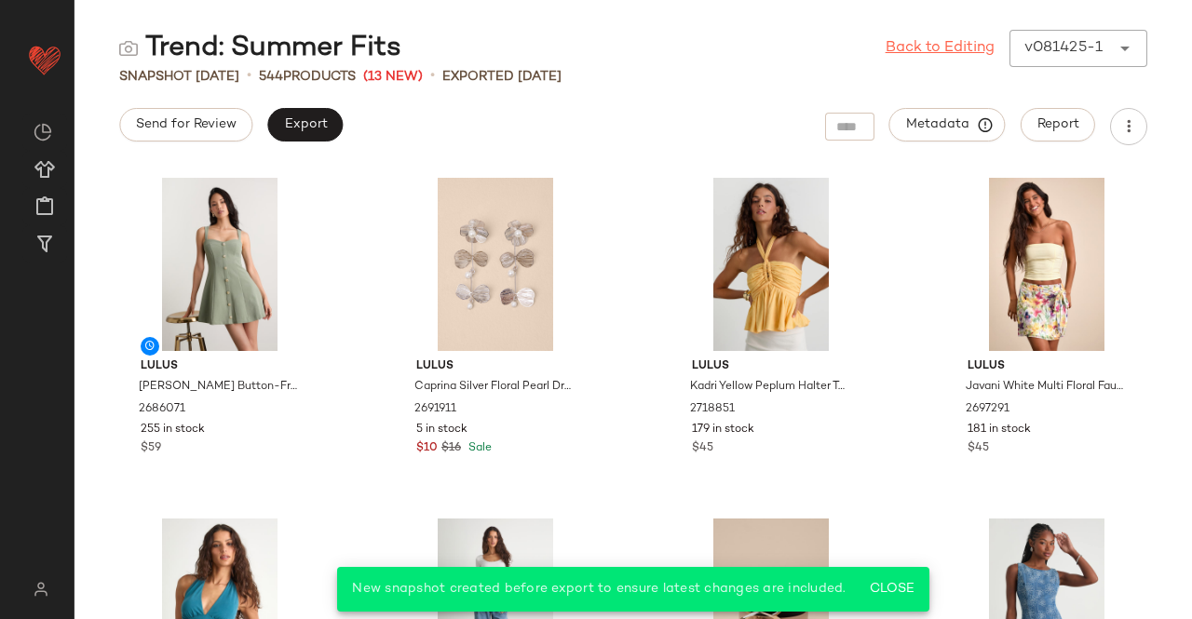
click at [930, 47] on link "Back to Editing" at bounding box center [940, 48] width 109 height 22
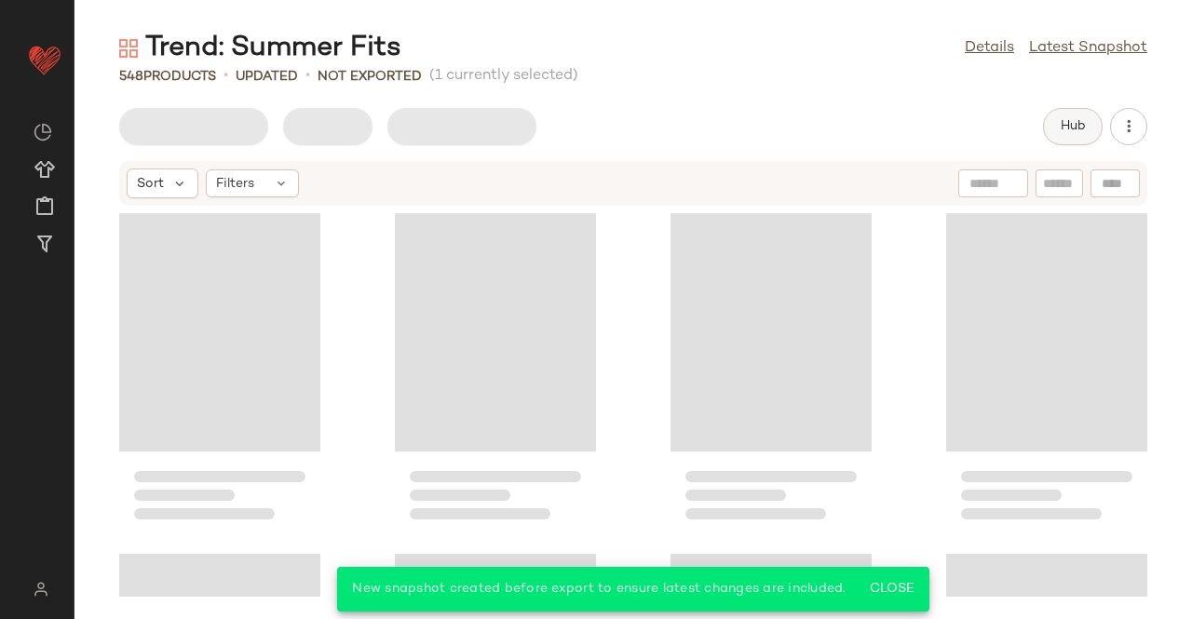
click at [1063, 124] on span "Hub" at bounding box center [1073, 126] width 26 height 15
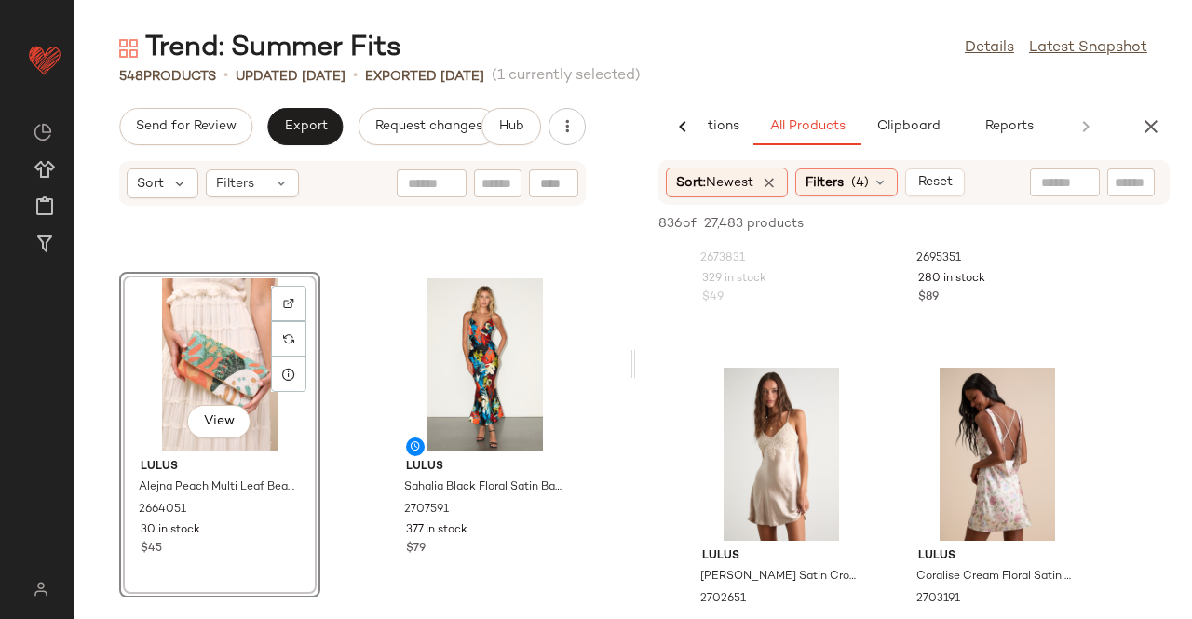
scroll to position [4004, 0]
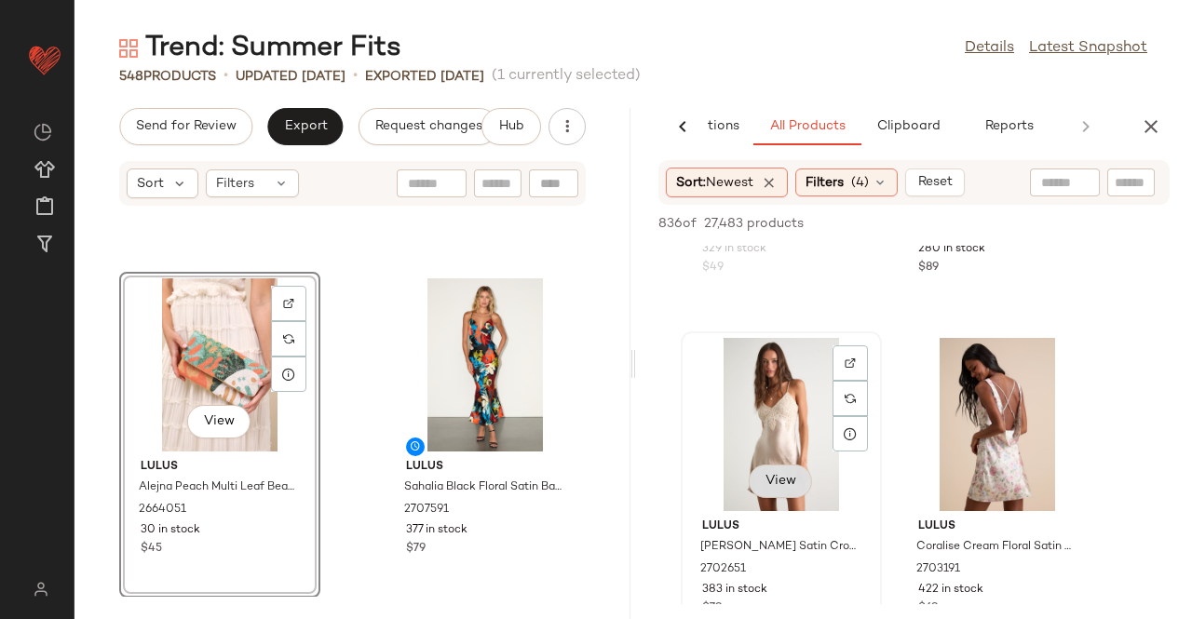
click at [789, 469] on button "View" at bounding box center [780, 482] width 63 height 34
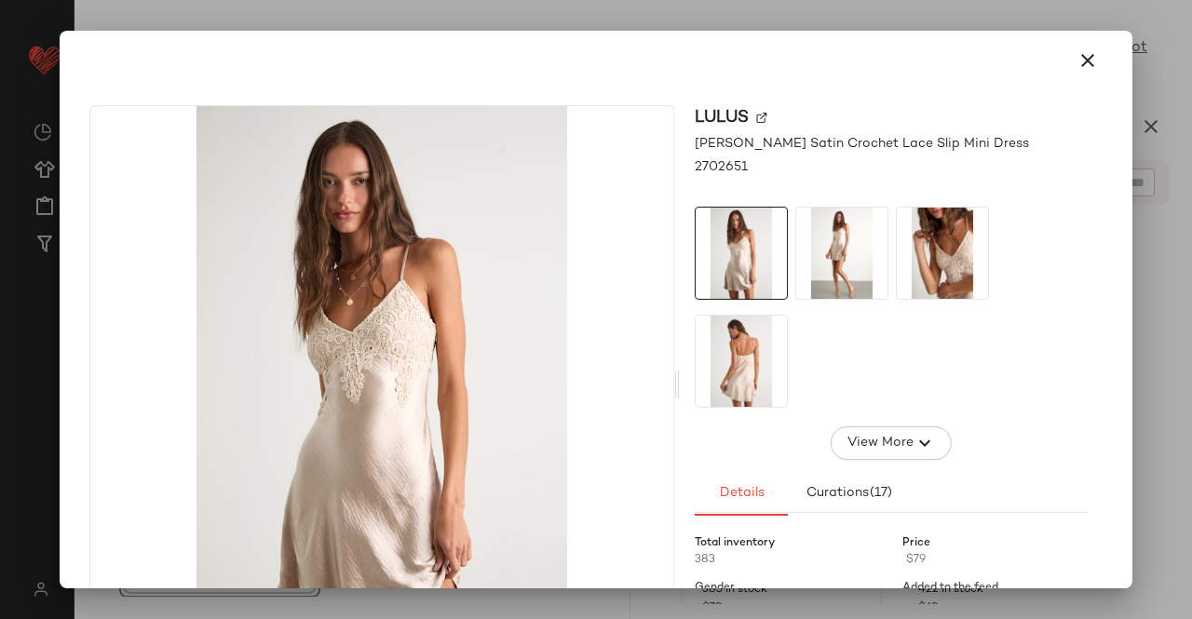
click at [855, 264] on img at bounding box center [841, 253] width 91 height 91
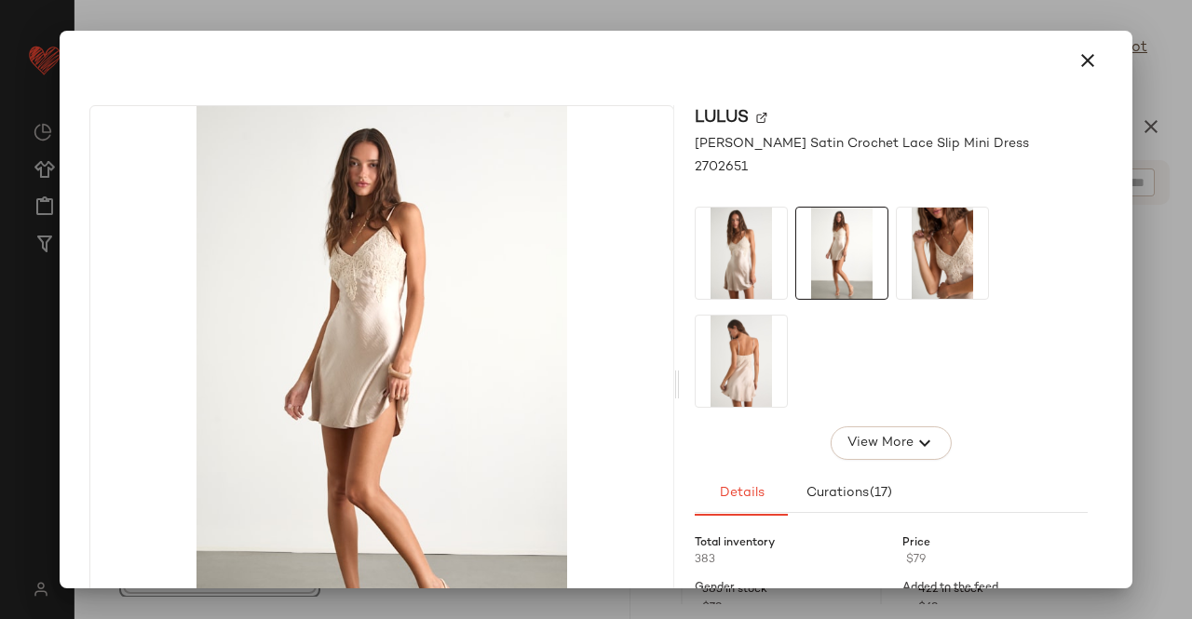
click at [973, 247] on img at bounding box center [942, 253] width 91 height 91
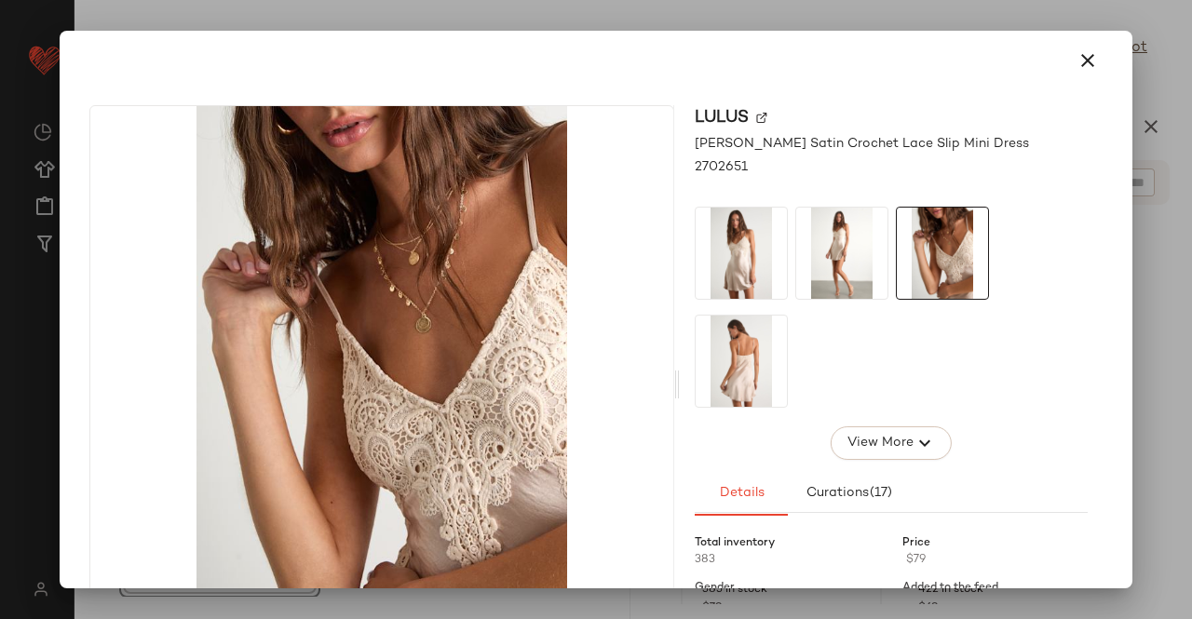
click at [795, 361] on div at bounding box center [891, 307] width 393 height 201
click at [1176, 278] on div at bounding box center [596, 309] width 1192 height 619
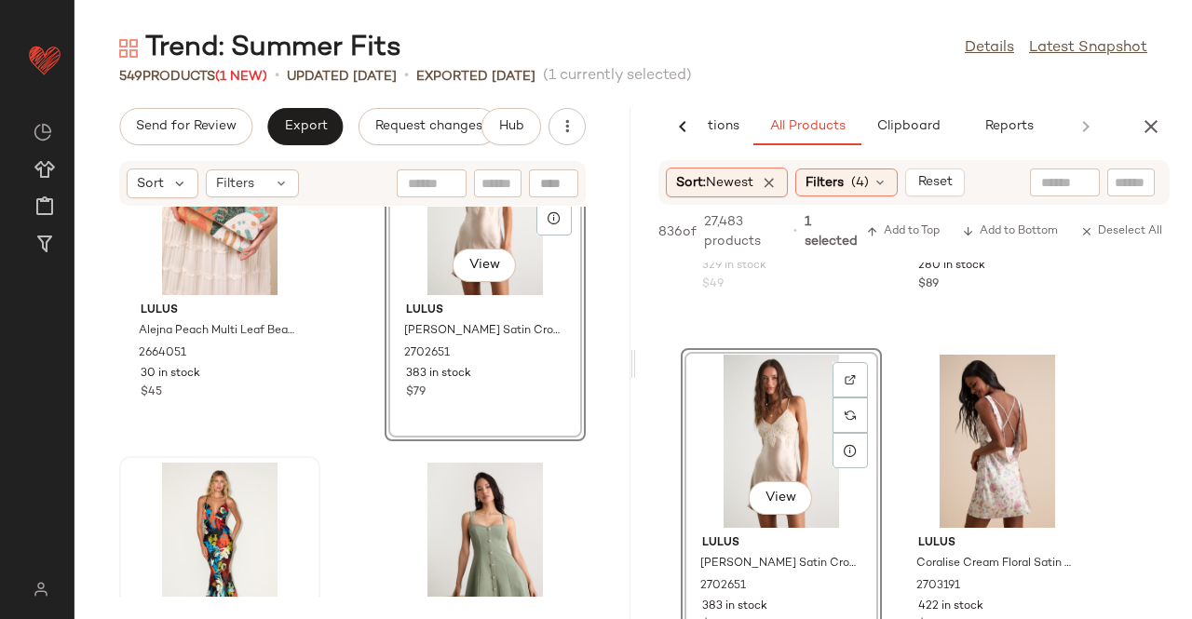
scroll to position [667, 0]
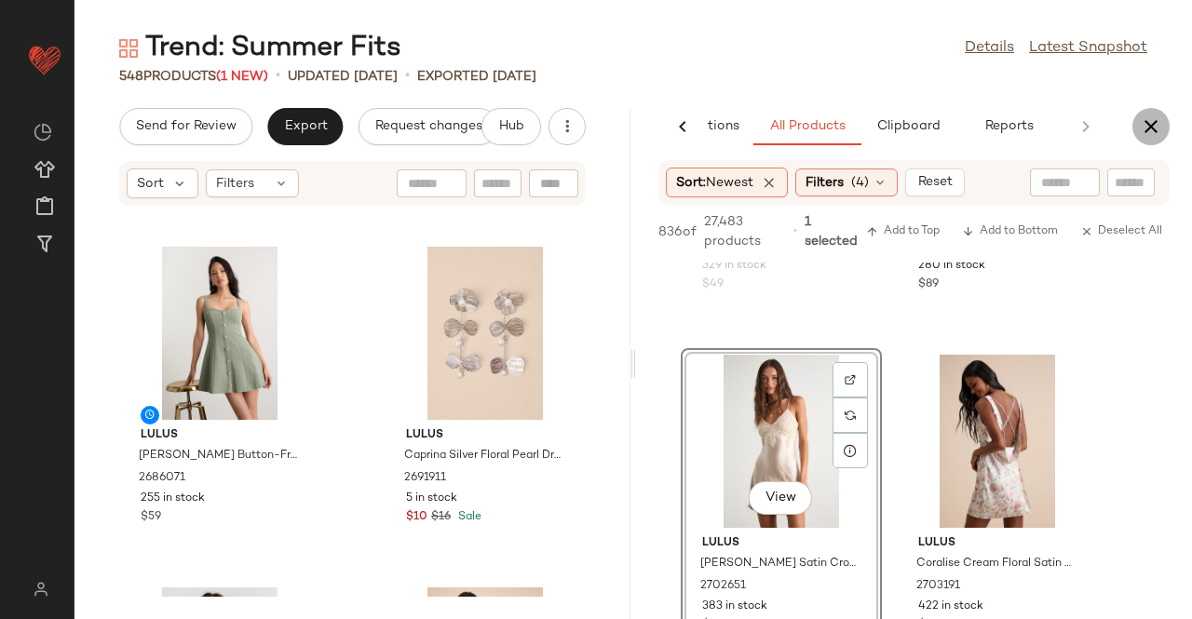
click at [1155, 131] on icon "button" at bounding box center [1151, 126] width 22 height 22
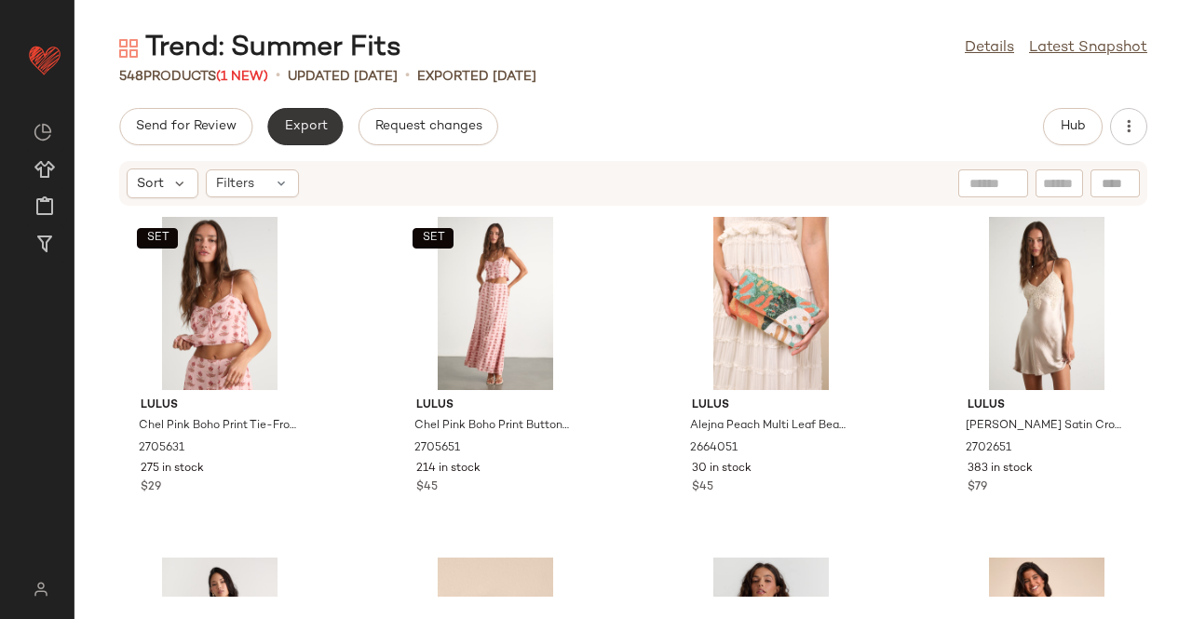
click at [312, 137] on button "Export" at bounding box center [304, 126] width 75 height 37
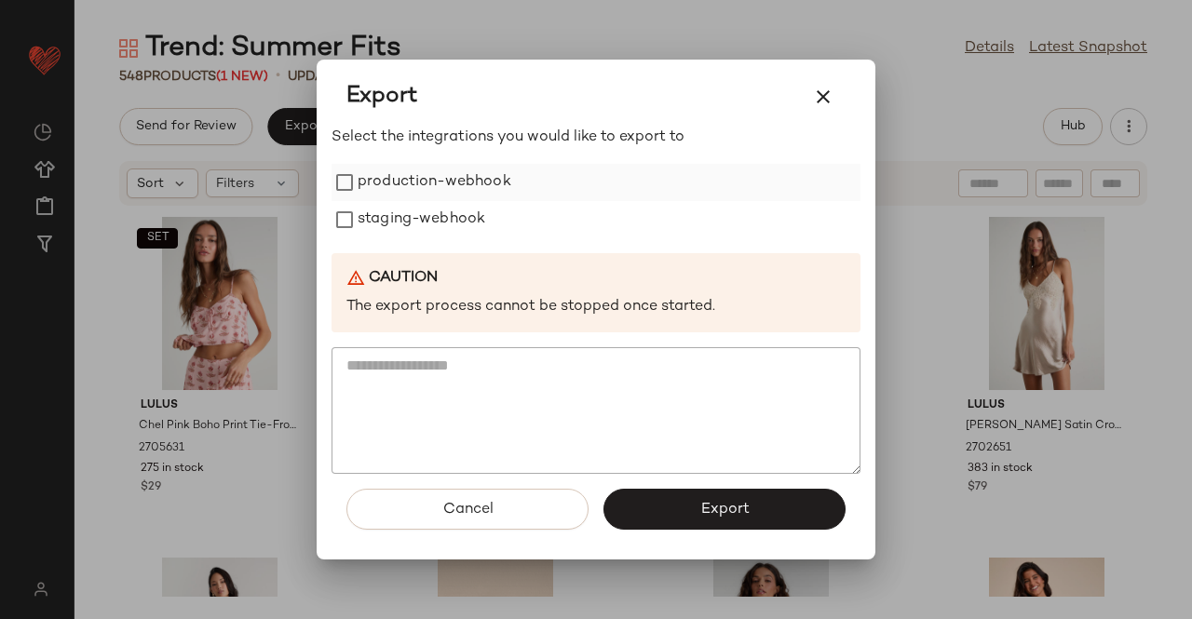
drag, startPoint x: 488, startPoint y: 231, endPoint x: 445, endPoint y: 184, distance: 63.3
click at [484, 224] on div "staging-webhook" at bounding box center [596, 219] width 529 height 37
click at [445, 183] on label "production-webhook" at bounding box center [435, 182] width 154 height 37
drag, startPoint x: 449, startPoint y: 209, endPoint x: 667, endPoint y: 420, distance: 303.6
click at [449, 210] on label "staging-webhook" at bounding box center [422, 219] width 128 height 37
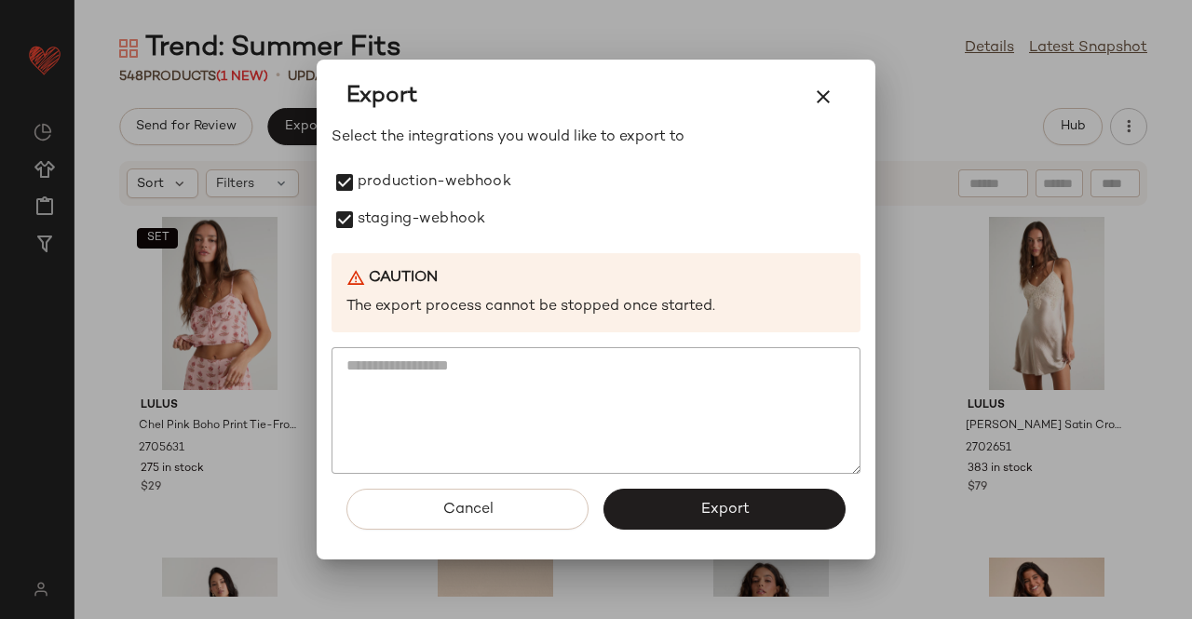
click at [726, 513] on span "Export" at bounding box center [723, 510] width 49 height 18
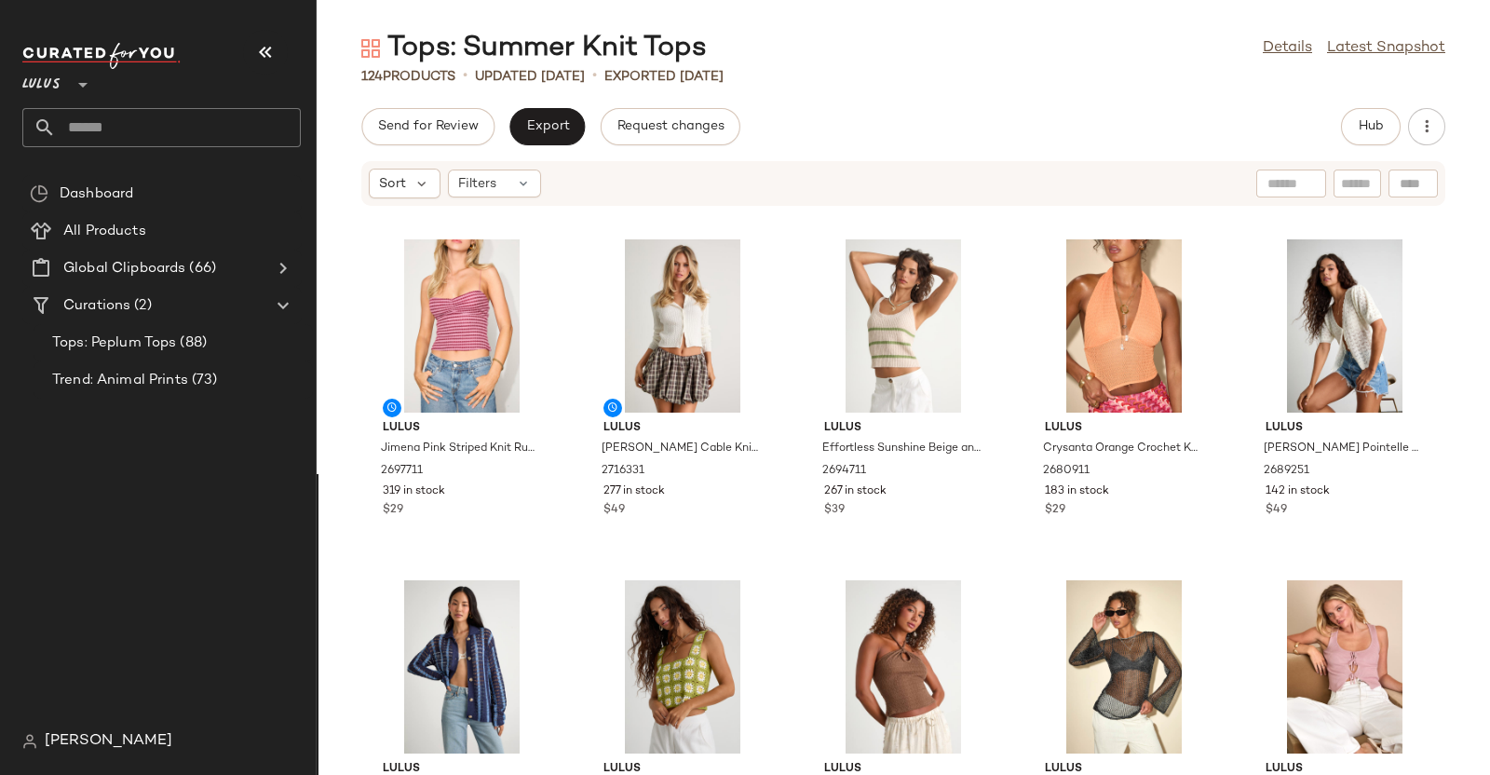
click at [242, 43] on div at bounding box center [161, 56] width 278 height 26
click at [275, 43] on icon "button" at bounding box center [265, 52] width 22 height 22
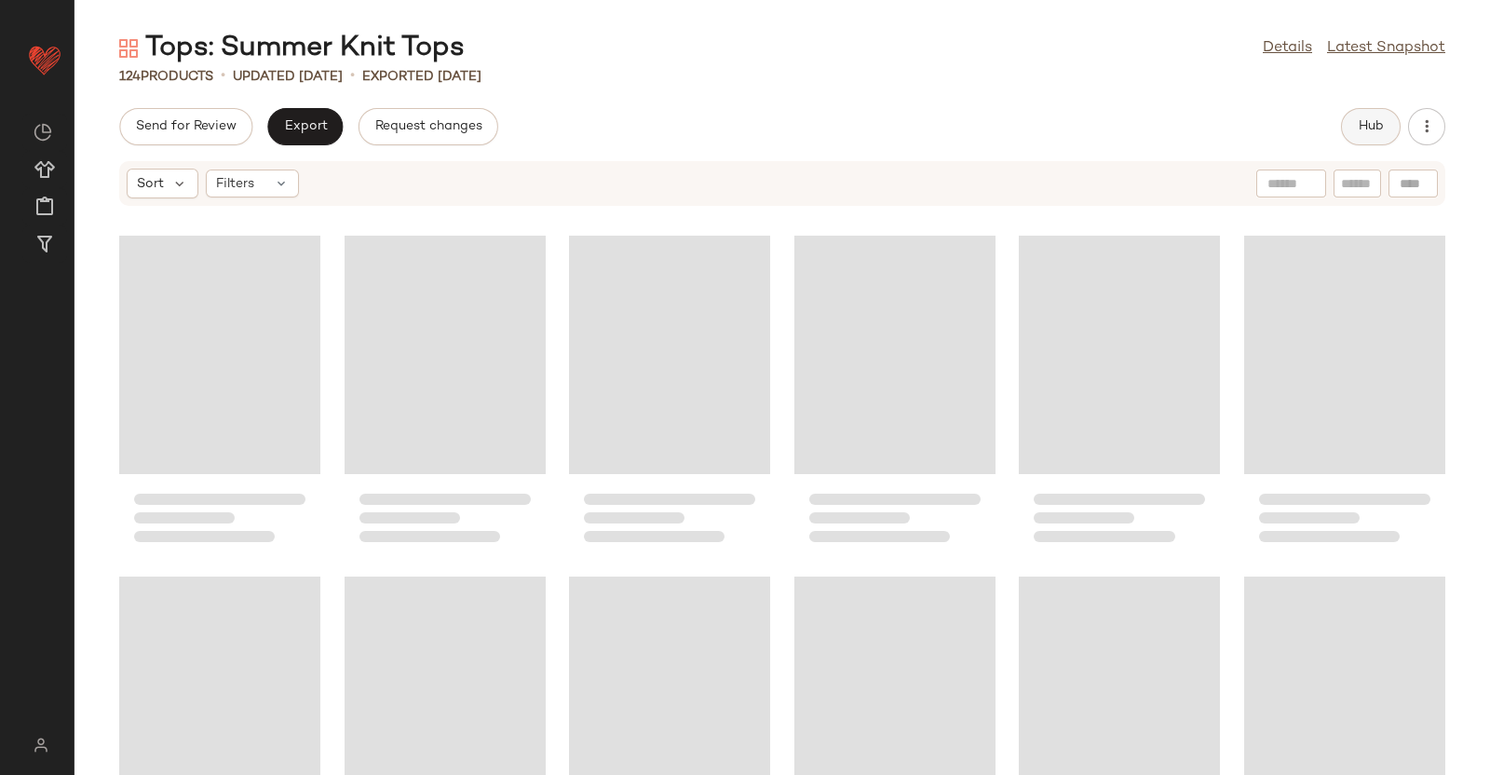
click at [1355, 117] on button "Hub" at bounding box center [1371, 126] width 60 height 37
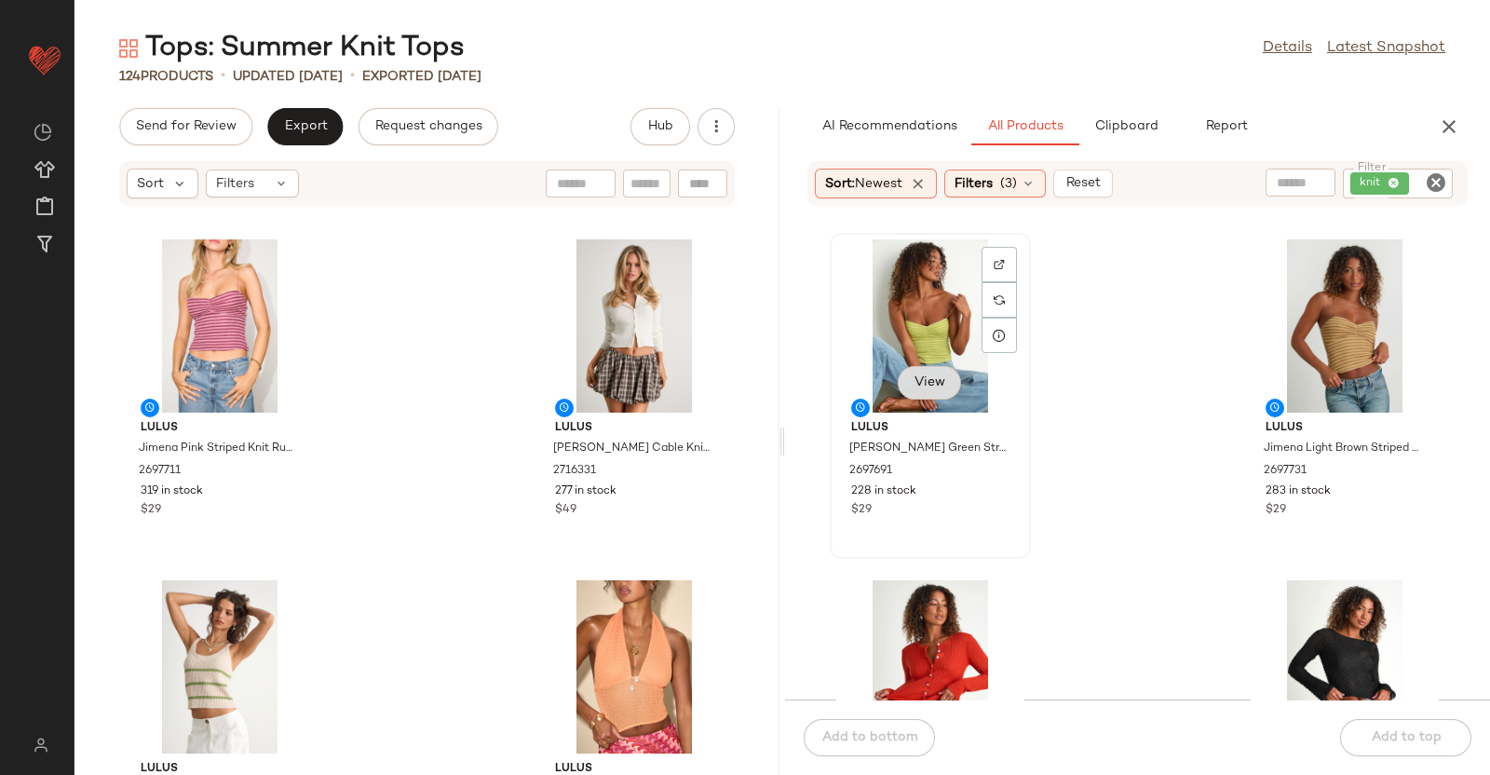
click at [925, 392] on button "View" at bounding box center [929, 383] width 63 height 34
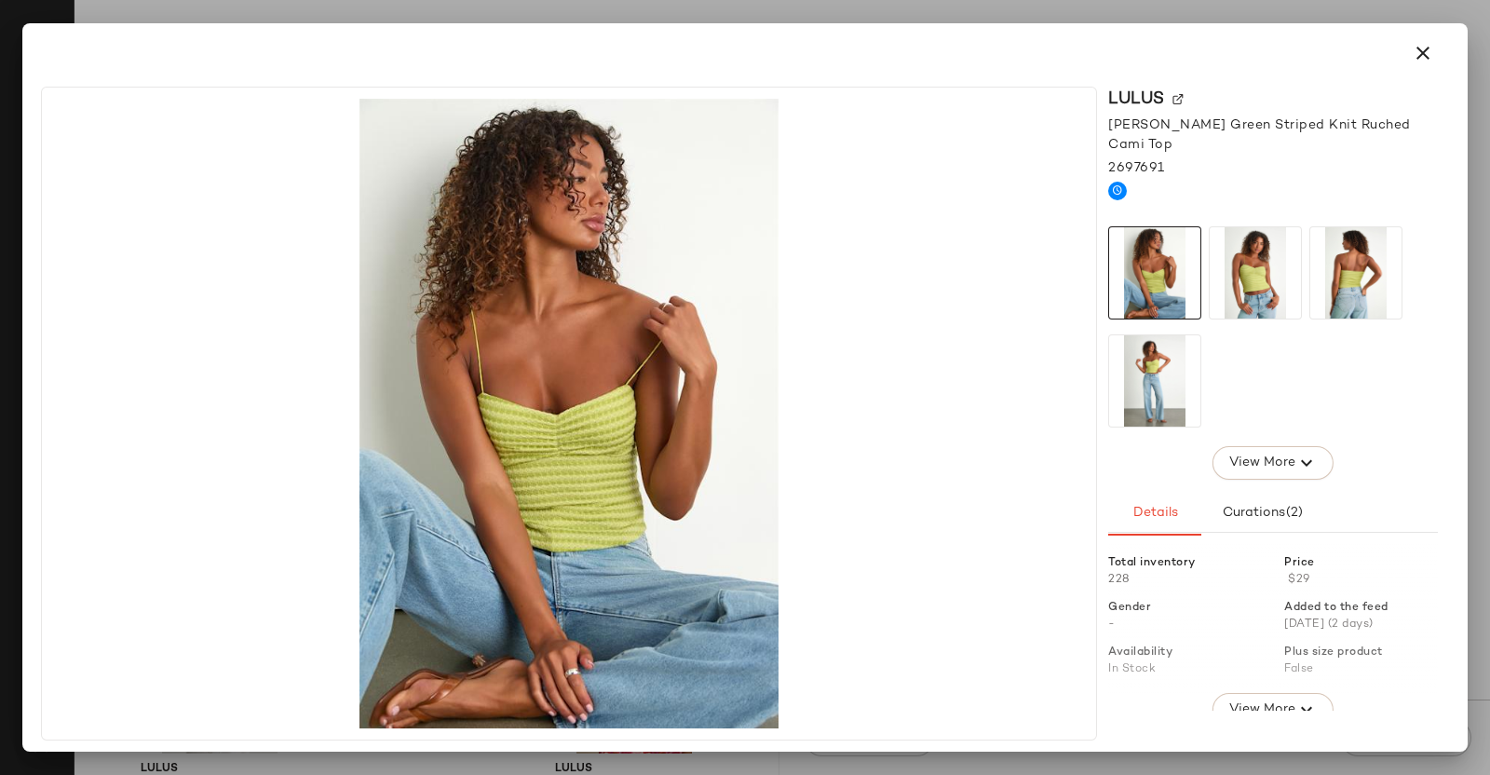
click at [1233, 258] on img at bounding box center [1255, 272] width 91 height 91
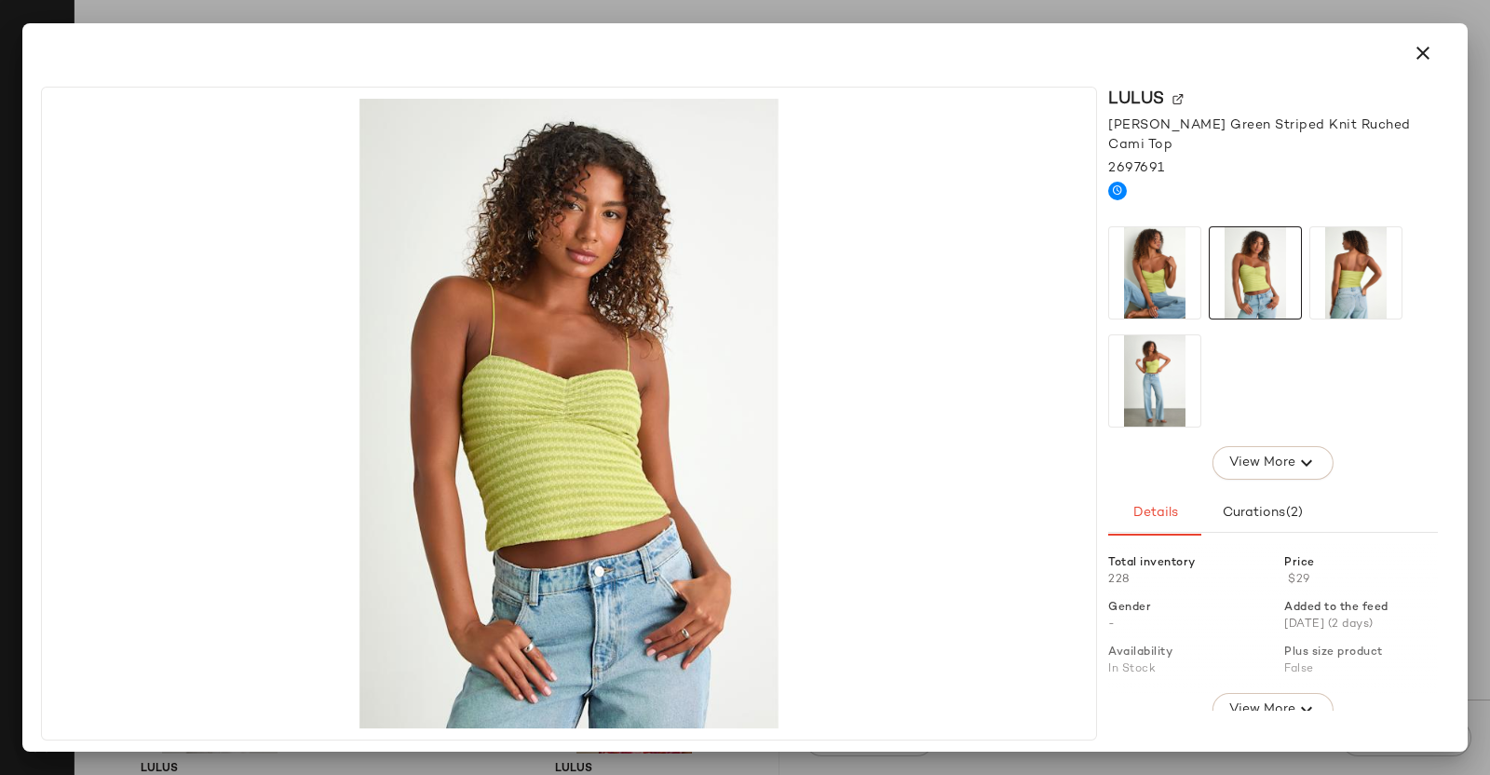
click at [1487, 312] on div at bounding box center [745, 387] width 1490 height 775
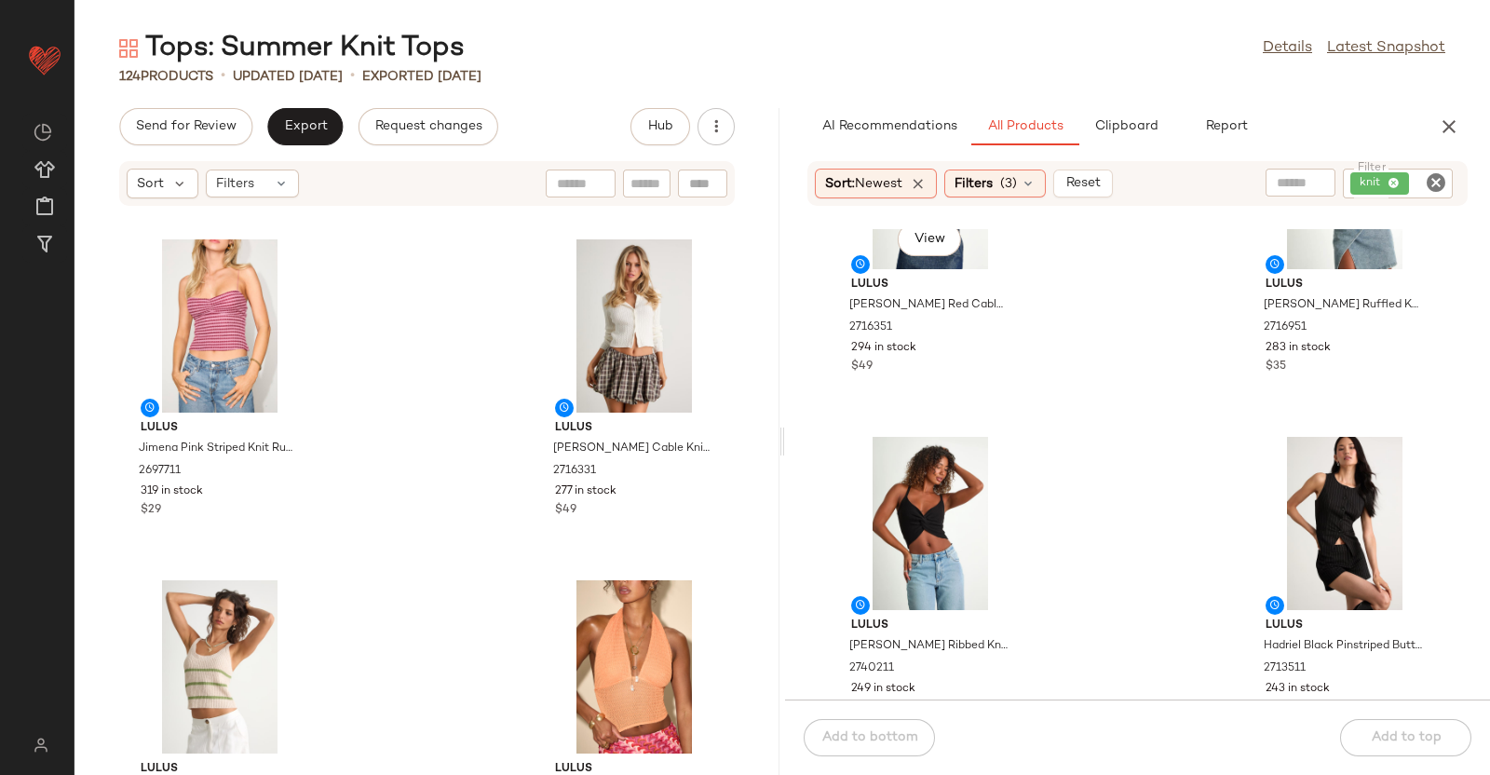
scroll to position [363, 0]
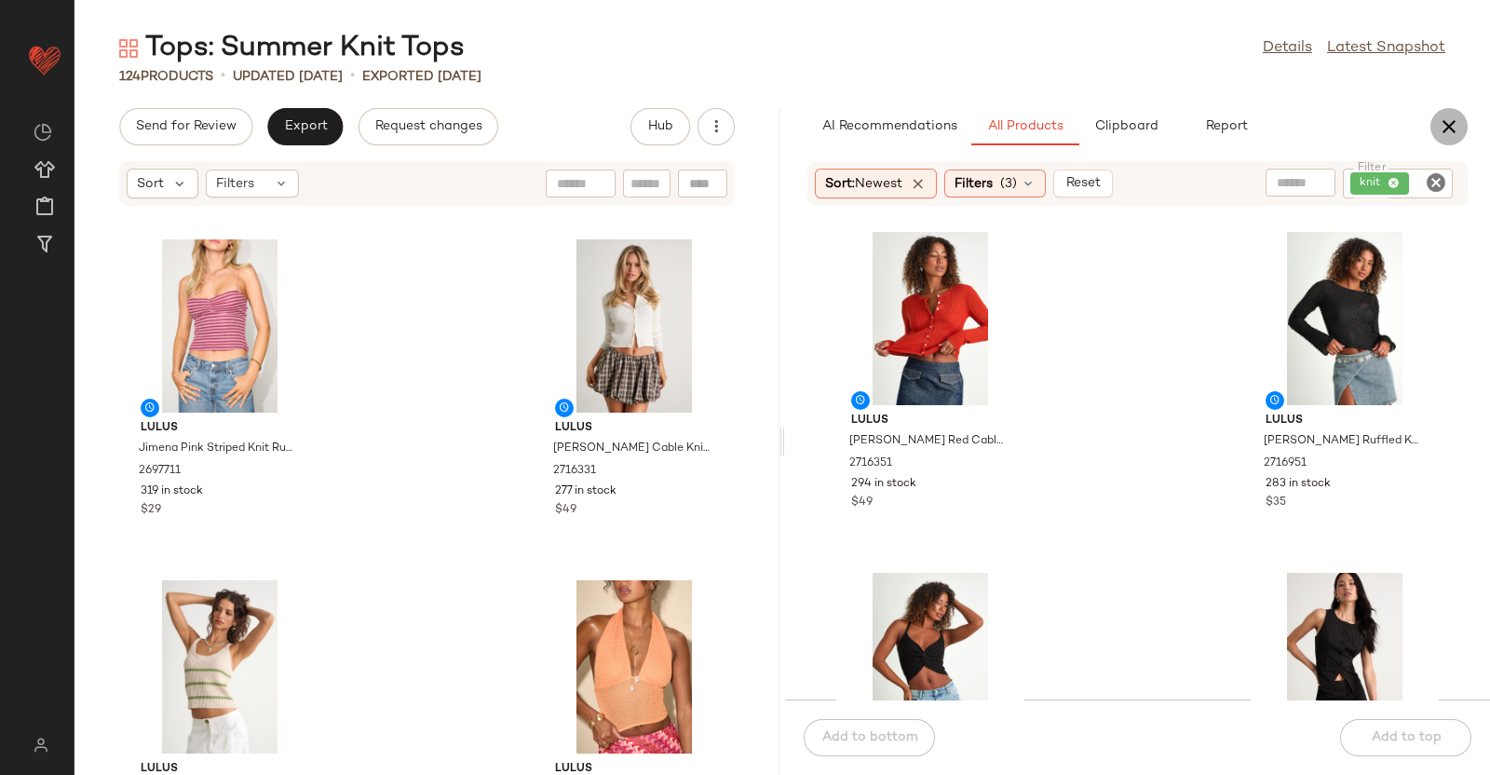
click at [1433, 126] on button "button" at bounding box center [1448, 126] width 37 height 37
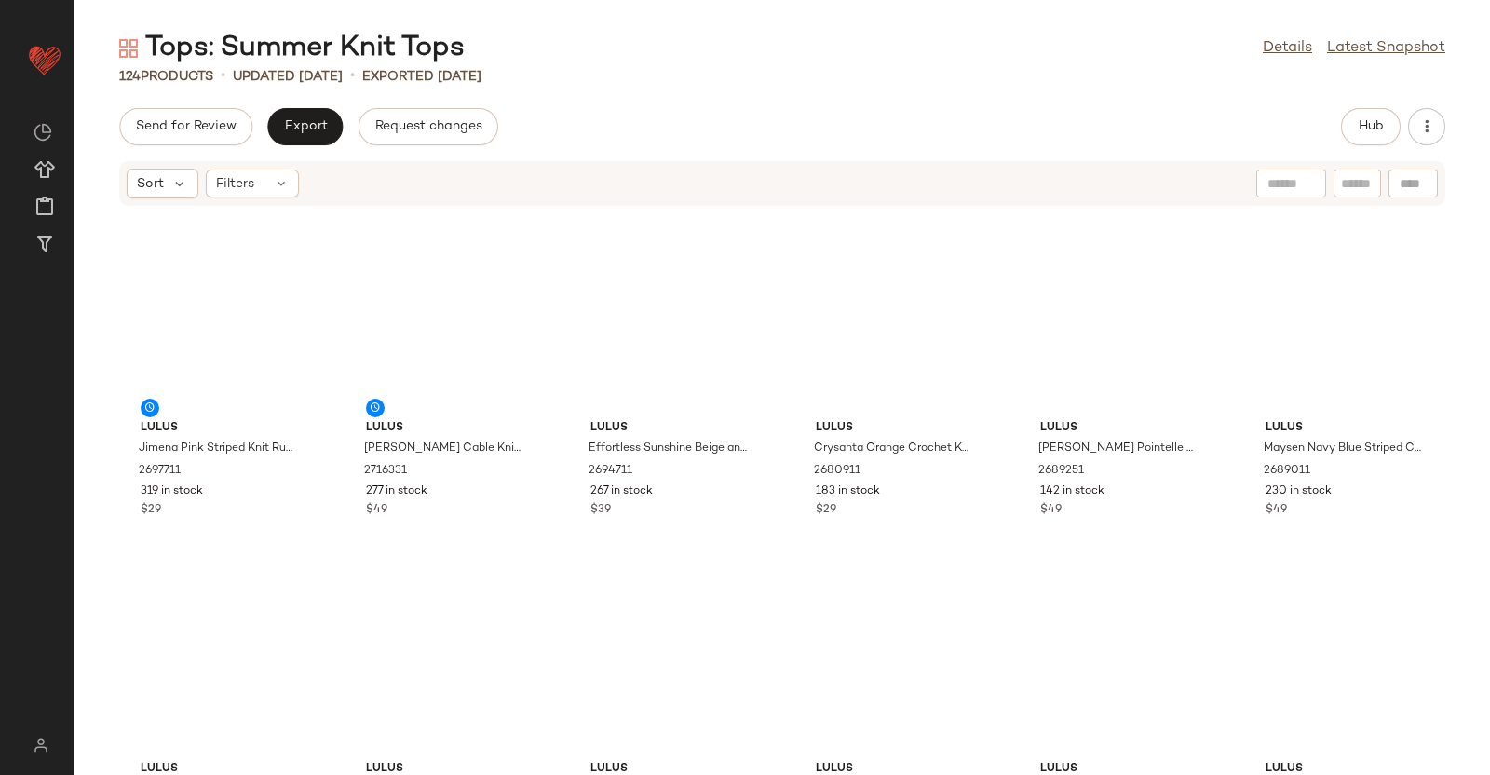
click at [265, 129] on div "Send for Review Export Request changes" at bounding box center [308, 126] width 379 height 37
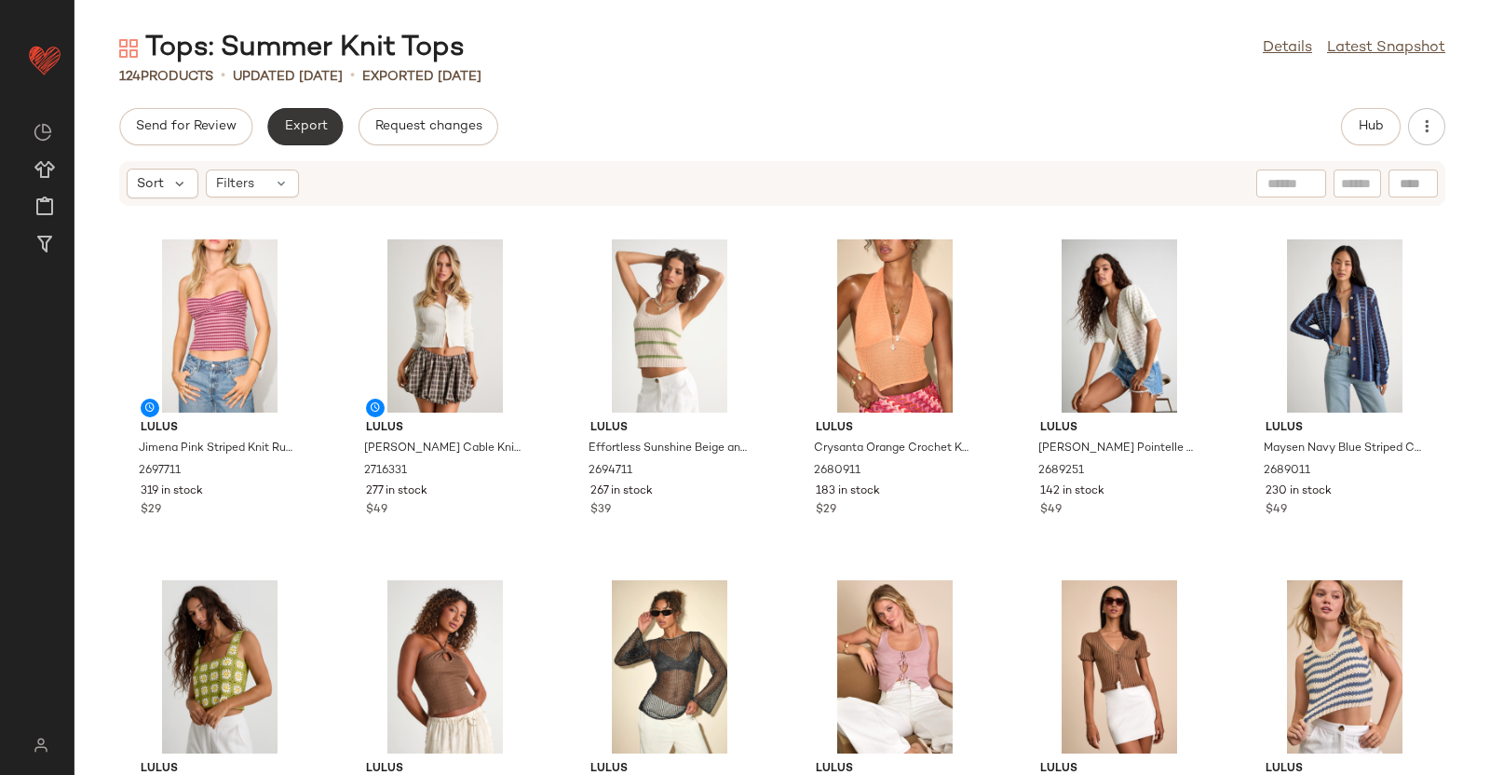
click at [329, 118] on button "Export" at bounding box center [304, 126] width 75 height 37
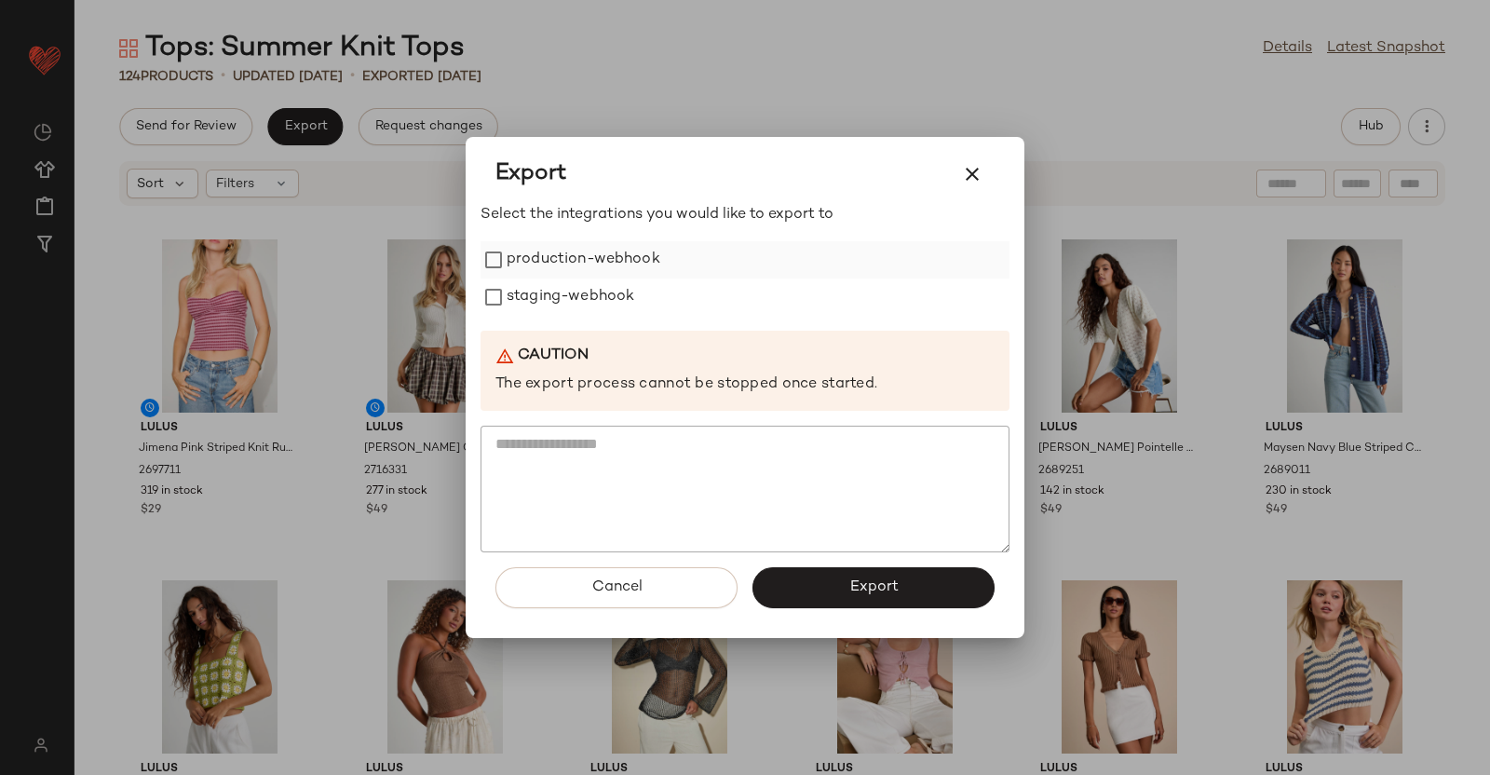
click at [562, 274] on label "production-webhook" at bounding box center [584, 259] width 154 height 37
click at [560, 302] on label "staging-webhook" at bounding box center [571, 296] width 128 height 37
click at [903, 578] on button "Export" at bounding box center [873, 587] width 242 height 41
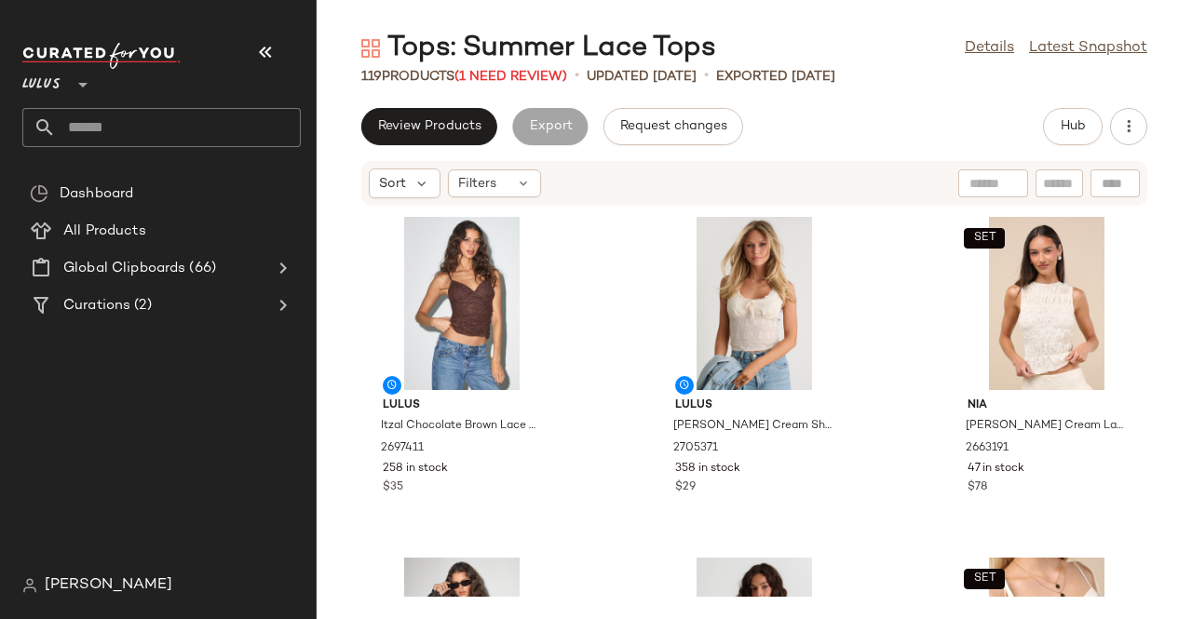
click at [262, 28] on nav "Lulus ** Dashboard All Products Global Clipboards (66) Curations (2) Kristen Ga…" at bounding box center [158, 309] width 317 height 619
click at [244, 51] on button "button" at bounding box center [265, 52] width 45 height 45
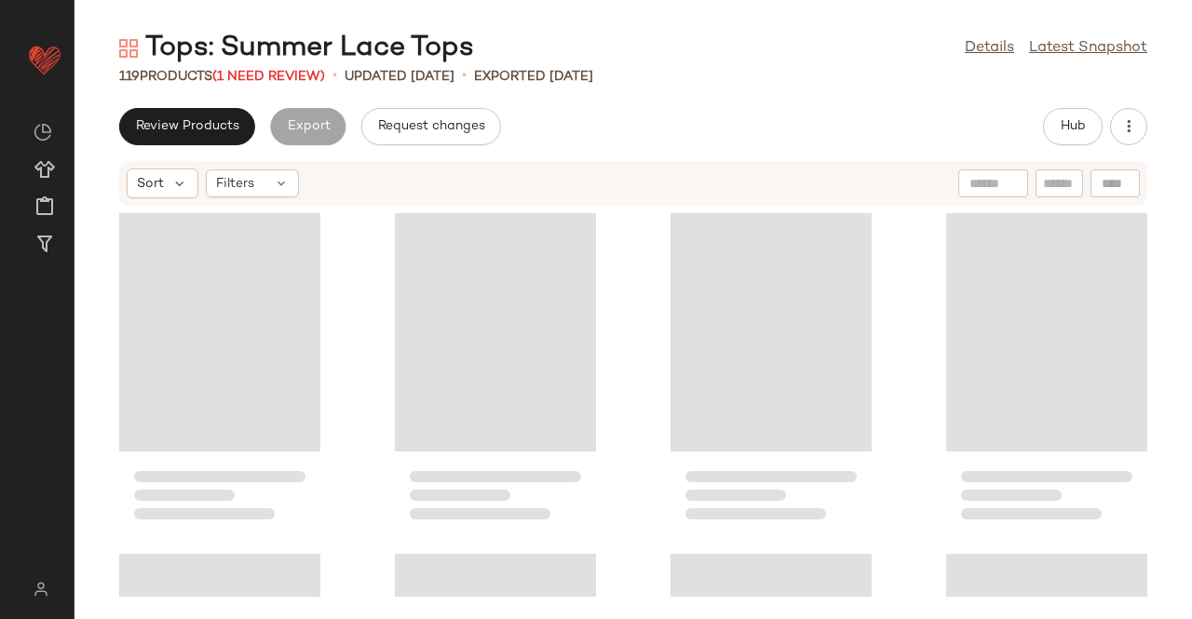
click at [302, 62] on div "Tops: Summer Lace Tops" at bounding box center [296, 48] width 355 height 37
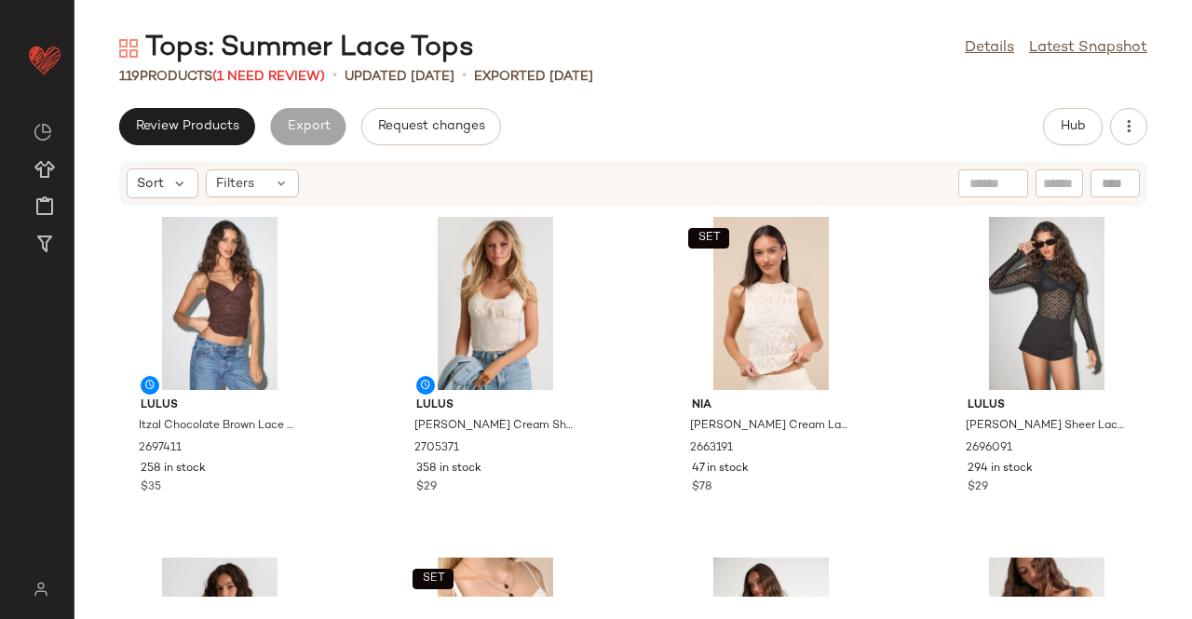
click at [299, 90] on div "Tops: Summer Lace Tops Details Latest Snapshot 119 Products (1 Need Review) • u…" at bounding box center [632, 324] width 1117 height 589
click at [298, 83] on span "(1 Need Review)" at bounding box center [268, 77] width 113 height 14
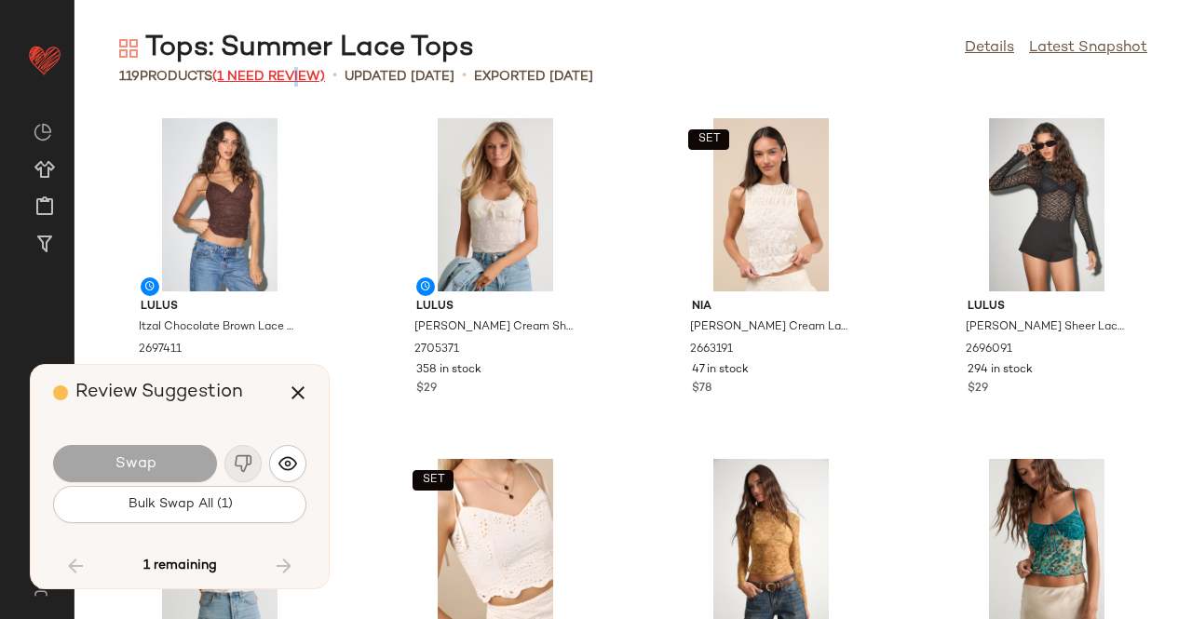
scroll to position [7839, 0]
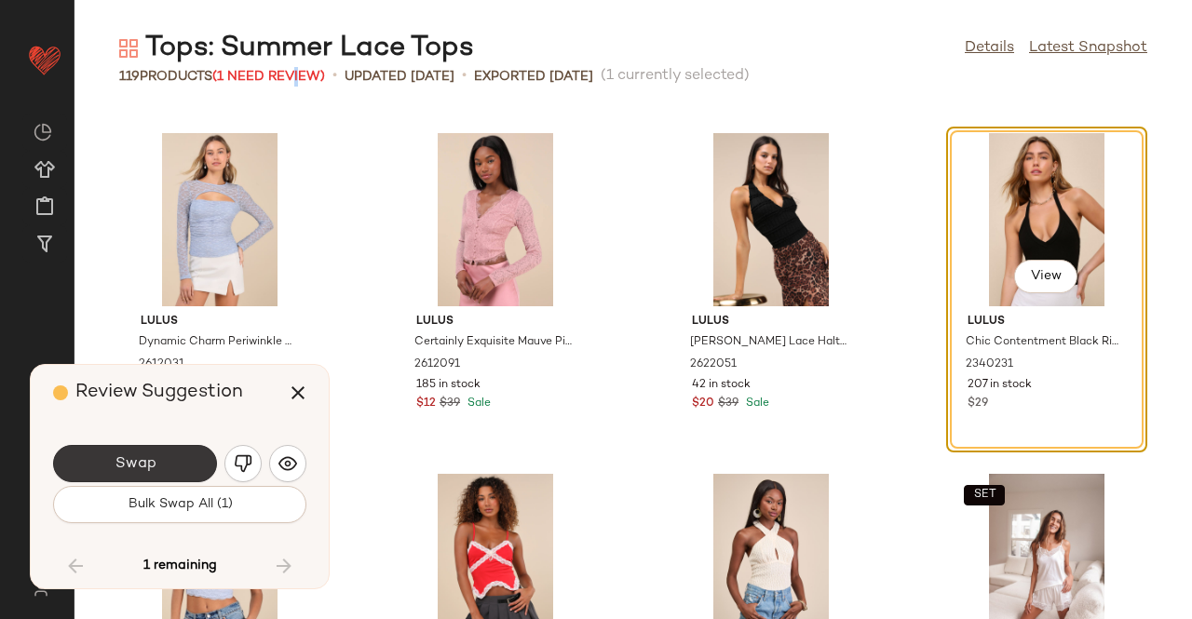
click at [182, 471] on button "Swap" at bounding box center [135, 463] width 164 height 37
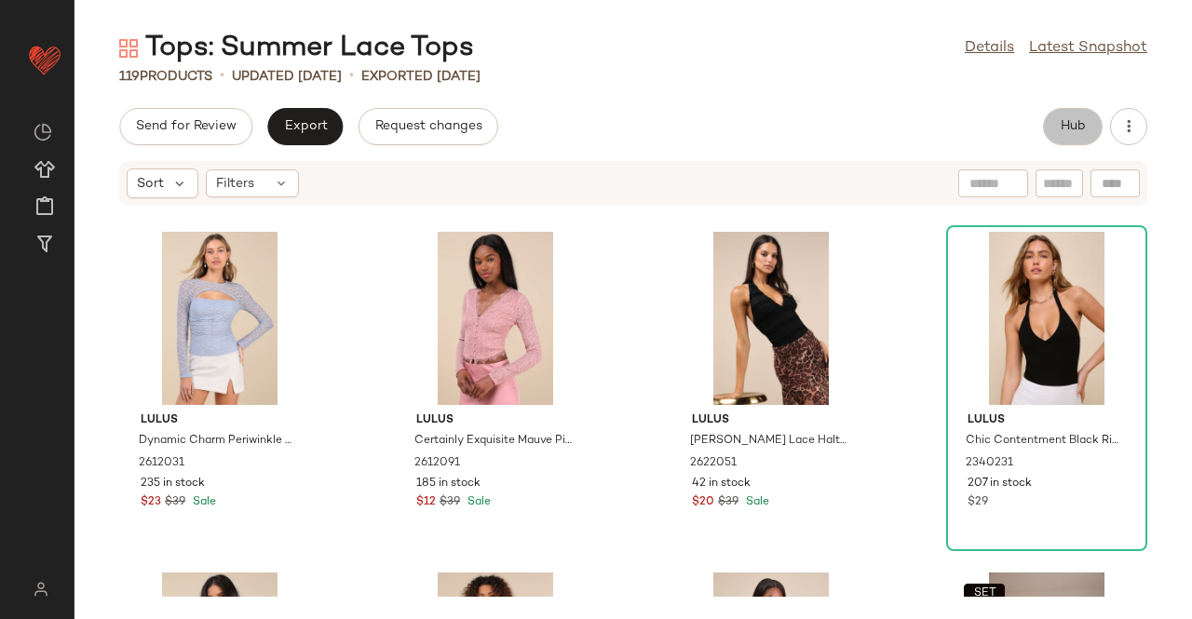
click at [1088, 131] on button "Hub" at bounding box center [1073, 126] width 60 height 37
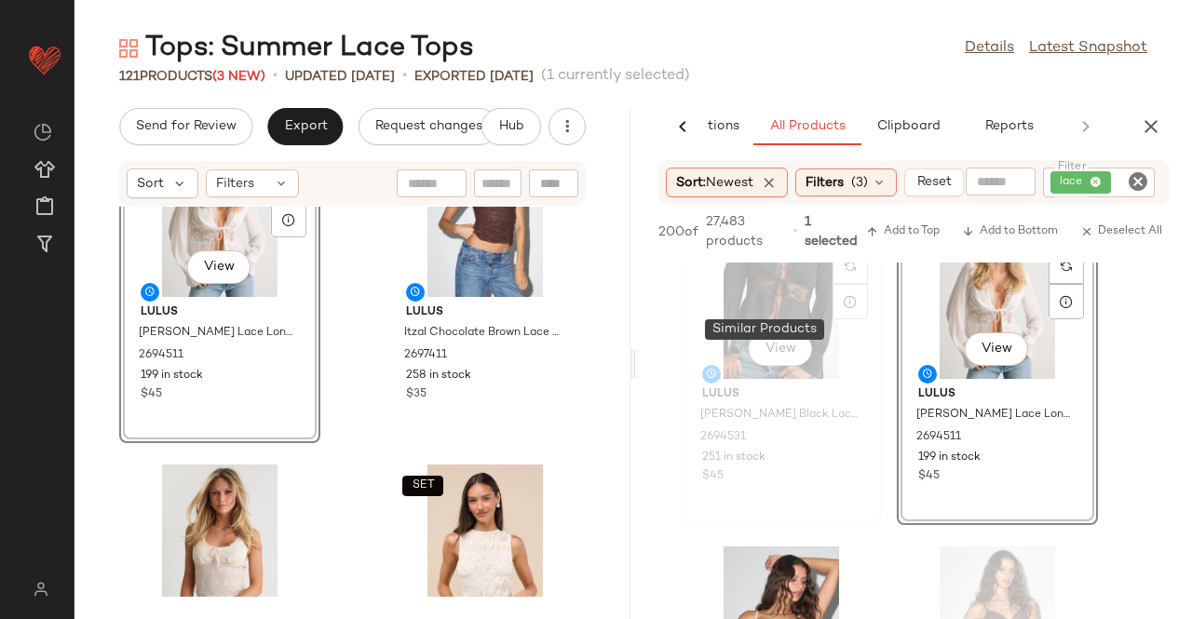
scroll to position [372, 0]
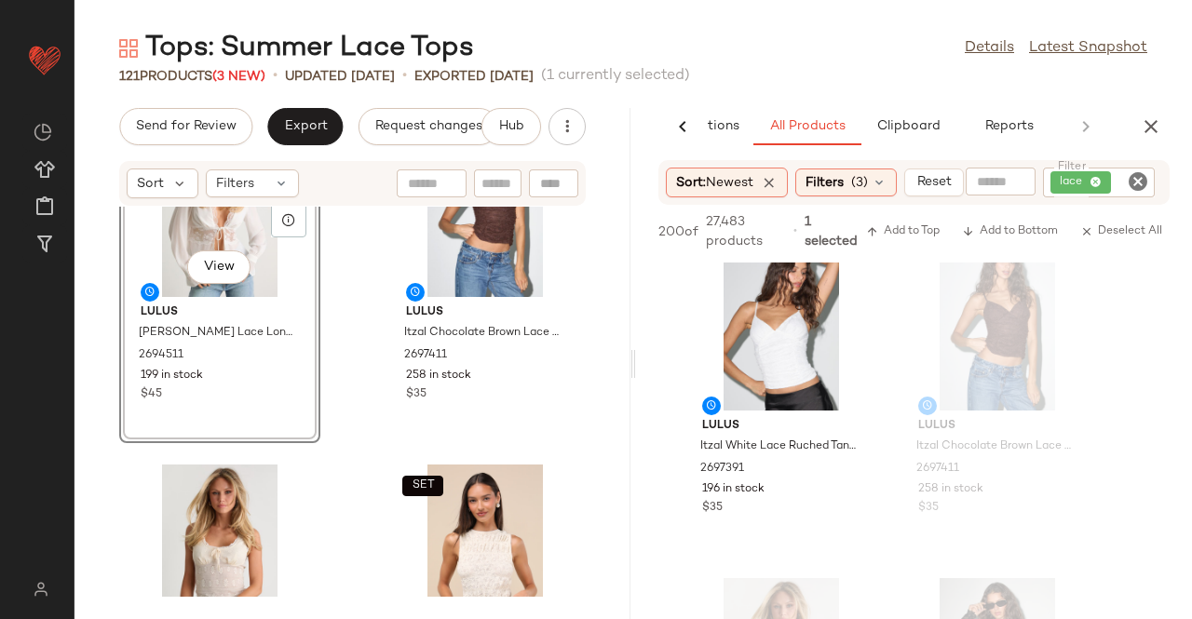
click at [1148, 129] on icon "button" at bounding box center [1151, 126] width 22 height 22
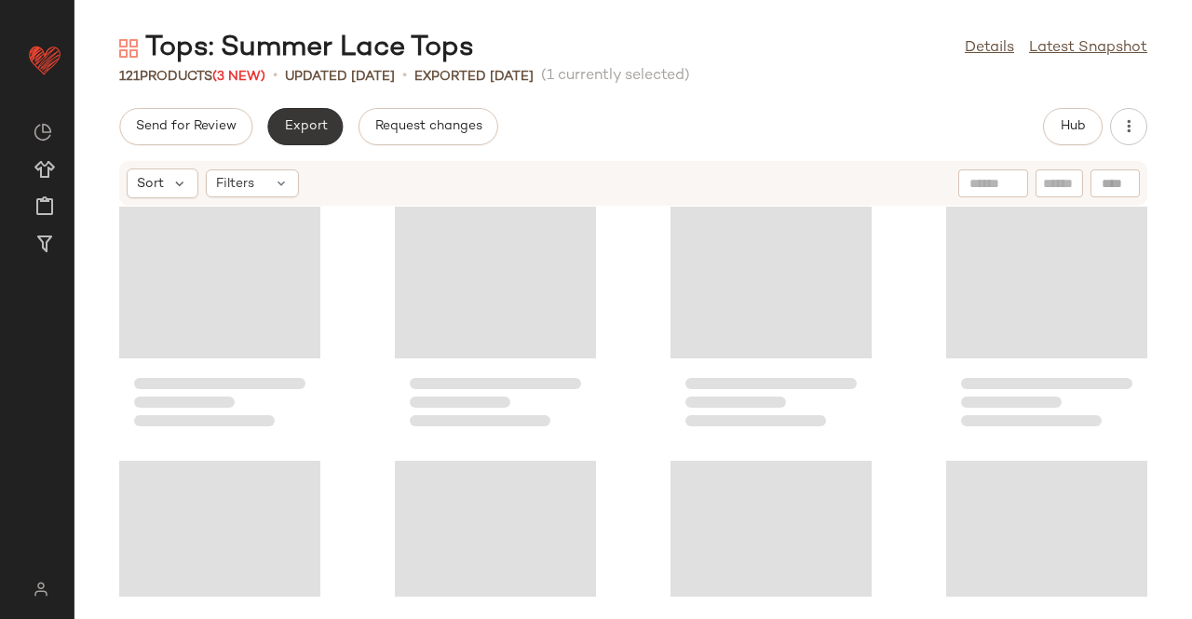
click at [295, 129] on span "Export" at bounding box center [305, 126] width 44 height 15
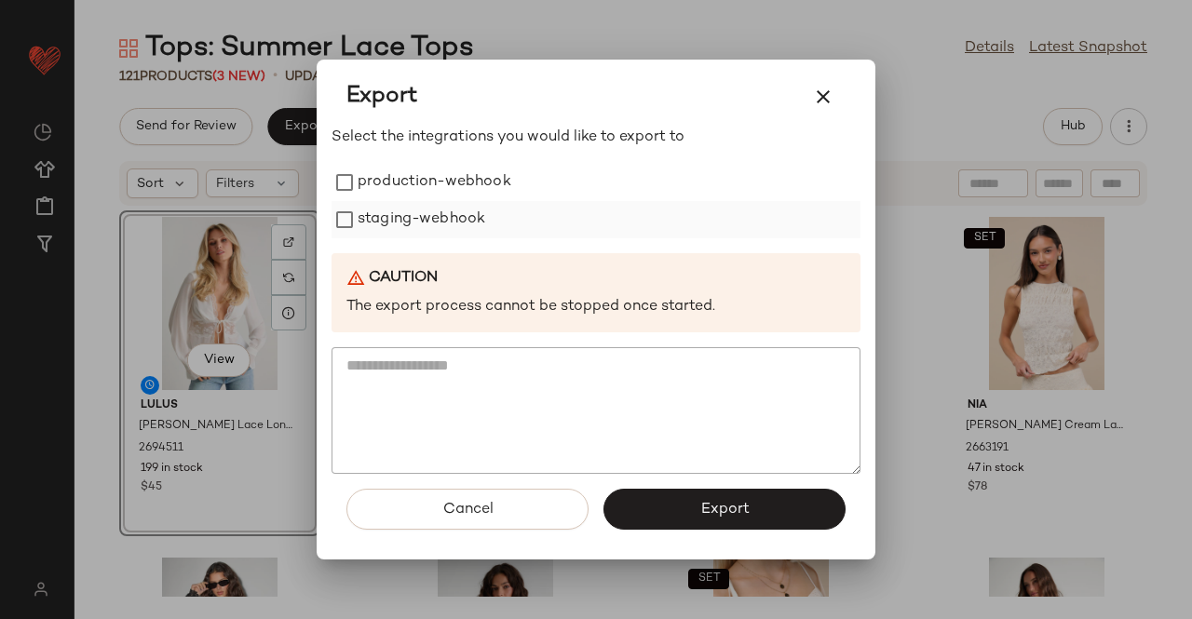
drag, startPoint x: 477, startPoint y: 192, endPoint x: 423, endPoint y: 214, distance: 58.5
click at [478, 192] on label "production-webhook" at bounding box center [435, 182] width 154 height 37
click at [423, 214] on label "staging-webhook" at bounding box center [422, 219] width 128 height 37
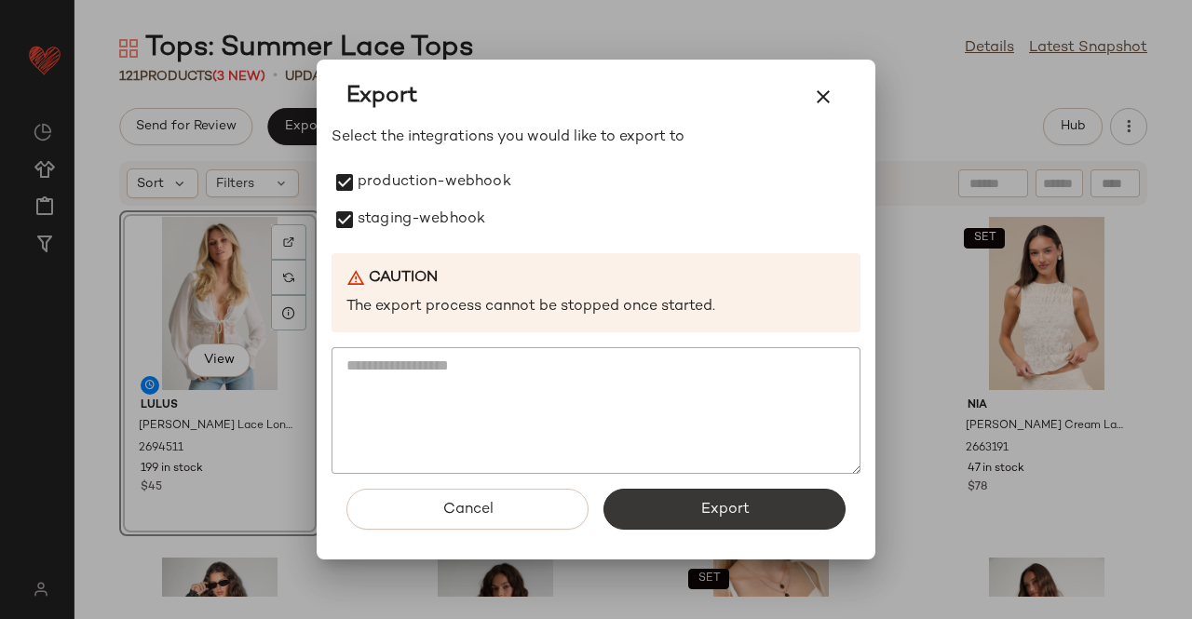
click at [661, 494] on button "Export" at bounding box center [724, 509] width 242 height 41
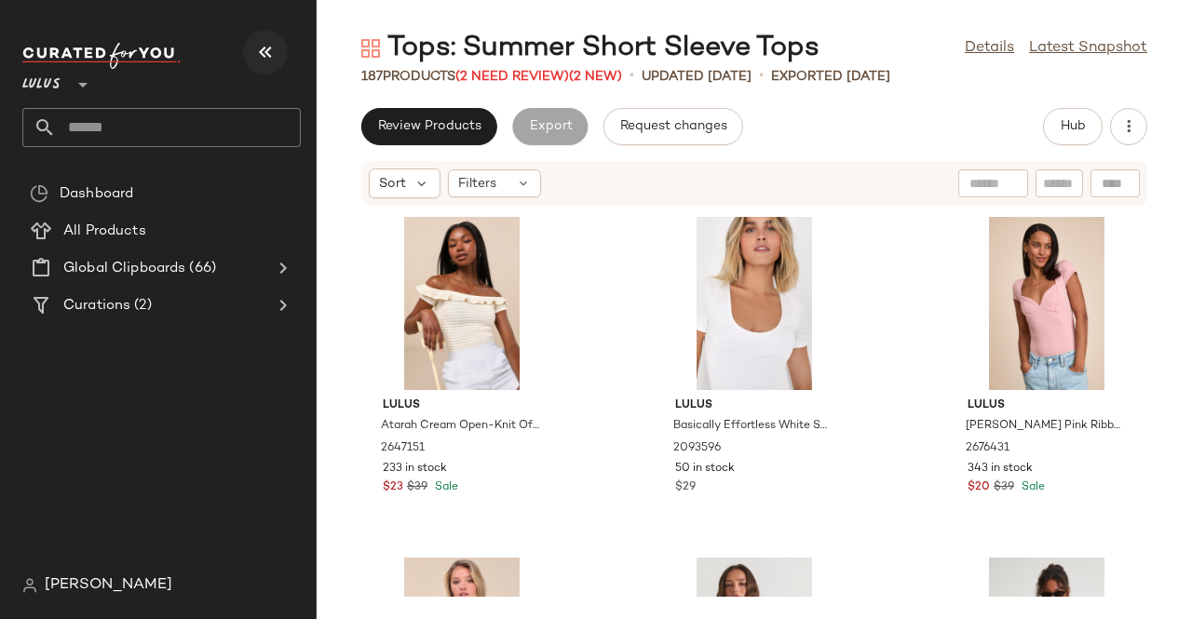
click at [266, 46] on icon "button" at bounding box center [265, 52] width 22 height 22
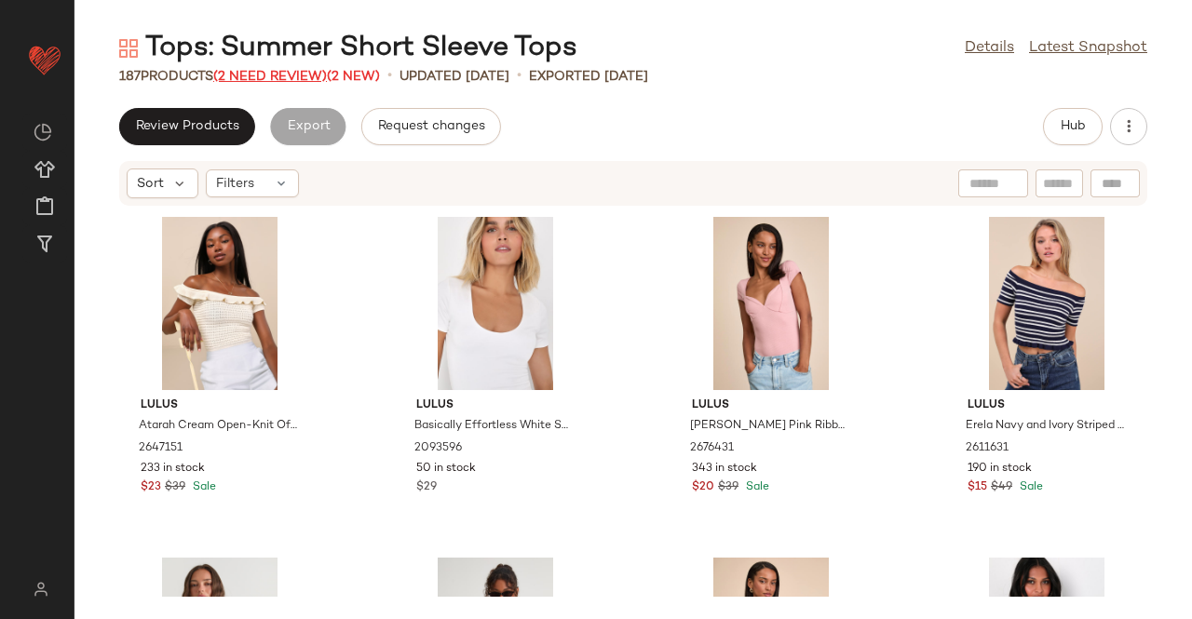
click at [277, 74] on span "(2 Need Review)" at bounding box center [270, 77] width 114 height 14
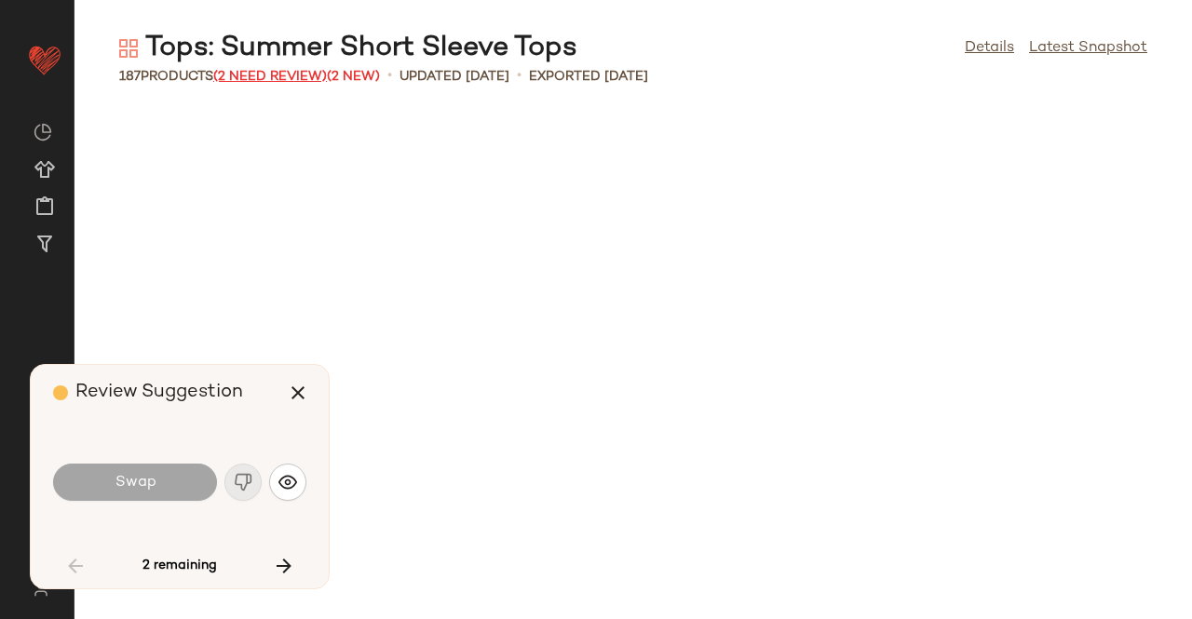
scroll to position [1704, 0]
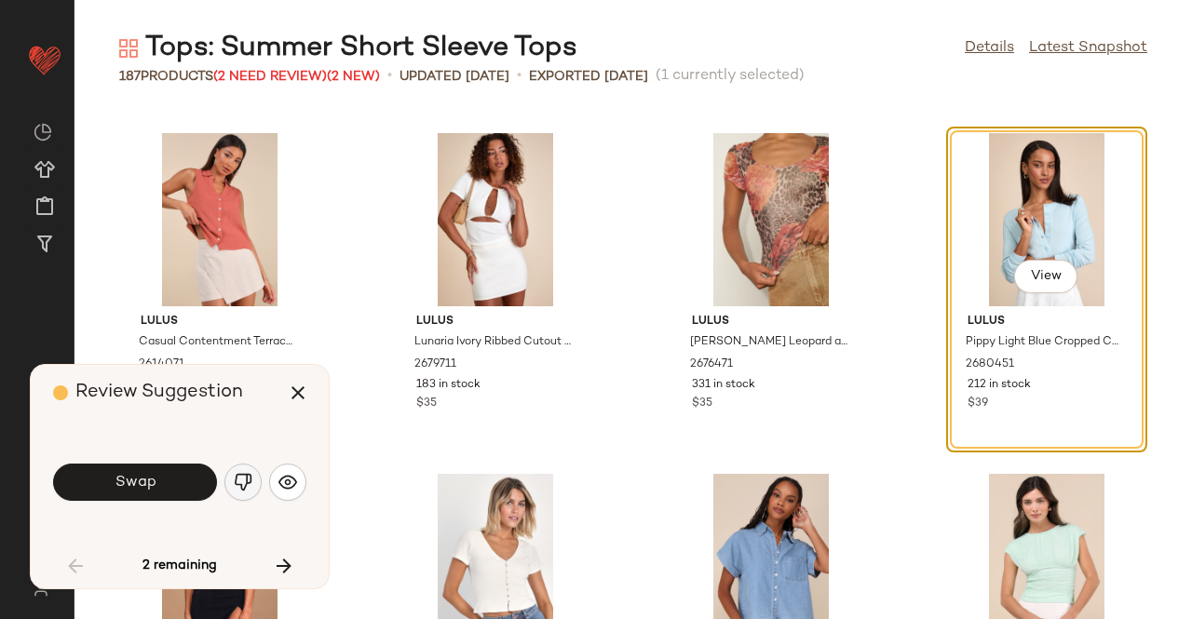
click at [241, 484] on img "button" at bounding box center [243, 482] width 19 height 19
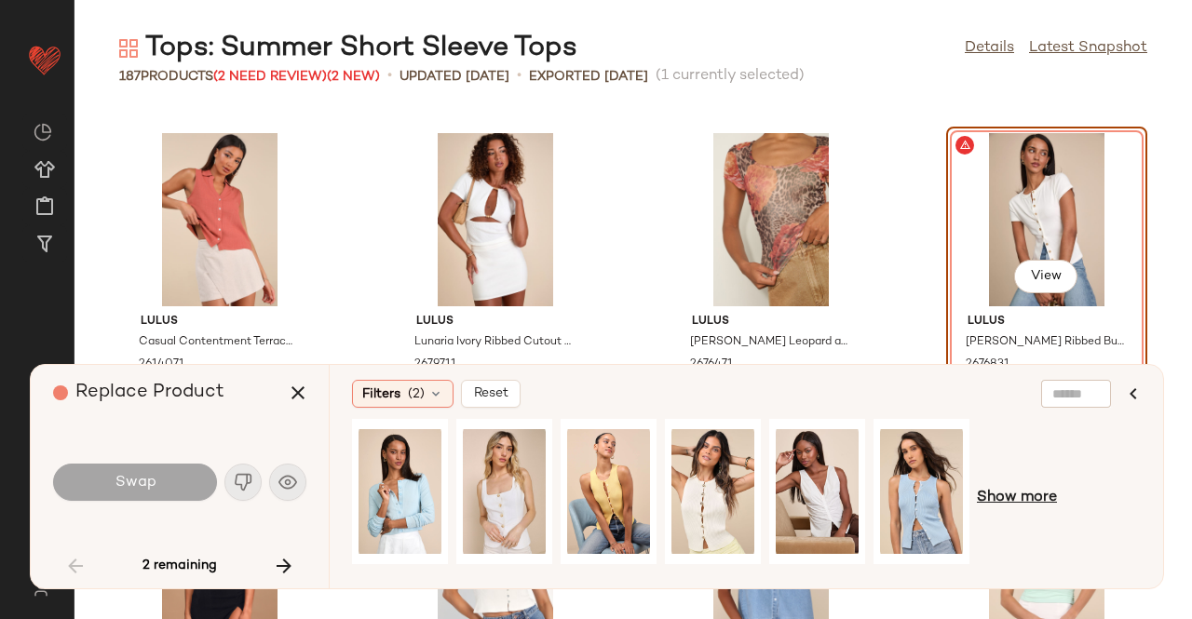
click at [1039, 506] on span "Show more" at bounding box center [1017, 498] width 80 height 22
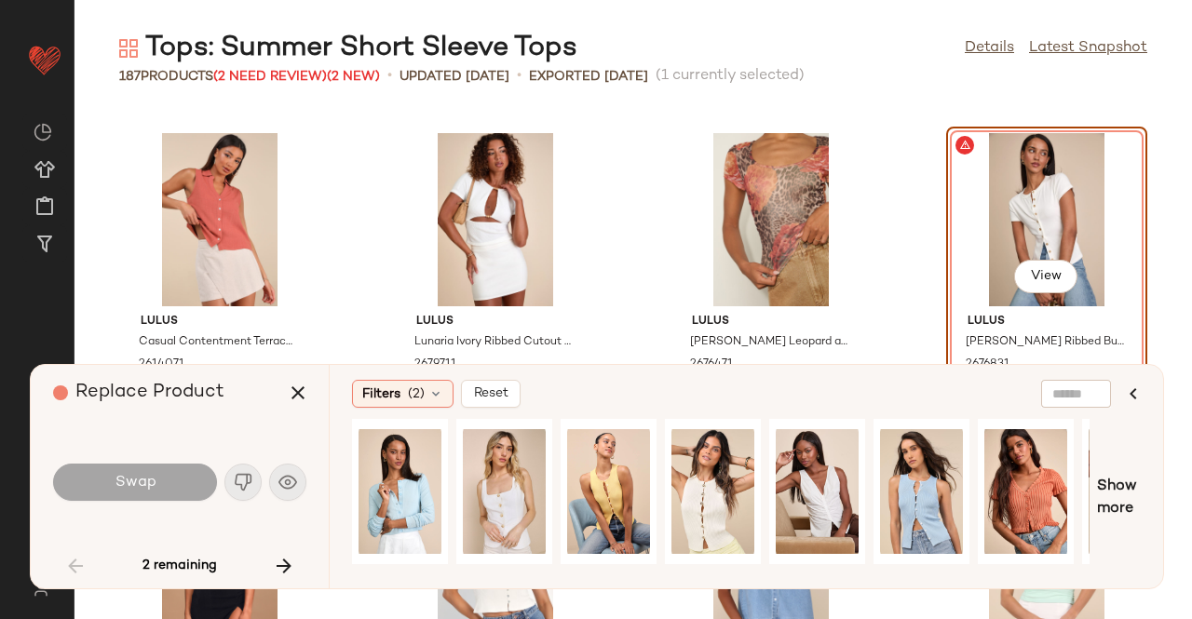
drag, startPoint x: 548, startPoint y: 587, endPoint x: 702, endPoint y: 579, distance: 153.8
click at [702, 579] on div "Filters (2) Reset Show more" at bounding box center [746, 476] width 834 height 223
click at [1012, 481] on div "View" at bounding box center [1025, 492] width 83 height 132
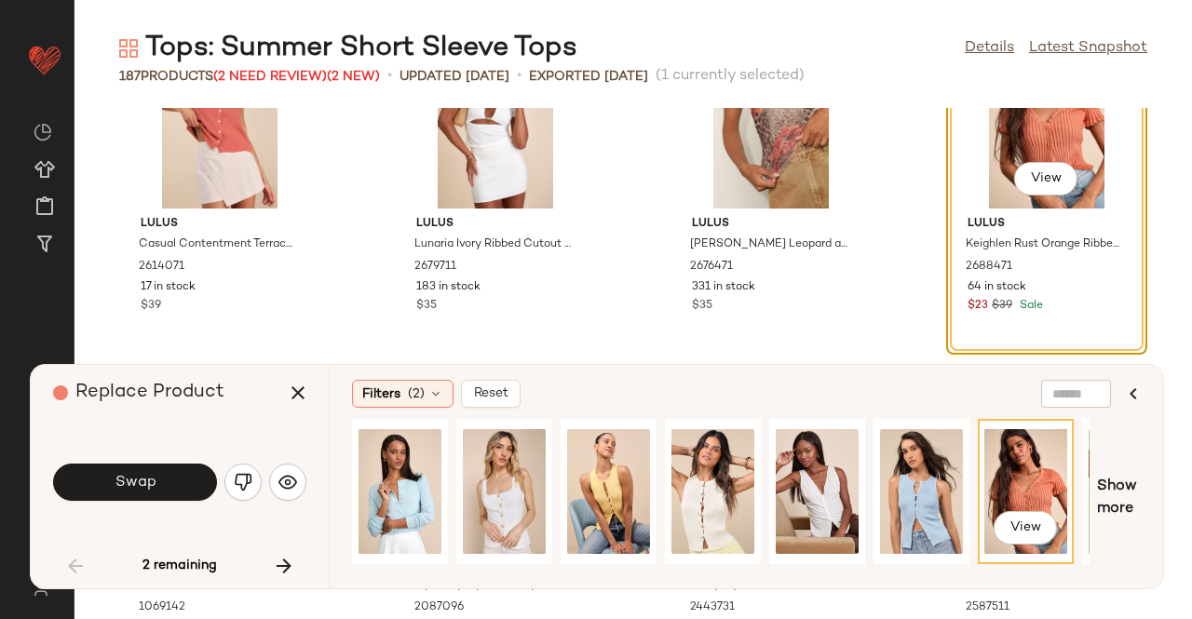
scroll to position [1890, 0]
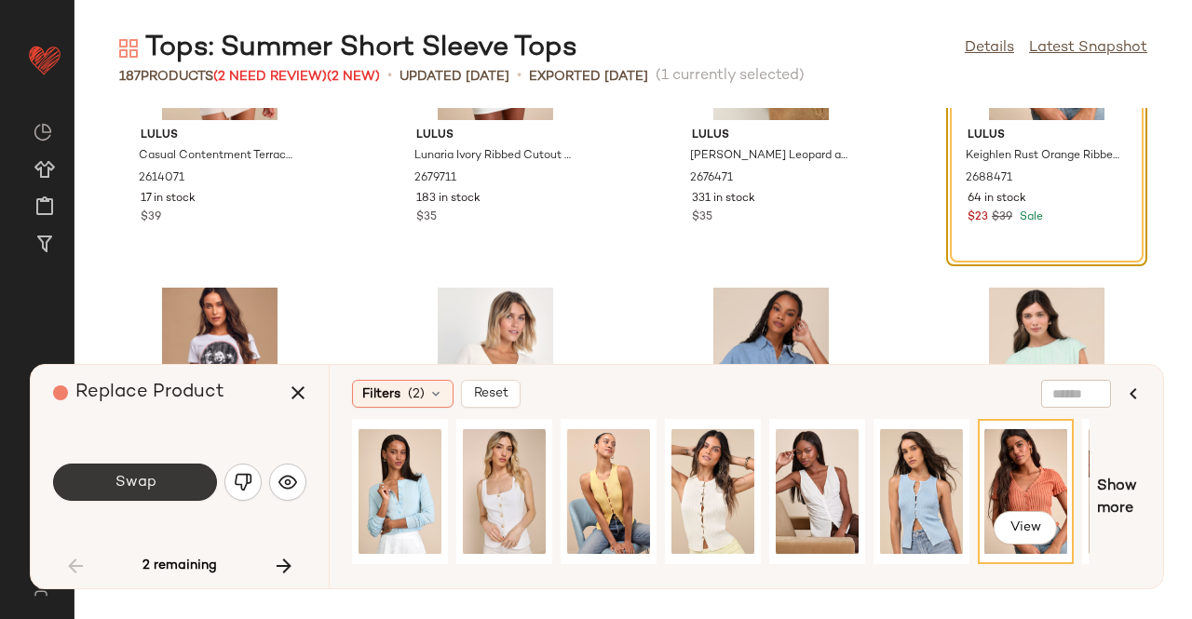
click at [150, 465] on button "Swap" at bounding box center [135, 482] width 164 height 37
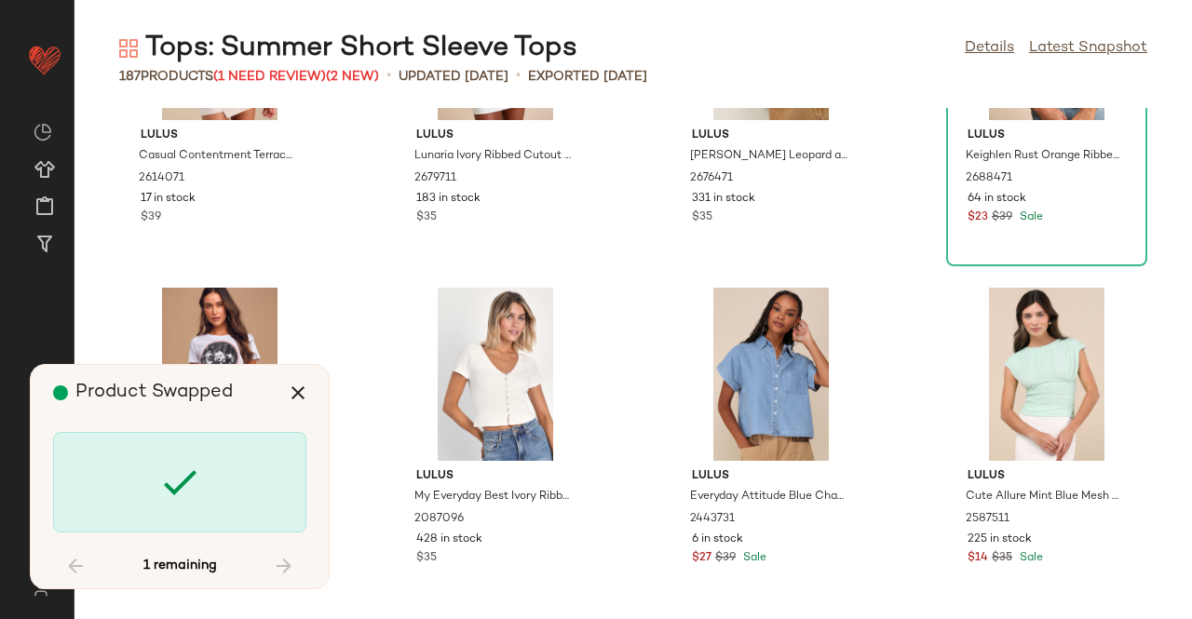
scroll to position [15510, 0]
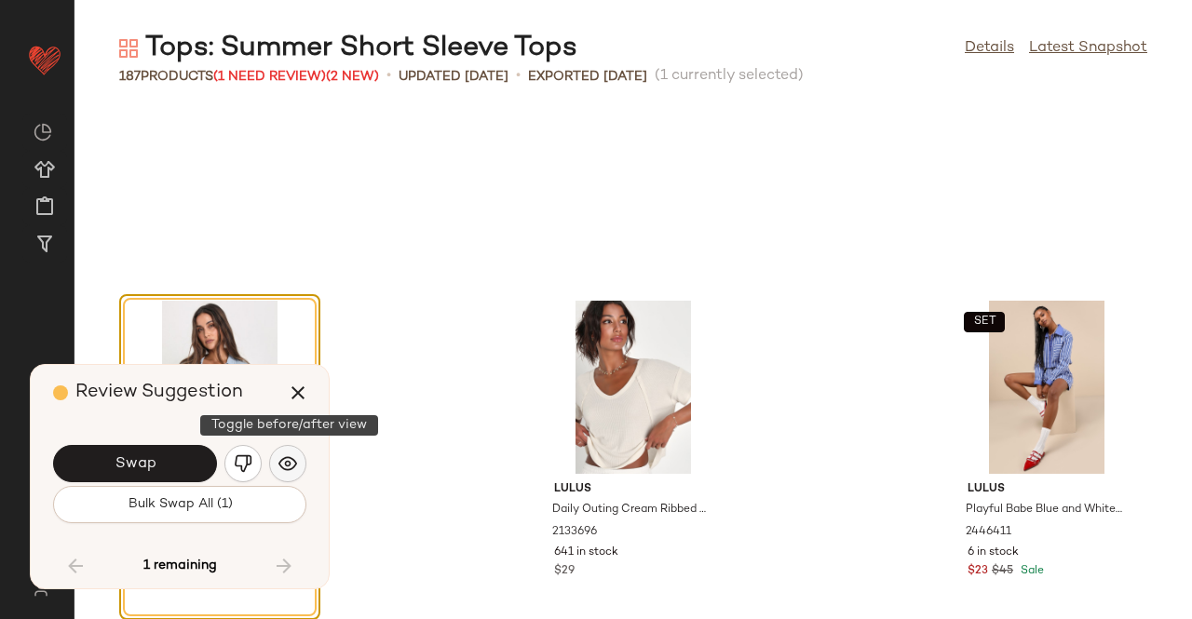
click at [286, 473] on img "button" at bounding box center [287, 463] width 19 height 19
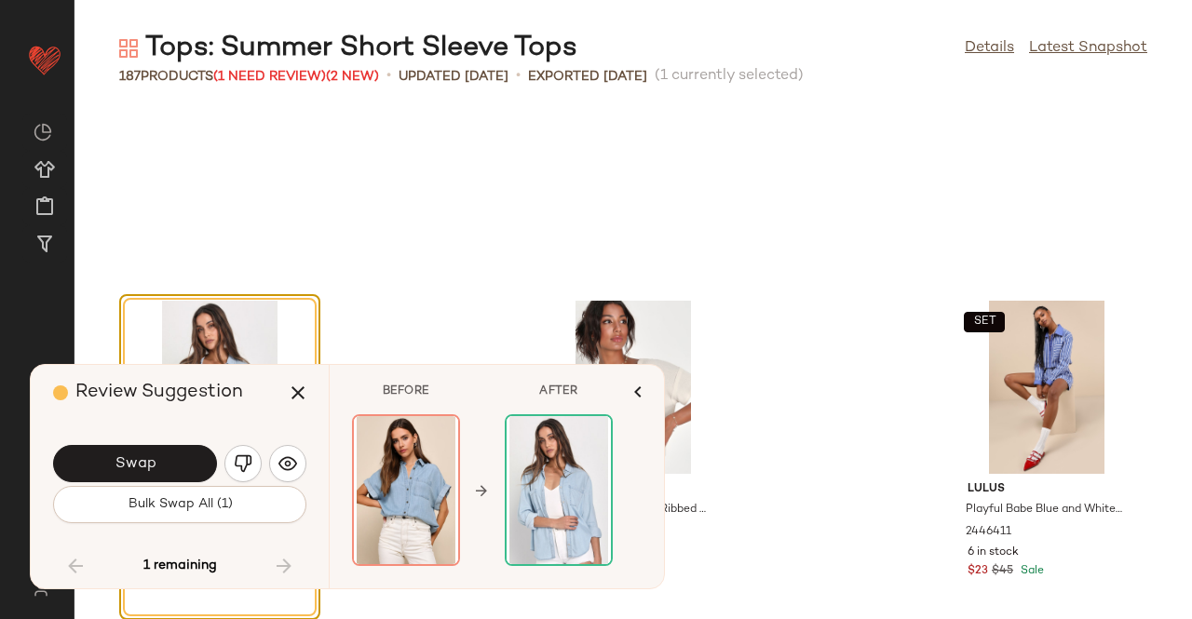
click at [246, 456] on img "button" at bounding box center [243, 463] width 19 height 19
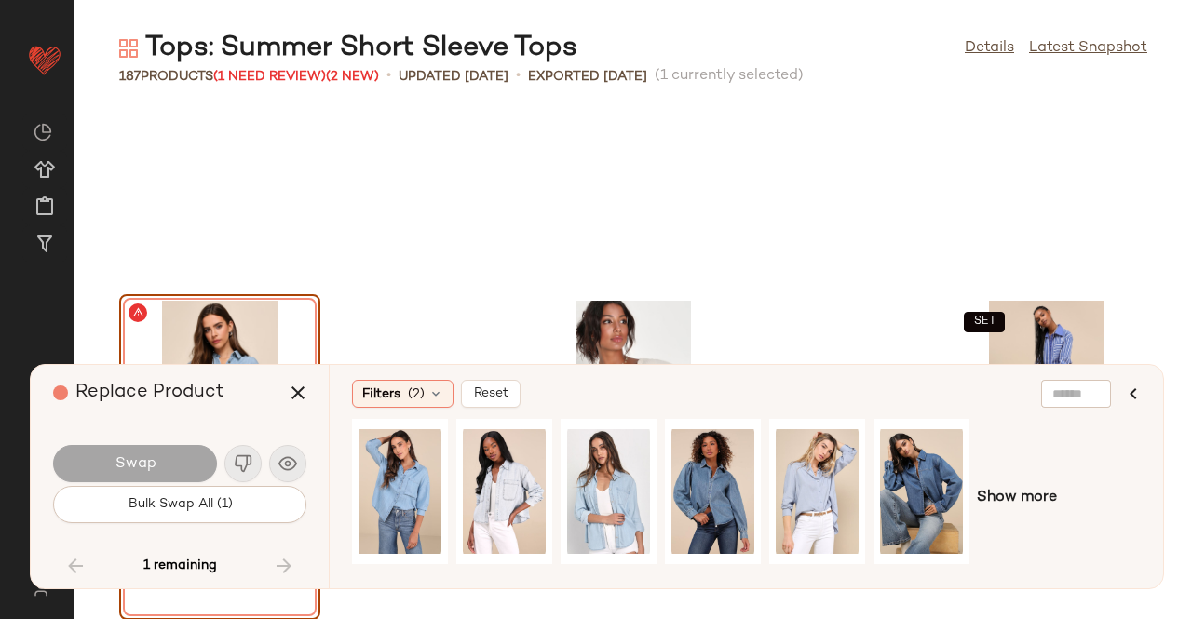
click at [1019, 511] on div "Show more" at bounding box center [746, 498] width 789 height 158
click at [1027, 497] on span "Show more" at bounding box center [1017, 498] width 80 height 22
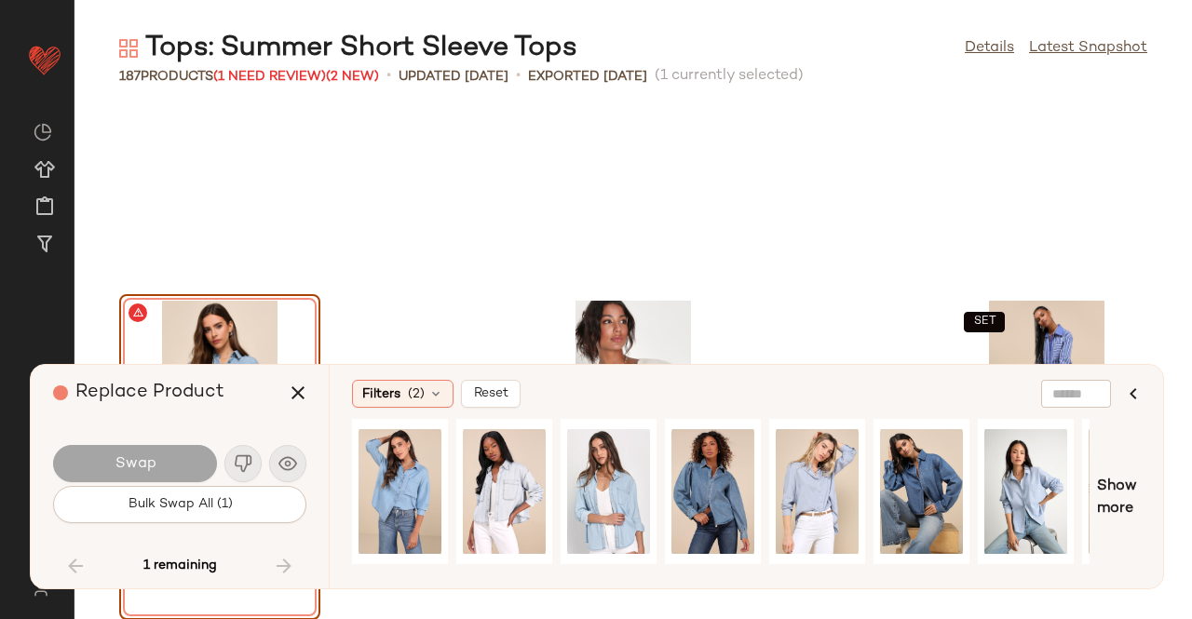
drag, startPoint x: 587, startPoint y: 565, endPoint x: 685, endPoint y: 566, distance: 98.7
click at [685, 566] on div at bounding box center [721, 498] width 738 height 158
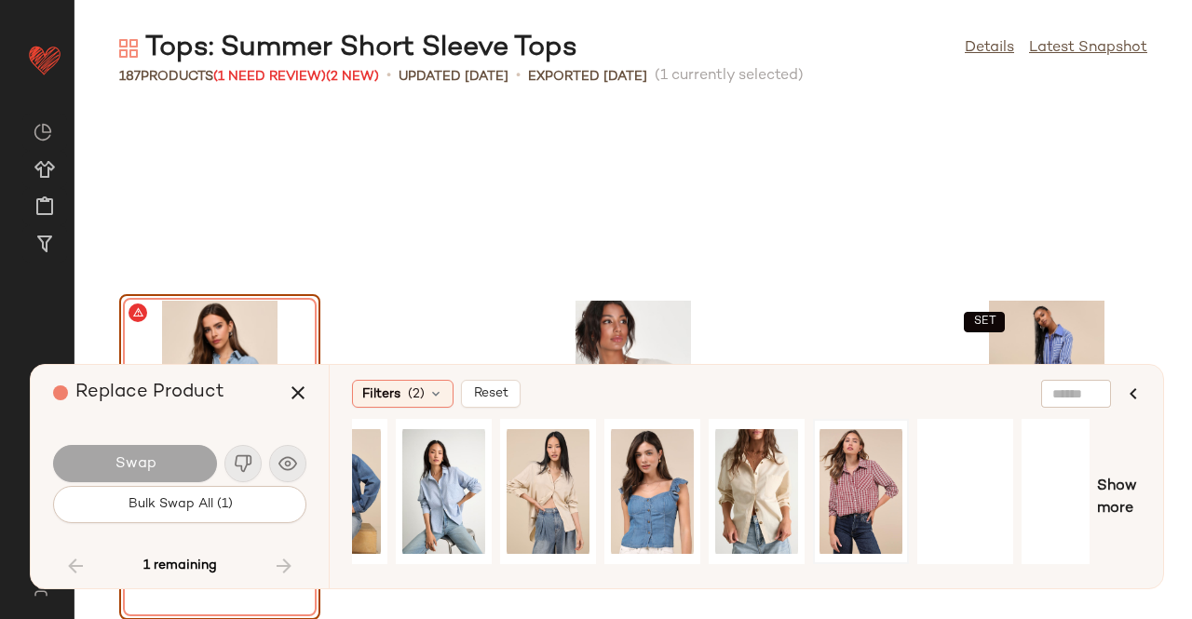
scroll to position [0, 609]
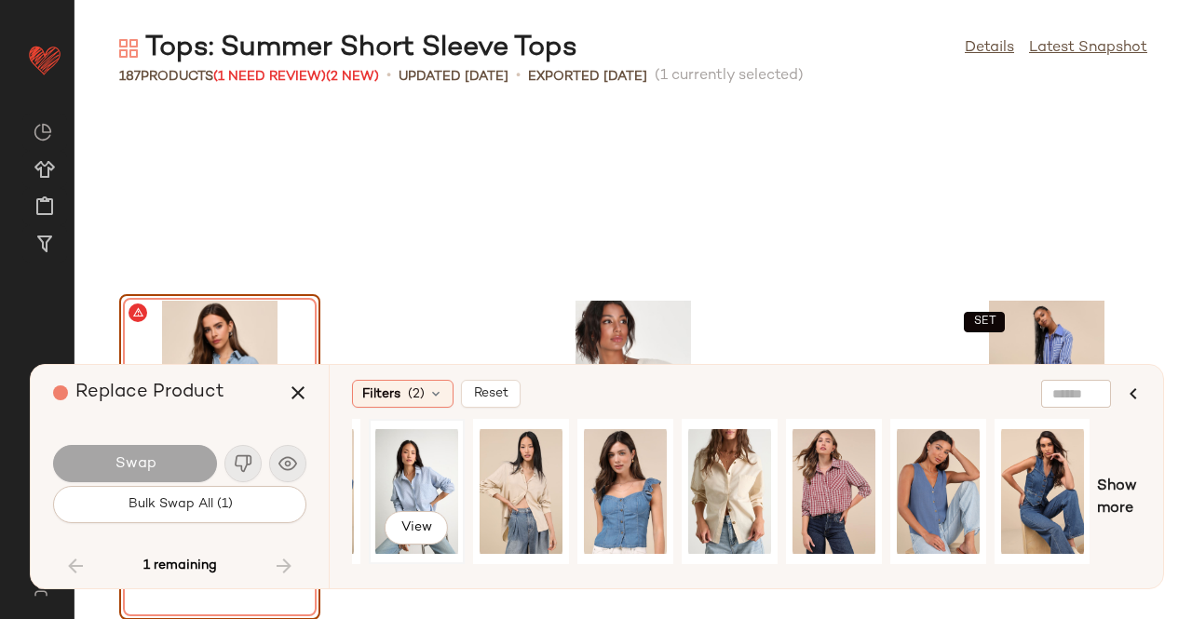
click at [417, 477] on div "View" at bounding box center [416, 492] width 83 height 132
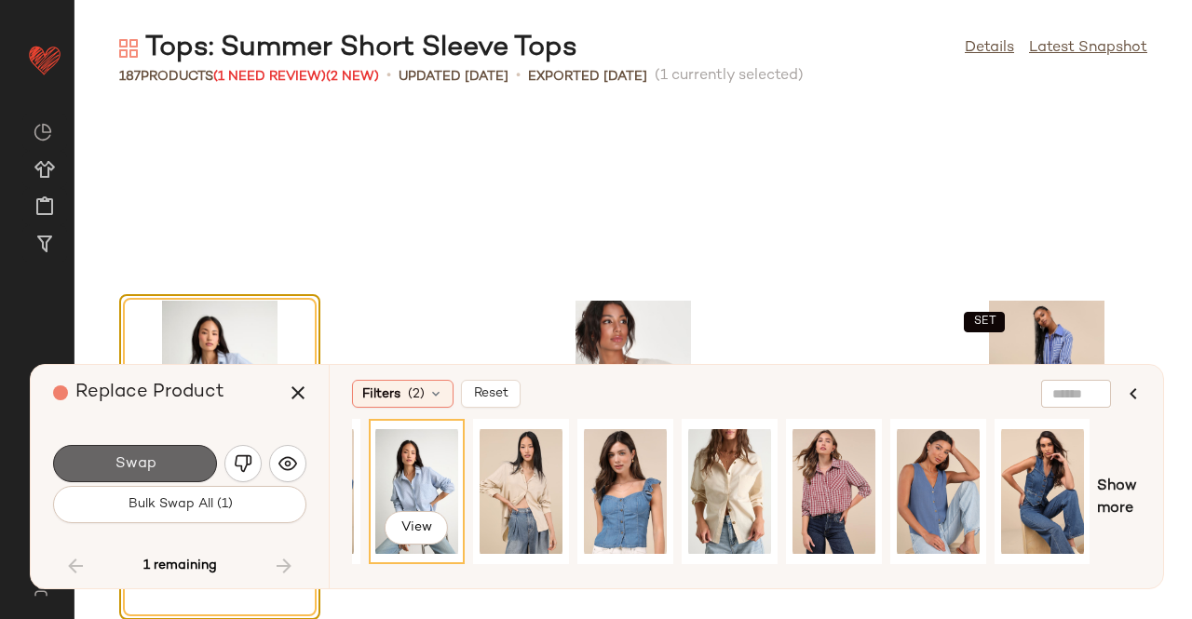
click at [152, 469] on span "Swap" at bounding box center [135, 464] width 42 height 18
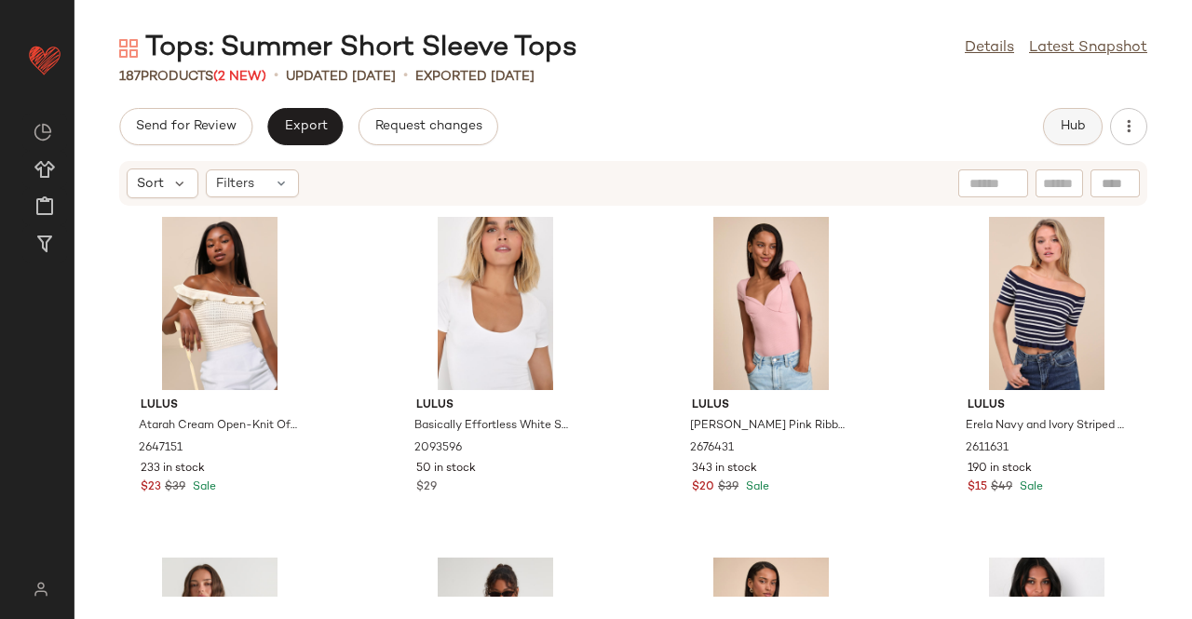
drag, startPoint x: 1035, startPoint y: 142, endPoint x: 1050, endPoint y: 132, distance: 17.6
click at [1042, 138] on div "Send for Review Export Request changes Hub" at bounding box center [633, 126] width 1028 height 37
click at [1050, 132] on button "Hub" at bounding box center [1073, 126] width 60 height 37
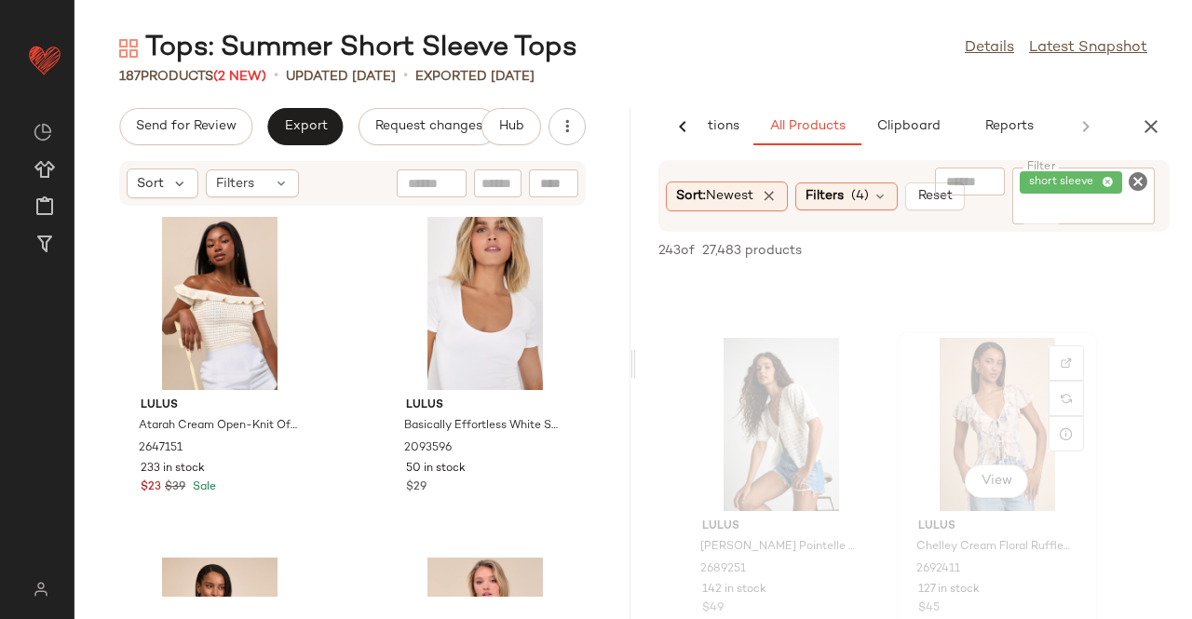
scroll to position [559, 0]
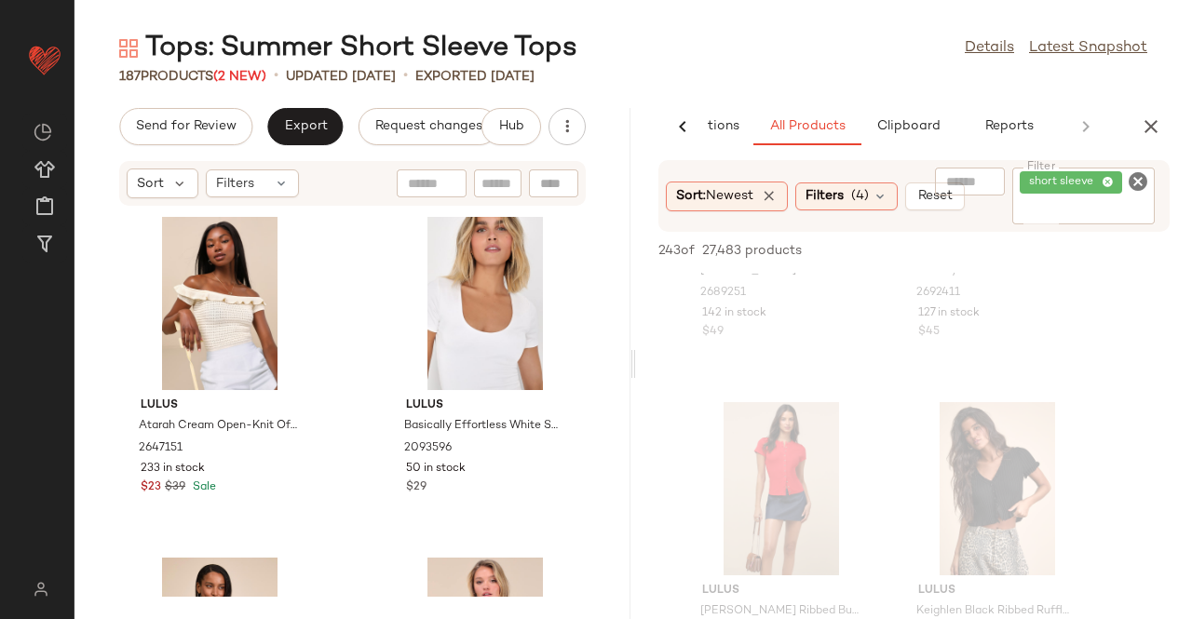
click at [1106, 182] on icon at bounding box center [1108, 183] width 12 height 12
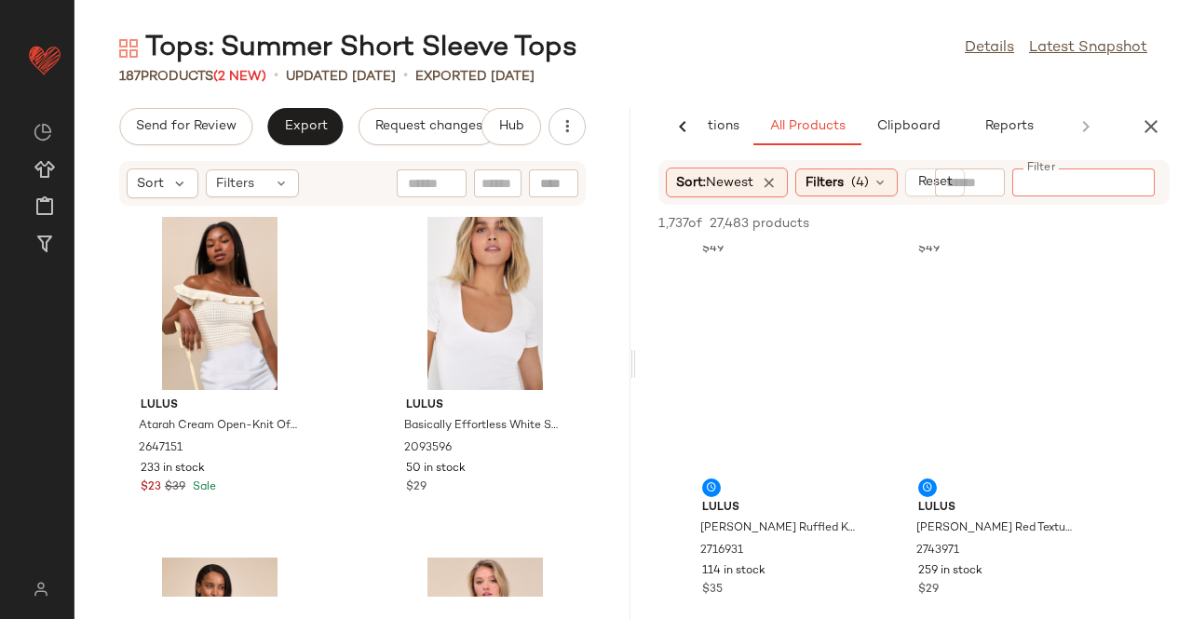
scroll to position [4935, 0]
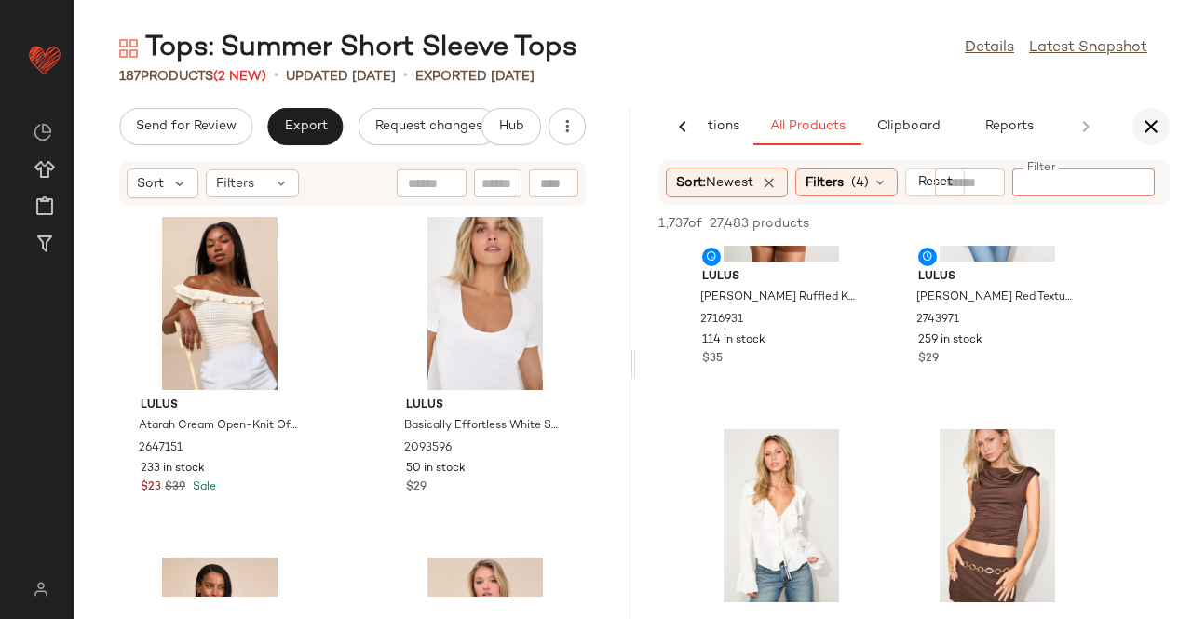
click at [1148, 126] on icon "button" at bounding box center [1151, 126] width 22 height 22
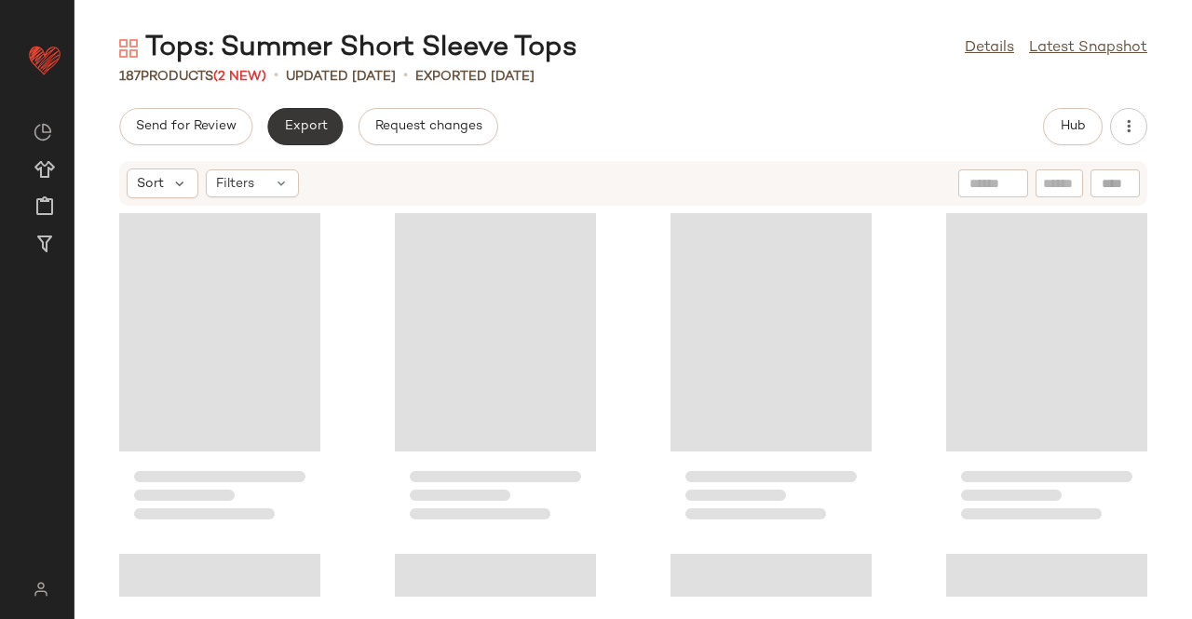
click at [301, 124] on span "Export" at bounding box center [305, 126] width 44 height 15
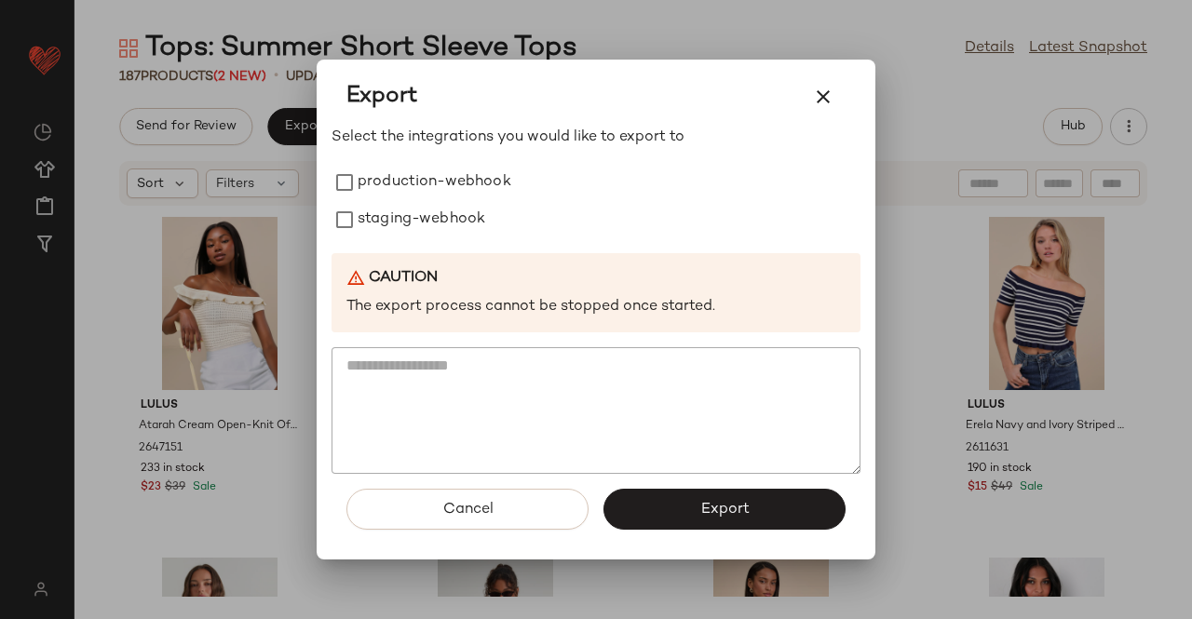
click at [431, 178] on label "production-webhook" at bounding box center [435, 182] width 154 height 37
drag, startPoint x: 418, startPoint y: 227, endPoint x: 476, endPoint y: 275, distance: 74.8
click at [419, 226] on label "staging-webhook" at bounding box center [422, 219] width 128 height 37
click at [745, 524] on button "Export" at bounding box center [724, 509] width 242 height 41
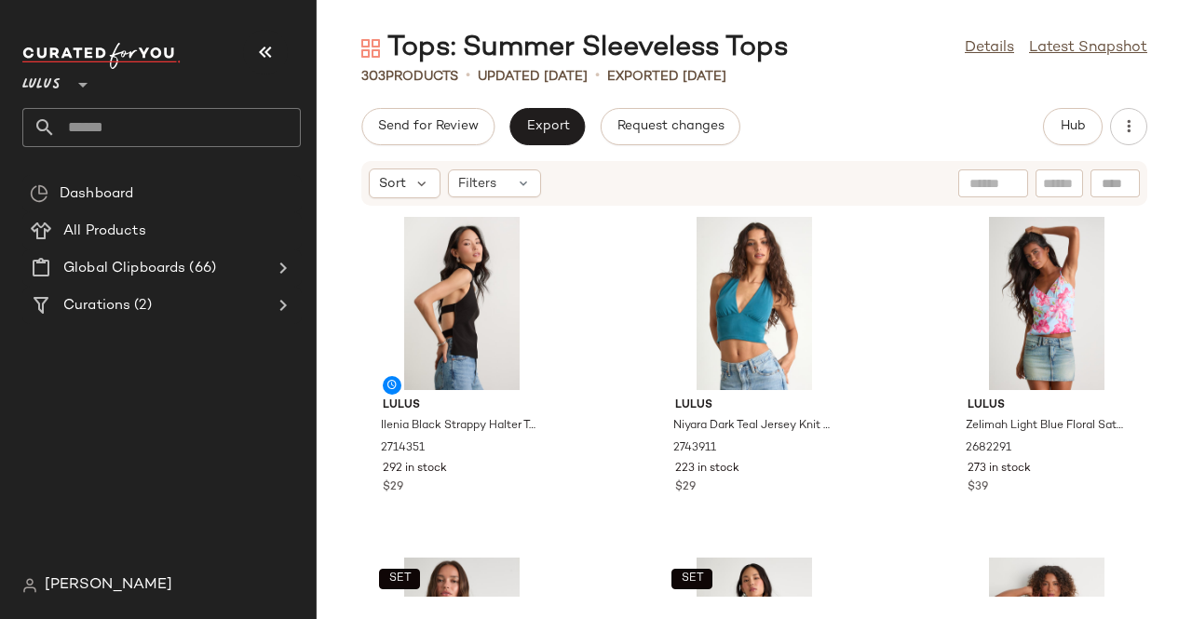
click at [265, 46] on icon "button" at bounding box center [265, 52] width 22 height 22
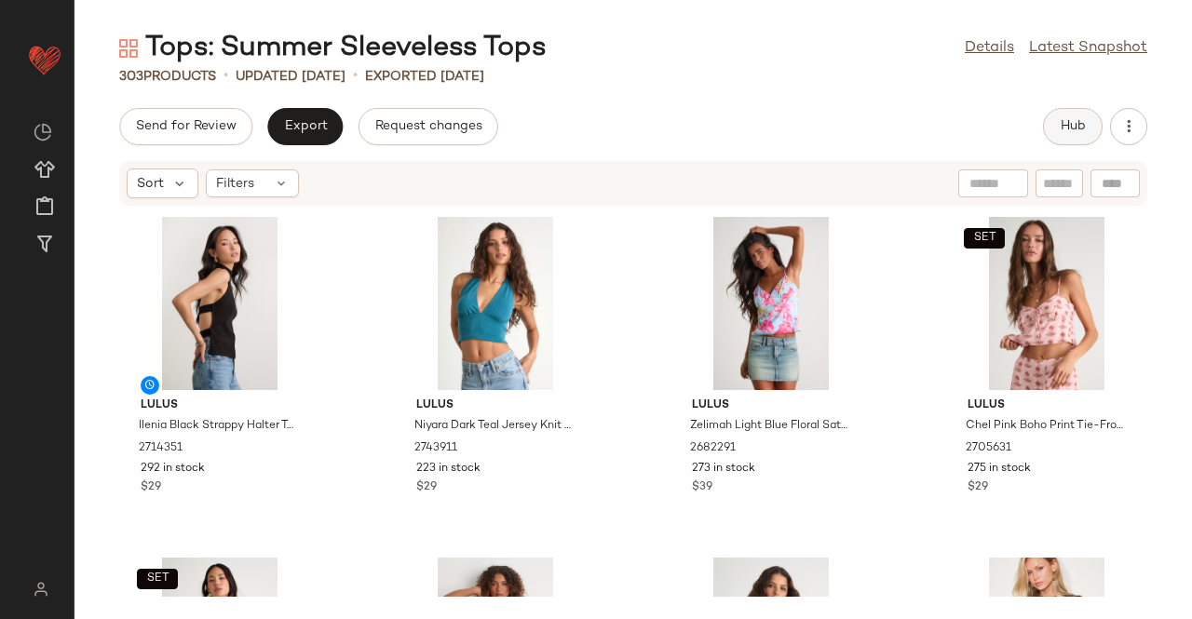
click at [1089, 131] on button "Hub" at bounding box center [1073, 126] width 60 height 37
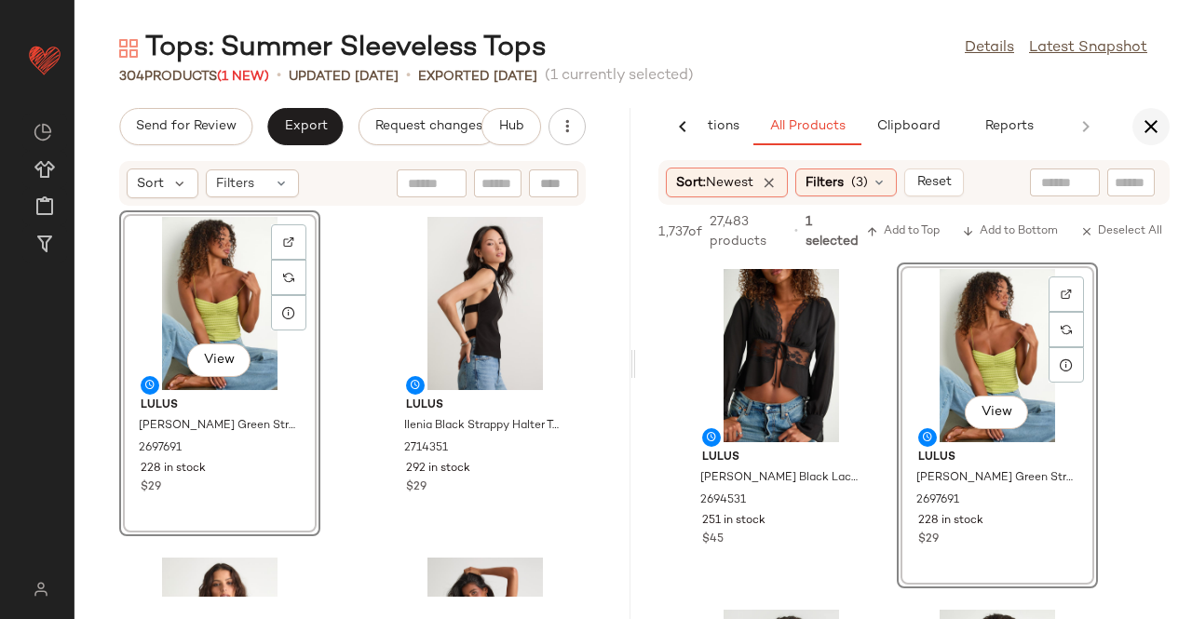
drag, startPoint x: 1171, startPoint y: 142, endPoint x: 1147, endPoint y: 128, distance: 28.4
click at [1171, 142] on div "AI Recommendations All Products Clipboard Reports" at bounding box center [914, 126] width 556 height 37
click at [1147, 128] on icon "button" at bounding box center [1151, 126] width 22 height 22
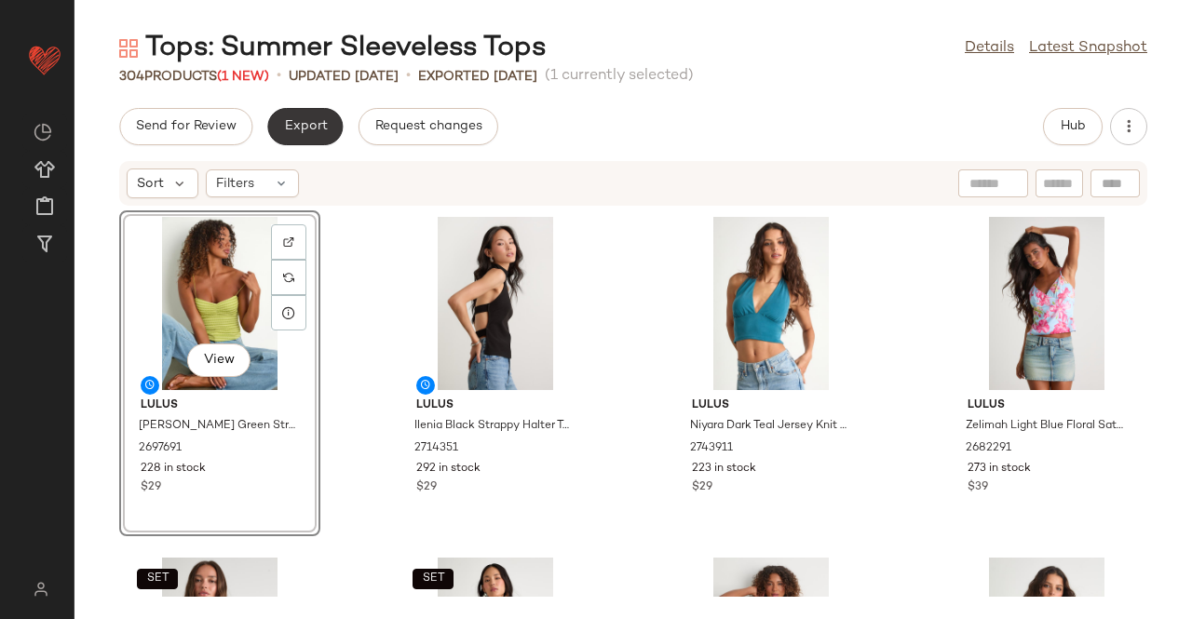
click at [304, 139] on button "Export" at bounding box center [304, 126] width 75 height 37
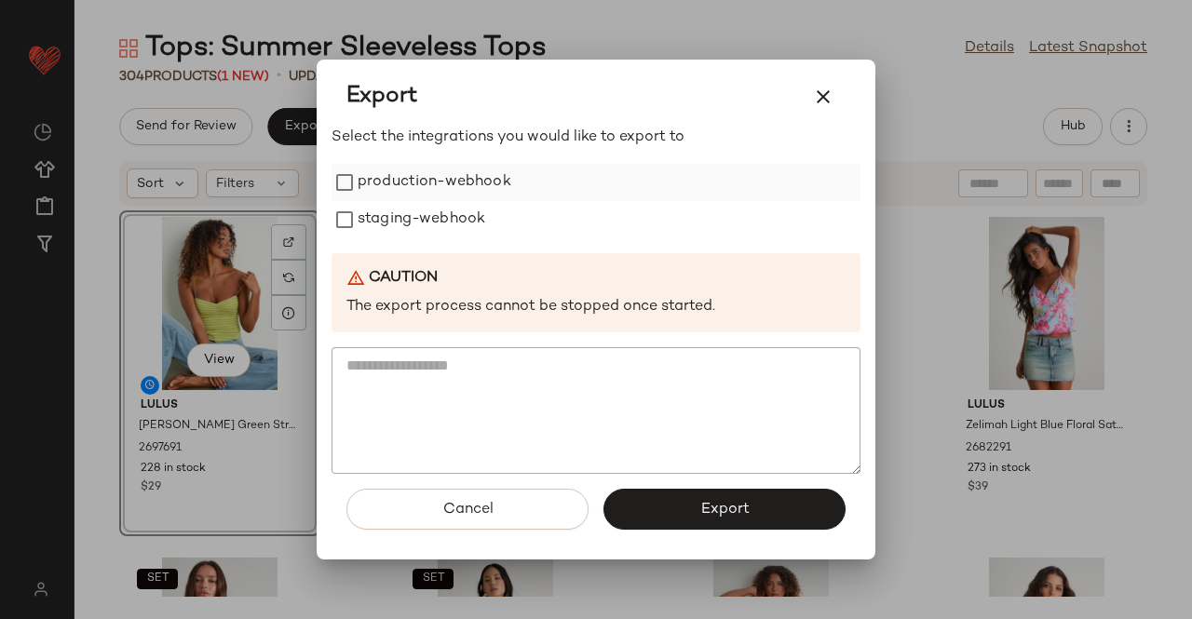
drag, startPoint x: 456, startPoint y: 200, endPoint x: 453, endPoint y: 185, distance: 15.4
click at [456, 198] on label "production-webhook" at bounding box center [435, 182] width 154 height 37
click at [429, 208] on label "staging-webhook" at bounding box center [422, 219] width 128 height 37
drag, startPoint x: 758, startPoint y: 514, endPoint x: 676, endPoint y: 318, distance: 212.0
click at [758, 513] on button "Export" at bounding box center [724, 509] width 242 height 41
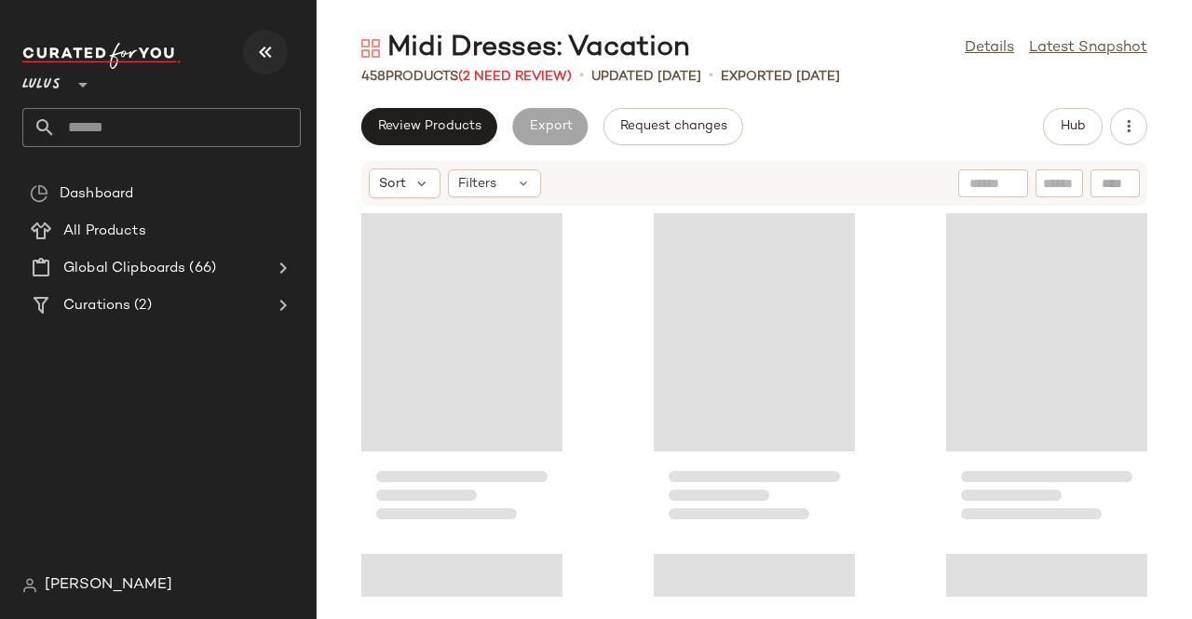
click at [253, 40] on button "button" at bounding box center [265, 52] width 45 height 45
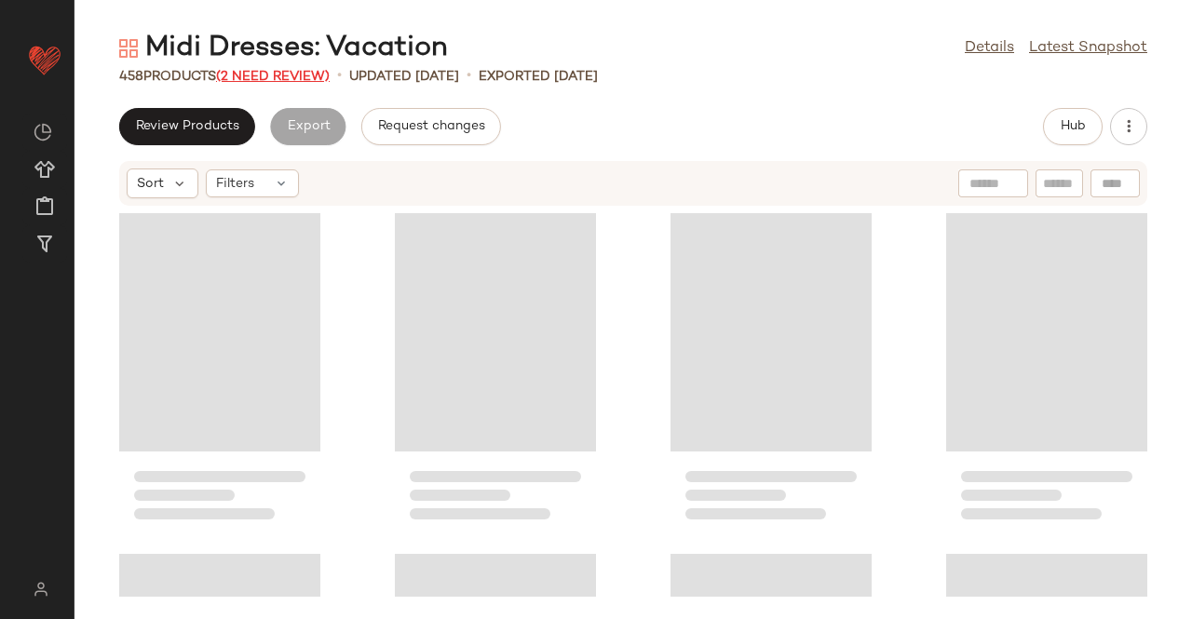
click at [279, 72] on span "(2 Need Review)" at bounding box center [273, 77] width 114 height 14
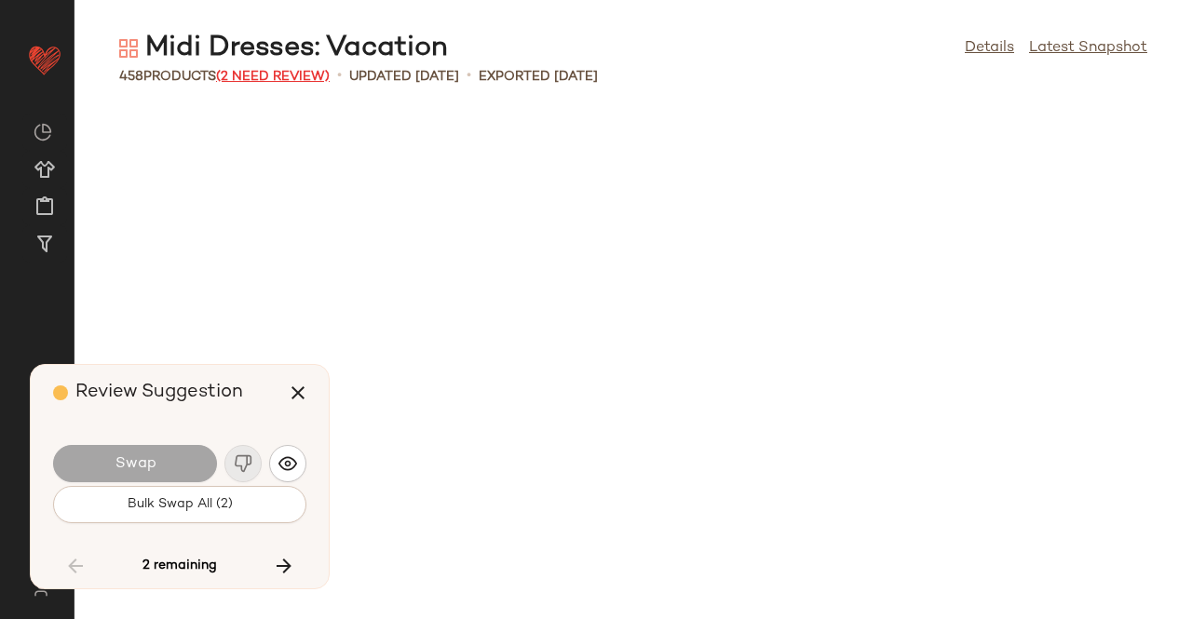
scroll to position [33060, 0]
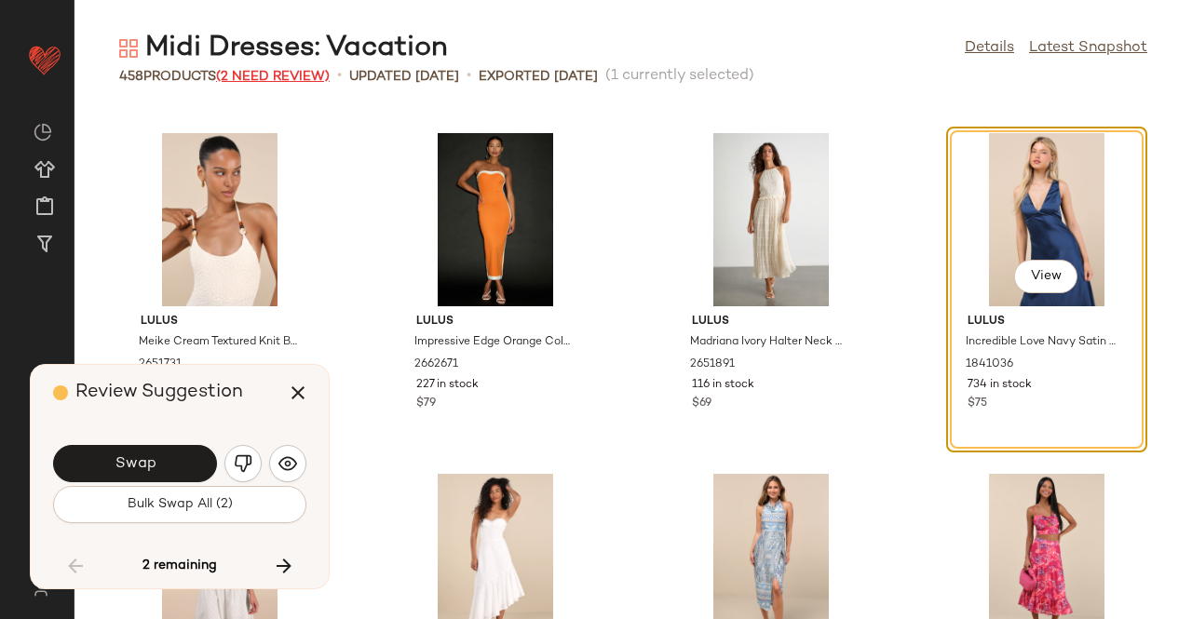
click at [273, 81] on span "(2 Need Review)" at bounding box center [273, 77] width 114 height 14
click at [292, 74] on span "(2 Need Review)" at bounding box center [273, 77] width 114 height 14
click at [167, 457] on button "Swap" at bounding box center [135, 463] width 164 height 37
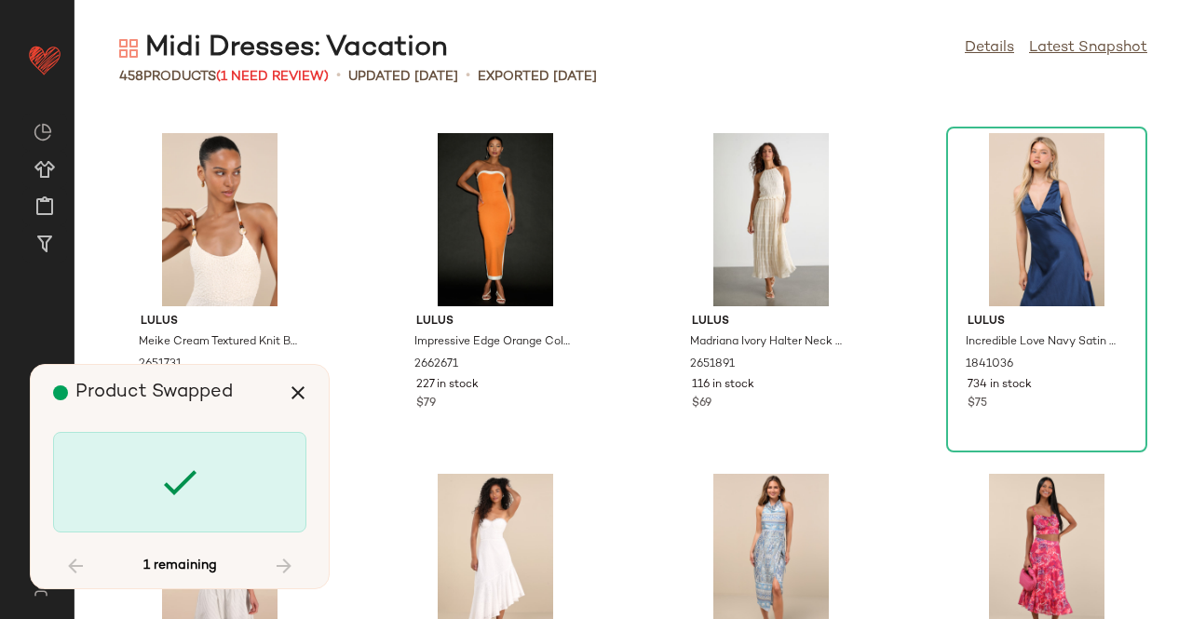
scroll to position [35445, 0]
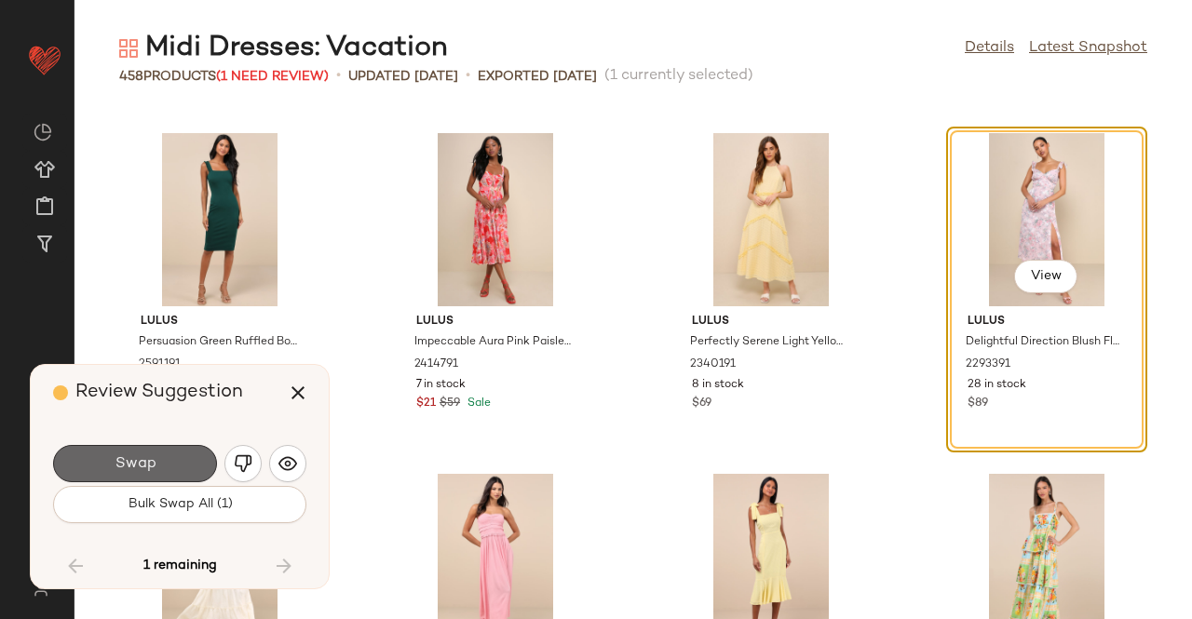
click at [173, 463] on button "Swap" at bounding box center [135, 463] width 164 height 37
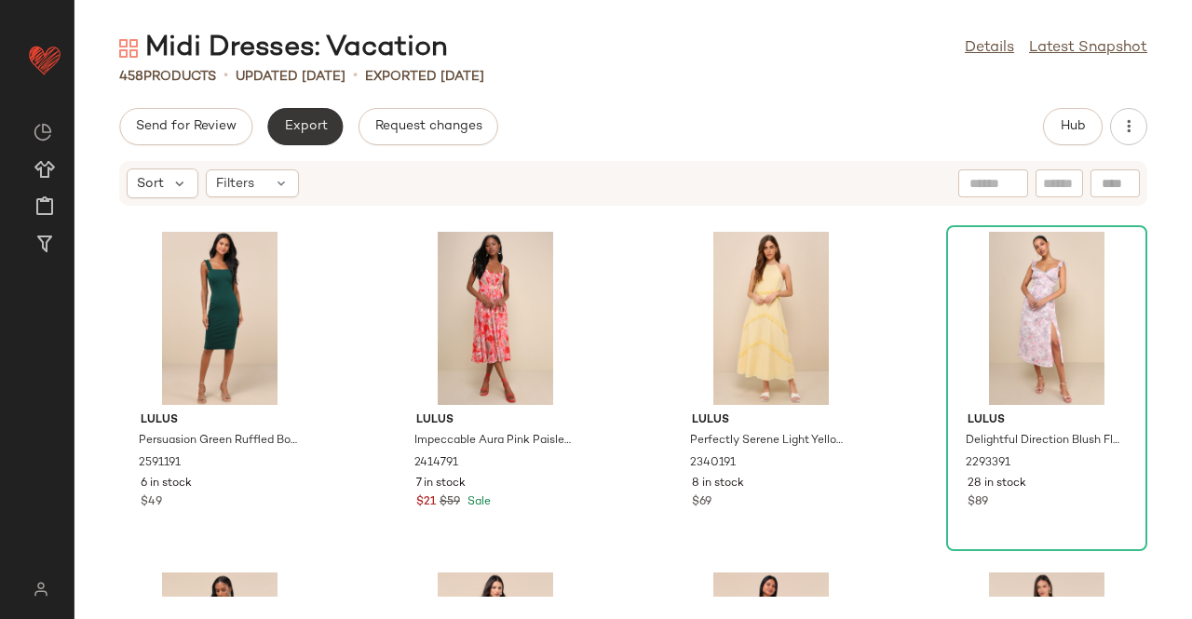
click at [316, 120] on span "Export" at bounding box center [305, 126] width 44 height 15
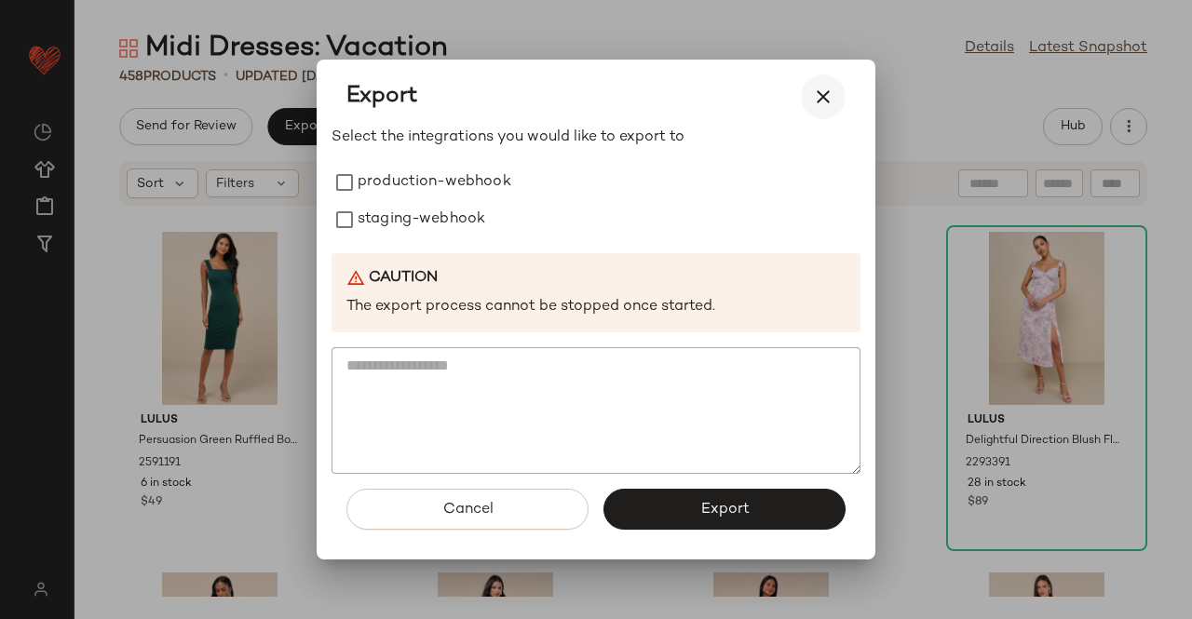
click at [832, 86] on icon "button" at bounding box center [823, 97] width 22 height 22
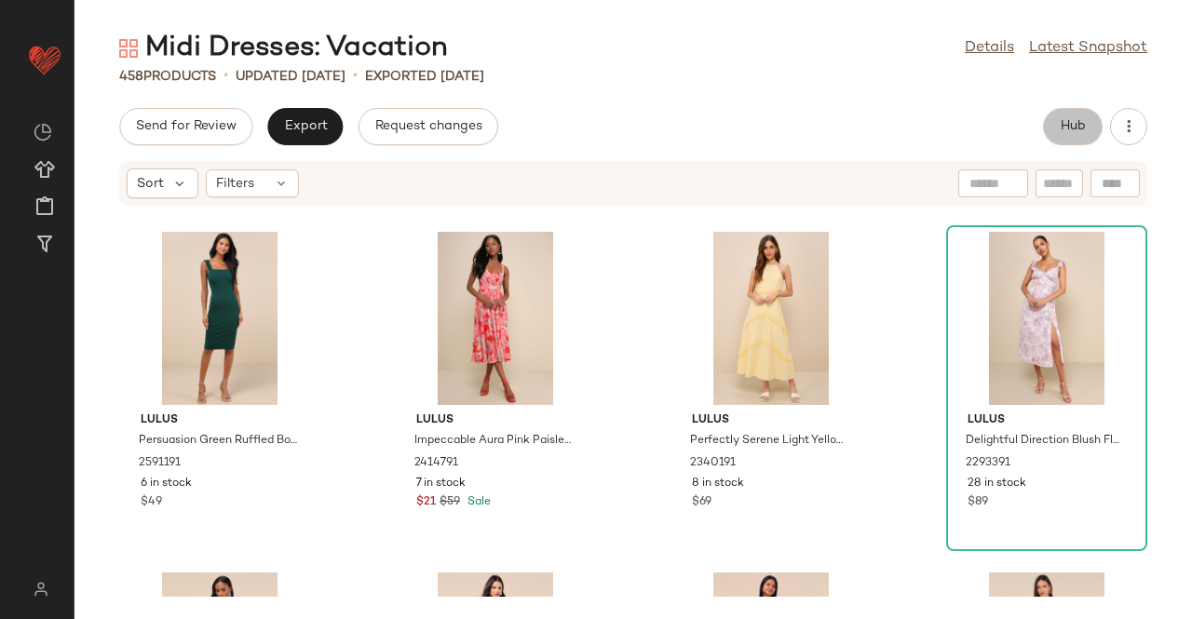
click at [1087, 129] on button "Hub" at bounding box center [1073, 126] width 60 height 37
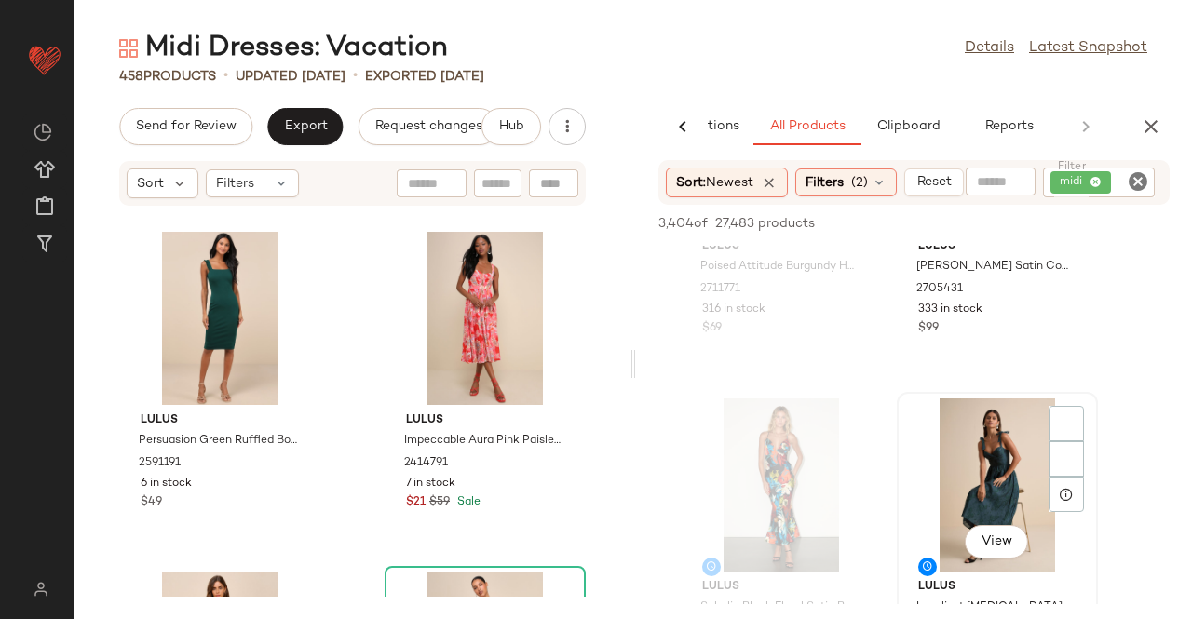
scroll to position [372, 0]
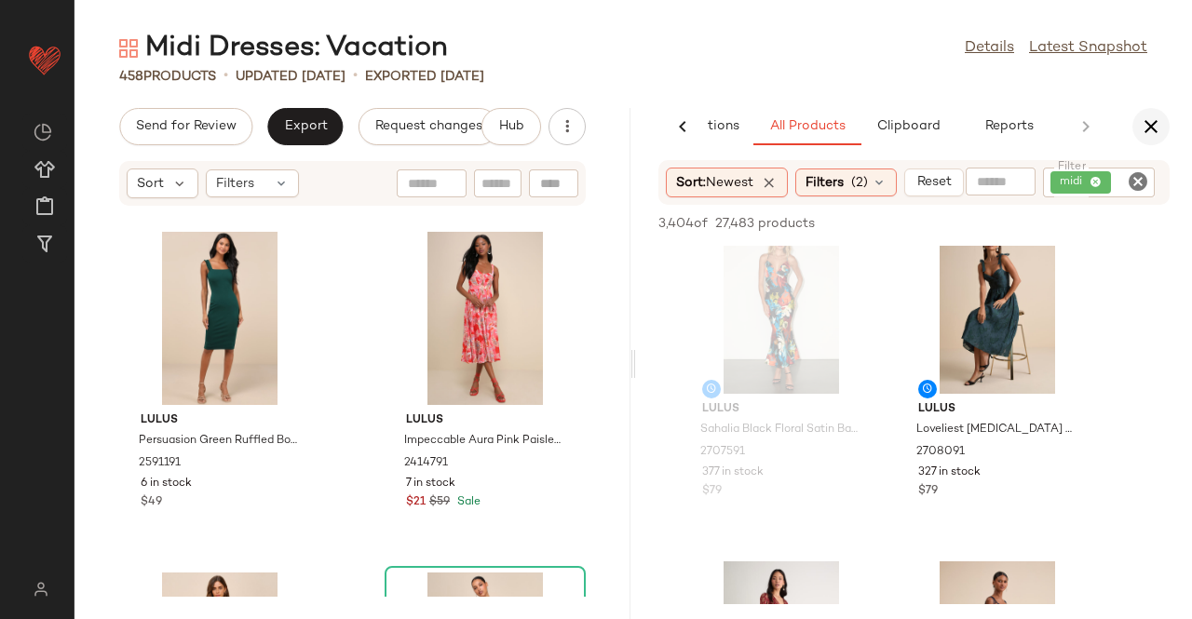
click at [1147, 126] on icon "button" at bounding box center [1151, 126] width 22 height 22
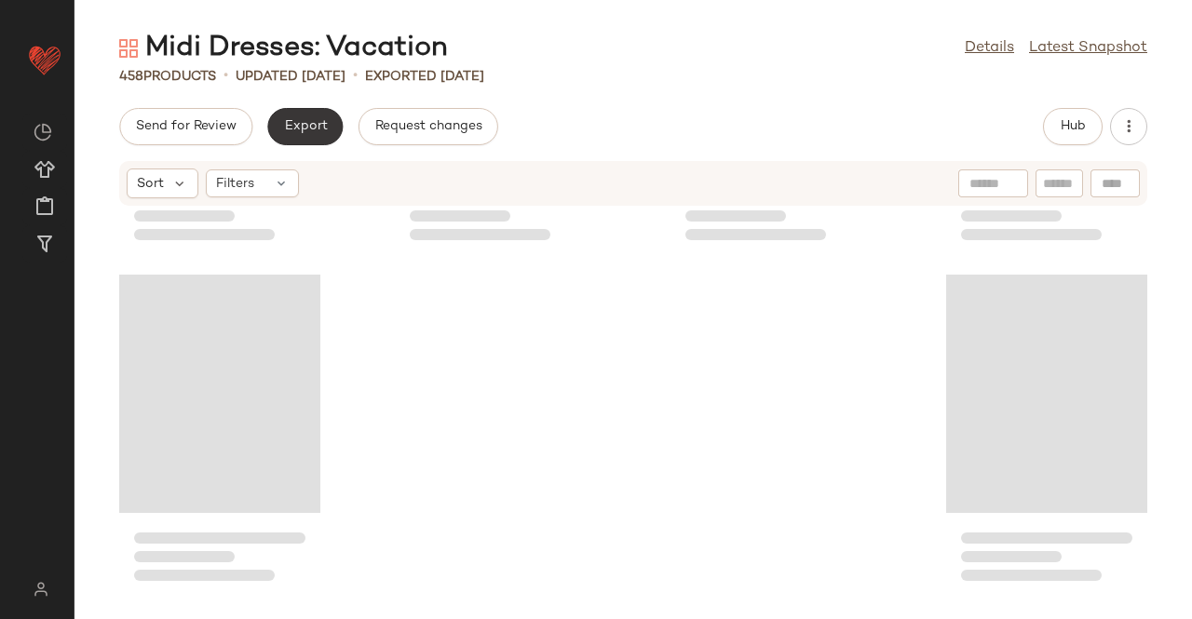
click at [325, 124] on button "Export" at bounding box center [304, 126] width 75 height 37
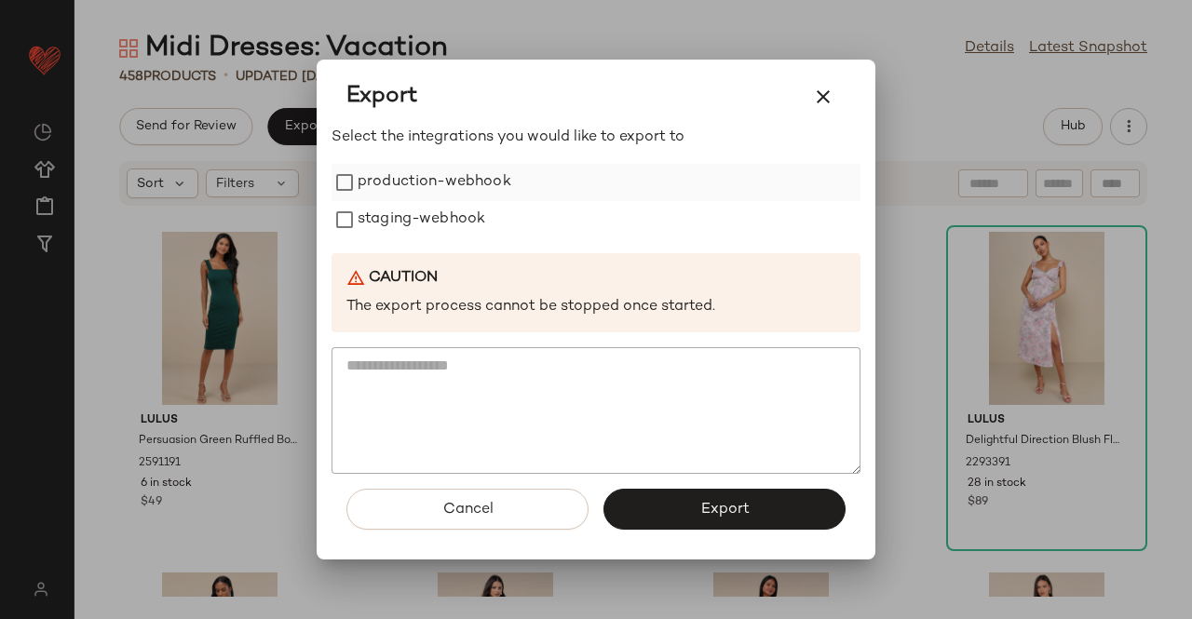
click at [441, 192] on label "production-webhook" at bounding box center [435, 182] width 154 height 37
drag, startPoint x: 440, startPoint y: 215, endPoint x: 599, endPoint y: 390, distance: 236.7
click at [440, 215] on label "staging-webhook" at bounding box center [422, 219] width 128 height 37
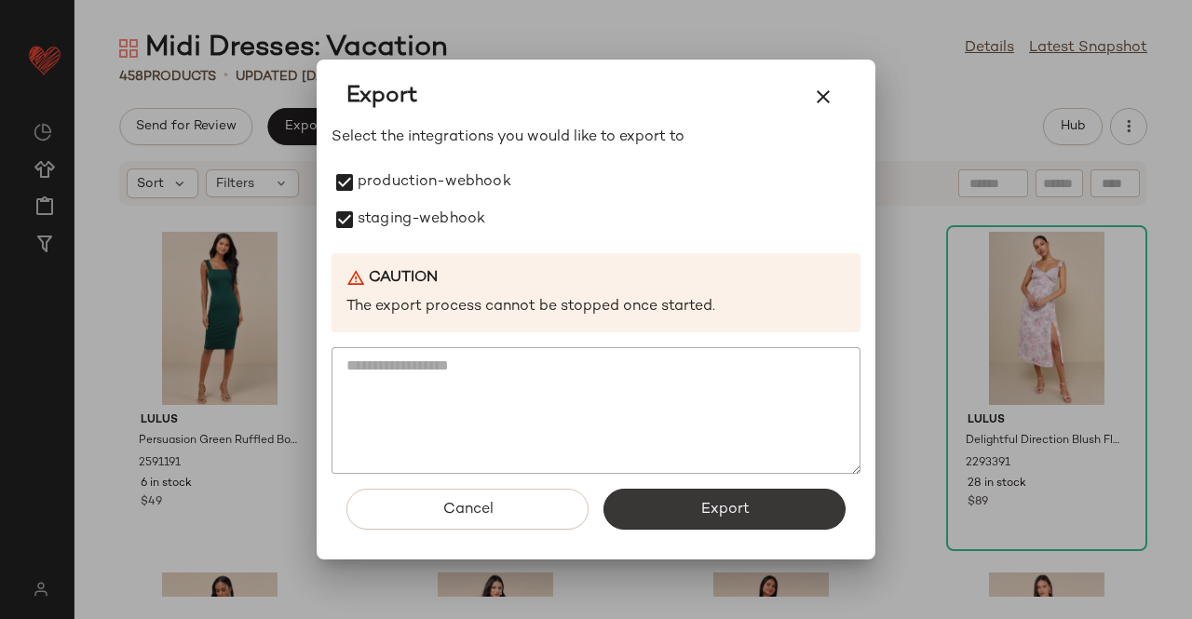
click at [730, 507] on span "Export" at bounding box center [723, 510] width 49 height 18
